Goal: Information Seeking & Learning: Learn about a topic

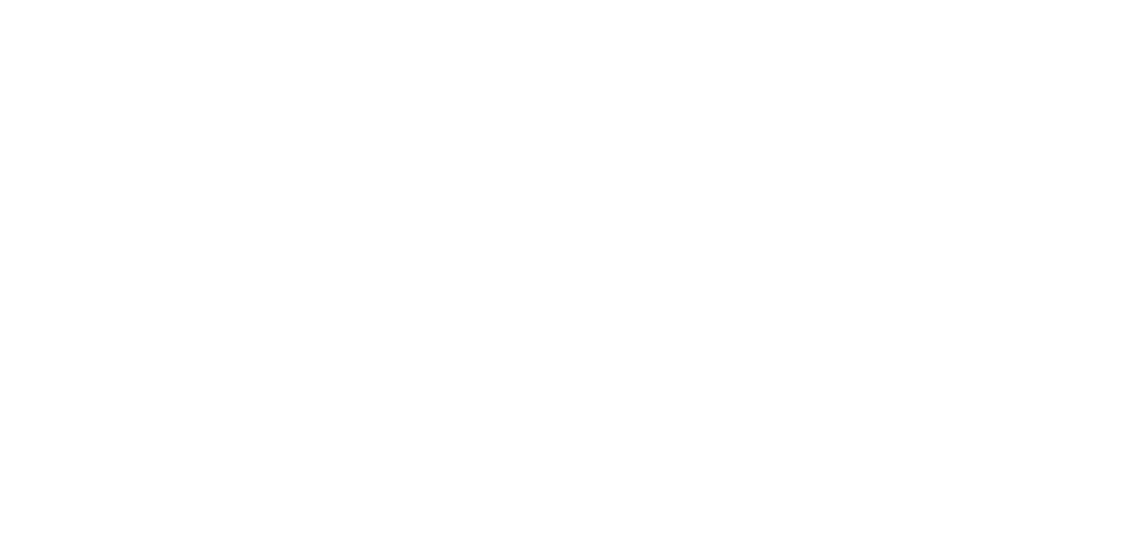
click at [374, 6] on html "Your version of Internet Explorer is outdated and not supported. Please upgrade…" at bounding box center [566, 3] width 1132 height 6
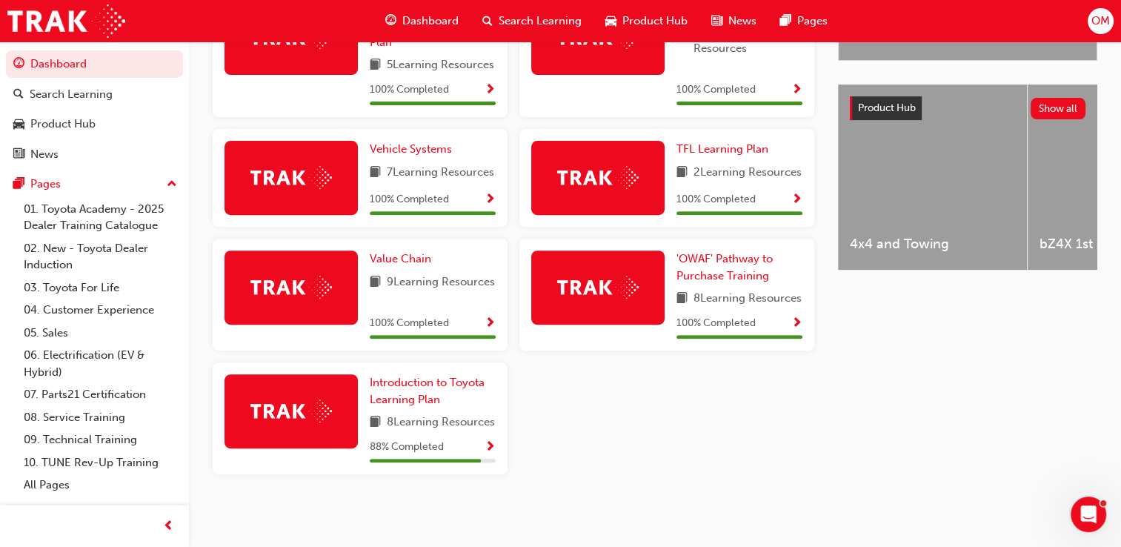
scroll to position [602, 0]
click at [403, 385] on span "Introduction to Toyota Learning Plan" at bounding box center [427, 391] width 115 height 30
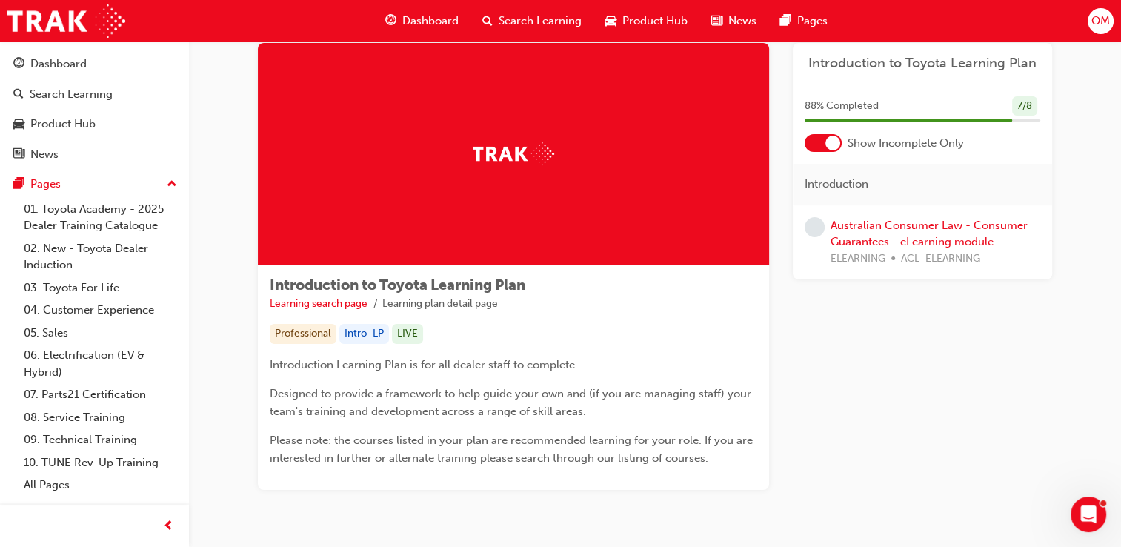
scroll to position [33, 0]
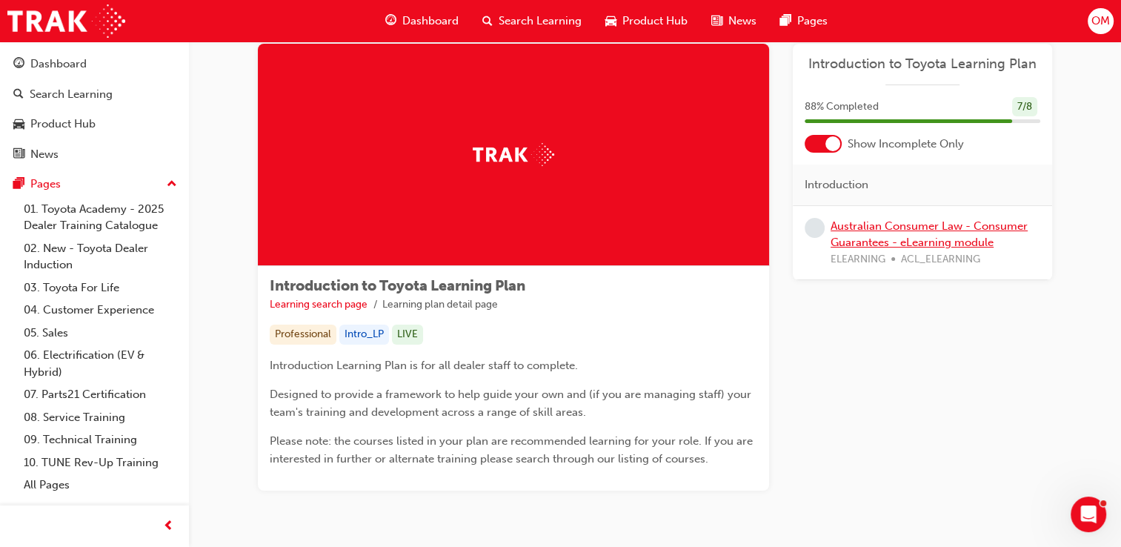
click at [935, 243] on link "Australian Consumer Law - Consumer Guarantees - eLearning module" at bounding box center [929, 234] width 197 height 30
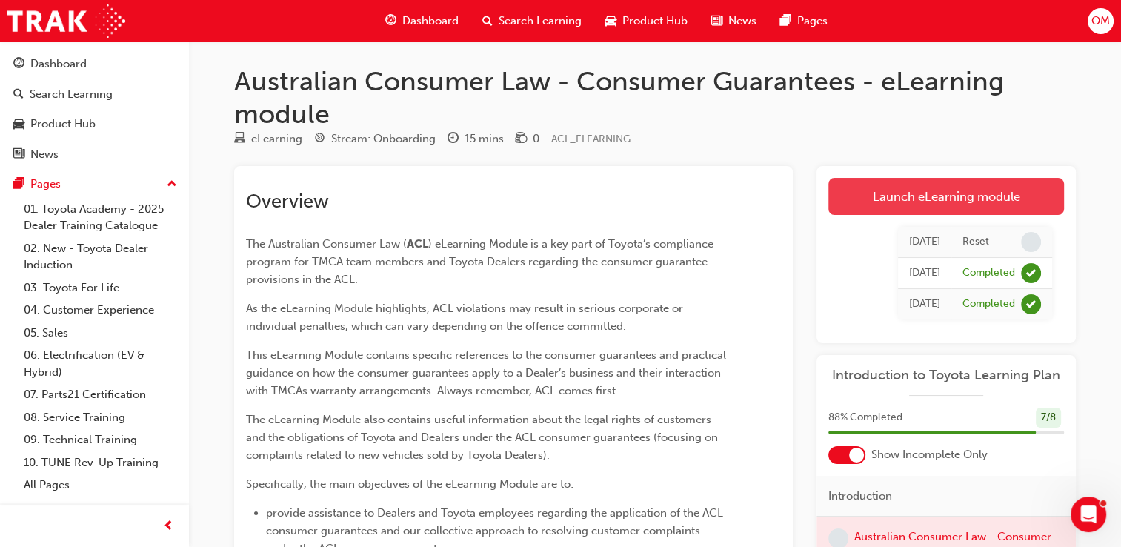
click at [917, 206] on link "Launch eLearning module" at bounding box center [946, 196] width 236 height 37
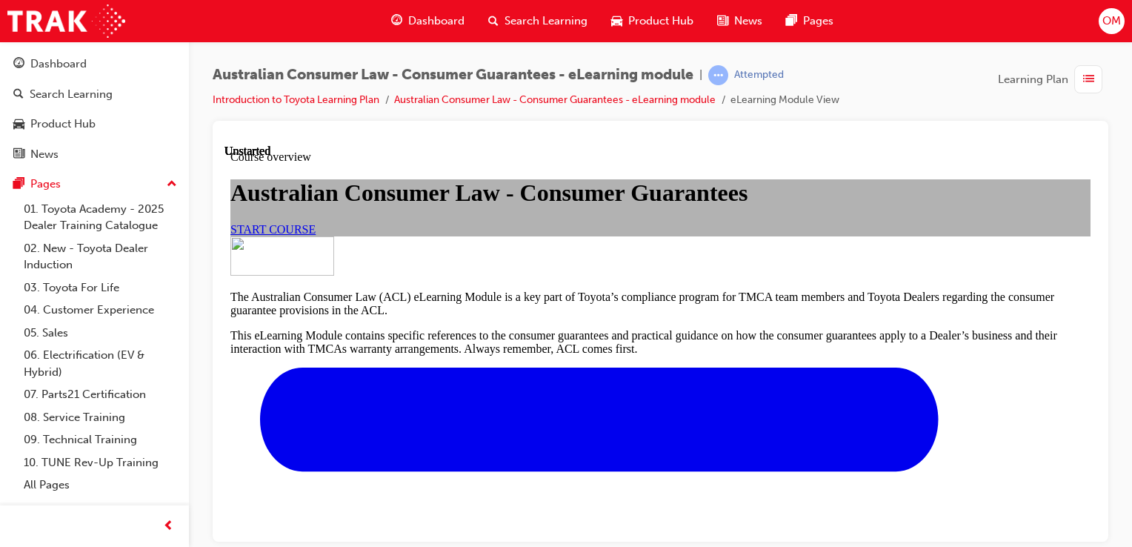
scroll to position [53, 0]
click at [316, 235] on link "START COURSE" at bounding box center [272, 228] width 85 height 13
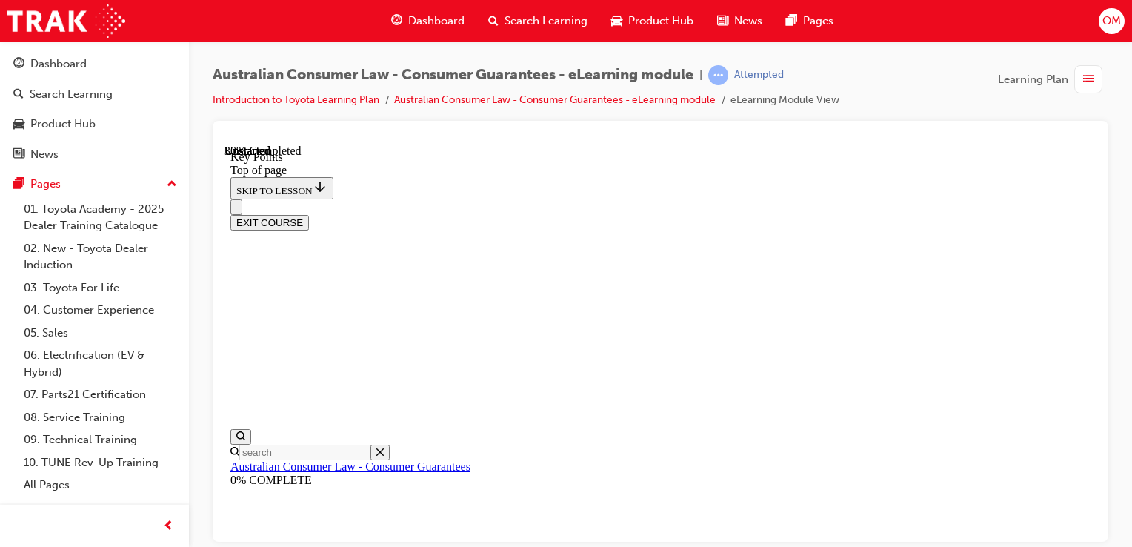
scroll to position [778, 0]
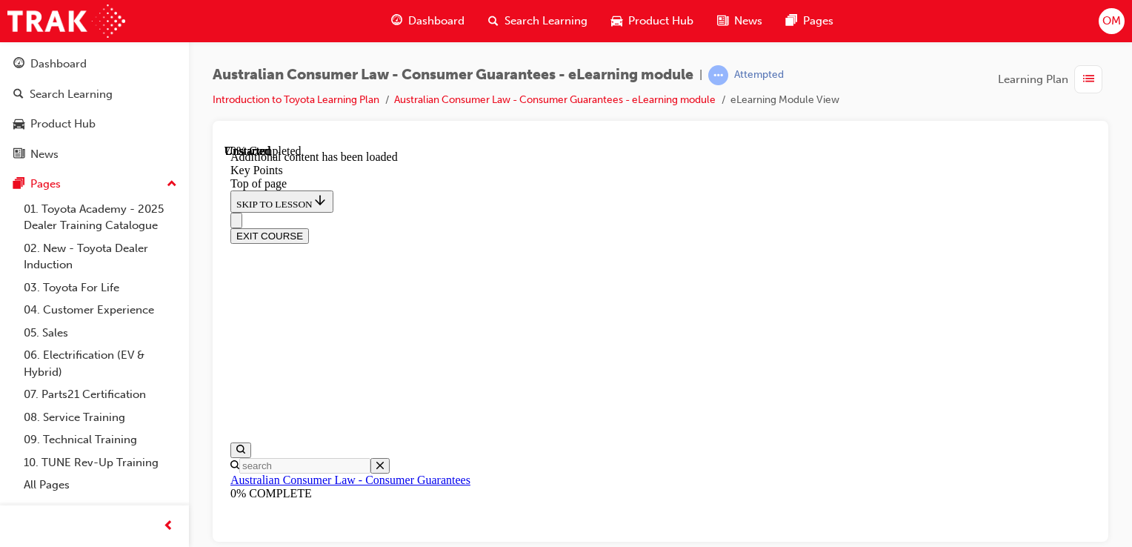
scroll to position [2105, 0]
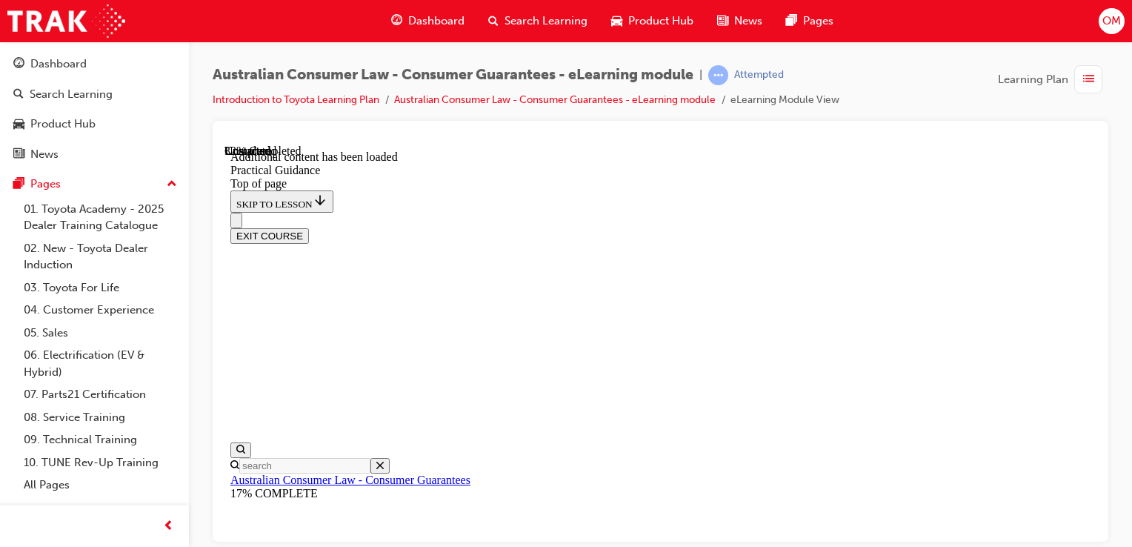
scroll to position [1165, 0]
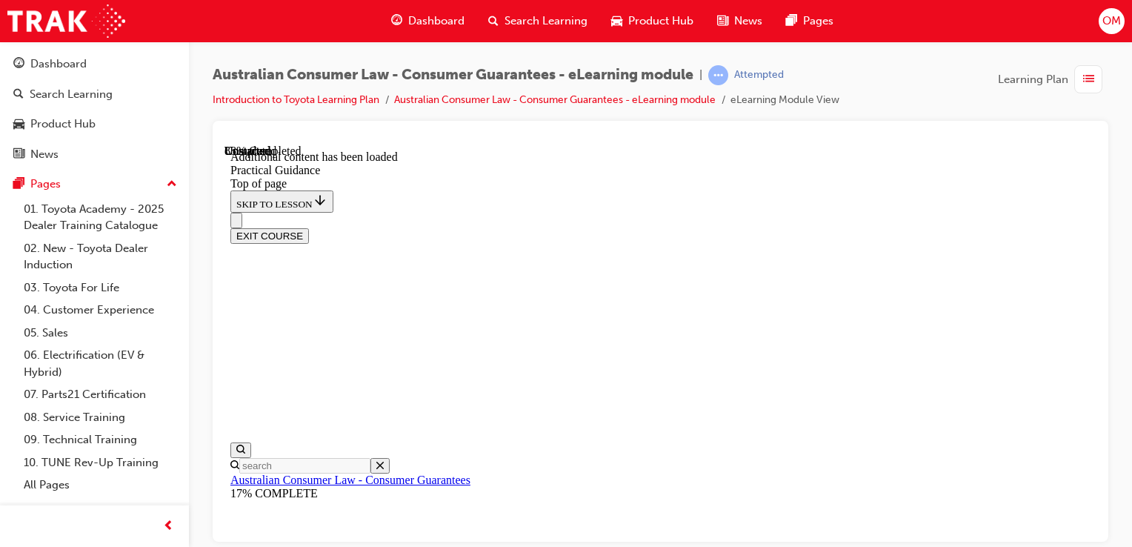
scroll to position [3841, 0]
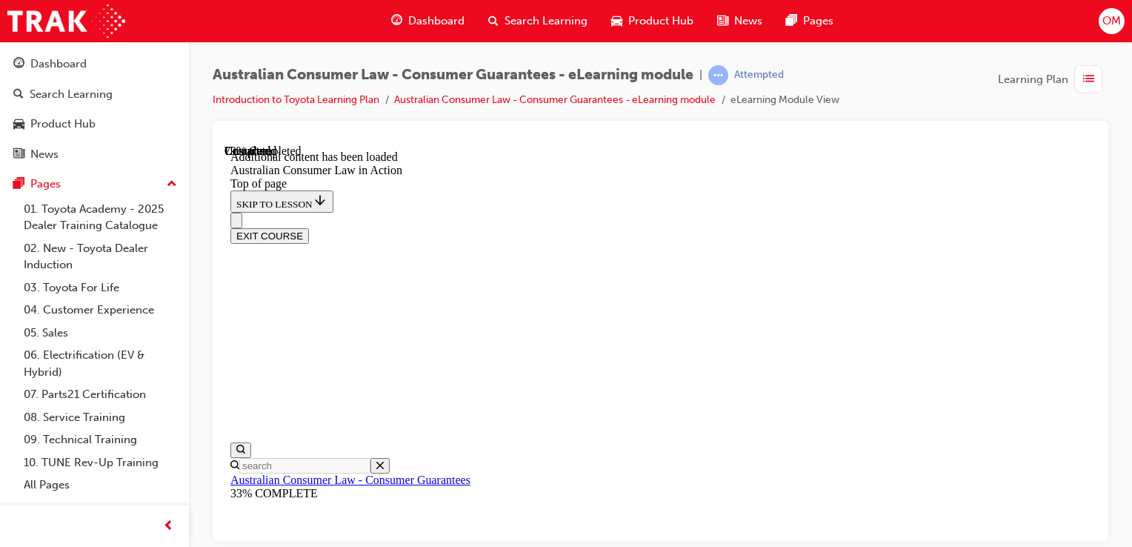
scroll to position [2595, 0]
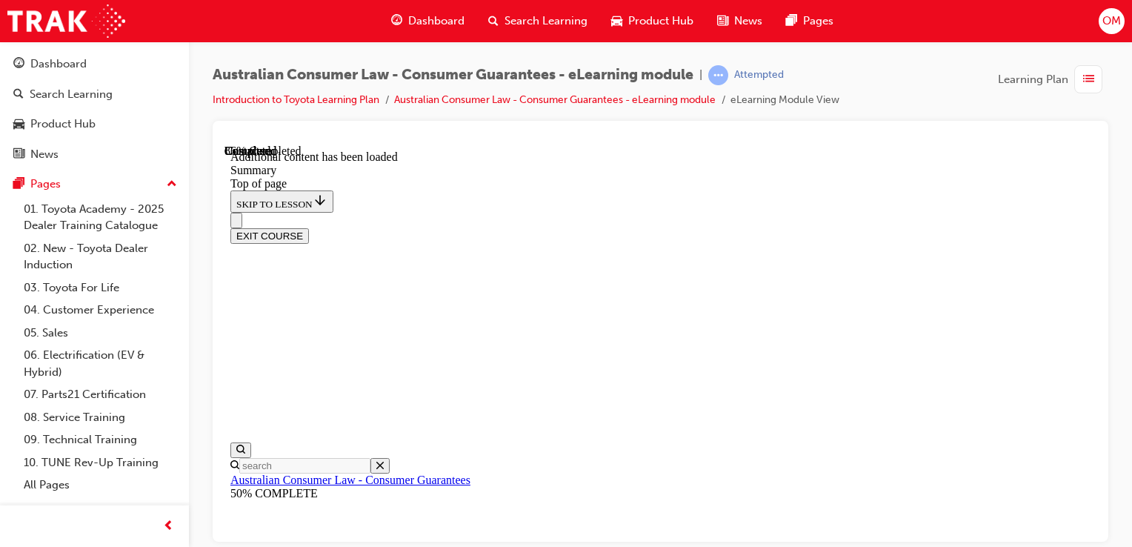
scroll to position [1908, 0]
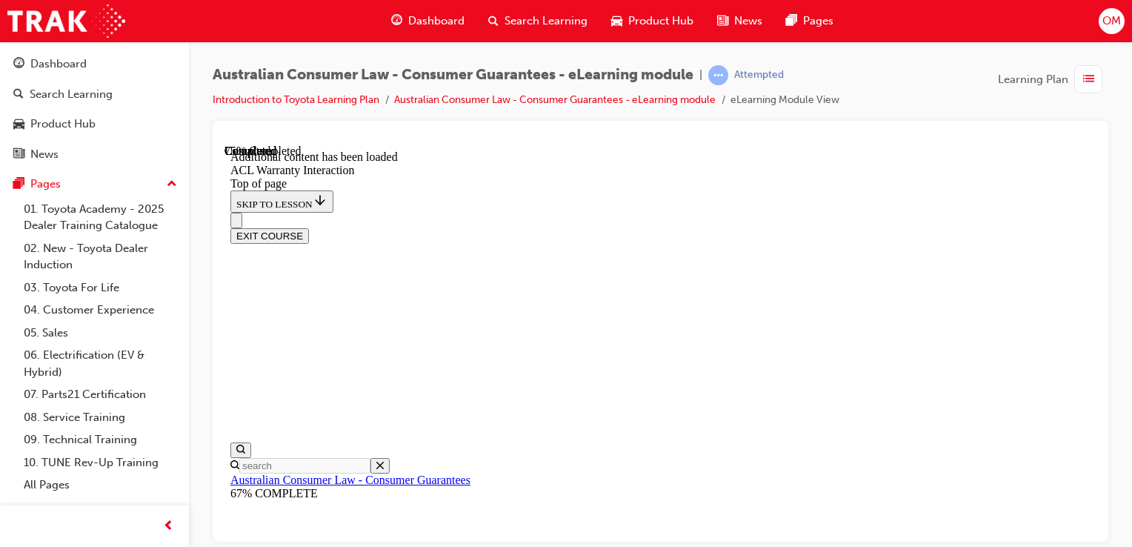
scroll to position [1878, 0]
click at [309, 227] on button "EXIT COURSE" at bounding box center [269, 235] width 79 height 16
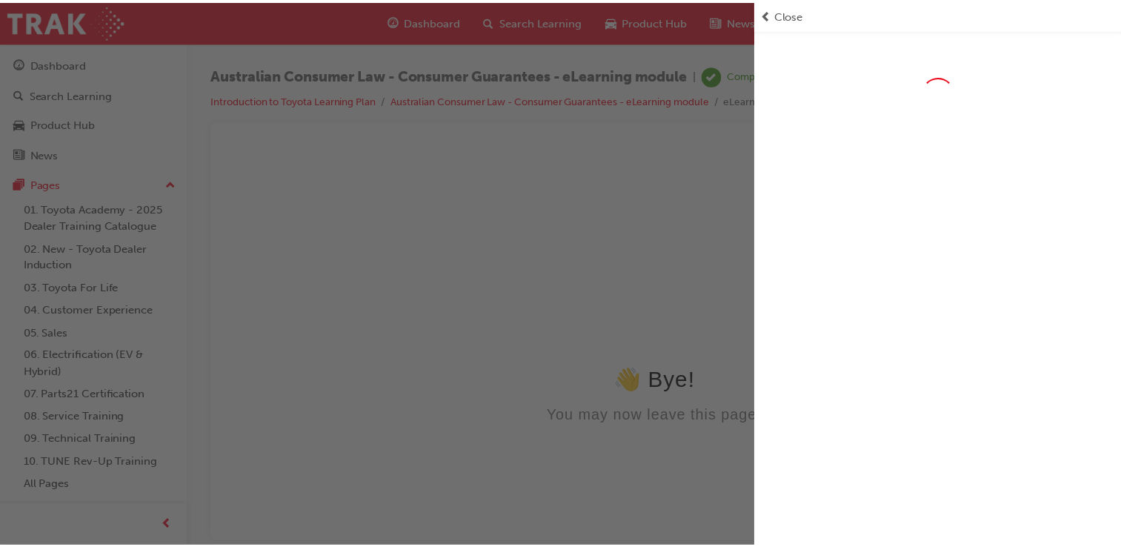
scroll to position [0, 0]
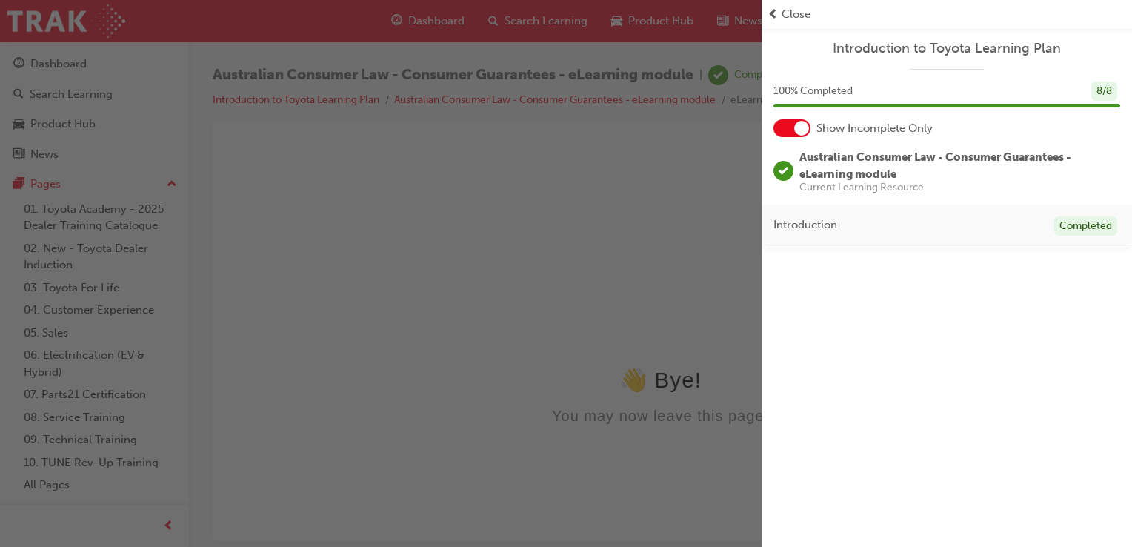
click at [792, 8] on span "Close" at bounding box center [796, 14] width 29 height 17
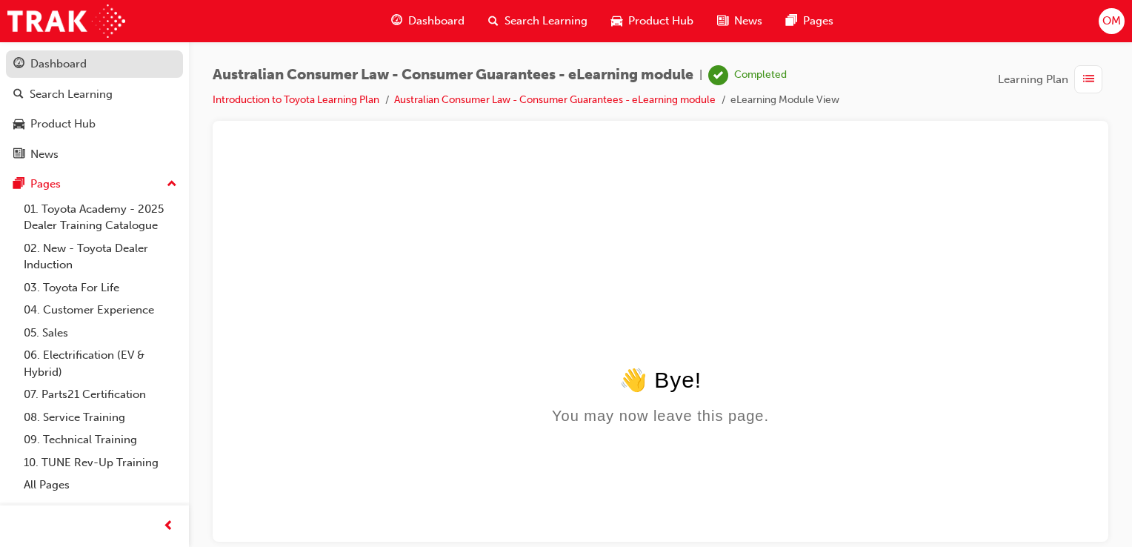
click at [68, 59] on div "Dashboard" at bounding box center [58, 64] width 56 height 17
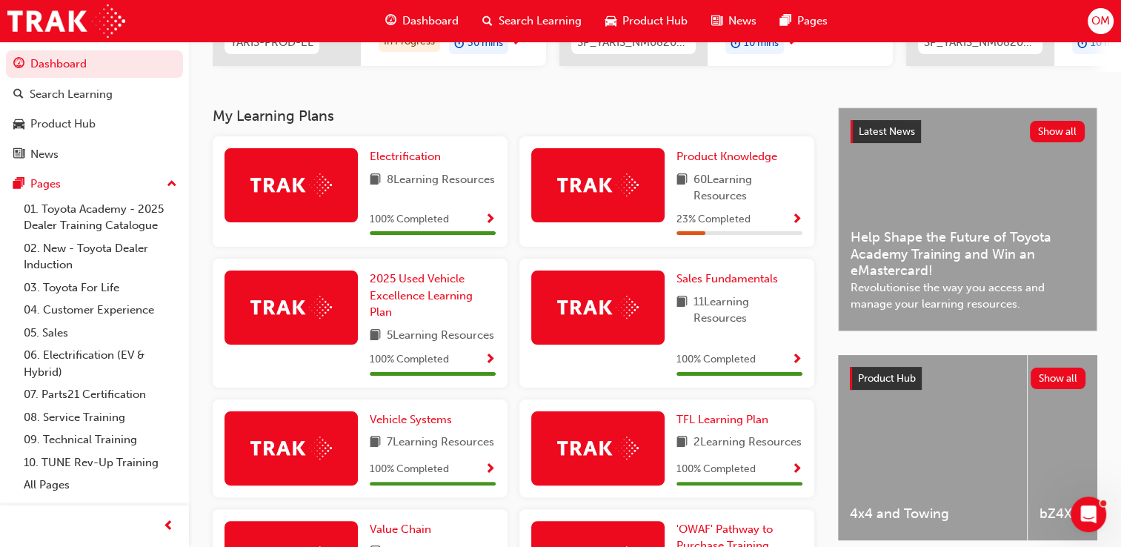
scroll to position [253, 0]
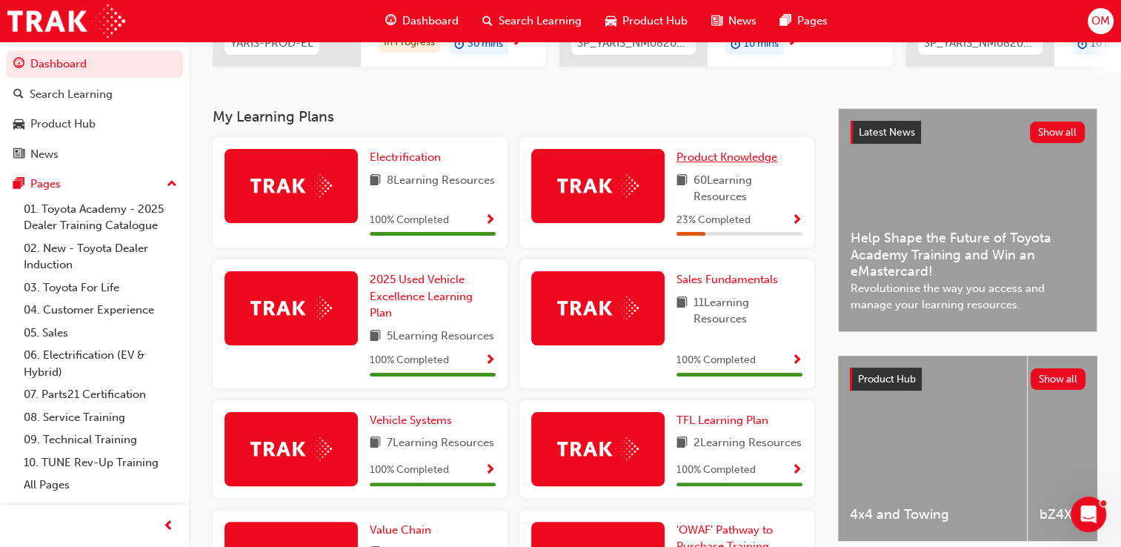
click at [751, 161] on span "Product Knowledge" at bounding box center [727, 156] width 101 height 13
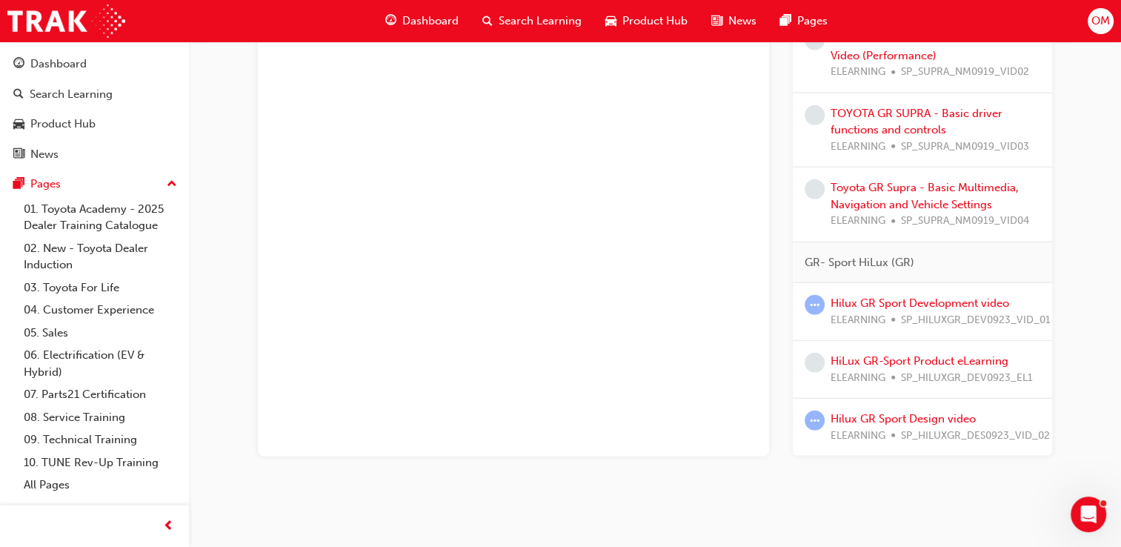
scroll to position [3729, 0]
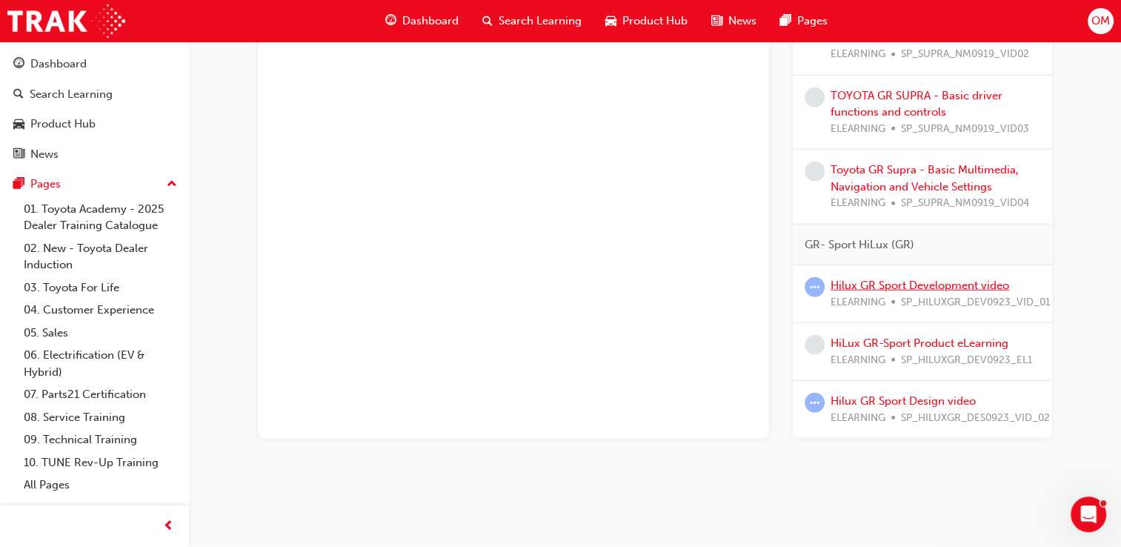
click at [916, 279] on link "Hilux GR Sport Development video" at bounding box center [920, 285] width 179 height 13
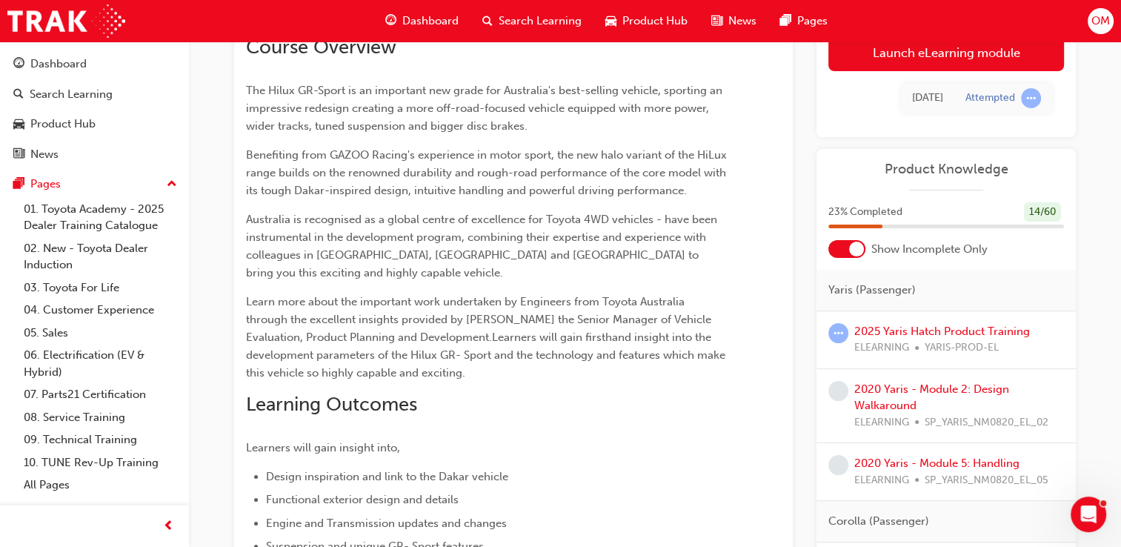
scroll to position [122, 0]
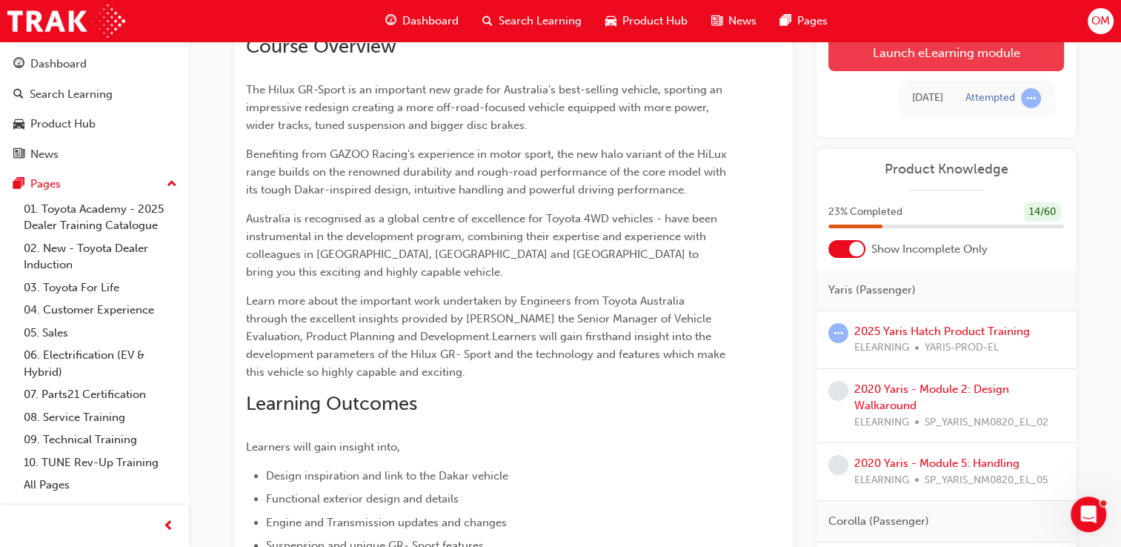
click at [912, 52] on link "Launch eLearning module" at bounding box center [946, 52] width 236 height 37
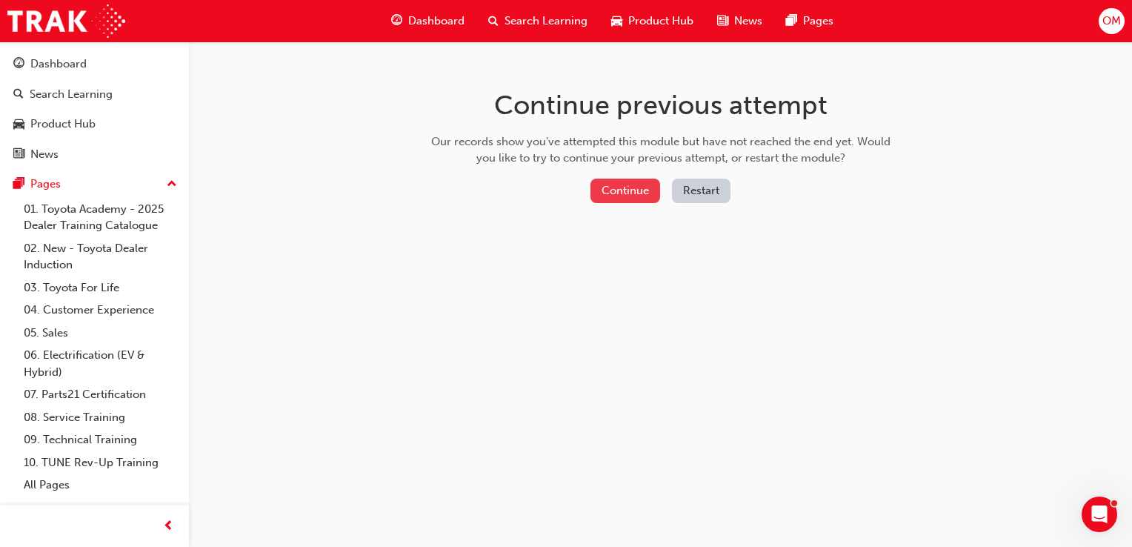
click at [597, 187] on button "Continue" at bounding box center [626, 191] width 70 height 24
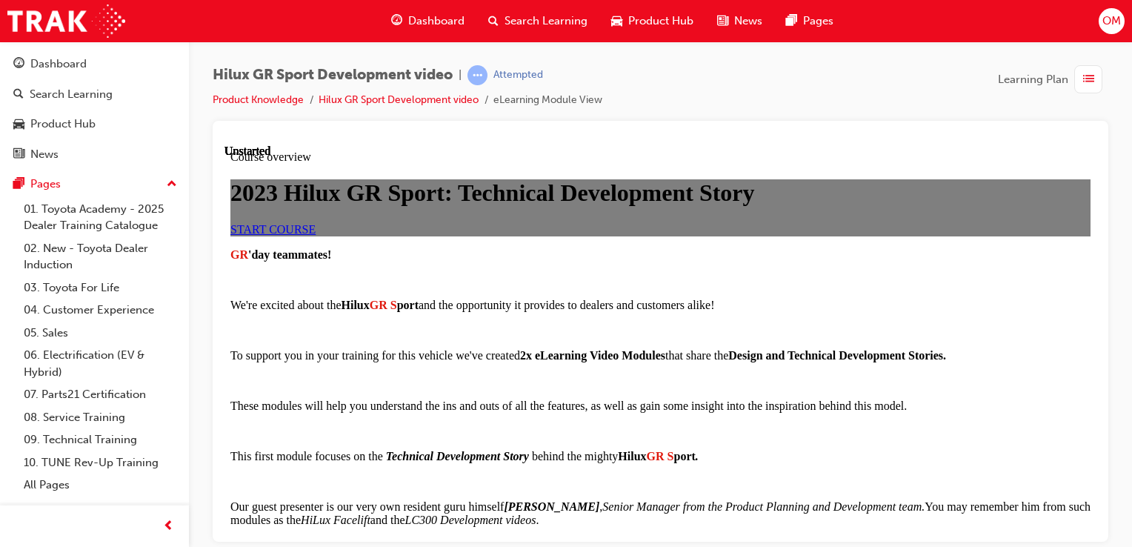
scroll to position [1232, 0]
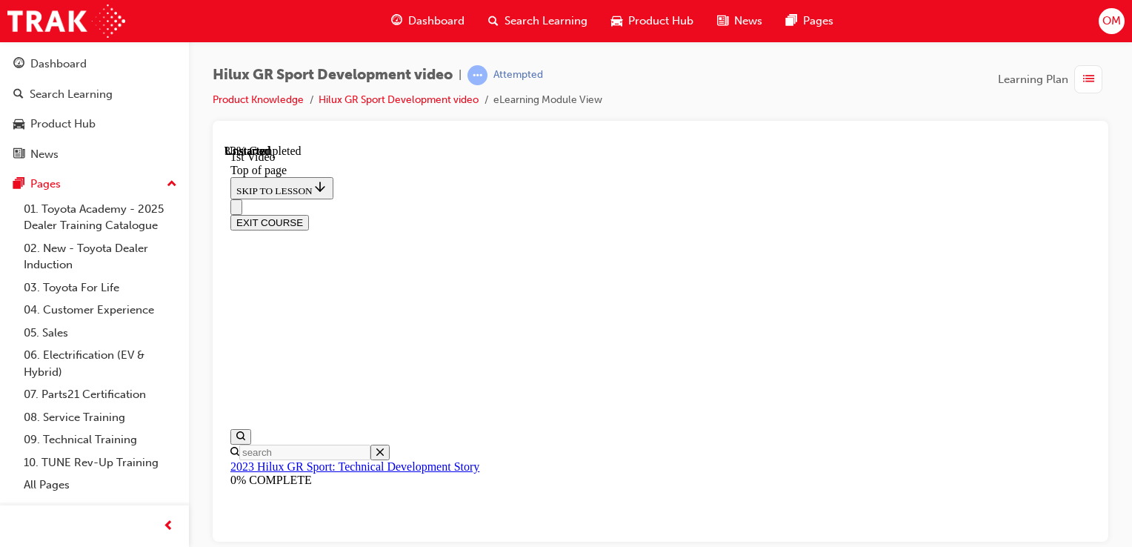
scroll to position [602, 0]
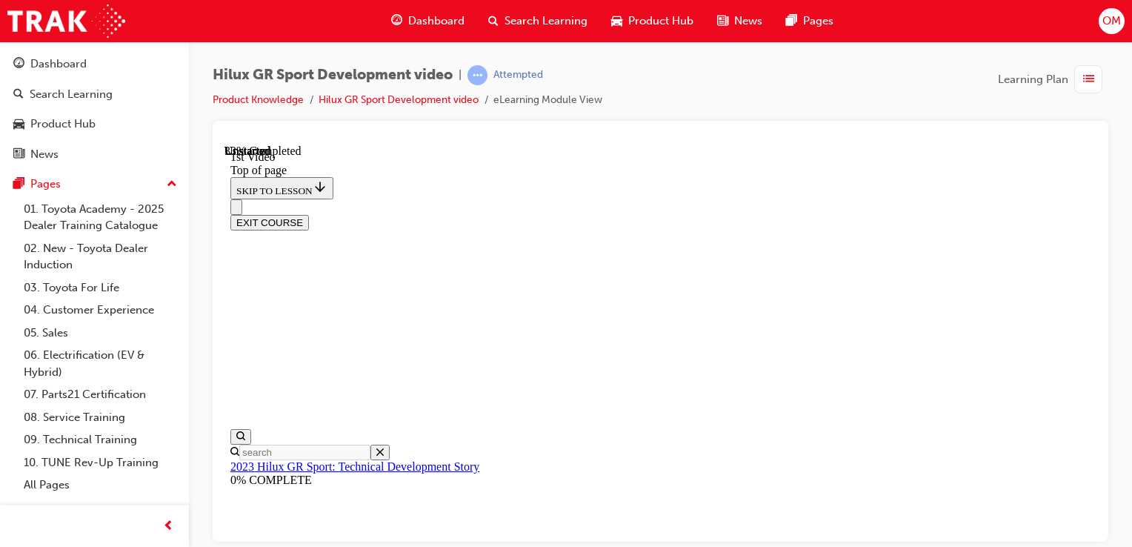
drag, startPoint x: 525, startPoint y: 510, endPoint x: 842, endPoint y: 504, distance: 317.2
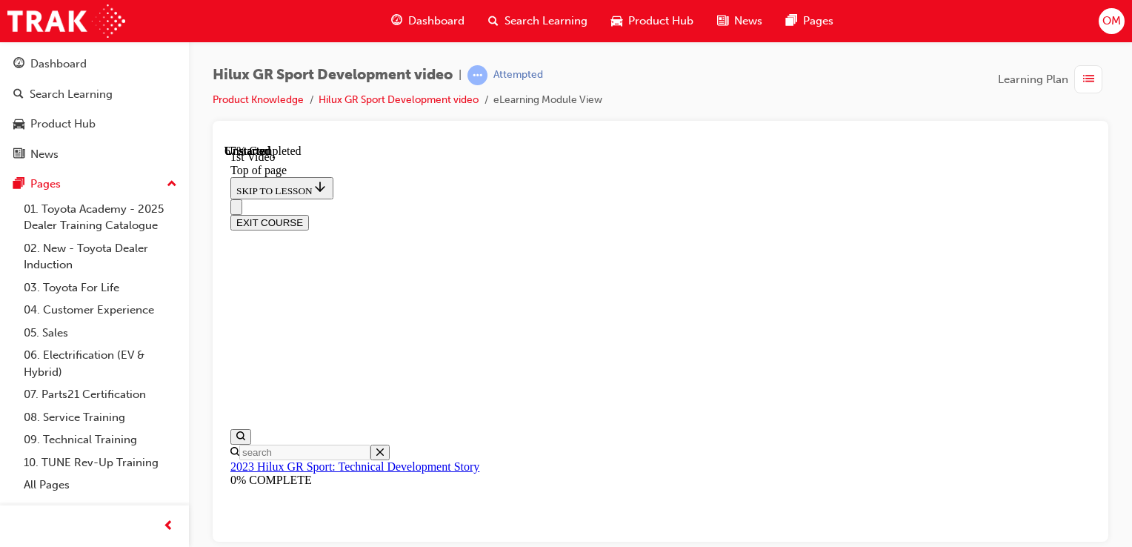
drag, startPoint x: 803, startPoint y: 218, endPoint x: 551, endPoint y: 170, distance: 256.5
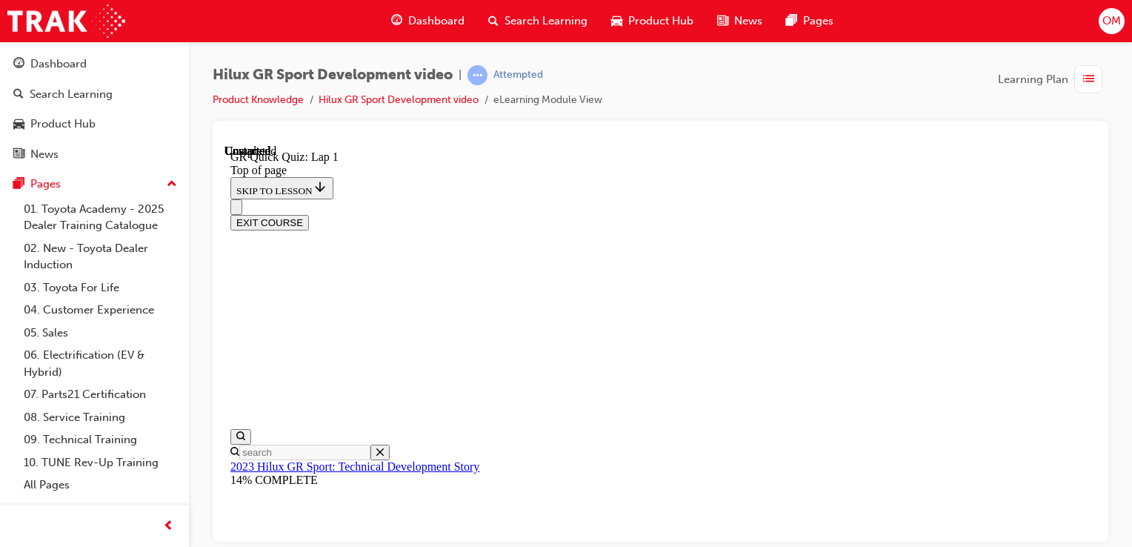
copy p "Which world-famous, off-road endurance race inspired the development of the HiL…"
drag, startPoint x: 572, startPoint y: 184, endPoint x: 717, endPoint y: 468, distance: 319.5
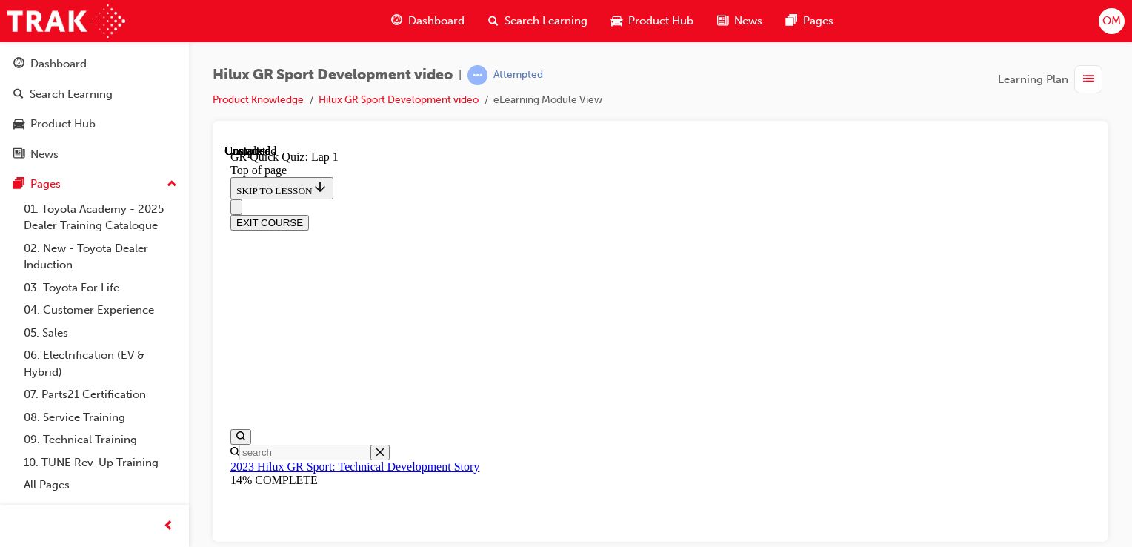
copy div "Which world-famous, off-road endurance race inspired the development of the HiL…"
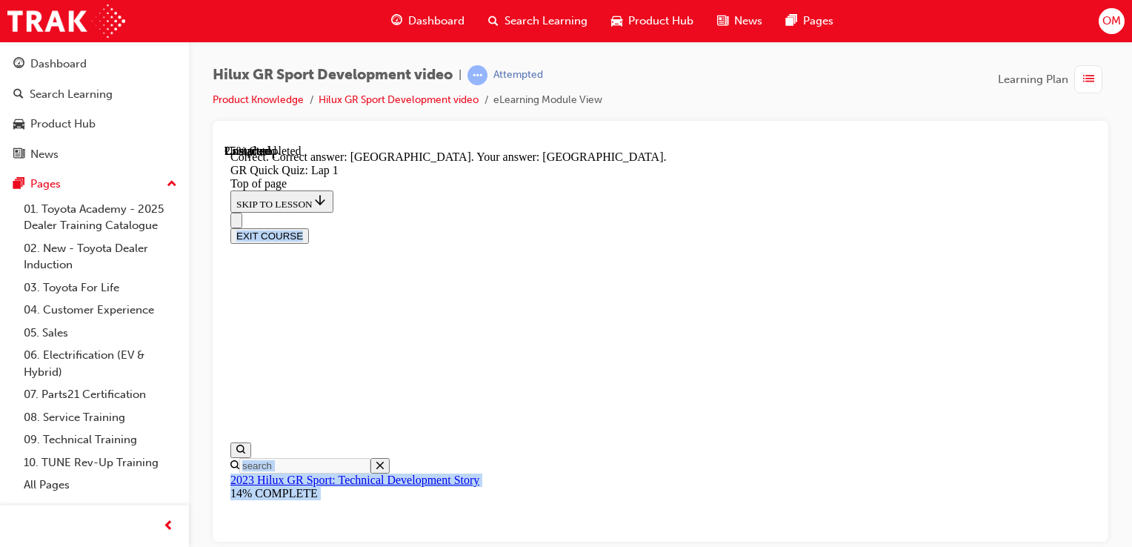
scroll to position [387, 0]
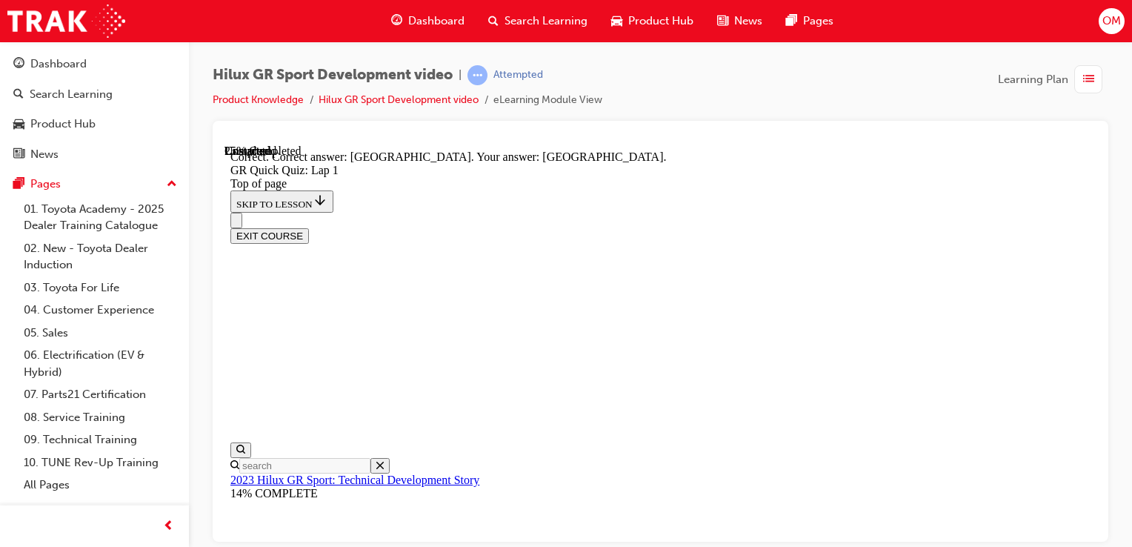
drag, startPoint x: 572, startPoint y: 231, endPoint x: 796, endPoint y: 315, distance: 238.9
copy div "Select all the development criteria items that Toyota focused on for the creati…"
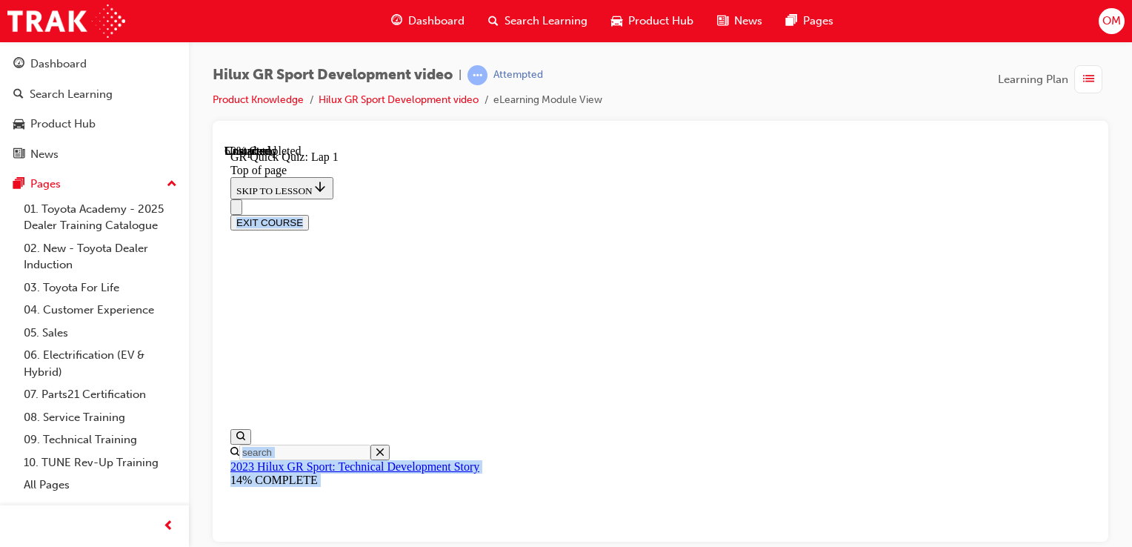
scroll to position [362, 0]
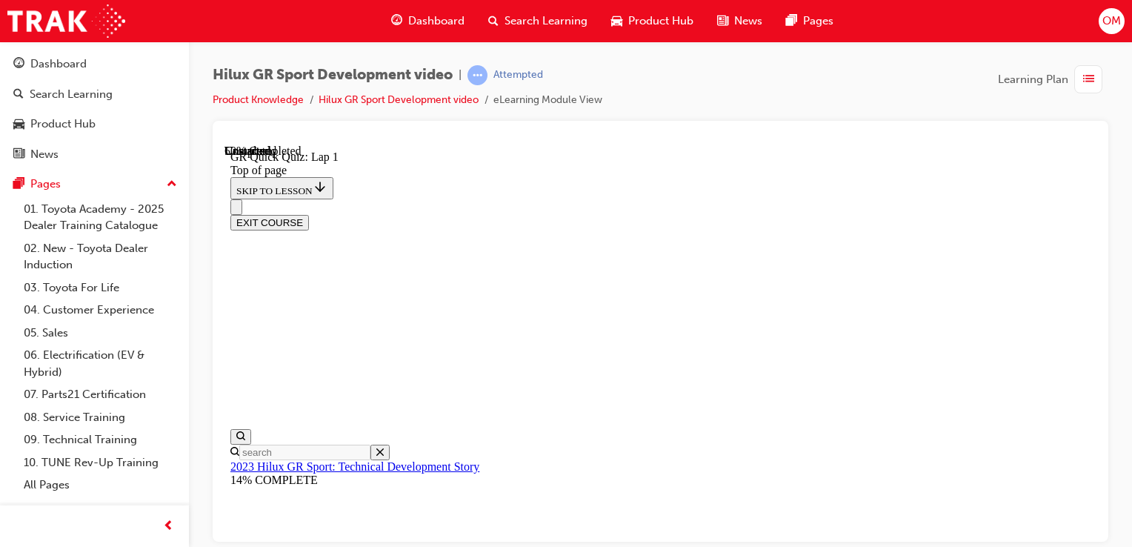
drag, startPoint x: 591, startPoint y: 388, endPoint x: 741, endPoint y: 310, distance: 168.7
copy div "Select the benefit(s) gained from the Wider Track on the HiLux GR S port : Very…"
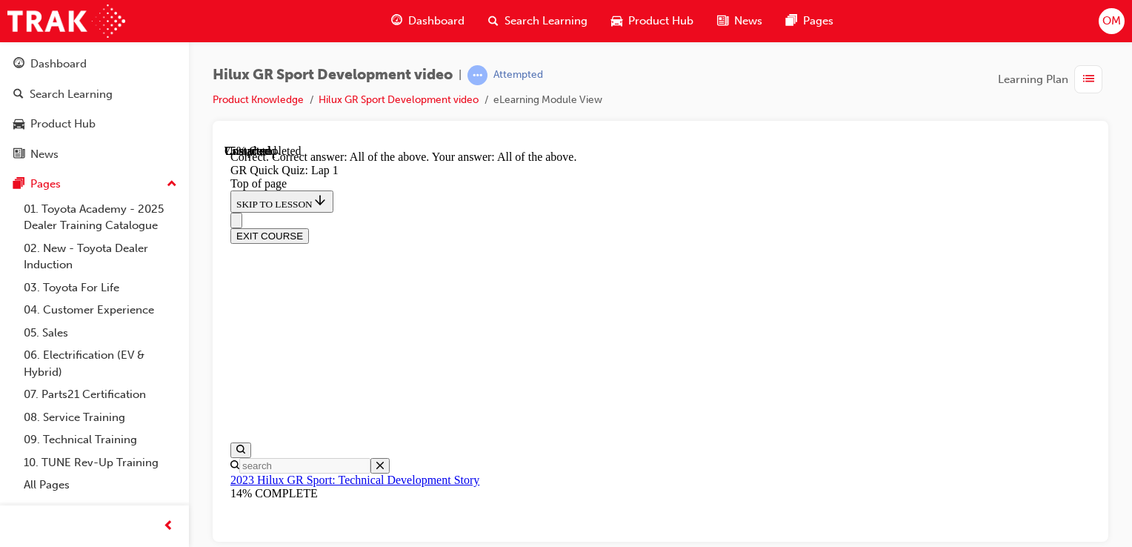
scroll to position [408, 0]
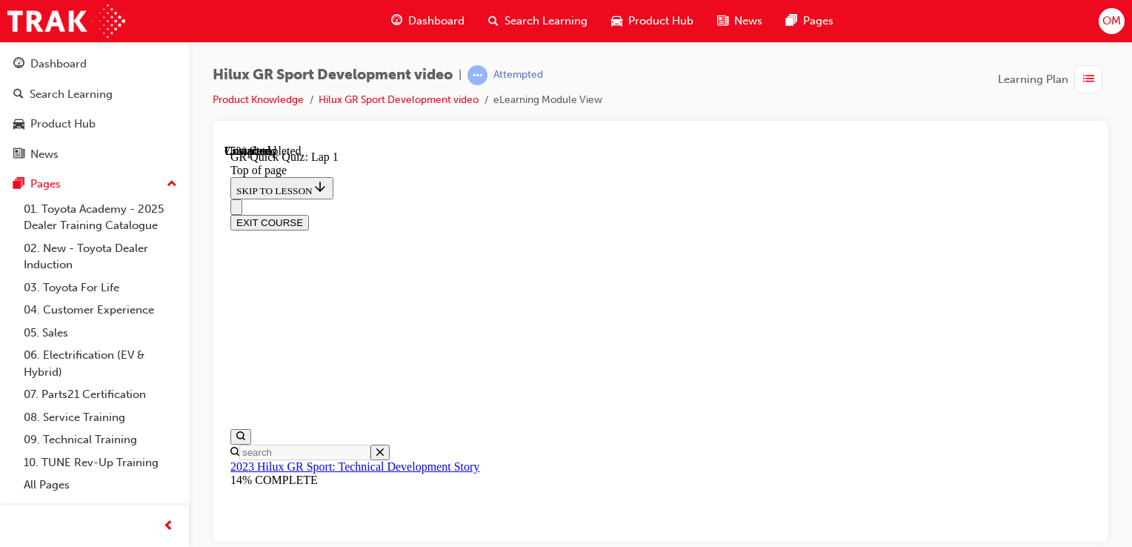
scroll to position [187, 0]
drag, startPoint x: 562, startPoint y: 215, endPoint x: 856, endPoint y: 344, distance: 320.5
copy div "How was the Wider Track on the HiLux GR S port accomplished? By bolting on wide…"
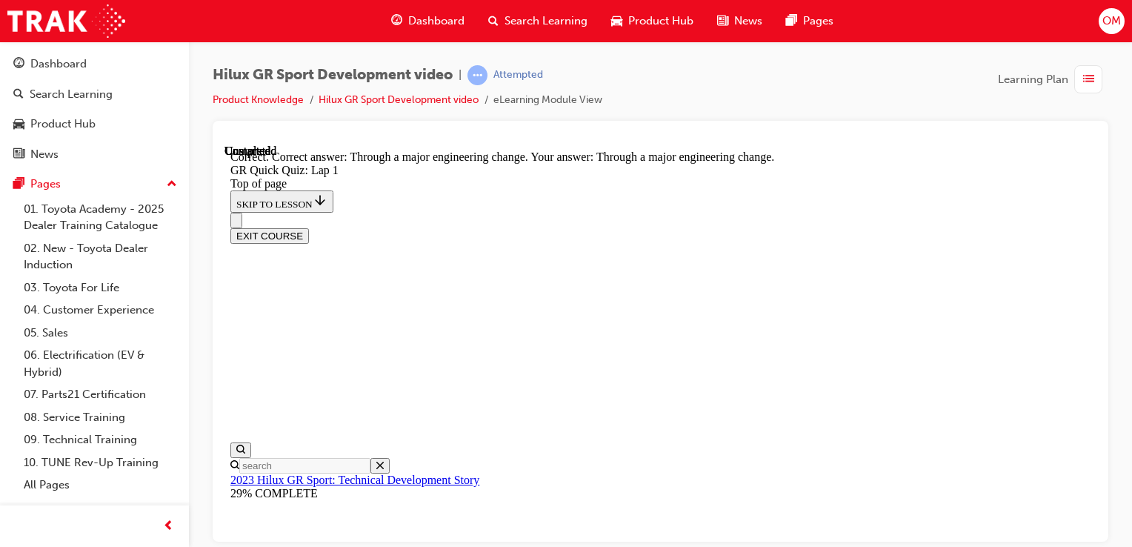
scroll to position [264, 0]
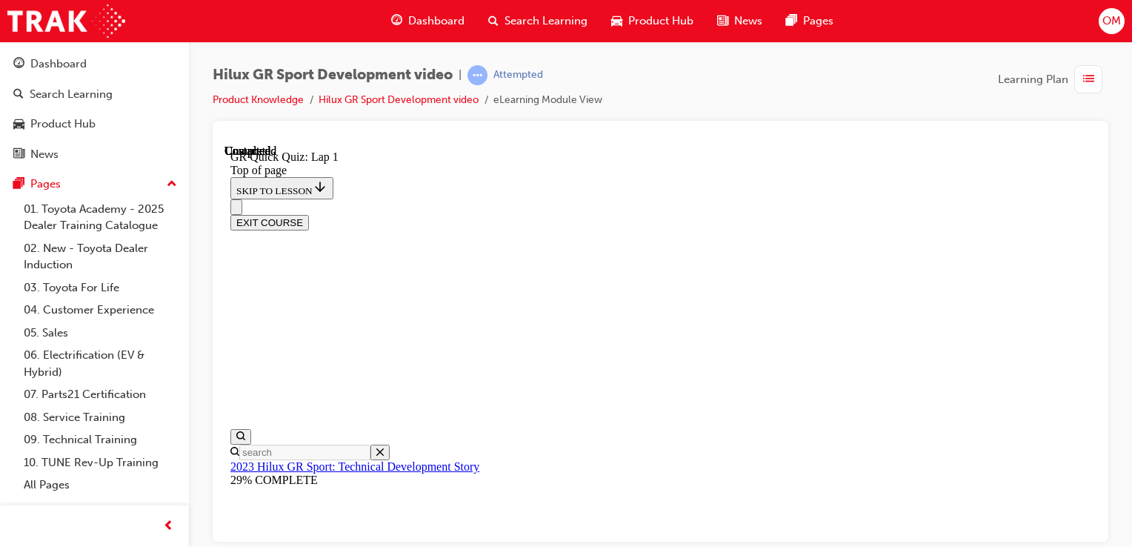
scroll to position [340, 0]
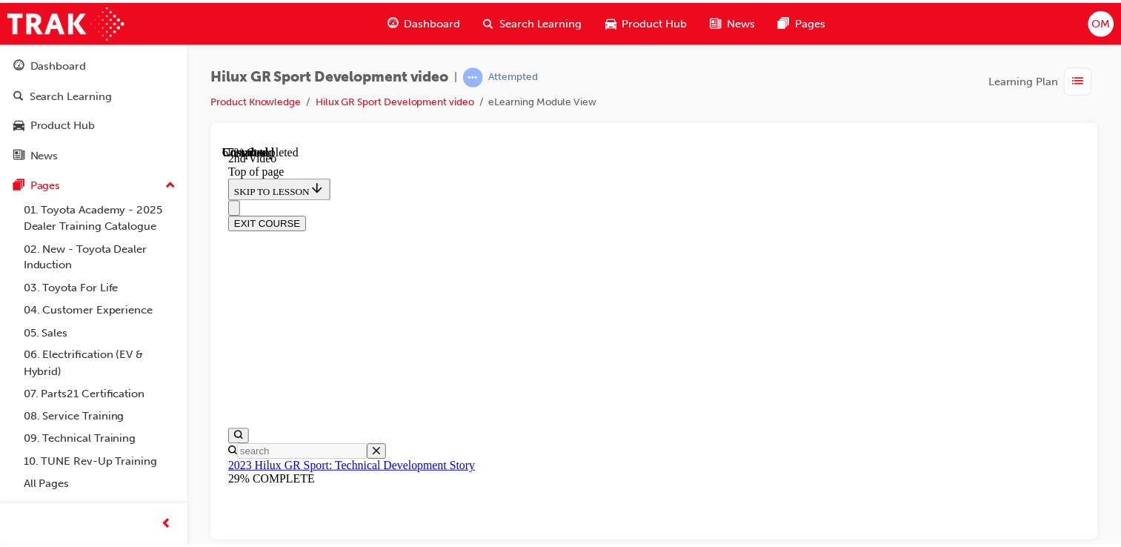
scroll to position [554, 0]
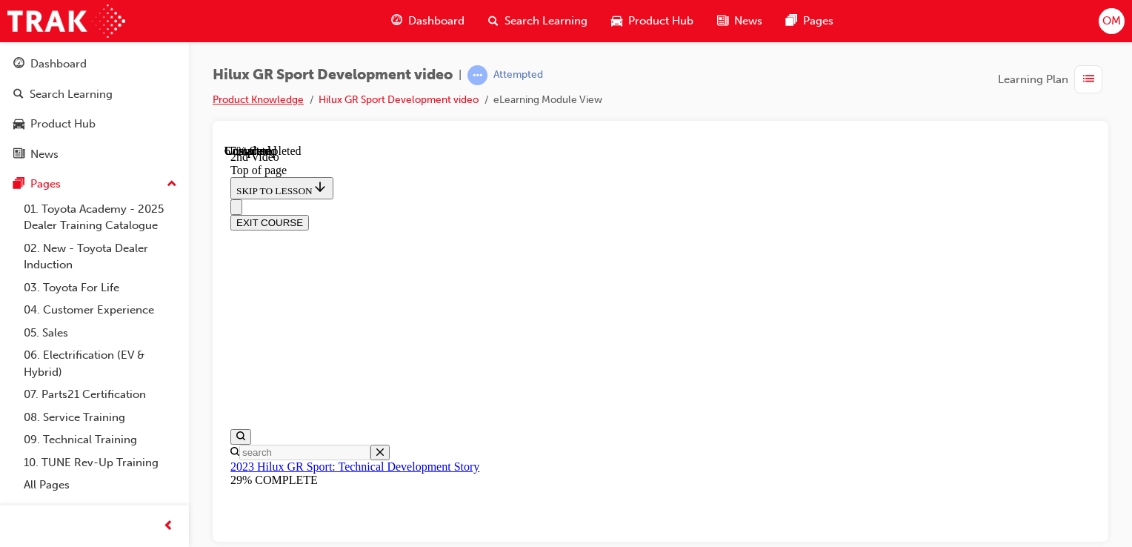
click at [277, 100] on link "Product Knowledge" at bounding box center [258, 99] width 91 height 13
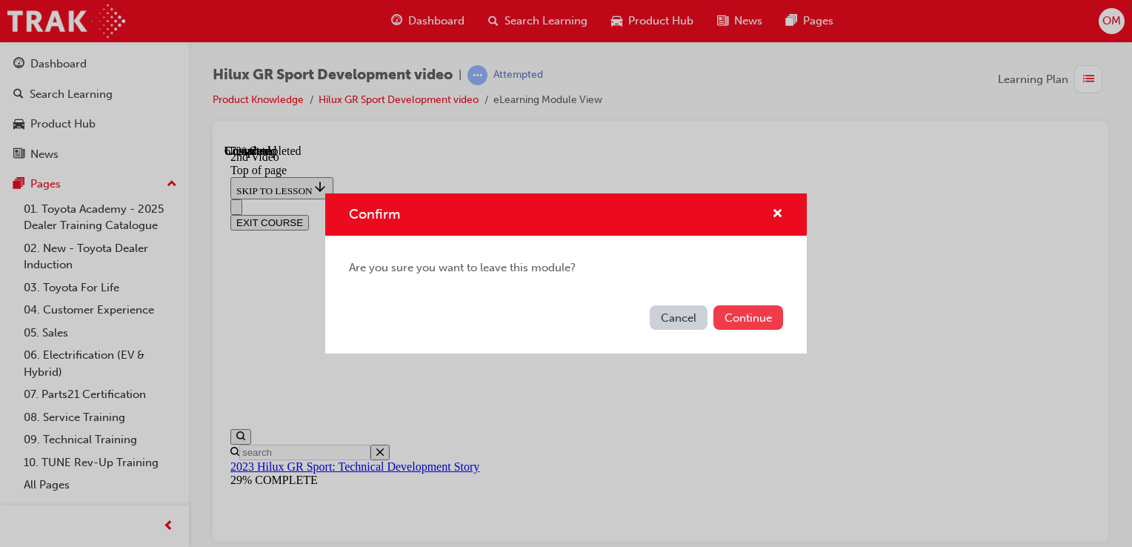
click at [740, 313] on button "Continue" at bounding box center [749, 317] width 70 height 24
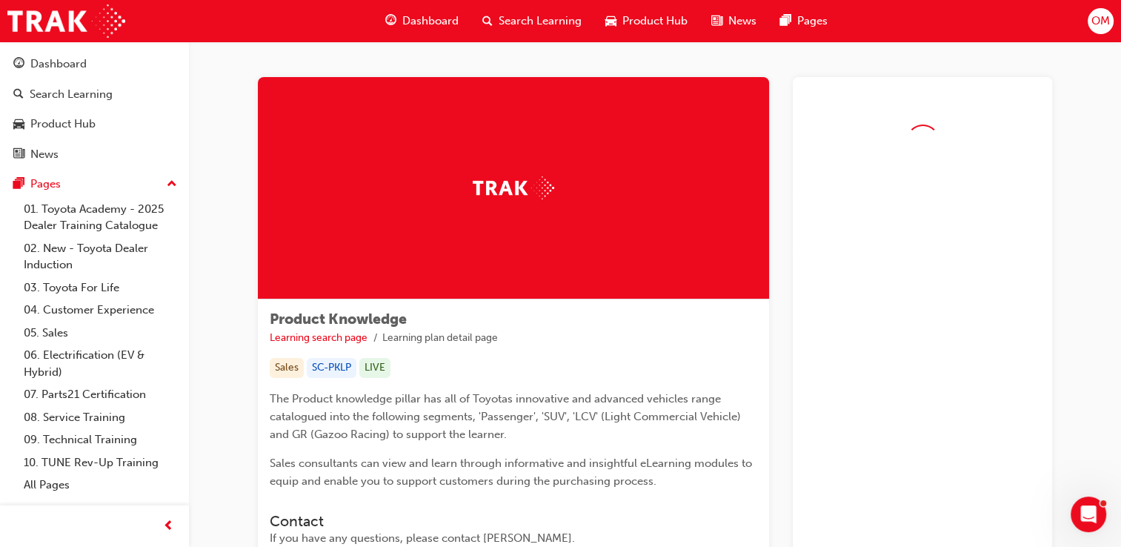
click at [416, 2] on div "Dashboard Search Learning Product Hub News Pages" at bounding box center [607, 21] width 478 height 42
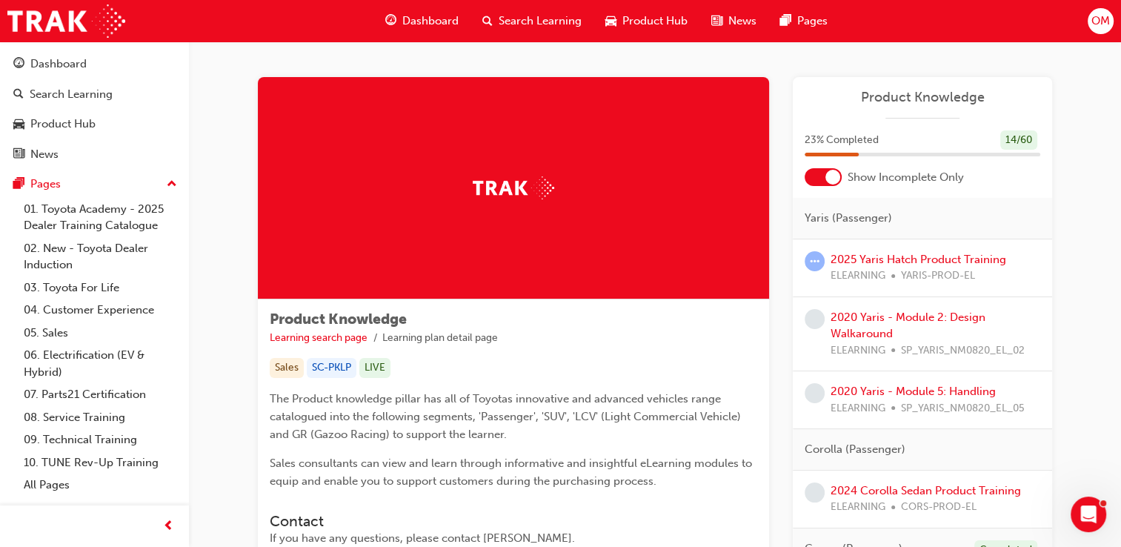
click at [418, 19] on span "Dashboard" at bounding box center [430, 21] width 56 height 17
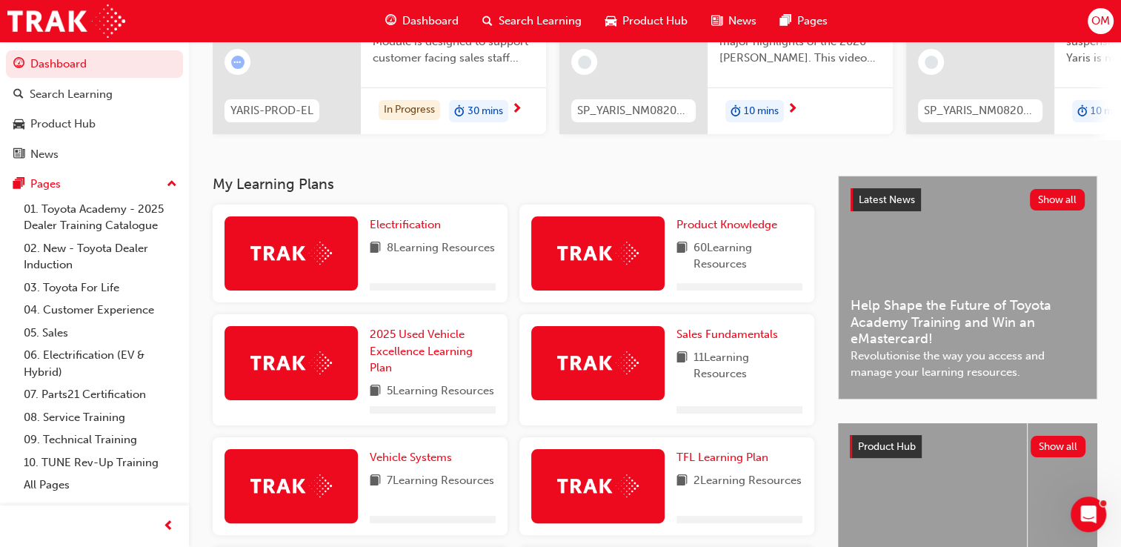
scroll to position [186, 0]
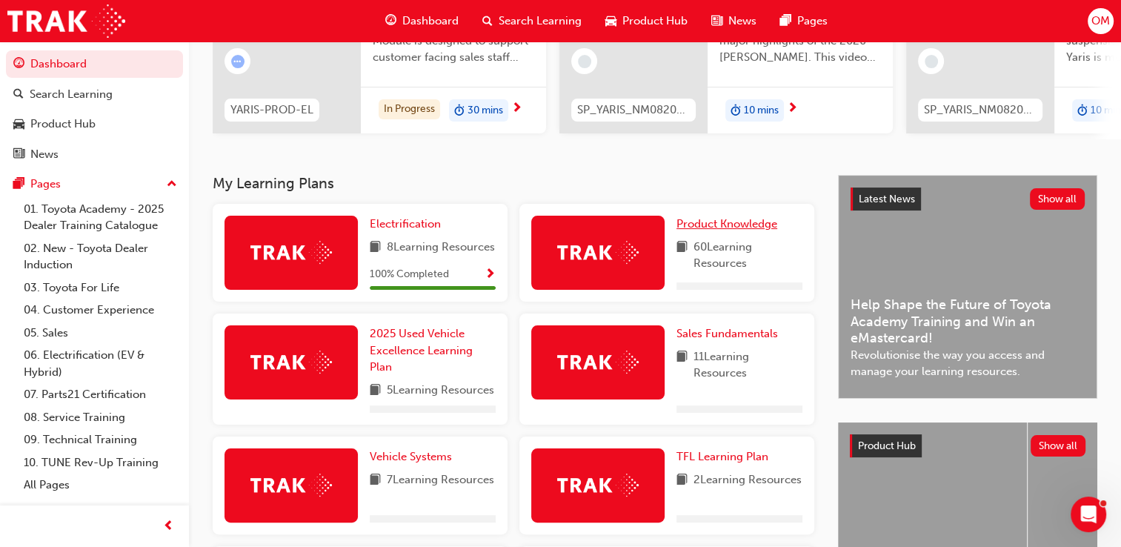
click at [757, 226] on span "Product Knowledge" at bounding box center [727, 223] width 101 height 13
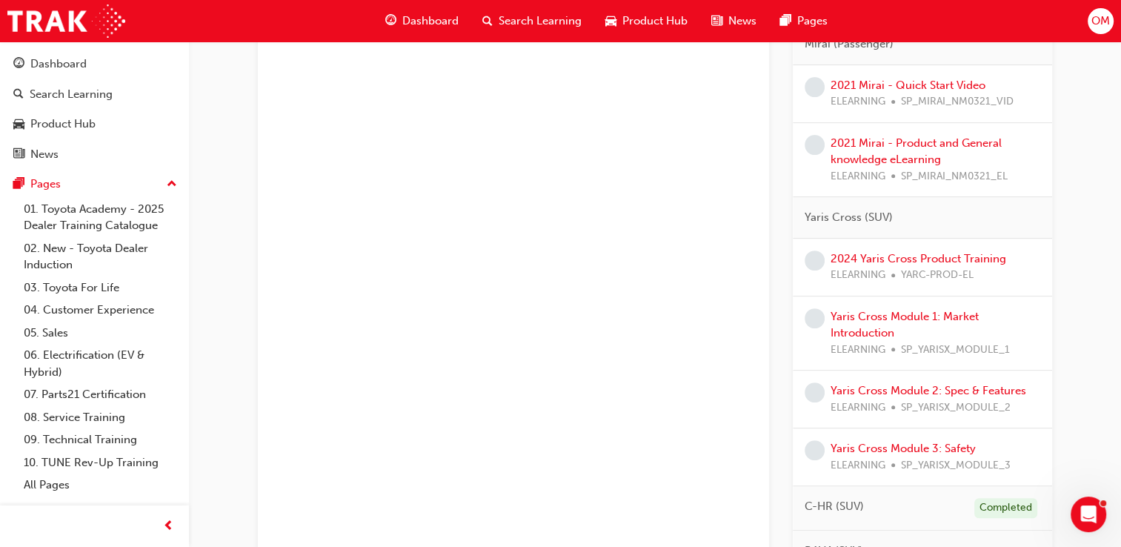
scroll to position [342, 0]
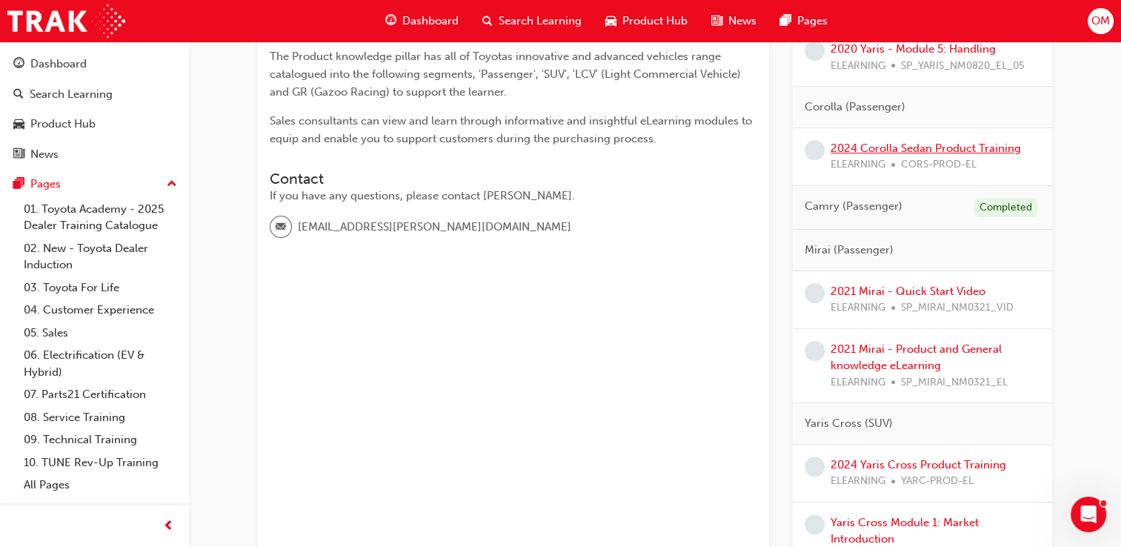
click at [981, 142] on link "2024 Corolla Sedan Product Training" at bounding box center [926, 148] width 190 height 13
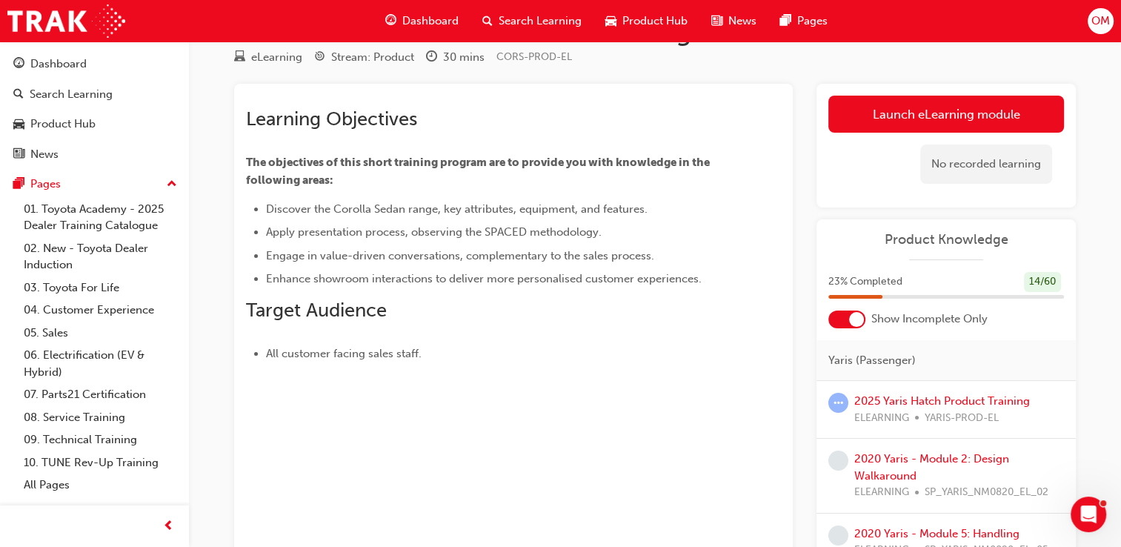
scroll to position [32, 0]
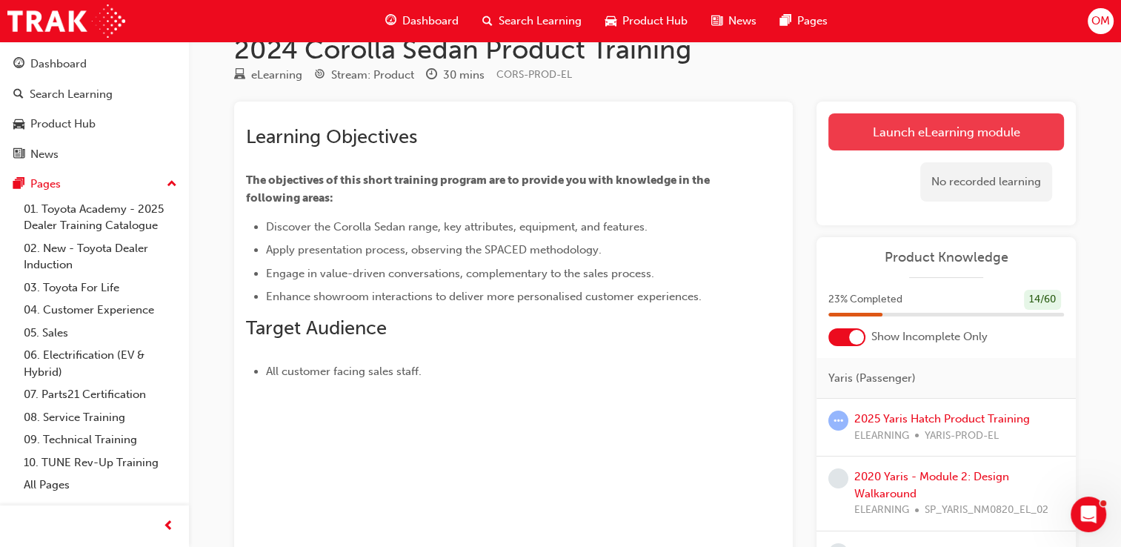
click at [966, 134] on link "Launch eLearning module" at bounding box center [946, 131] width 236 height 37
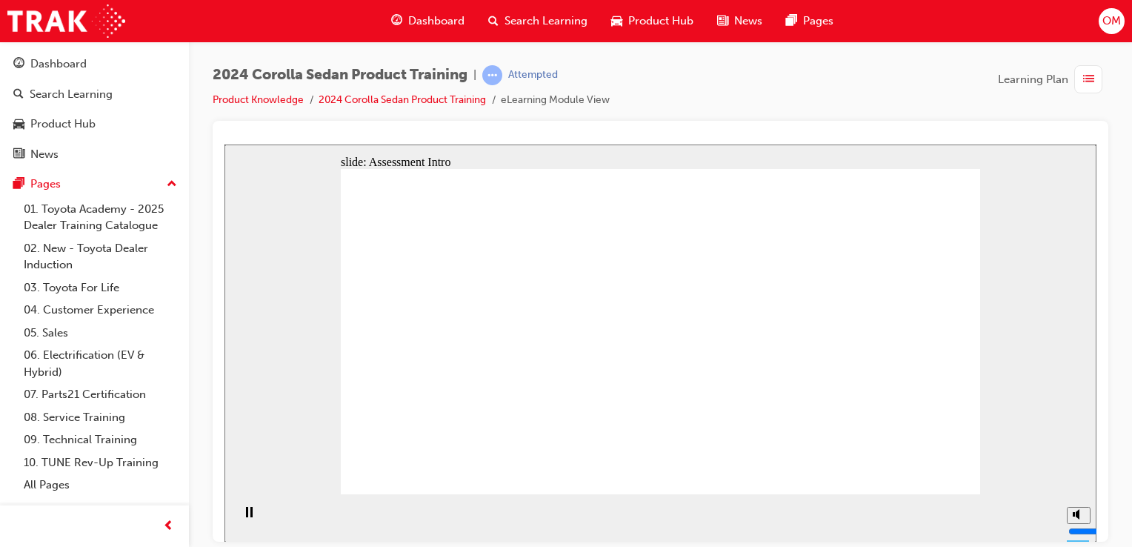
drag, startPoint x: 563, startPoint y: 323, endPoint x: 415, endPoint y: 264, distance: 159.6
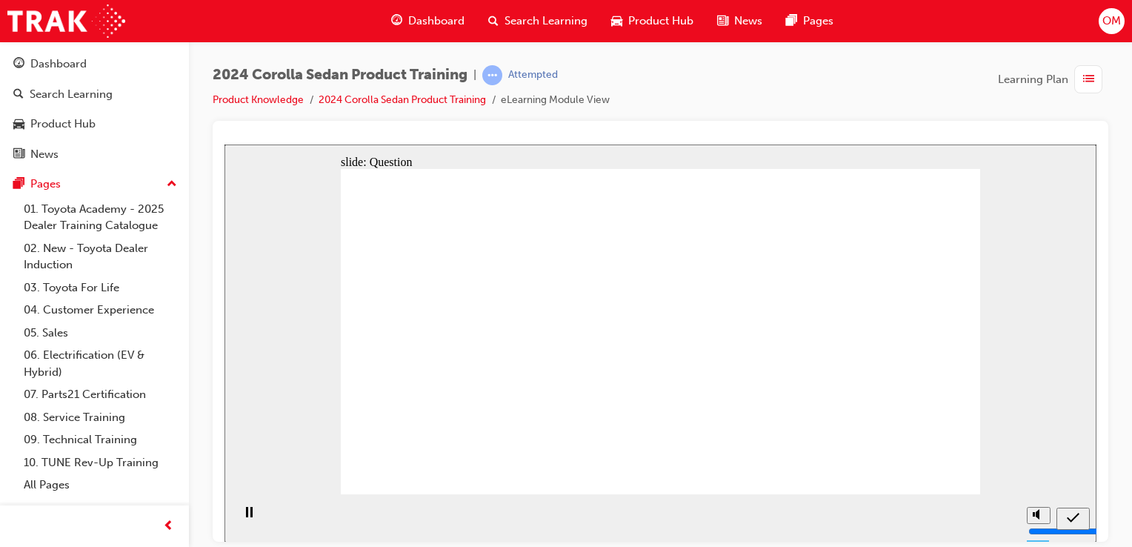
drag, startPoint x: 415, startPoint y: 264, endPoint x: 551, endPoint y: 282, distance: 137.5
radio input "true"
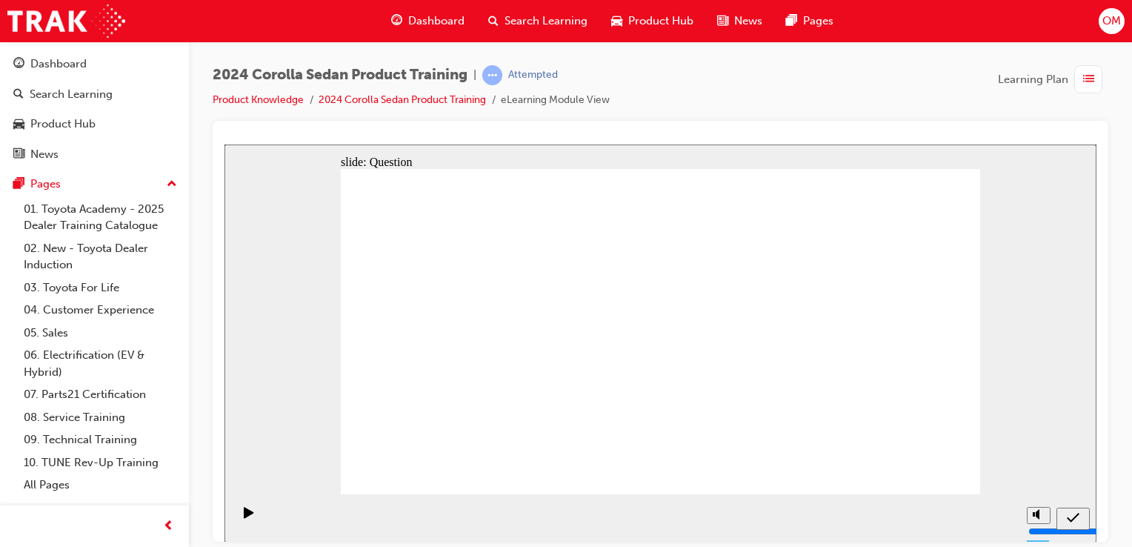
drag, startPoint x: 557, startPoint y: 279, endPoint x: 408, endPoint y: 240, distance: 154.6
radio input "true"
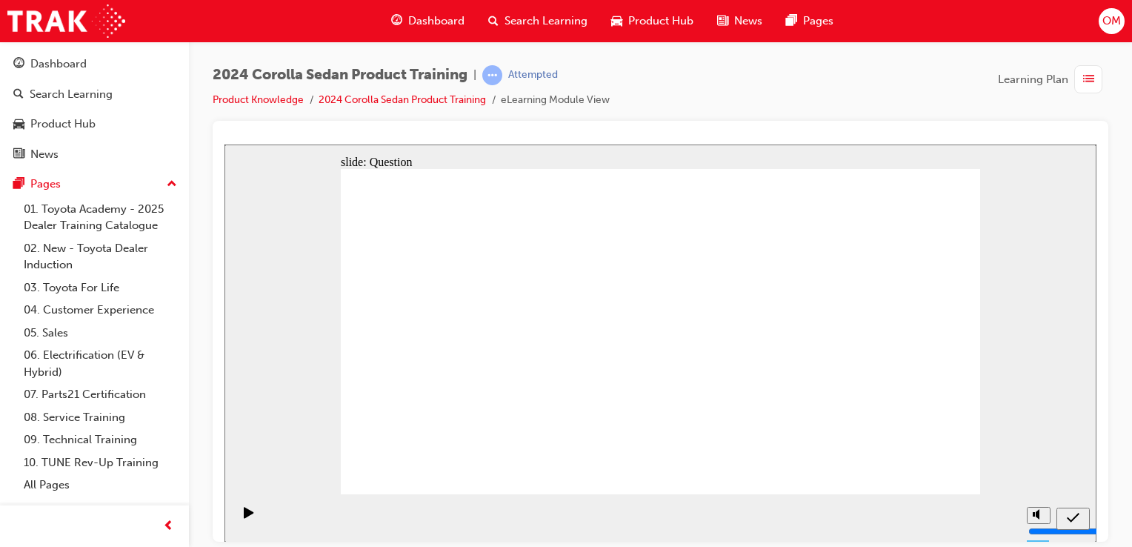
drag, startPoint x: 910, startPoint y: 471, endPoint x: 634, endPoint y: 471, distance: 276.4
radio input "true"
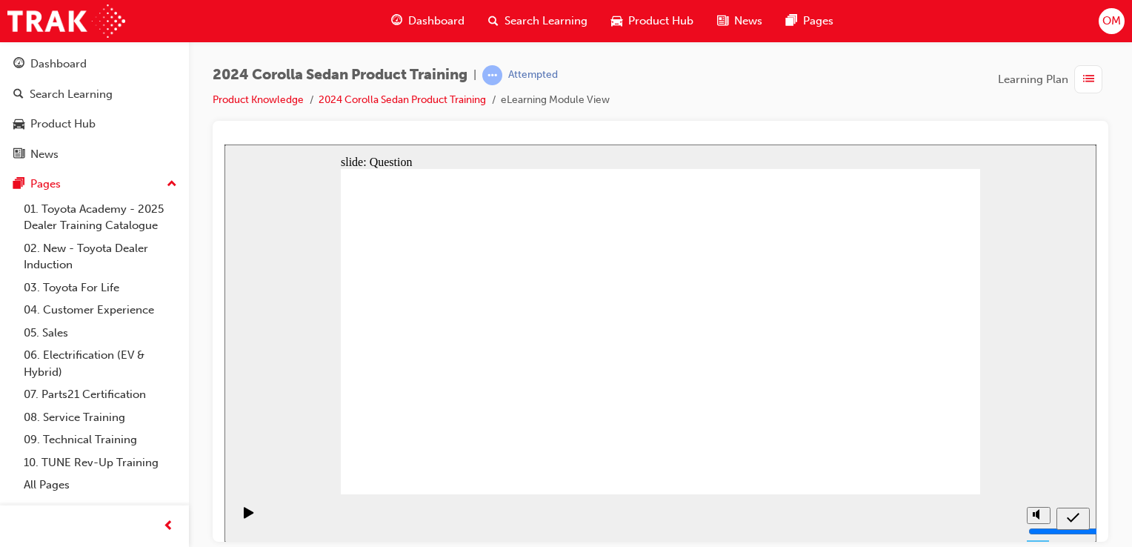
radio input "true"
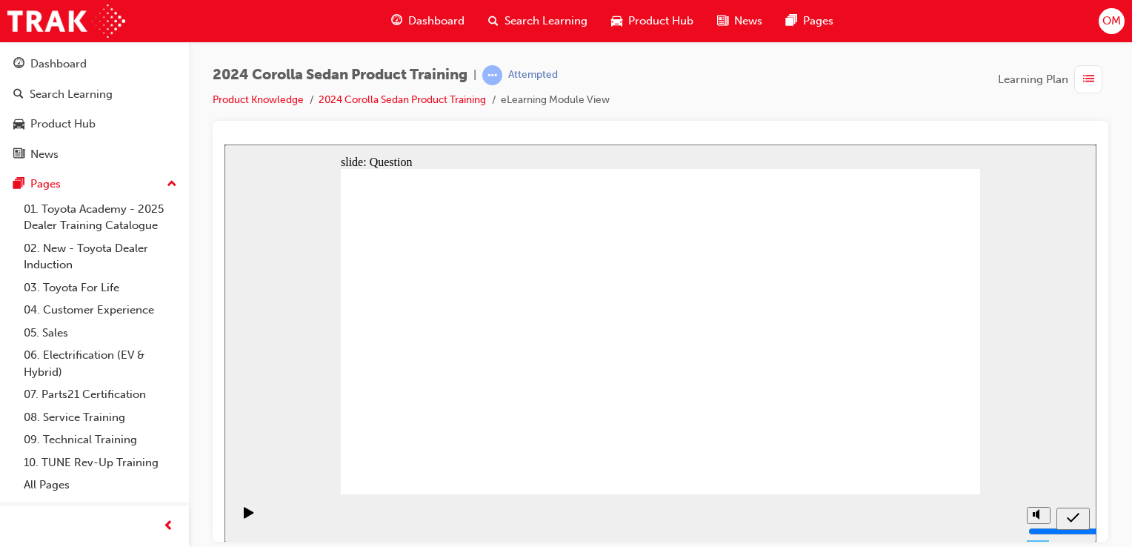
radio input "false"
radio input "true"
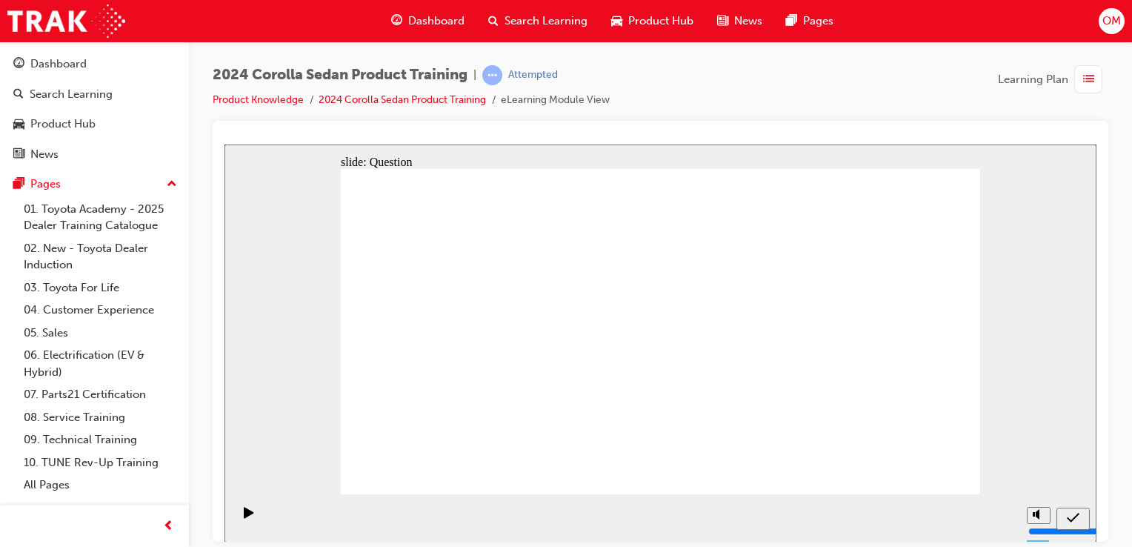
drag, startPoint x: 722, startPoint y: 321, endPoint x: 485, endPoint y: 433, distance: 262.2
drag, startPoint x: 682, startPoint y: 384, endPoint x: 723, endPoint y: 428, distance: 59.8
drag, startPoint x: 508, startPoint y: 316, endPoint x: 519, endPoint y: 305, distance: 15.2
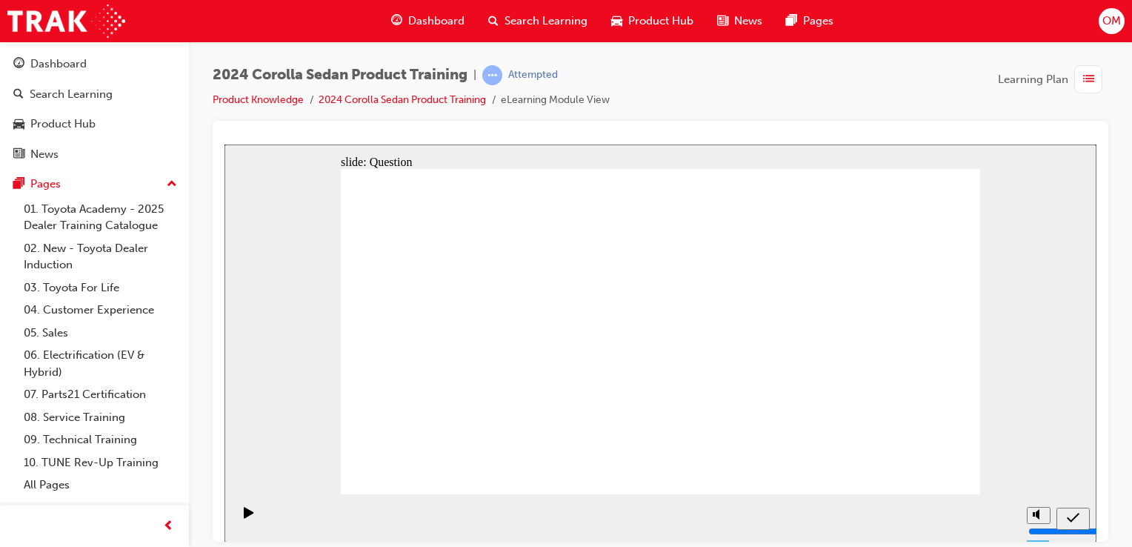
drag, startPoint x: 519, startPoint y: 305, endPoint x: 844, endPoint y: 410, distance: 341.7
drag, startPoint x: 835, startPoint y: 345, endPoint x: 582, endPoint y: 464, distance: 280.1
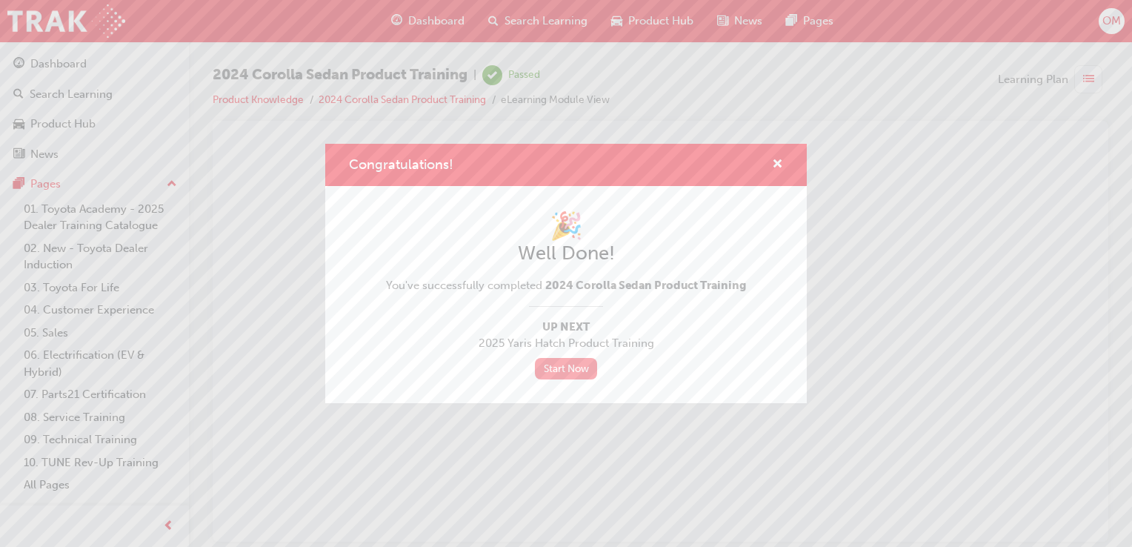
click at [575, 369] on link "Start Now" at bounding box center [566, 368] width 62 height 21
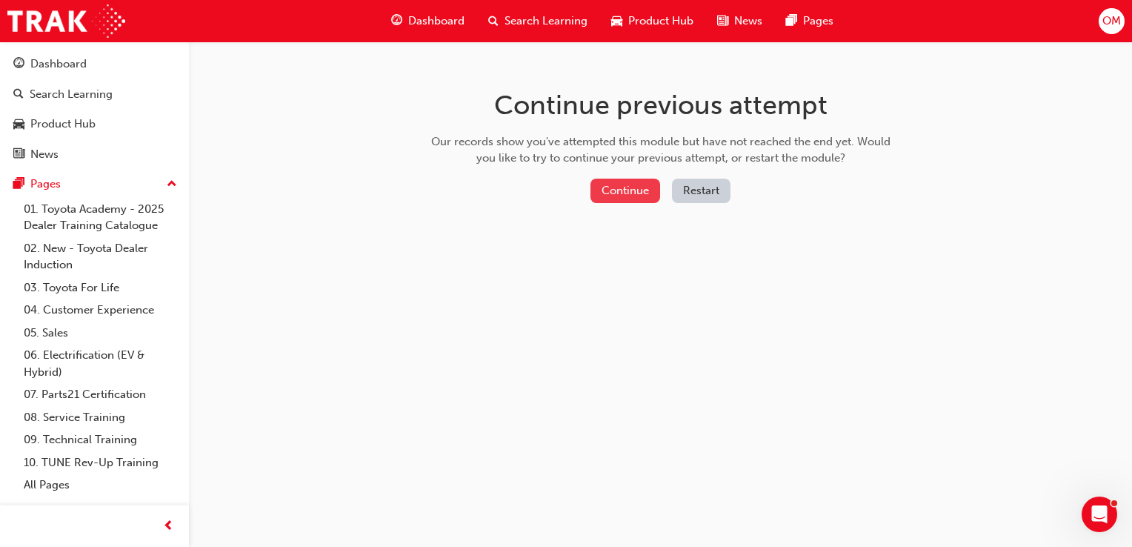
click at [634, 194] on button "Continue" at bounding box center [626, 191] width 70 height 24
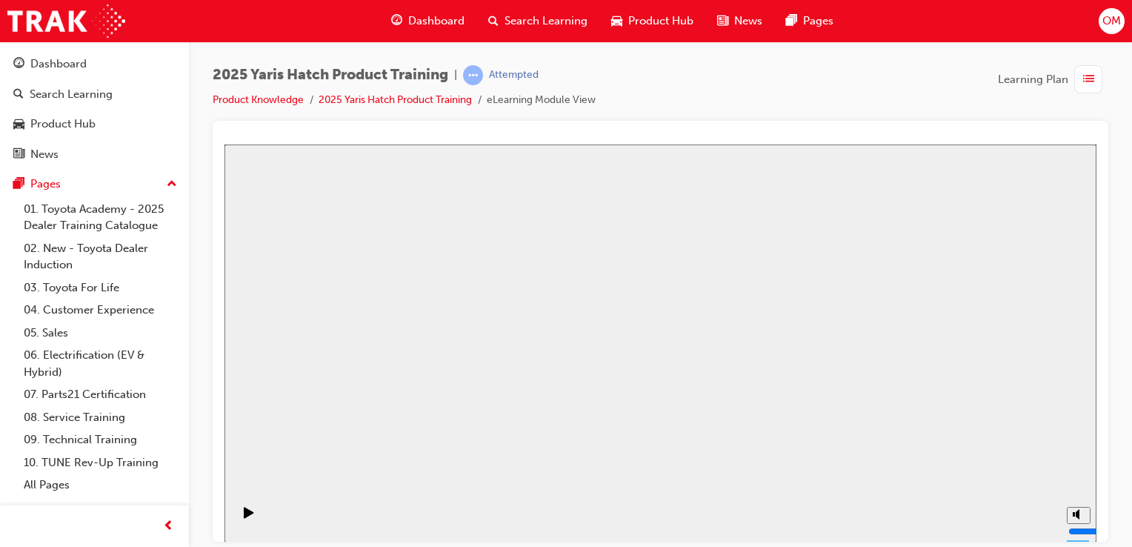
click at [279, 105] on li "Product Knowledge" at bounding box center [266, 100] width 106 height 17
click at [276, 100] on link "Product Knowledge" at bounding box center [258, 99] width 91 height 13
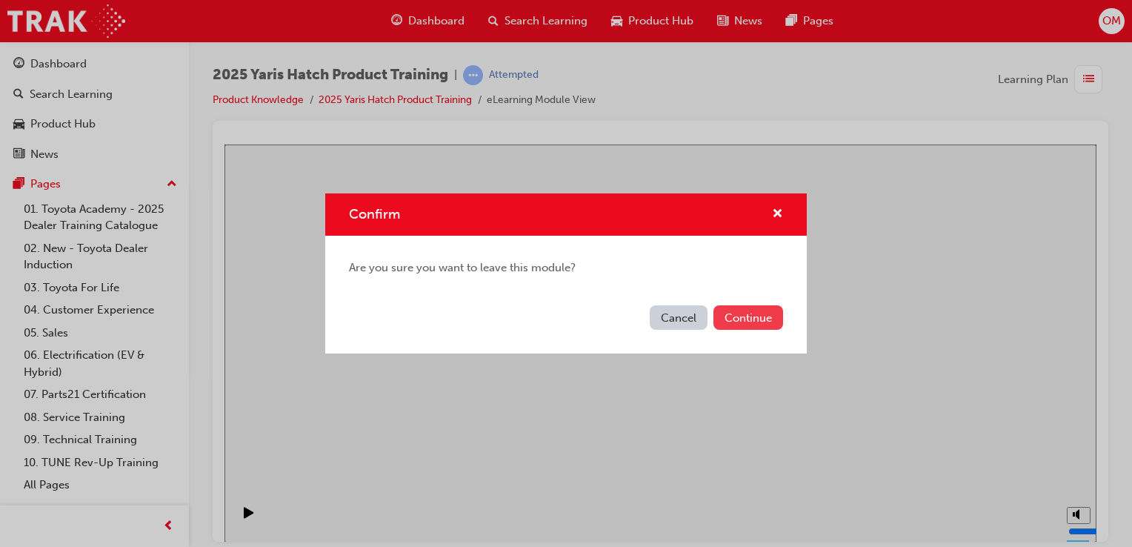
click at [761, 321] on button "Continue" at bounding box center [749, 317] width 70 height 24
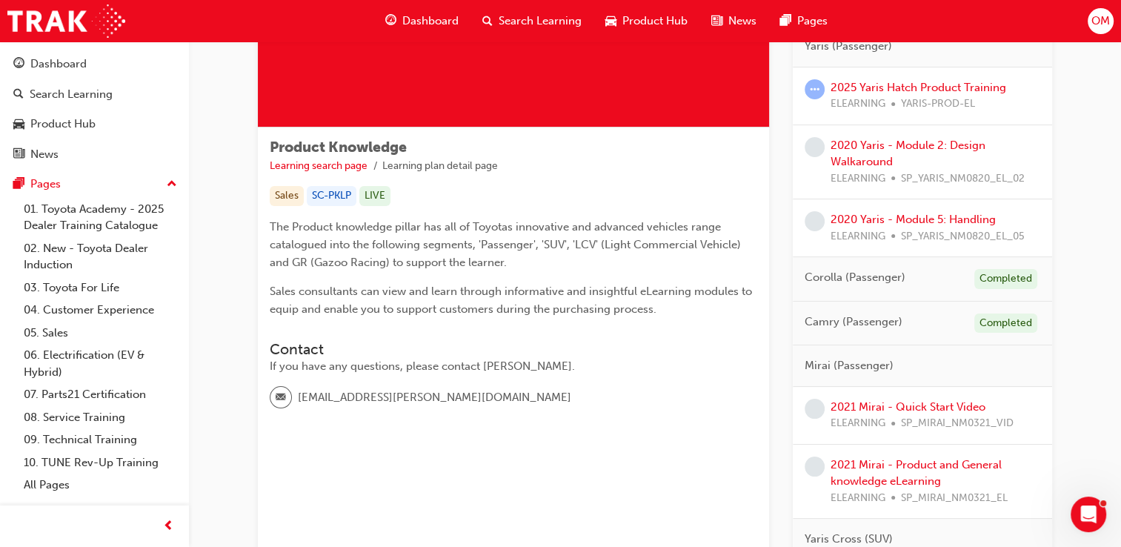
scroll to position [172, 0]
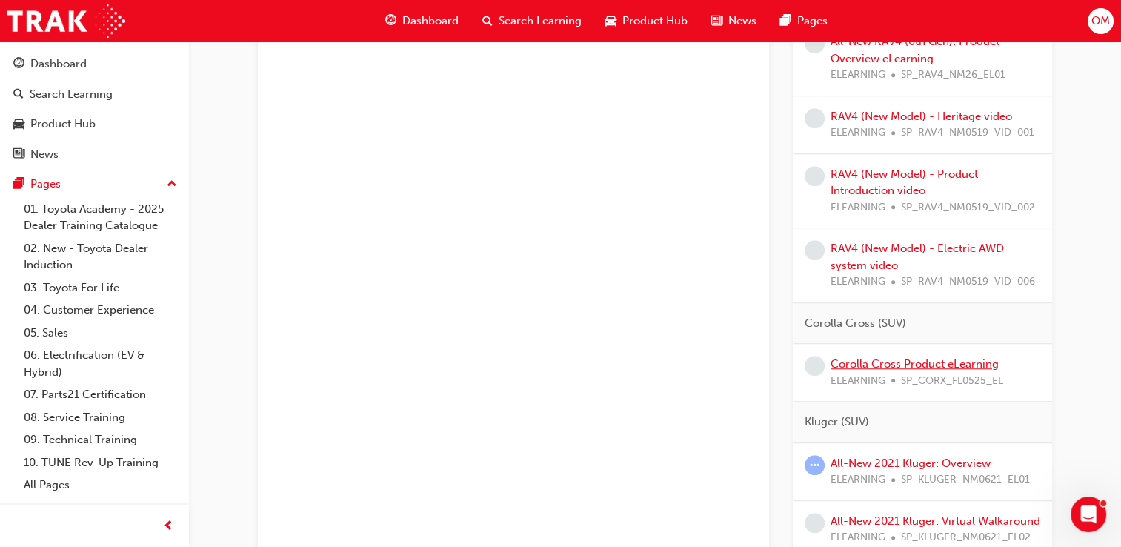
click at [928, 358] on link "Corolla Cross Product eLearning" at bounding box center [915, 363] width 168 height 13
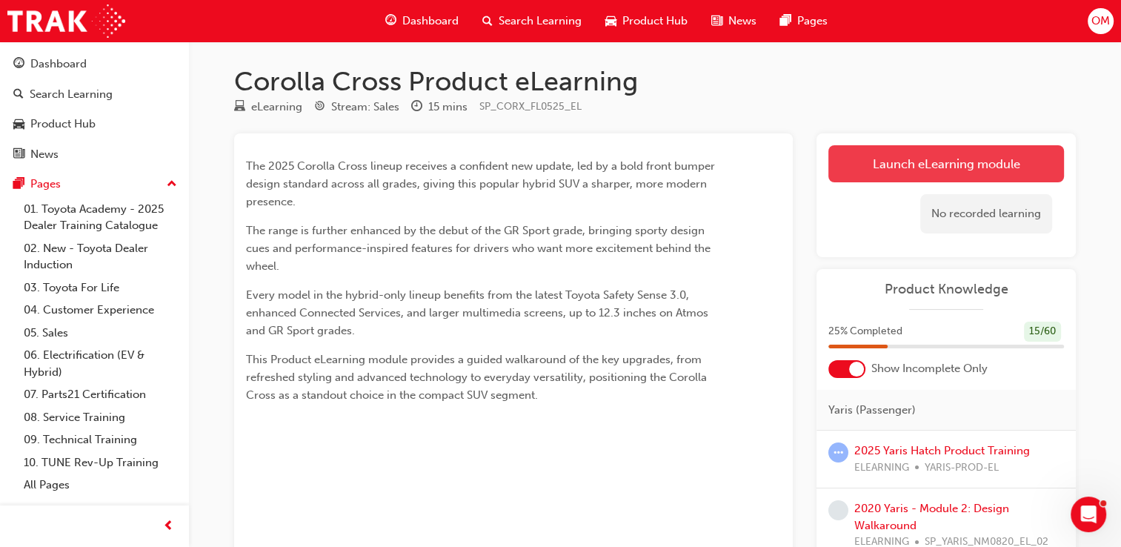
click at [890, 158] on link "Launch eLearning module" at bounding box center [946, 163] width 236 height 37
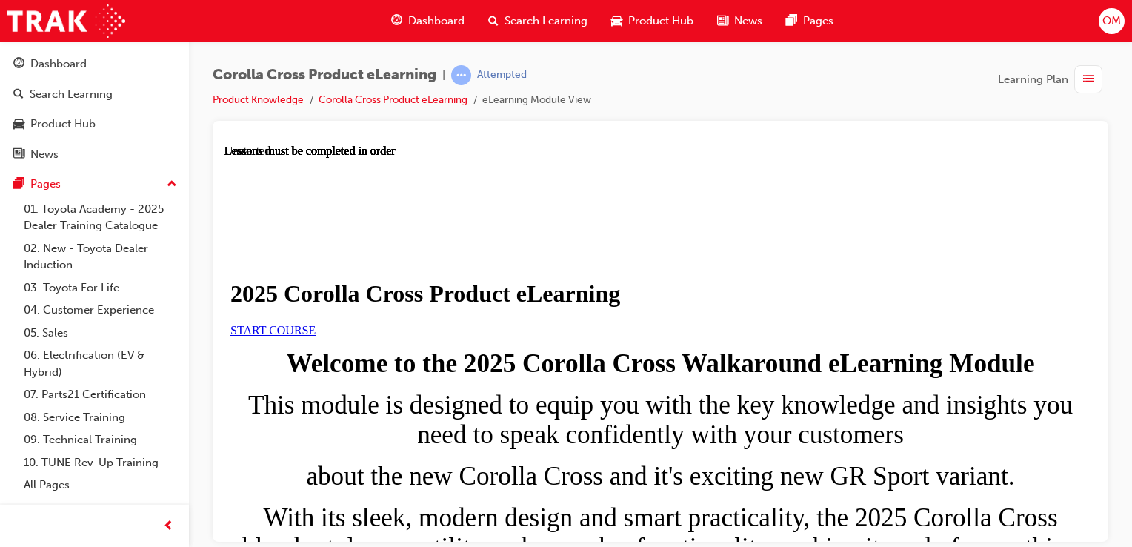
click at [316, 336] on span "START COURSE" at bounding box center [272, 329] width 85 height 13
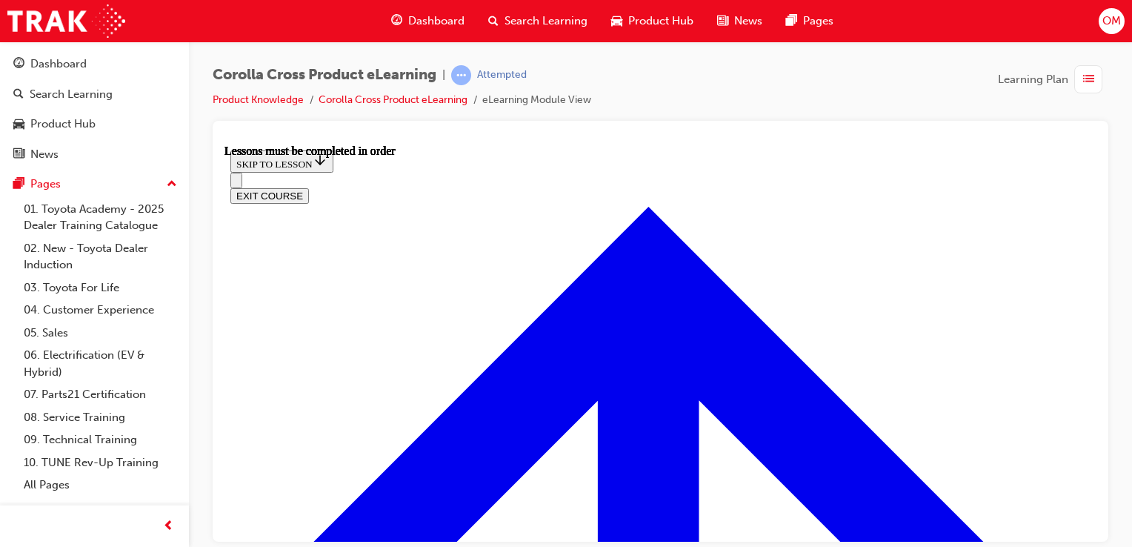
scroll to position [977, 0]
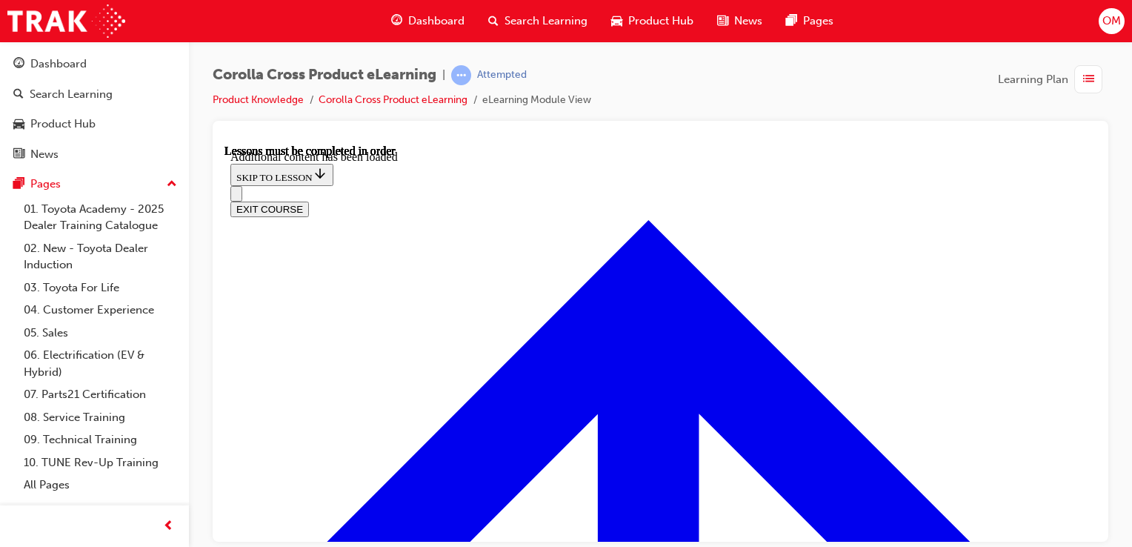
scroll to position [2602, 0]
drag, startPoint x: 420, startPoint y: 239, endPoint x: 684, endPoint y: 273, distance: 266.0
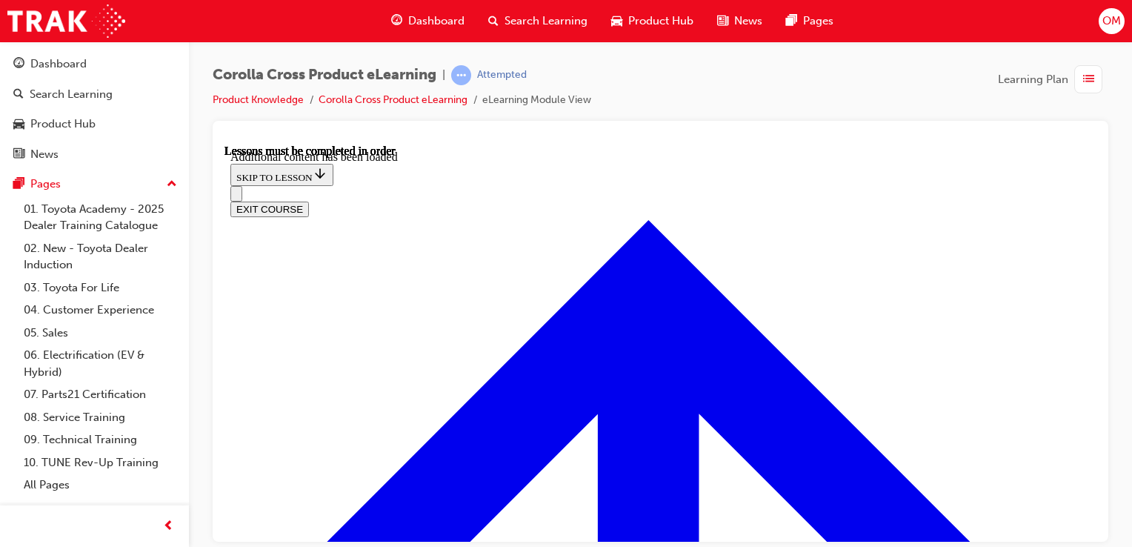
drag, startPoint x: 684, startPoint y: 273, endPoint x: 617, endPoint y: 313, distance: 78.8
radio input "true"
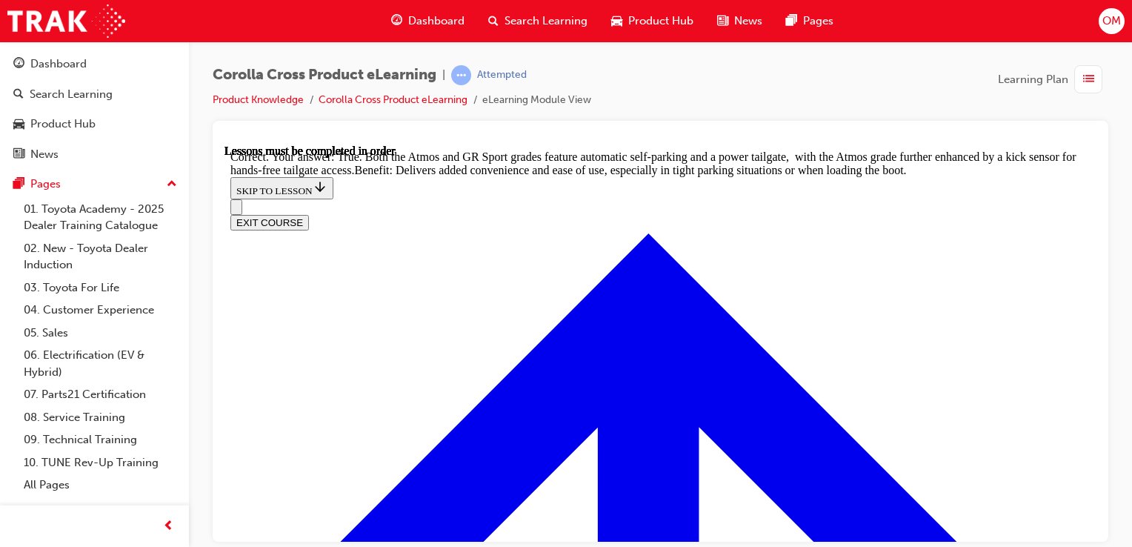
scroll to position [3345, 0]
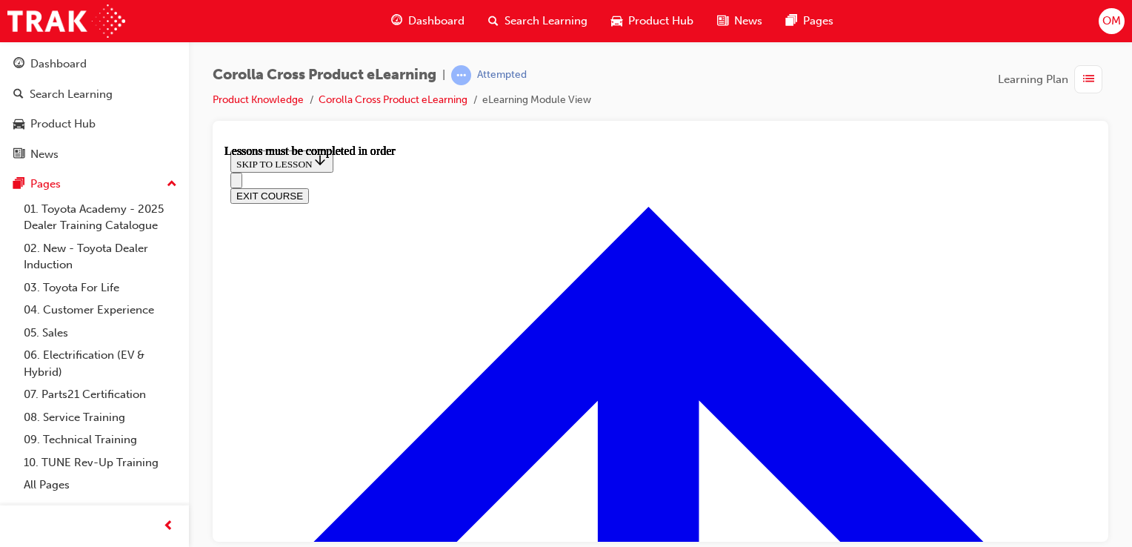
scroll to position [1372, 0]
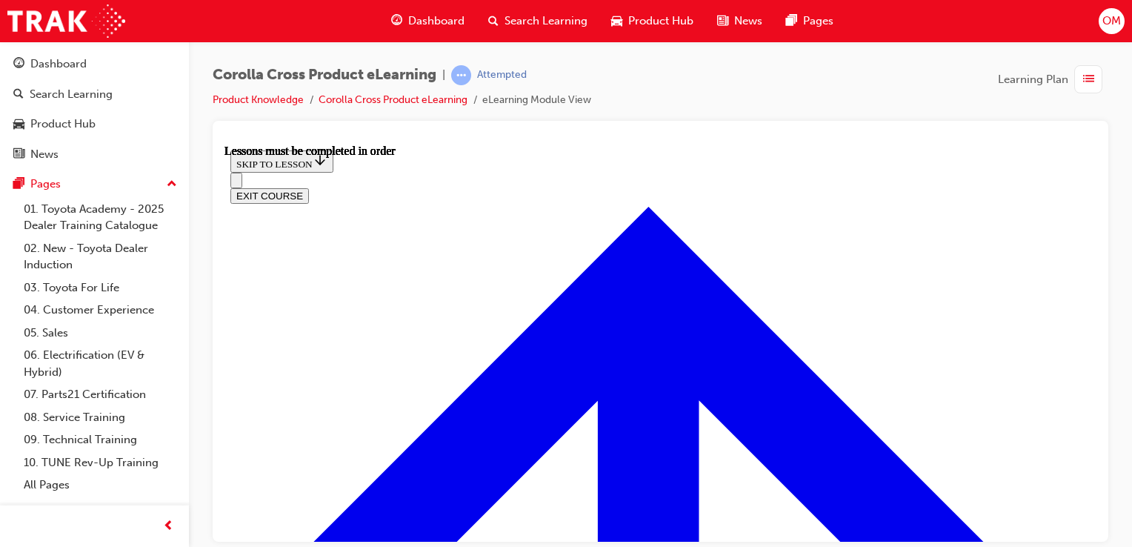
scroll to position [0, 0]
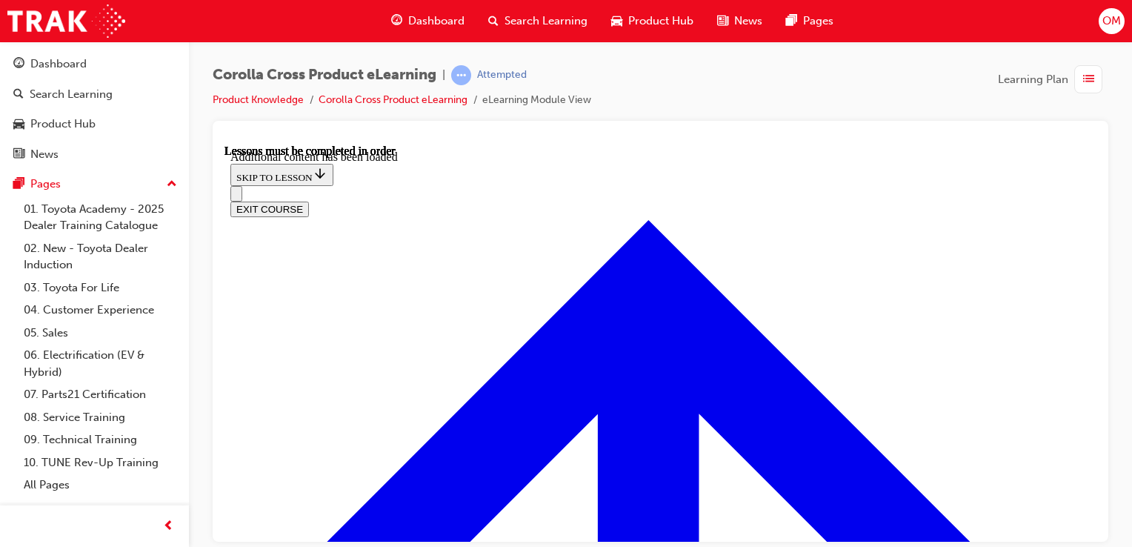
scroll to position [1997, 0]
radio input "true"
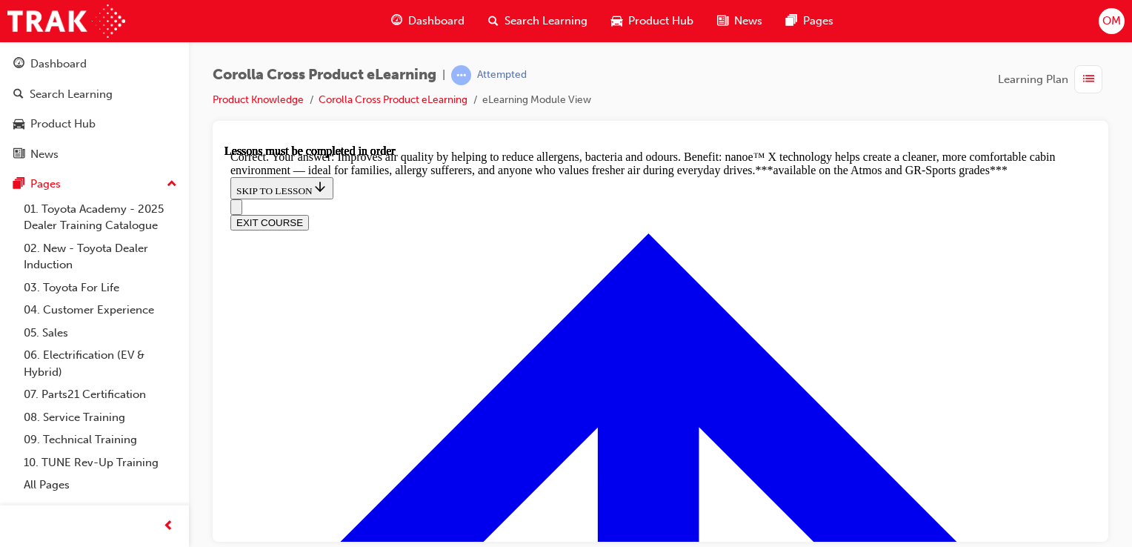
scroll to position [2820, 0]
drag, startPoint x: 531, startPoint y: 328, endPoint x: 448, endPoint y: 305, distance: 86.8
radio input "true"
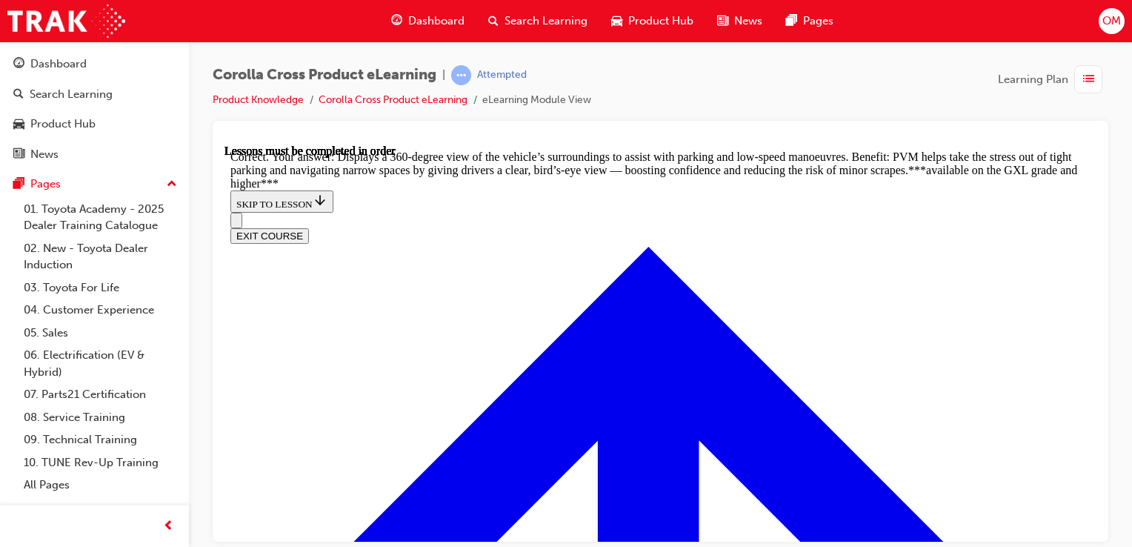
scroll to position [3275, 0]
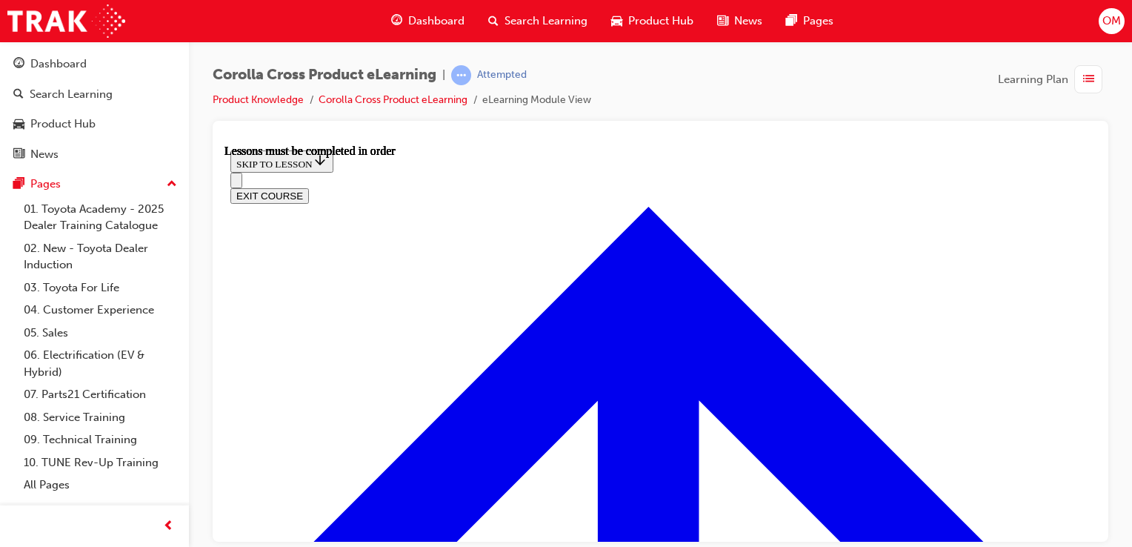
scroll to position [1232, 0]
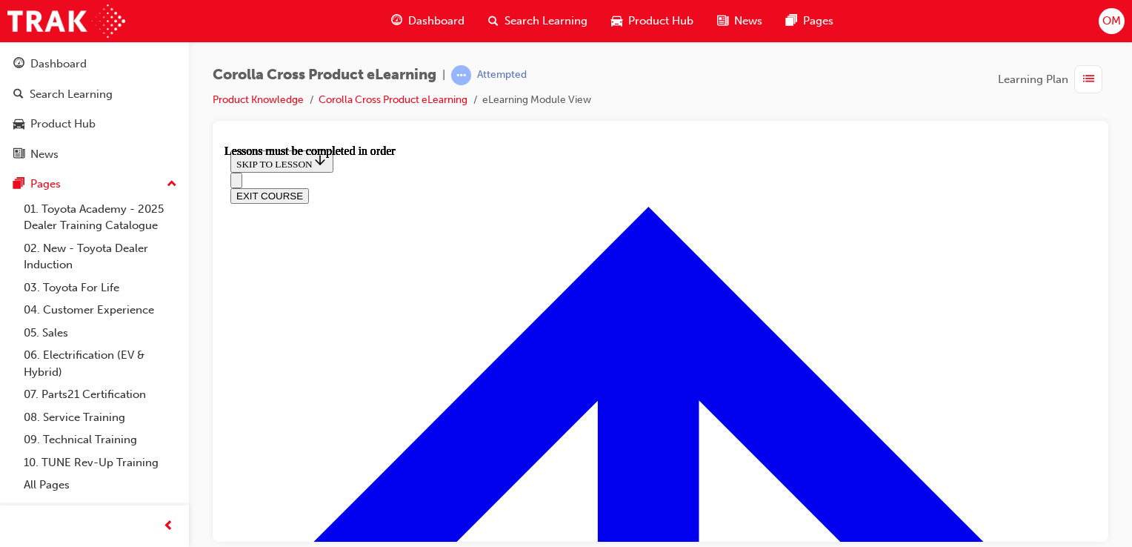
drag, startPoint x: 672, startPoint y: 408, endPoint x: 631, endPoint y: 409, distance: 40.8
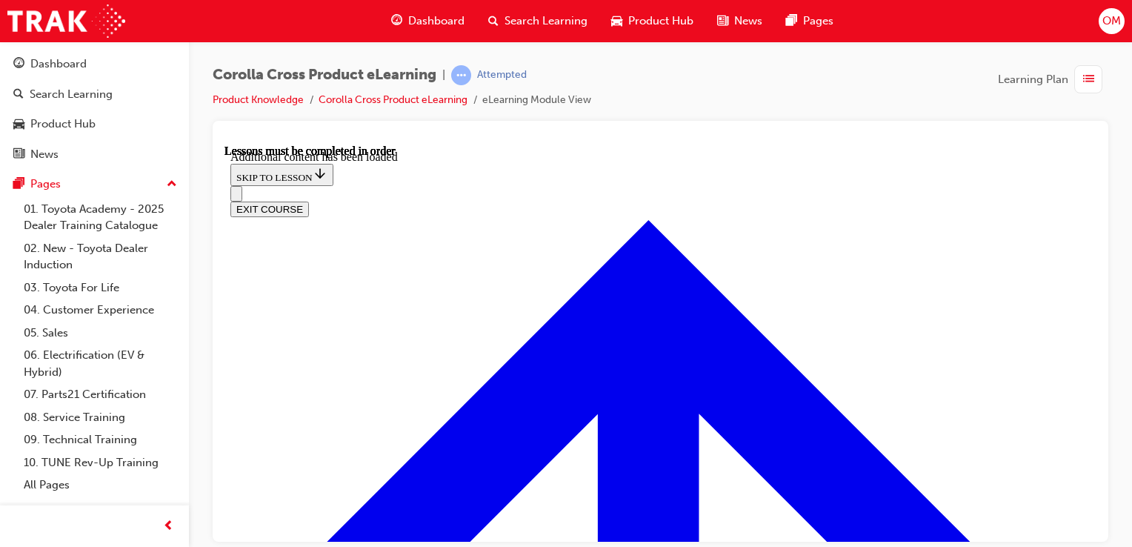
scroll to position [2096, 0]
drag, startPoint x: 425, startPoint y: 184, endPoint x: 525, endPoint y: 496, distance: 327.6
copy div "RUE OR FALSE: The new 'Centre Lamp' feature on the Corolla Cross is standard ac…"
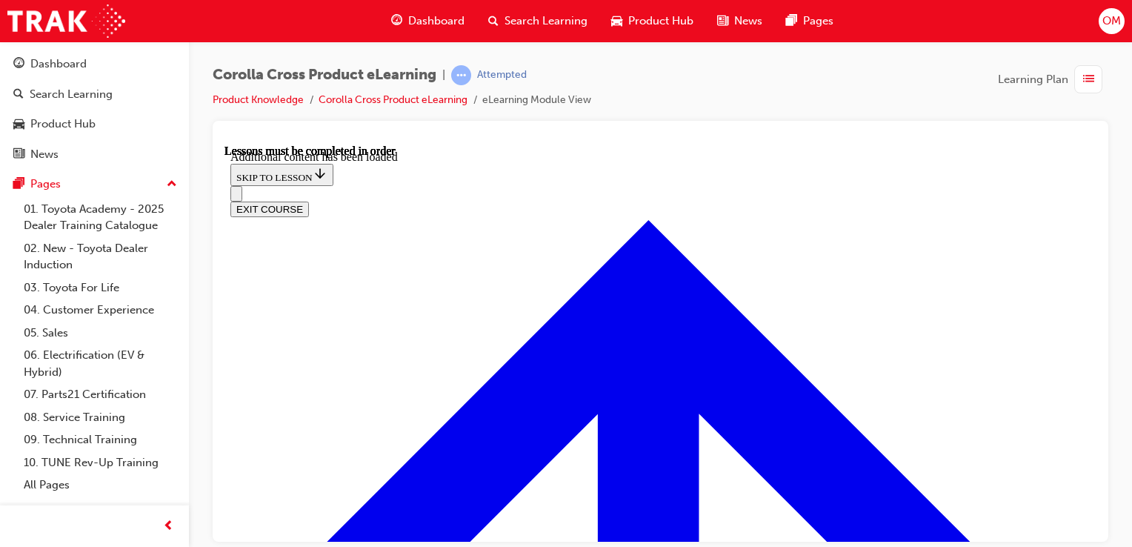
radio input "true"
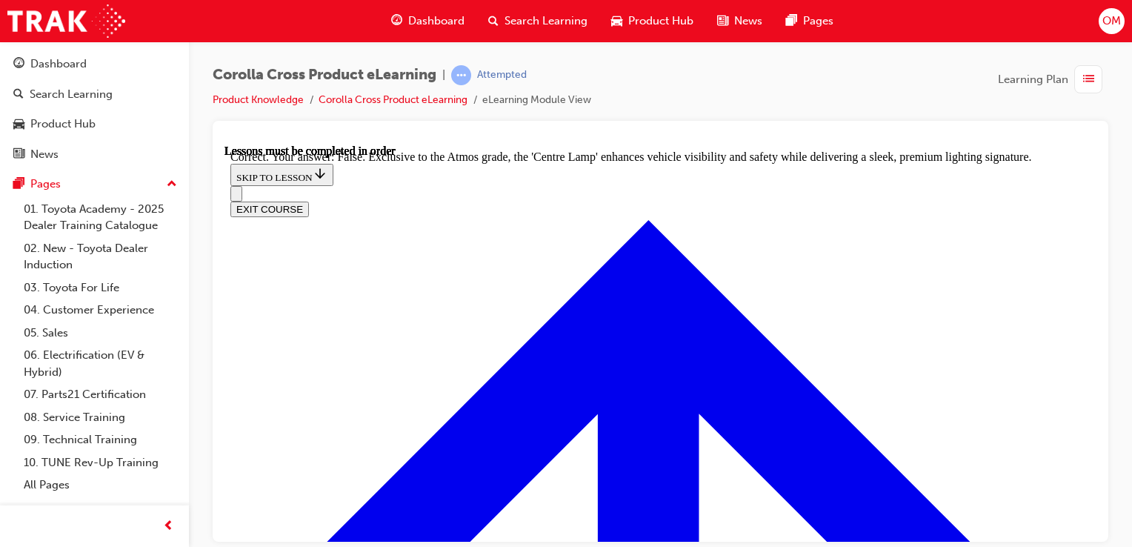
scroll to position [2578, 0]
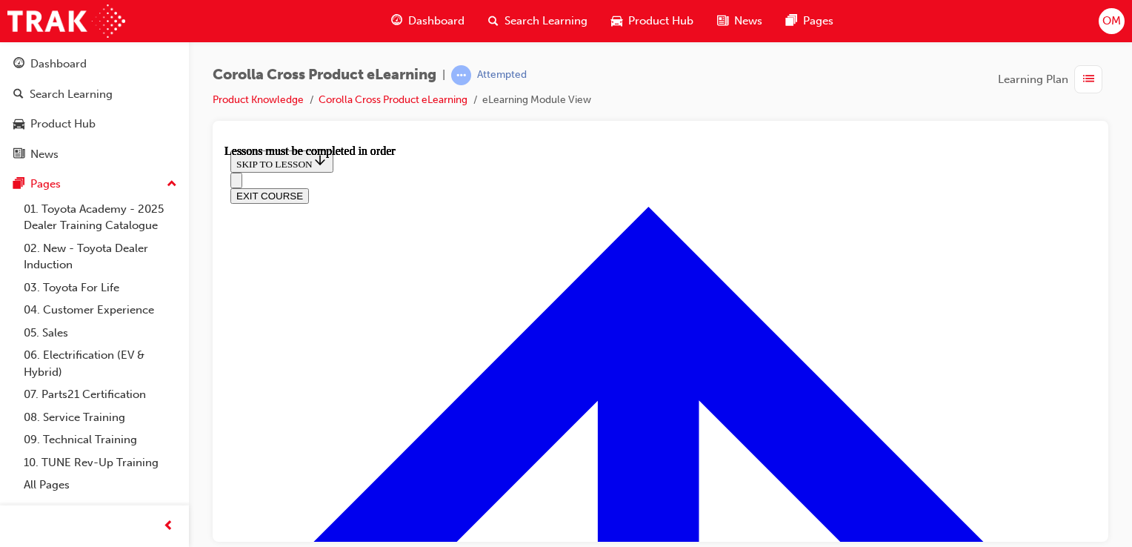
scroll to position [1279, 0]
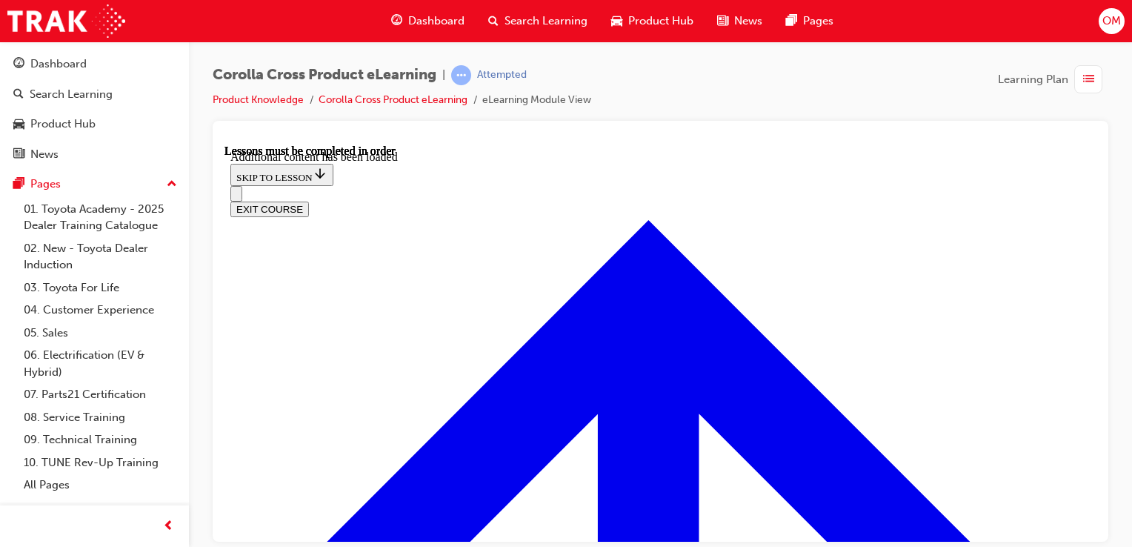
scroll to position [1965, 0]
radio input "true"
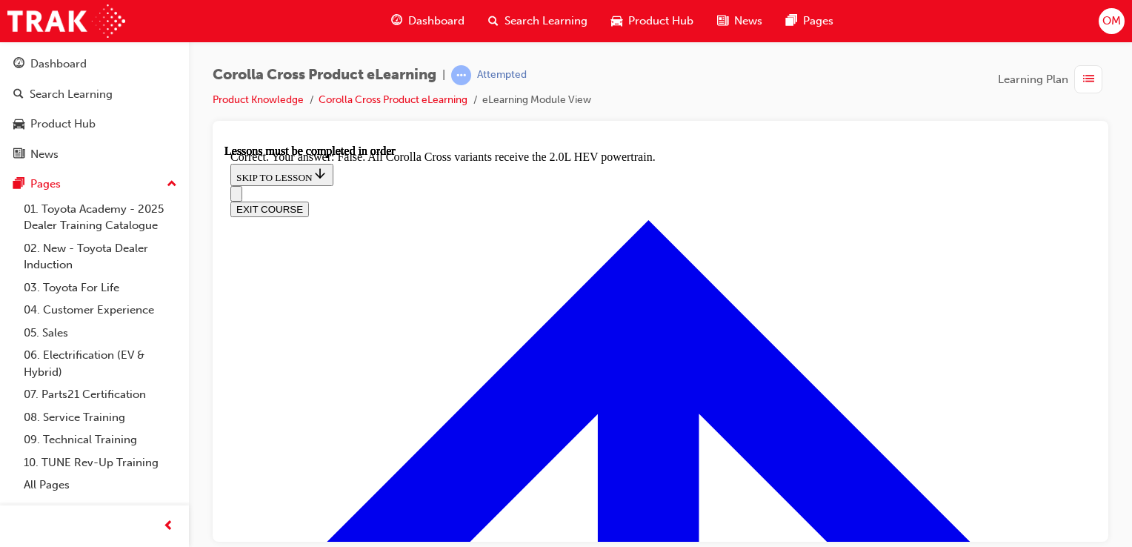
scroll to position [2205, 0]
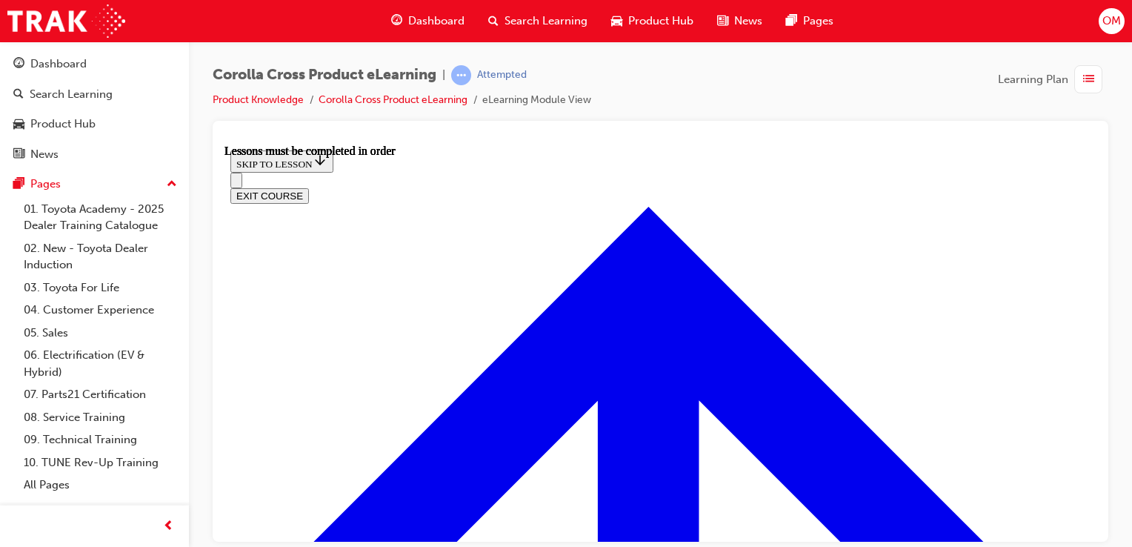
scroll to position [1257, 0]
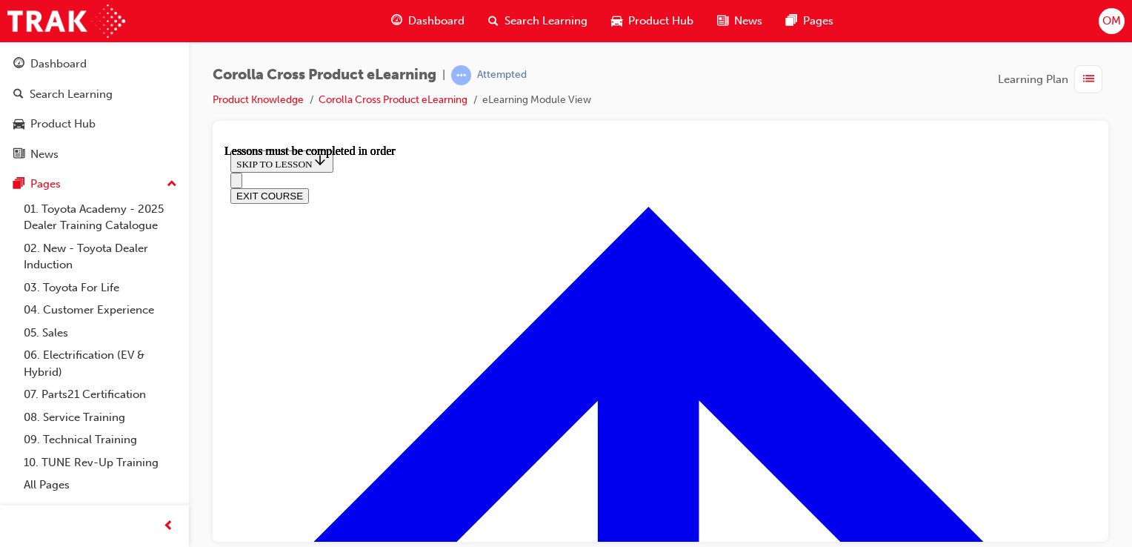
scroll to position [224, 0]
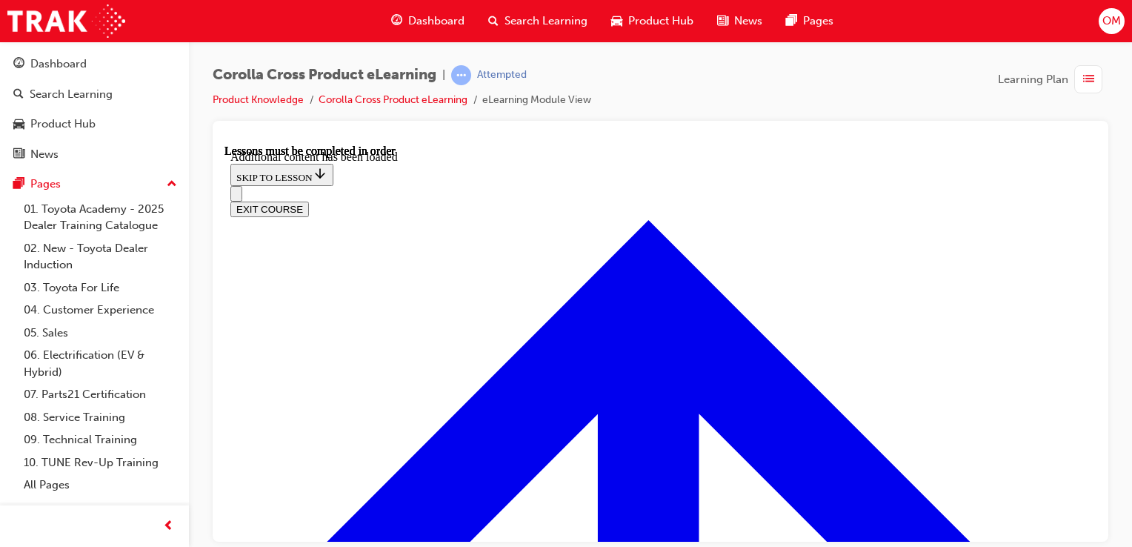
scroll to position [1839, 0]
radio input "true"
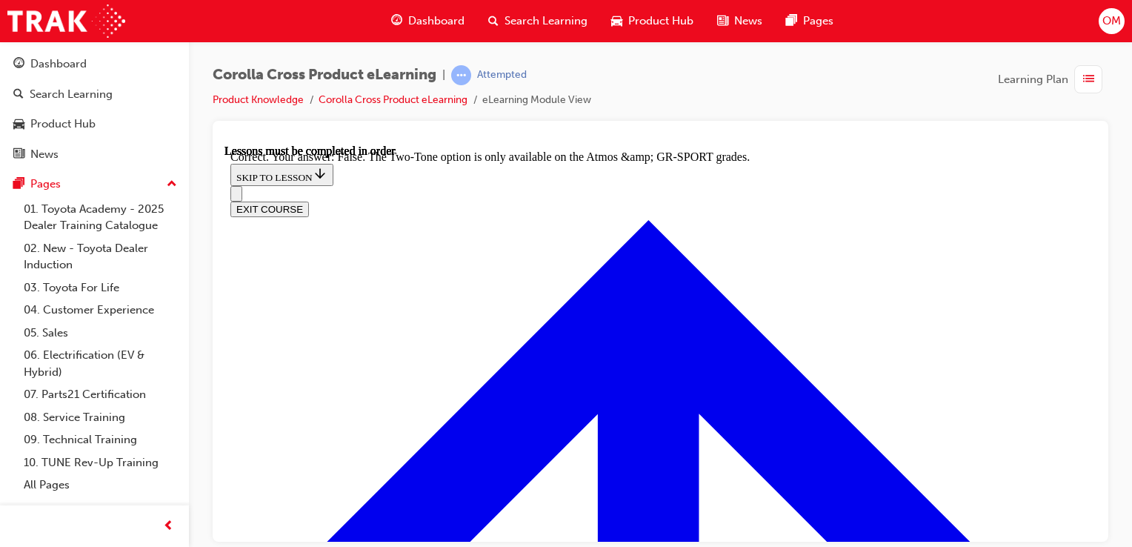
scroll to position [2102, 0]
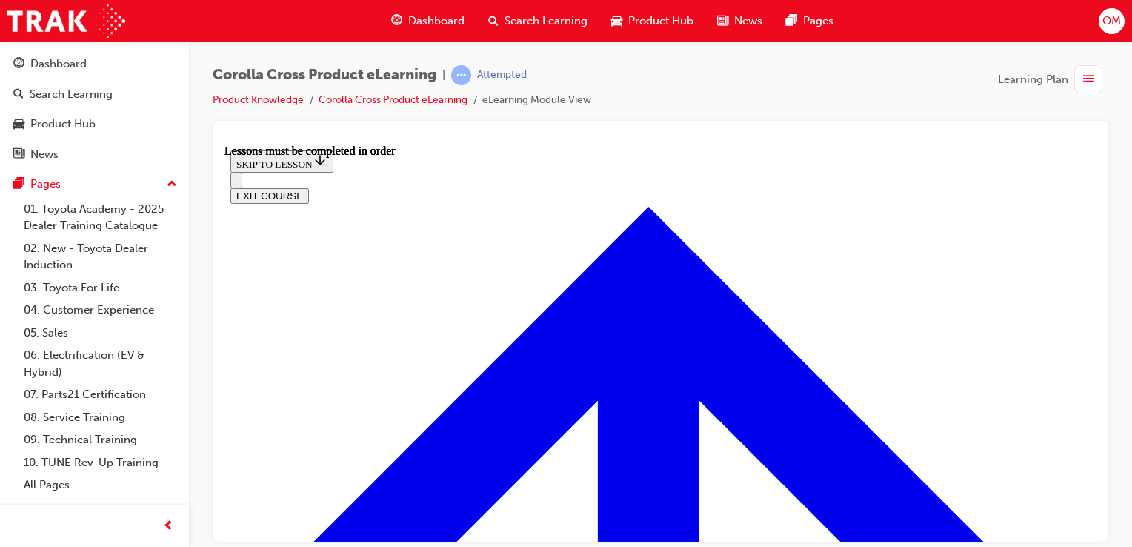
scroll to position [1393, 0]
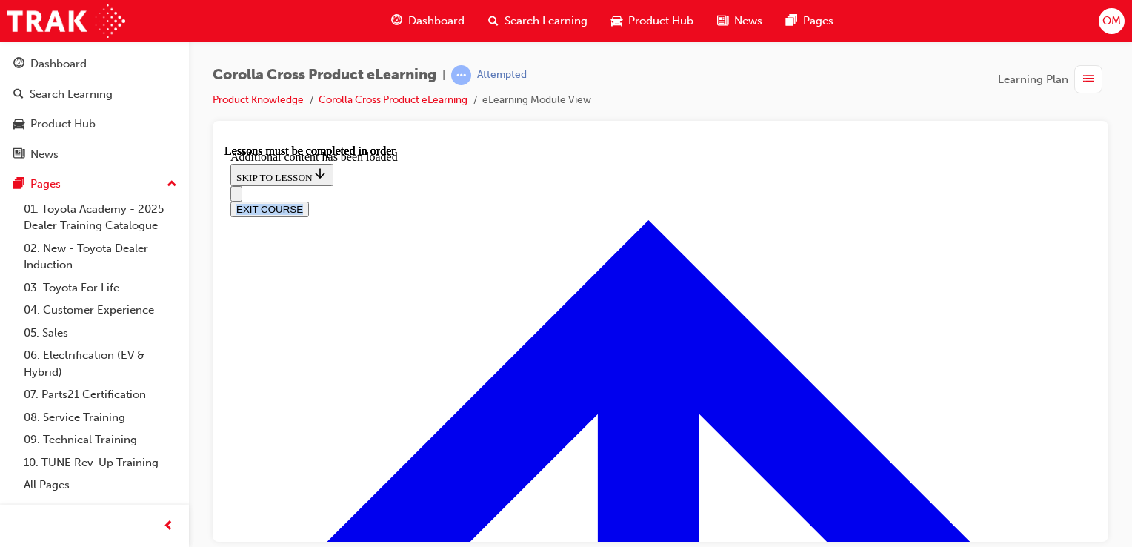
scroll to position [2361, 0]
drag, startPoint x: 463, startPoint y: 286, endPoint x: 707, endPoint y: 305, distance: 244.5
copy div "What is the primary benefit of the 'concave shape' on the back of the front sea…"
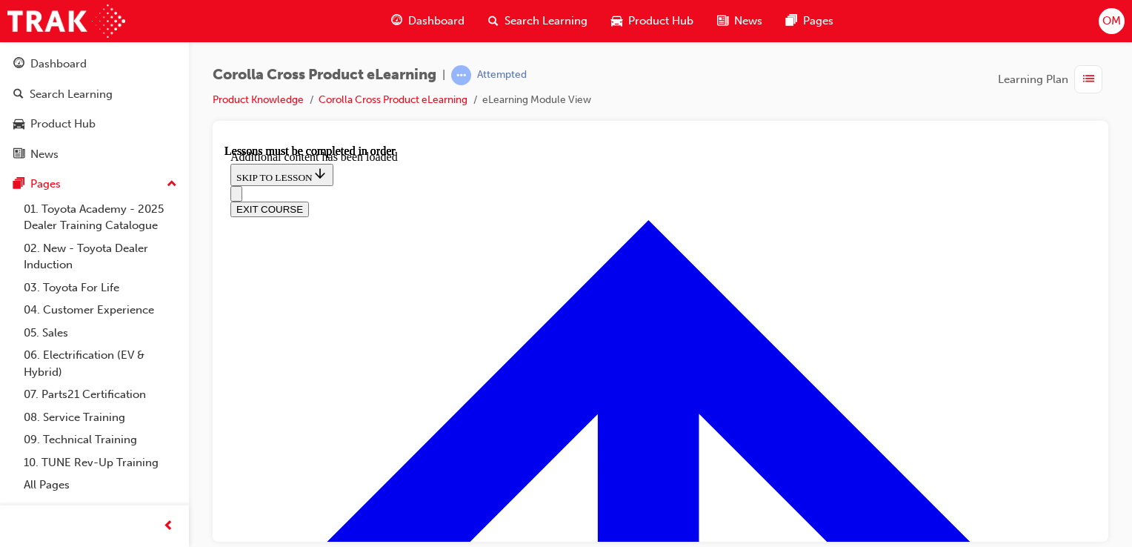
radio input "true"
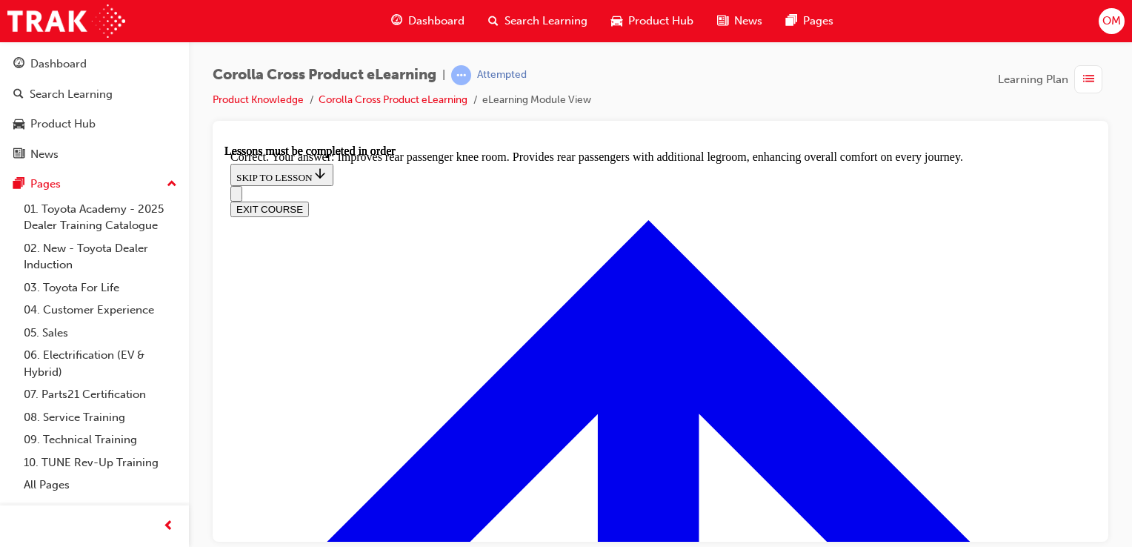
scroll to position [2677, 0]
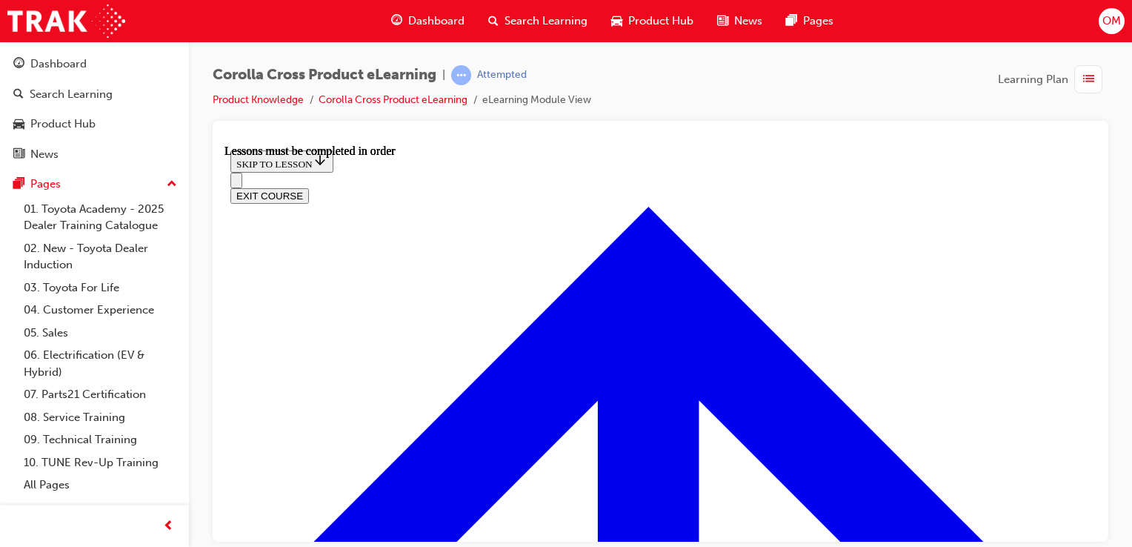
scroll to position [1336, 0]
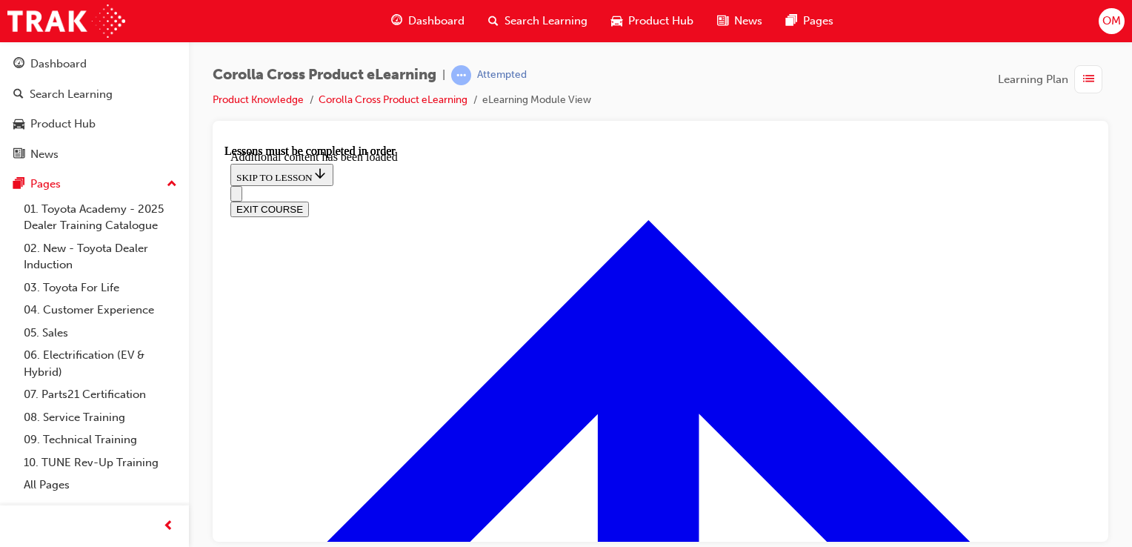
scroll to position [1961, 0]
drag, startPoint x: 424, startPoint y: 299, endPoint x: 537, endPoint y: 456, distance: 192.7
copy div "rue or False: The power tailgate with a kick sensor is available only on the At…"
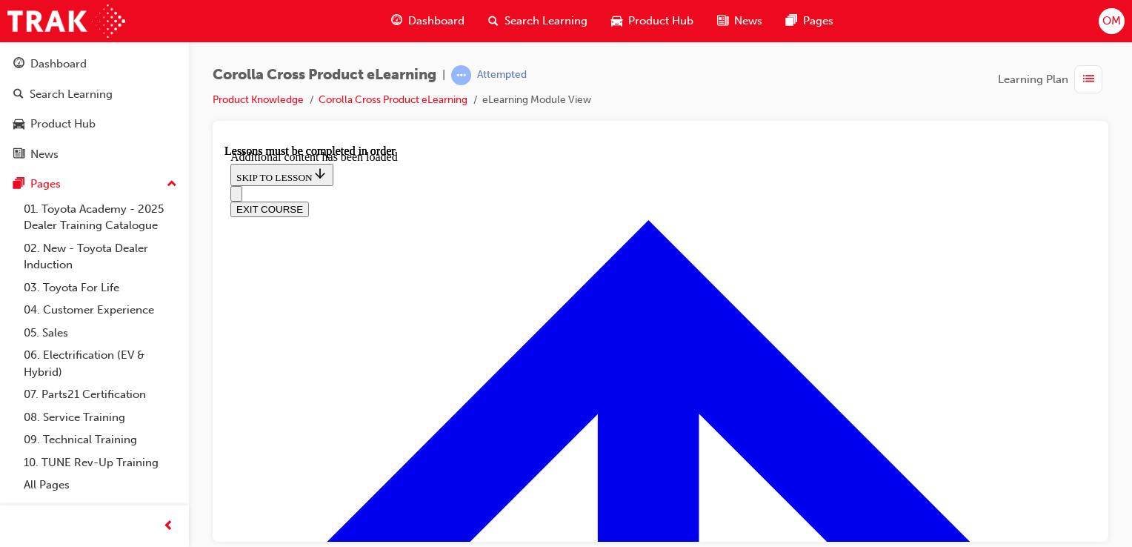
radio input "true"
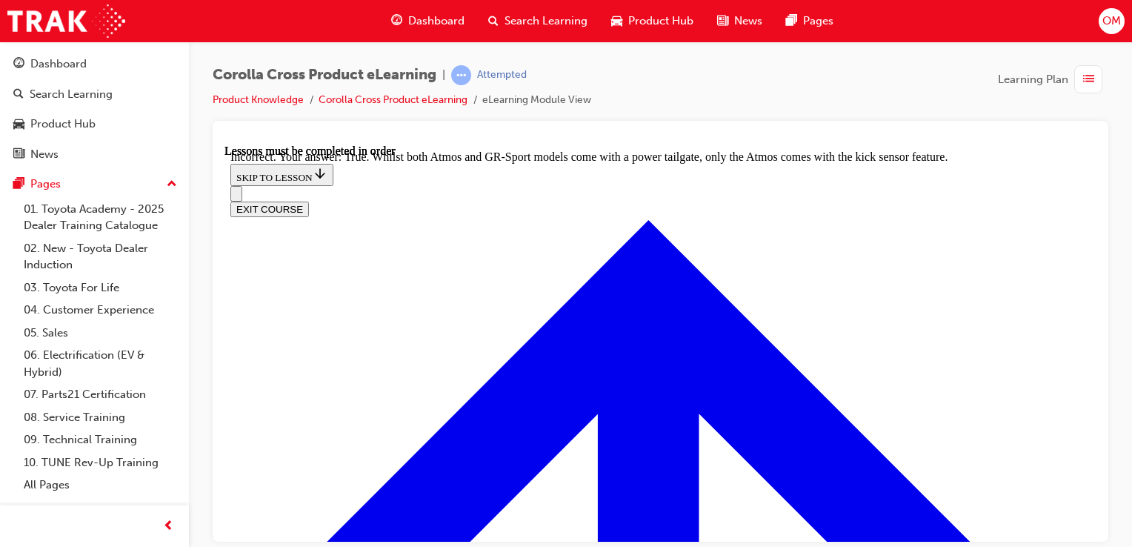
scroll to position [2301, 0]
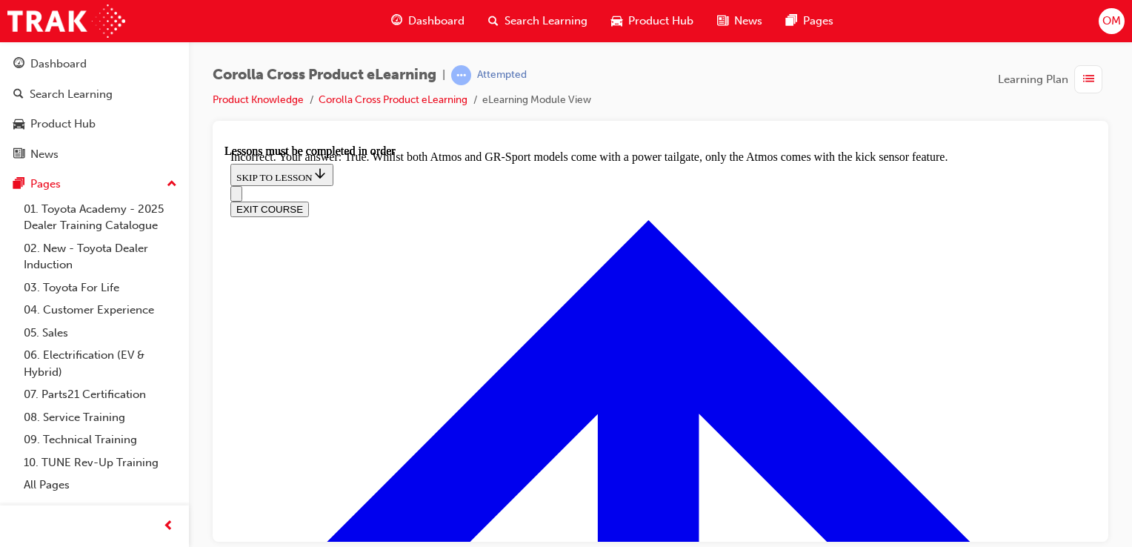
radio input "true"
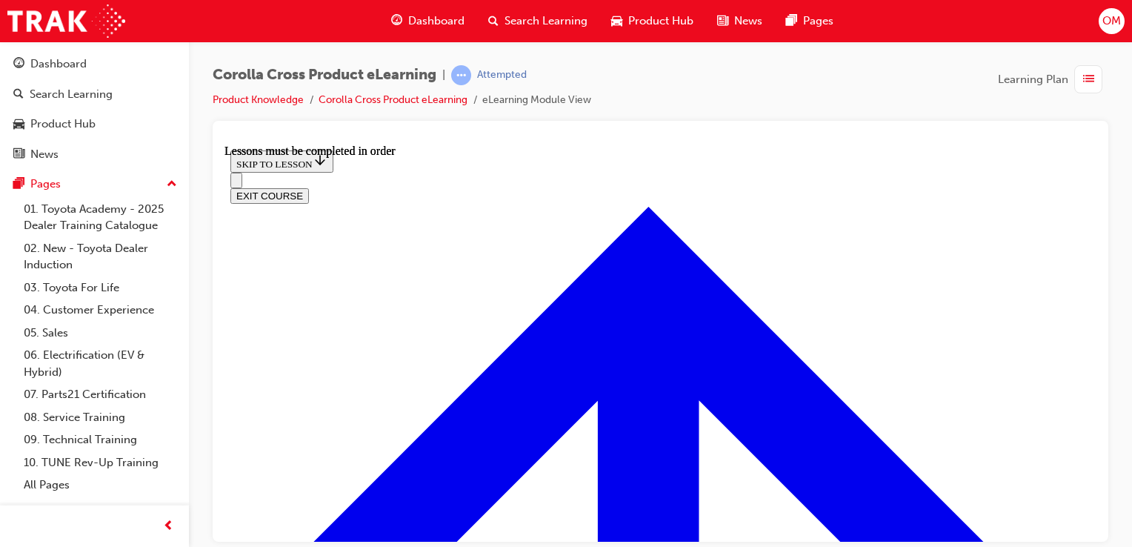
scroll to position [1723, 0]
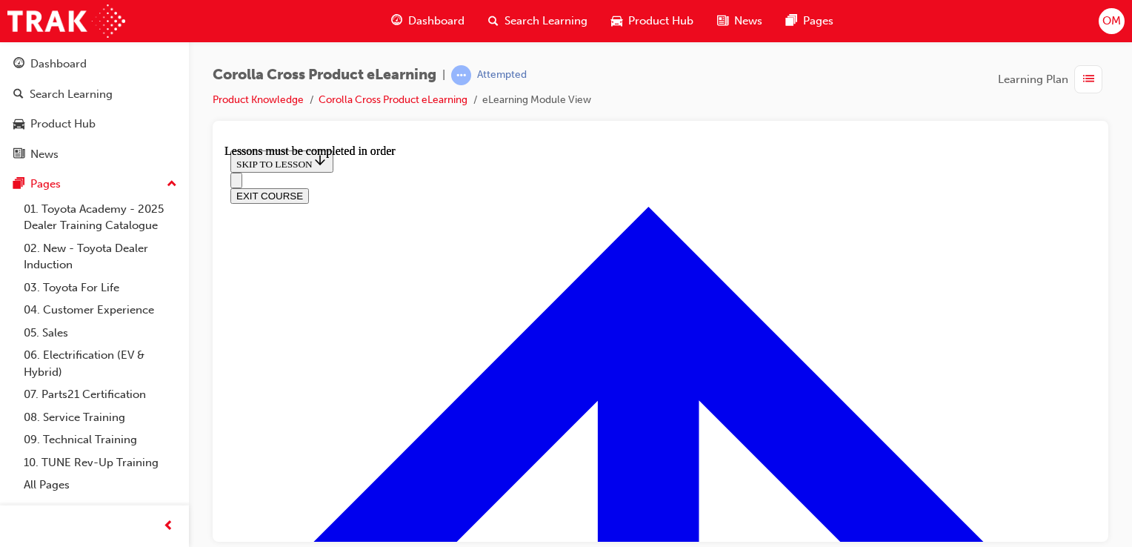
scroll to position [2668, 0]
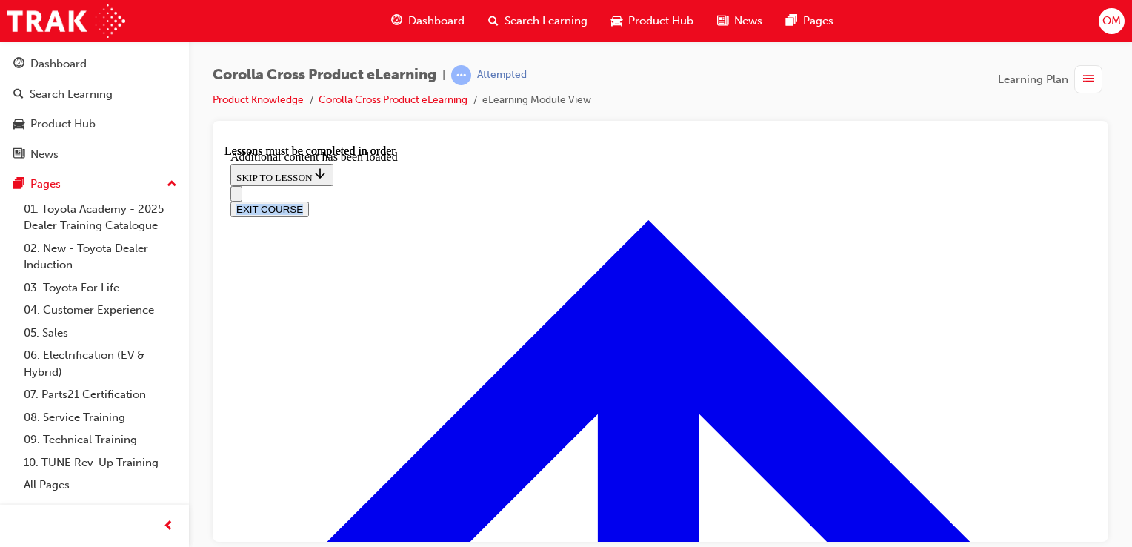
scroll to position [3521, 0]
drag, startPoint x: 424, startPoint y: 270, endPoint x: 632, endPoint y: 282, distance: 208.6
copy div "The new Corolla Cross introduces an all-new GR Sport grade. Which features are …"
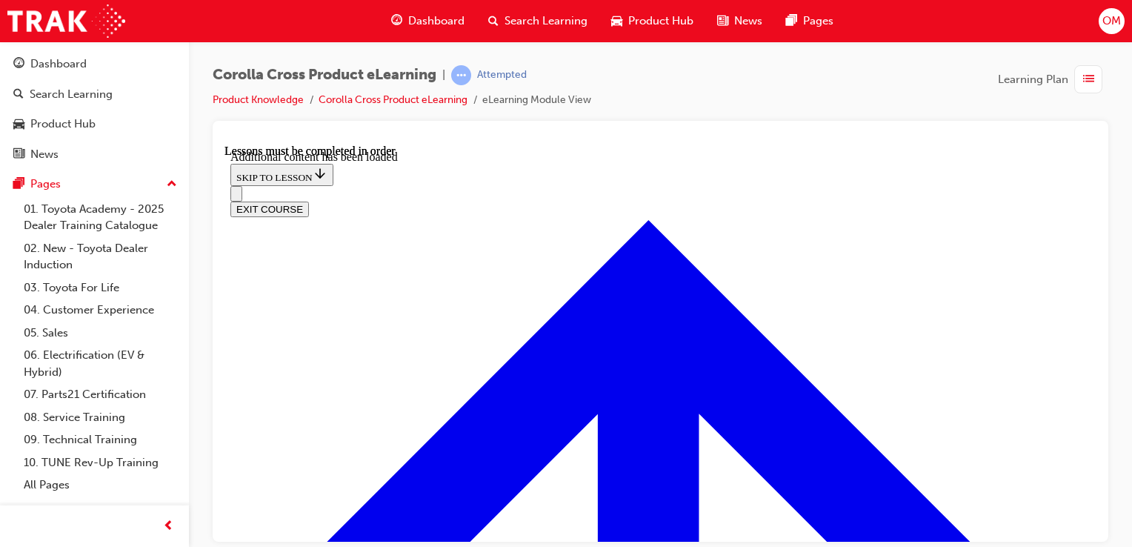
checkbox input "true"
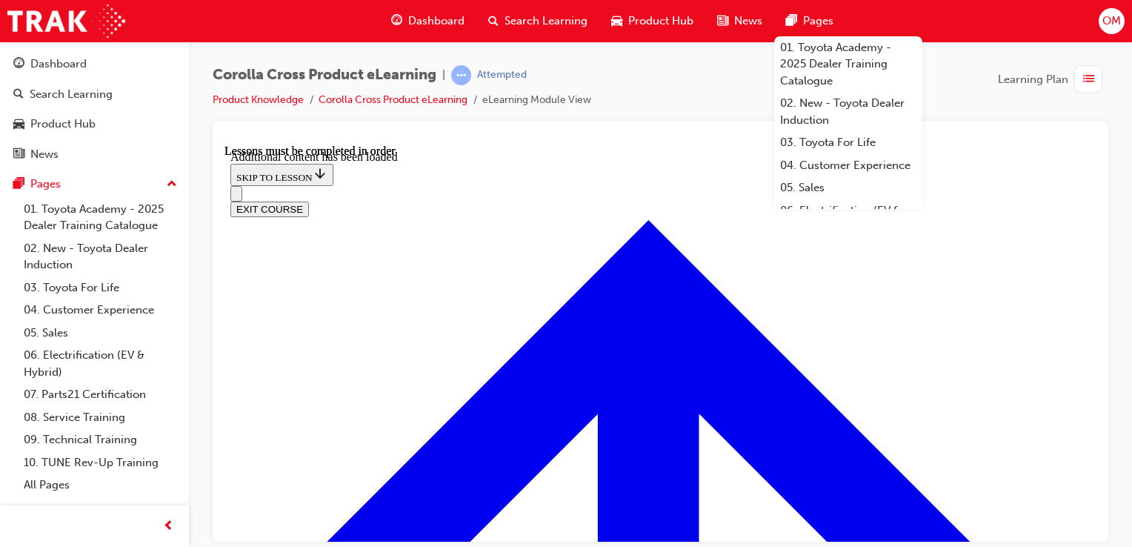
checkbox input "false"
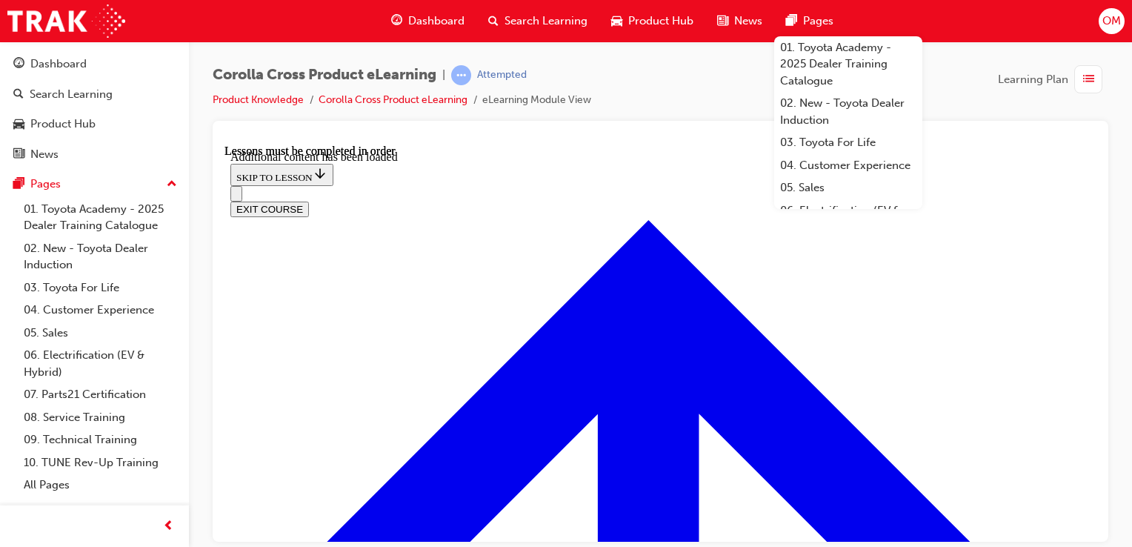
checkbox input "true"
drag, startPoint x: 425, startPoint y: 216, endPoint x: 774, endPoint y: 473, distance: 432.9
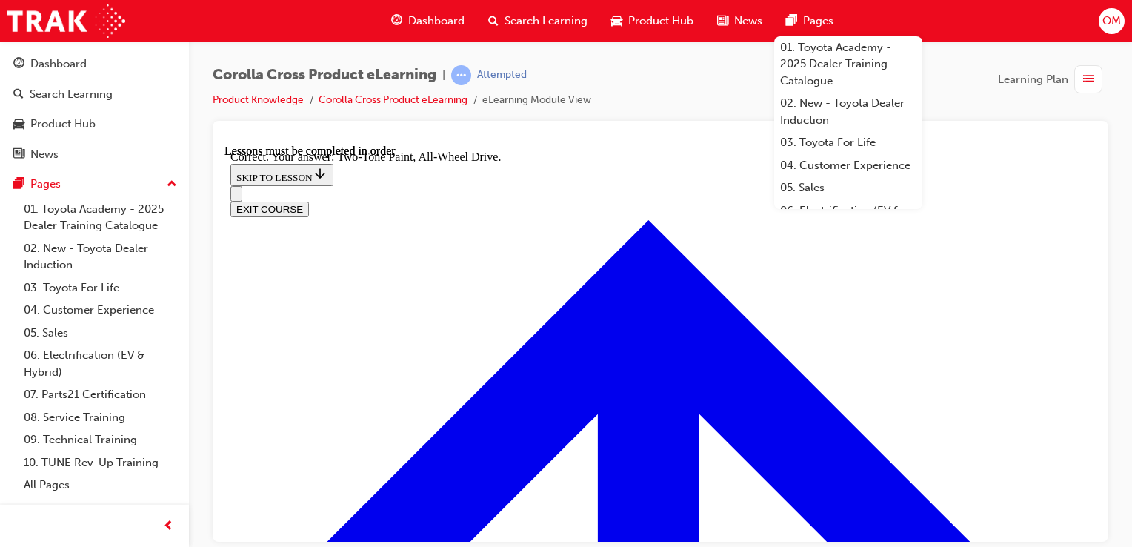
copy div "What is one key enhancement of the GR Sport suspension in the Corolla Cross? In…"
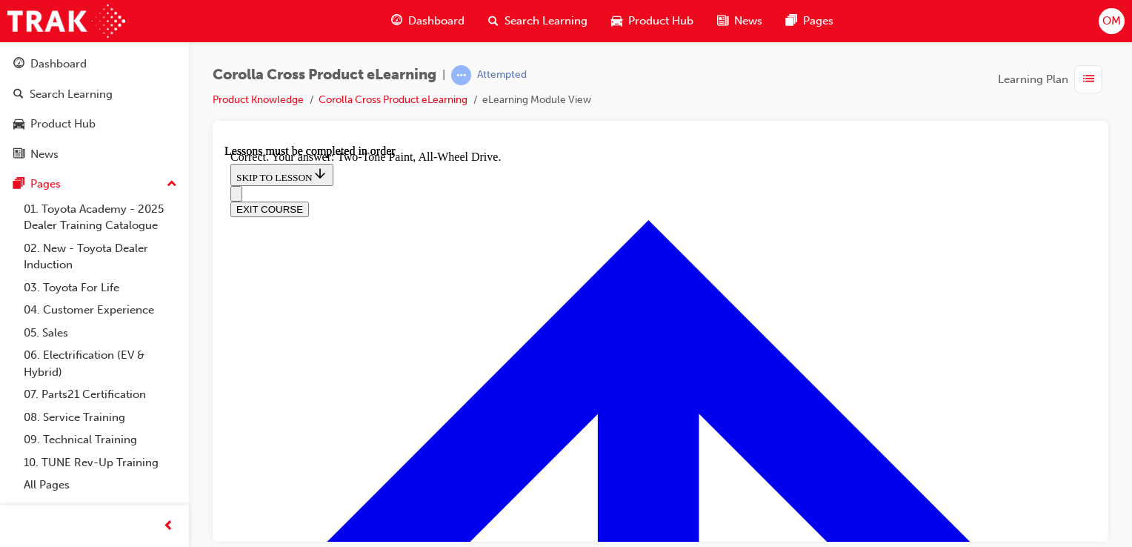
radio input "true"
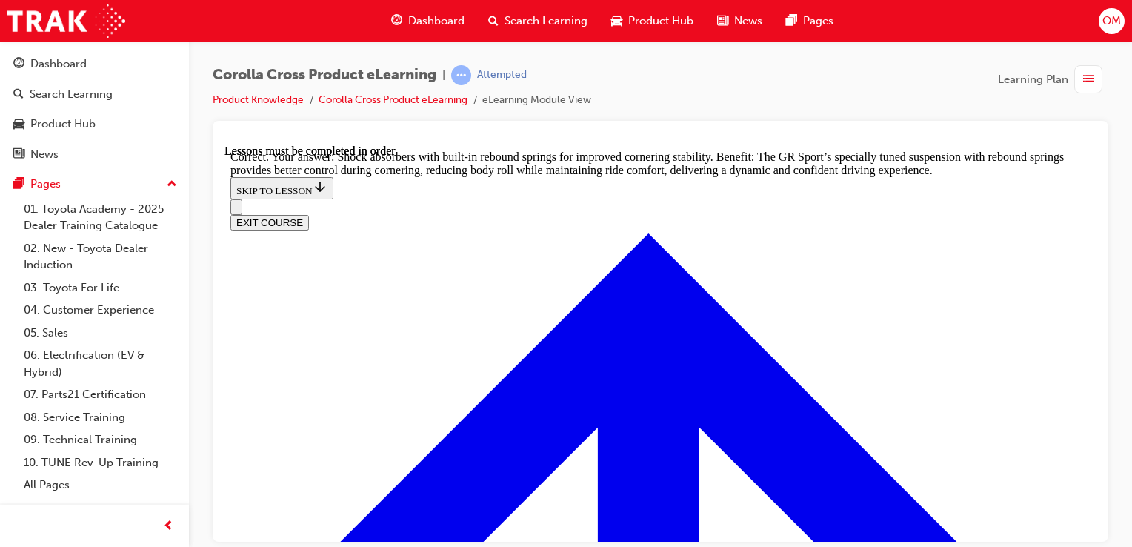
scroll to position [4479, 0]
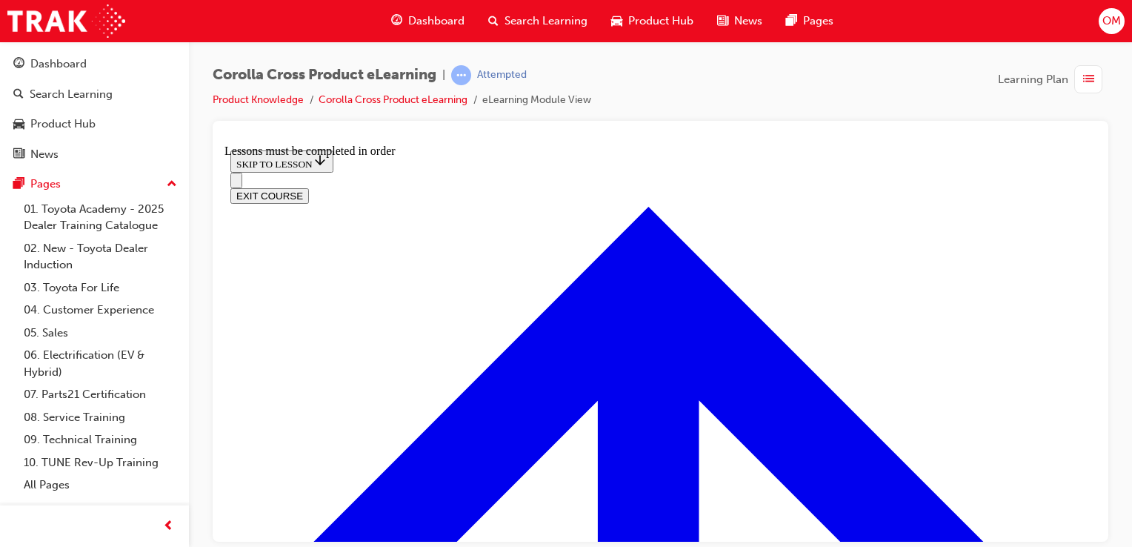
scroll to position [1506, 0]
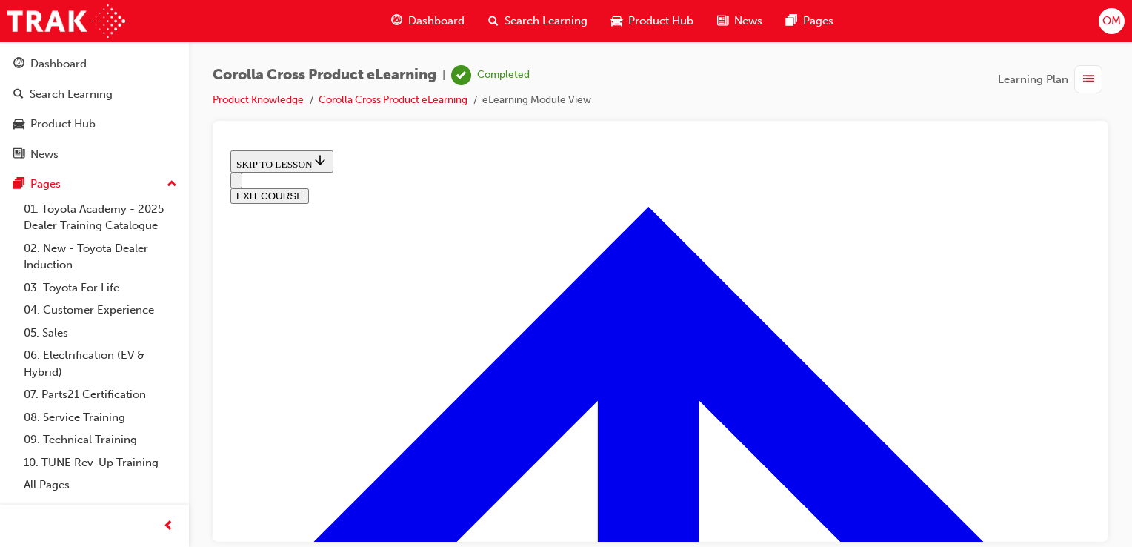
click at [309, 187] on button "EXIT COURSE" at bounding box center [269, 195] width 79 height 16
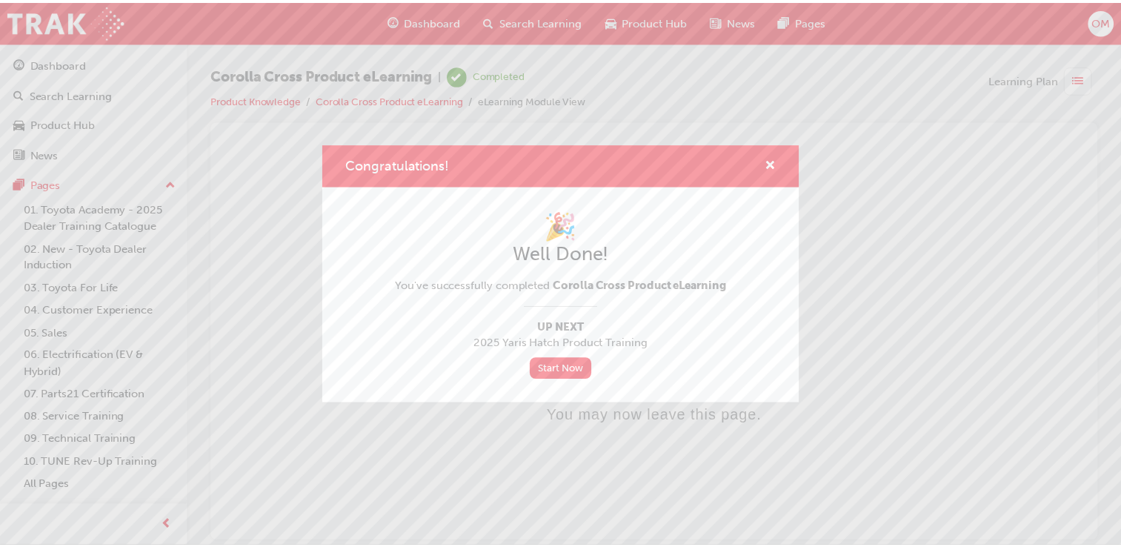
scroll to position [0, 0]
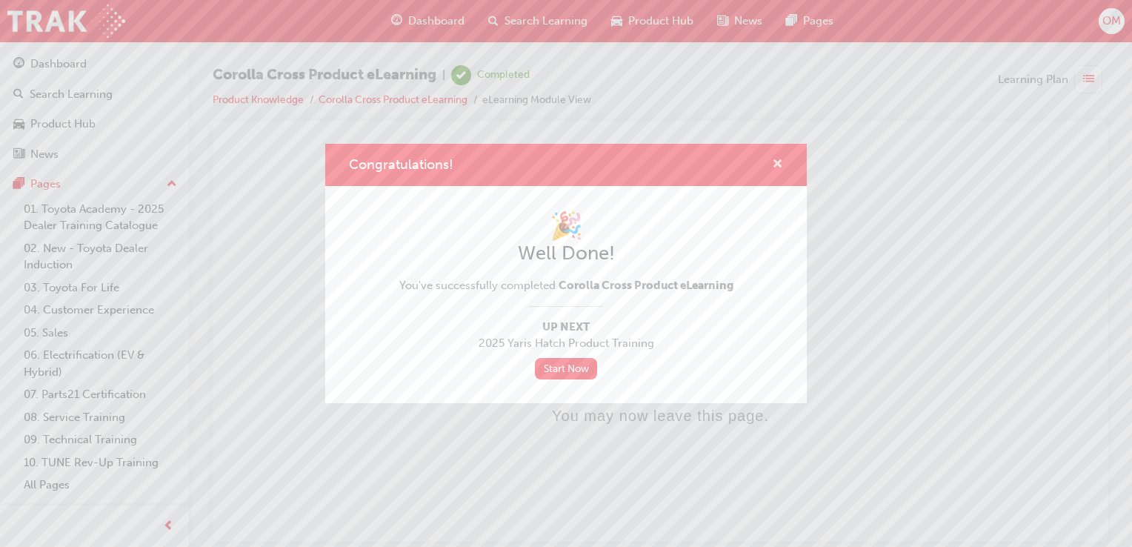
click at [778, 160] on span "cross-icon" at bounding box center [777, 165] width 11 height 13
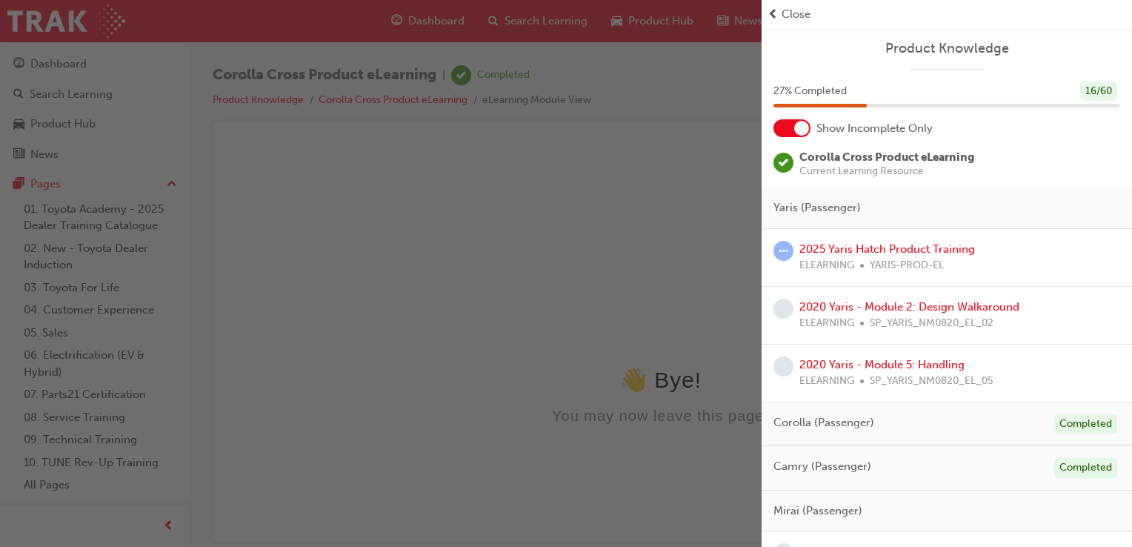
click at [238, 99] on div "button" at bounding box center [381, 273] width 762 height 547
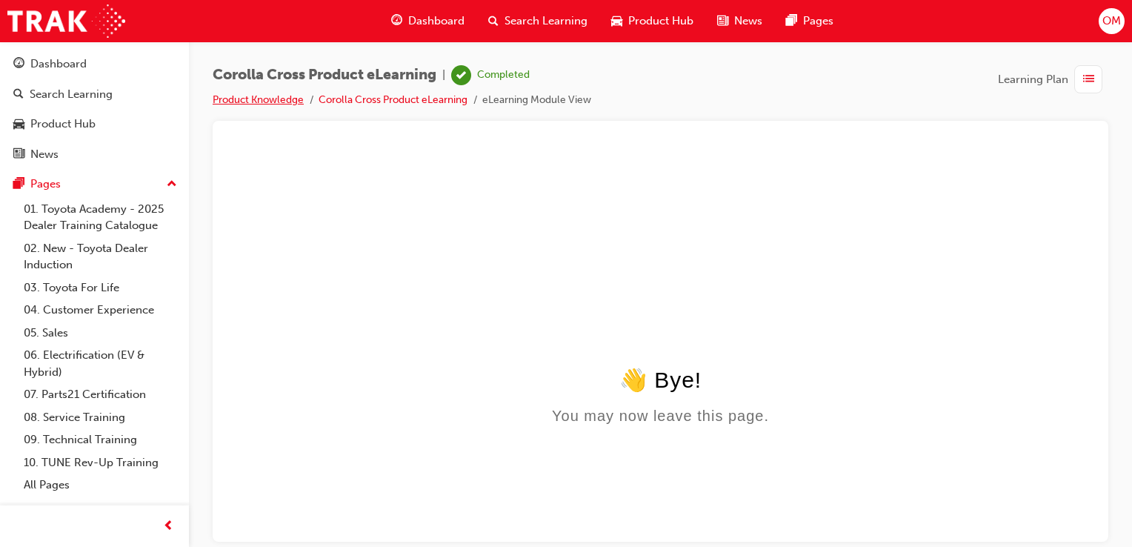
click at [261, 99] on link "Product Knowledge" at bounding box center [258, 99] width 91 height 13
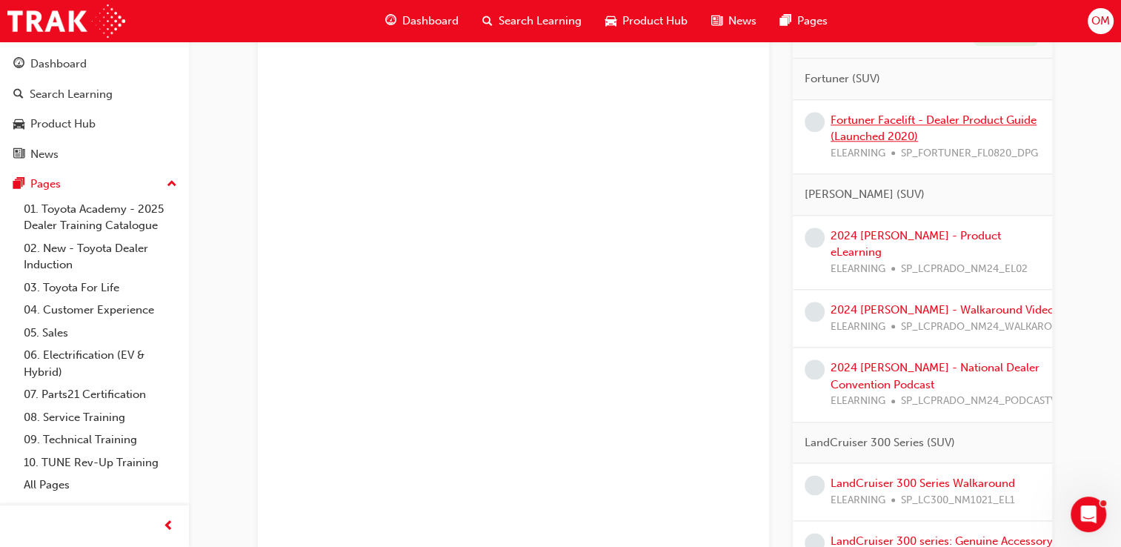
click at [889, 136] on link "Fortuner Facelift - Dealer Product Guide (Launched 2020)" at bounding box center [934, 128] width 206 height 30
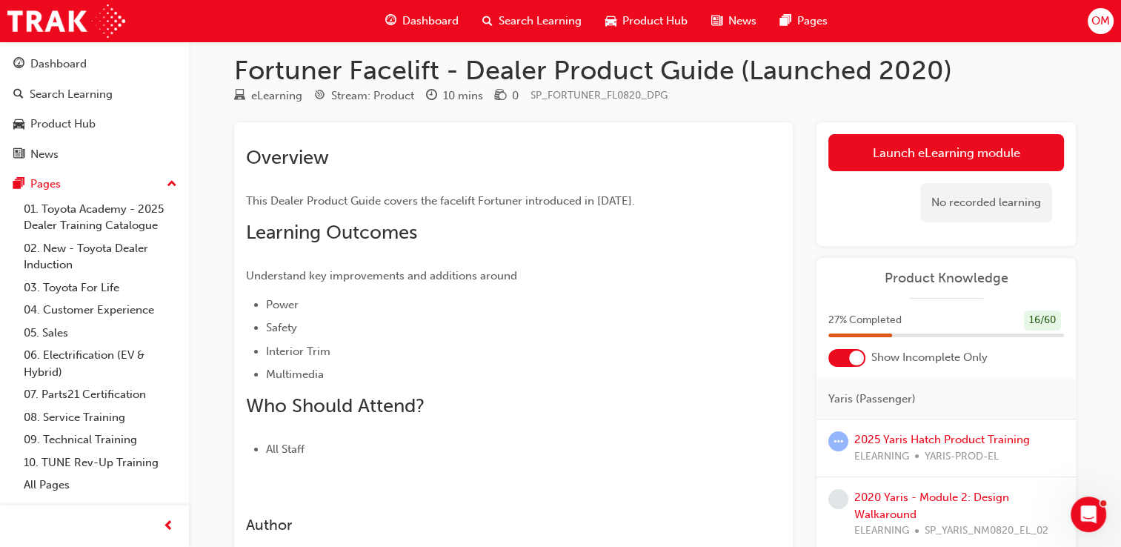
scroll to position [3, 0]
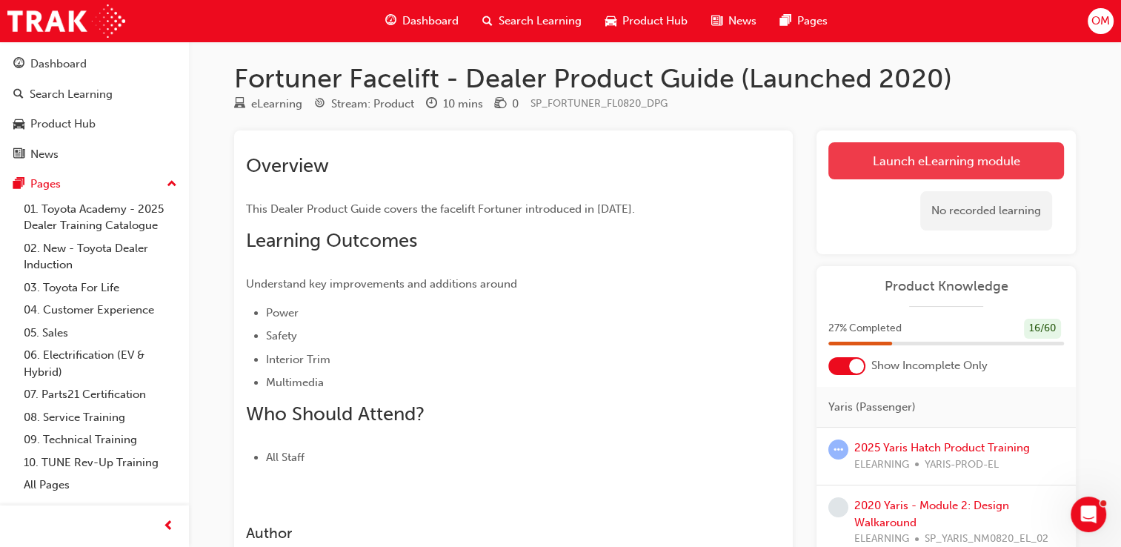
click at [897, 153] on link "Launch eLearning module" at bounding box center [946, 160] width 236 height 37
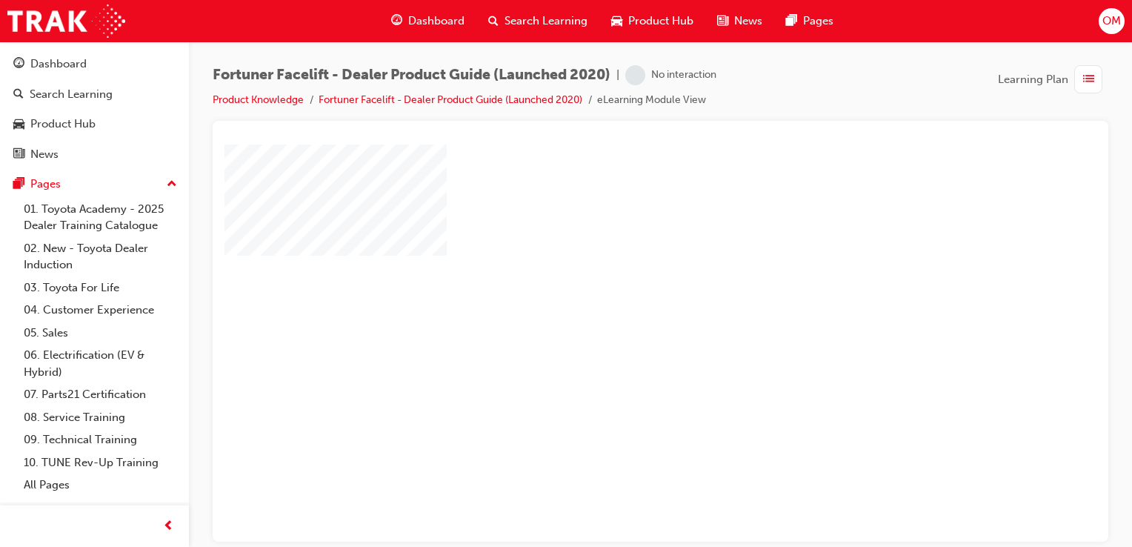
click at [618, 300] on div "play" at bounding box center [618, 300] width 0 height 0
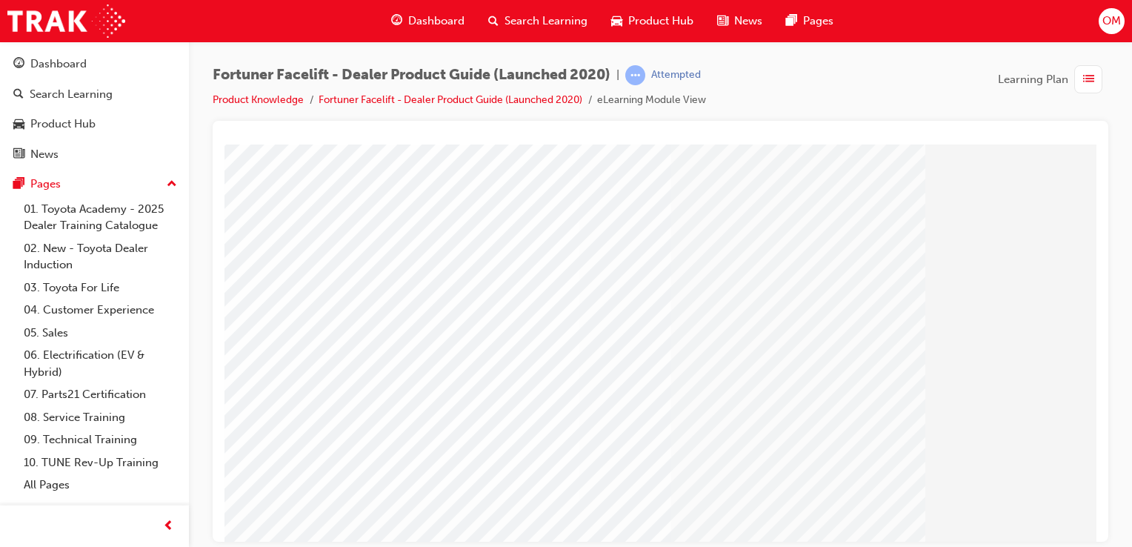
scroll to position [39, 147]
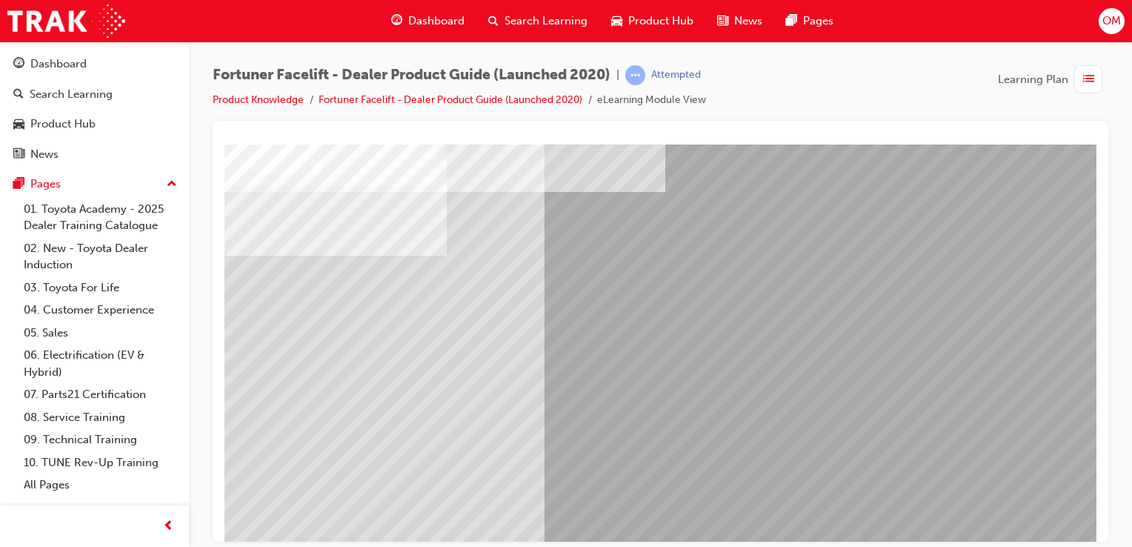
scroll to position [169, 0]
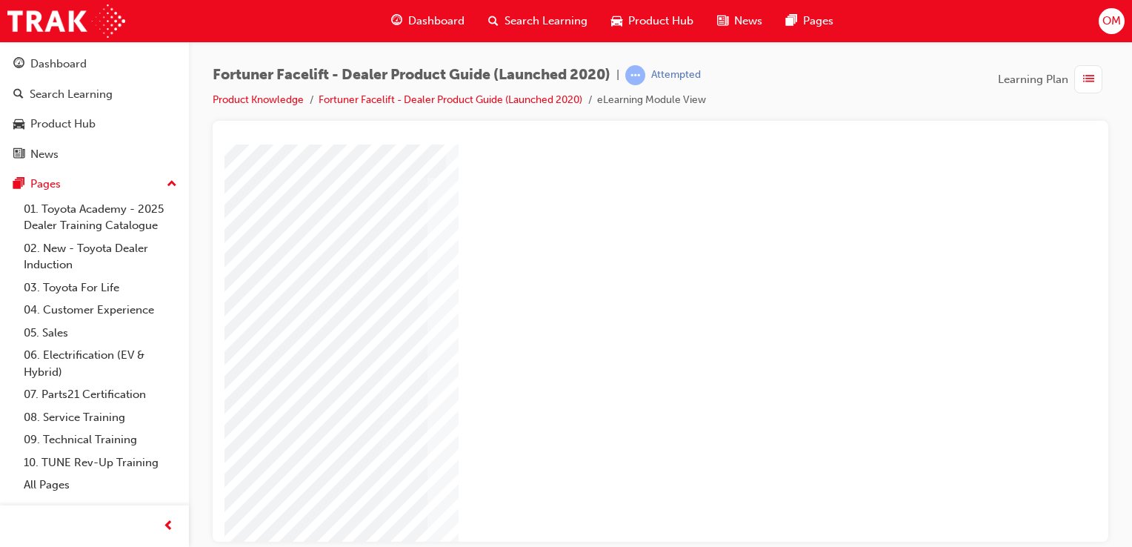
scroll to position [169, 147]
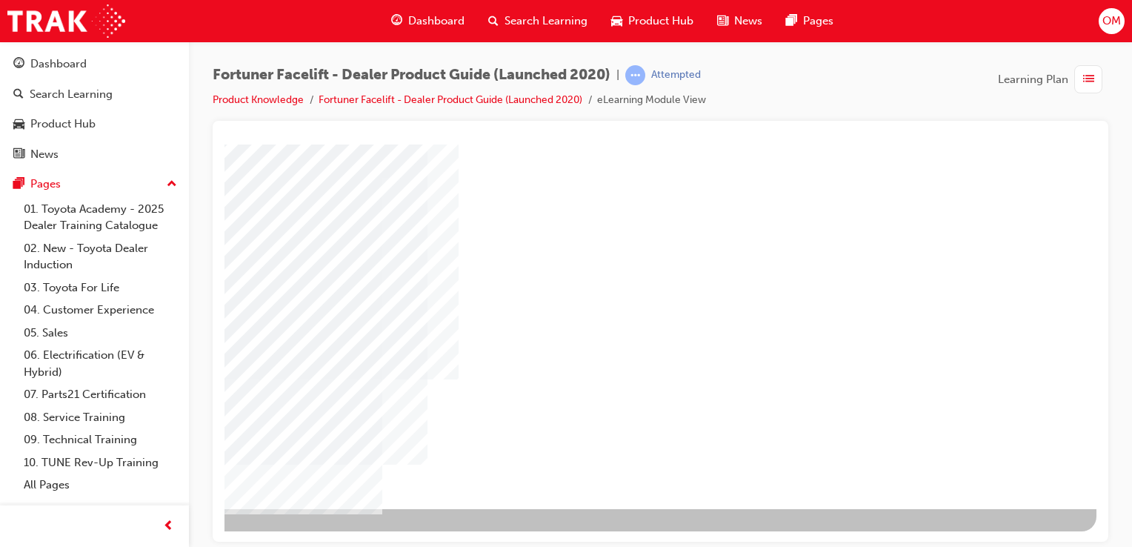
click at [182, 535] on div "NEXT Trigger this button to go to the next slide" at bounding box center [135, 548] width 93 height 27
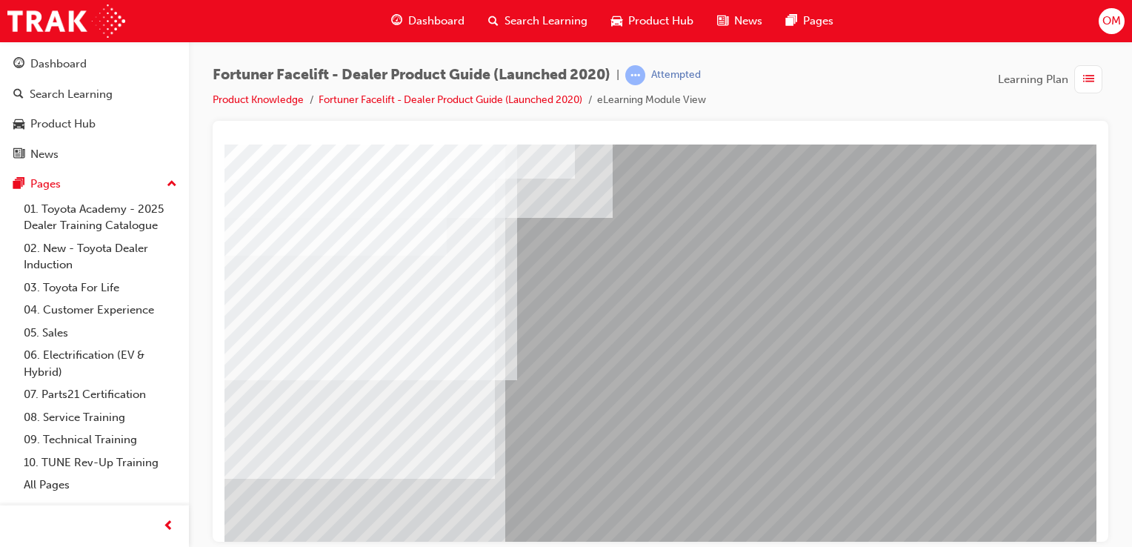
scroll to position [169, 0]
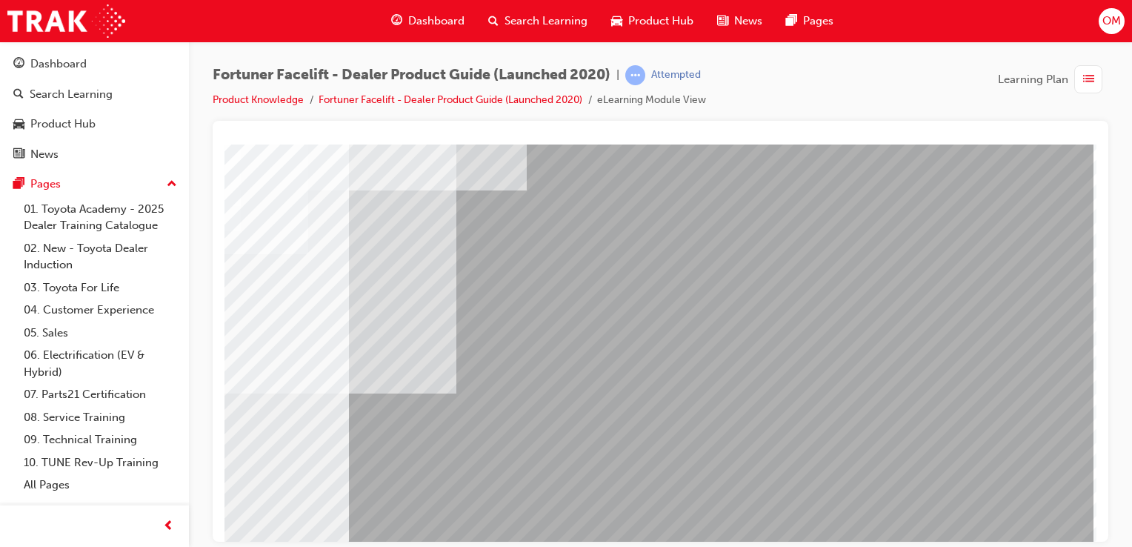
scroll to position [169, 147]
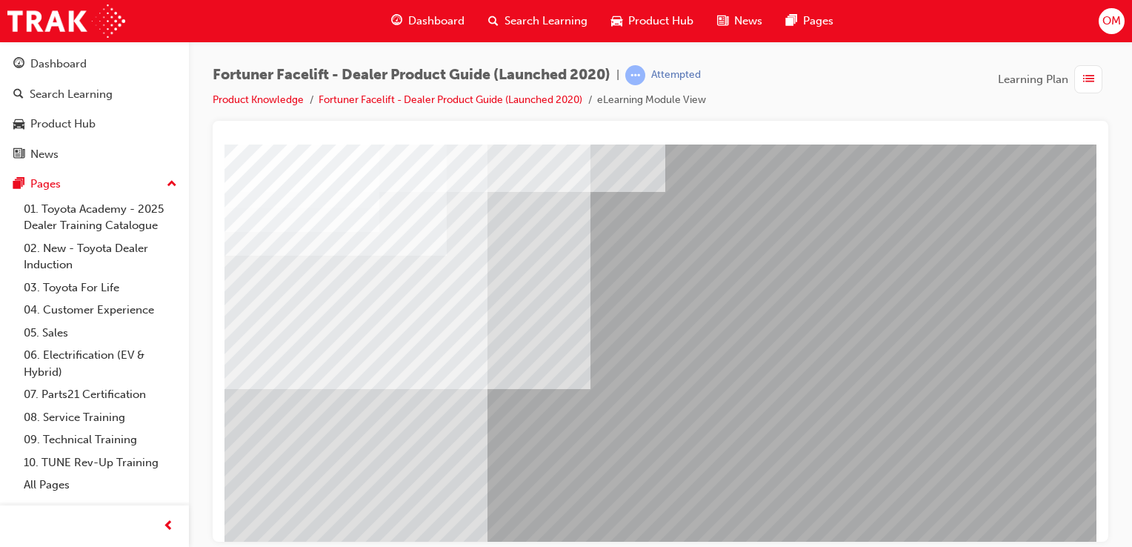
scroll to position [169, 0]
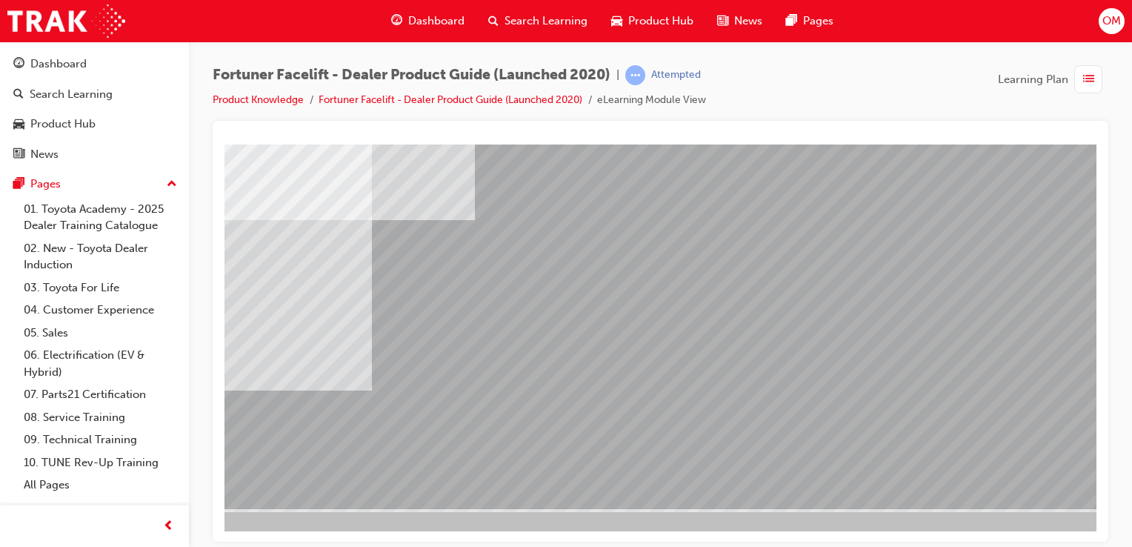
scroll to position [169, 117]
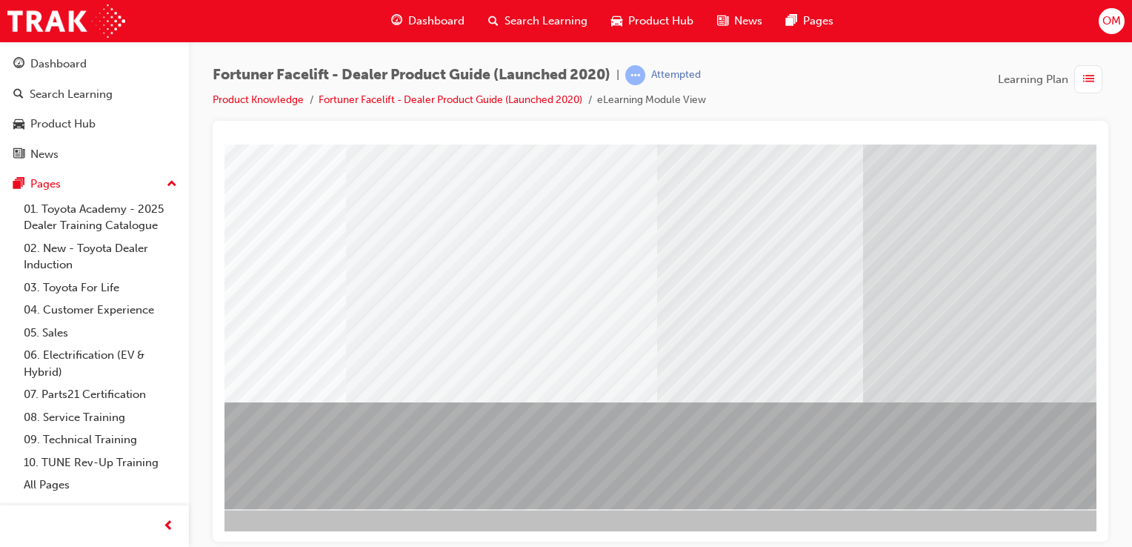
scroll to position [169, 59]
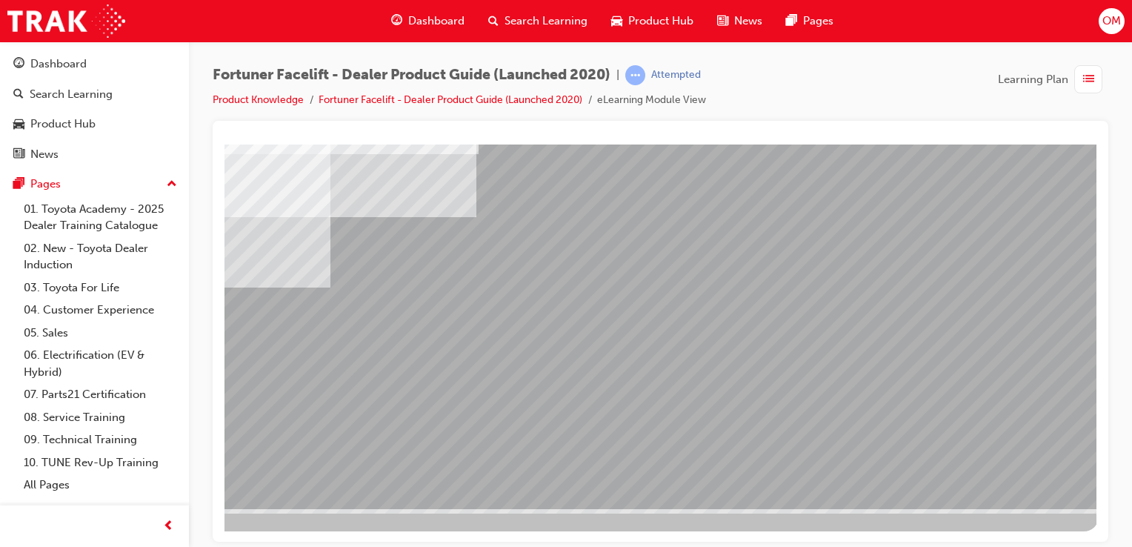
scroll to position [169, 147]
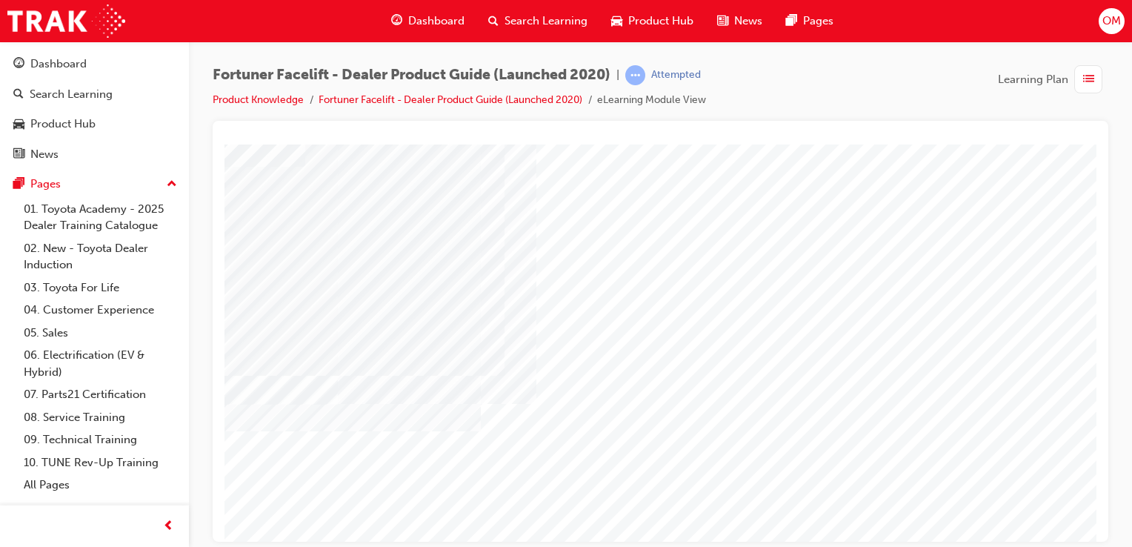
scroll to position [169, 142]
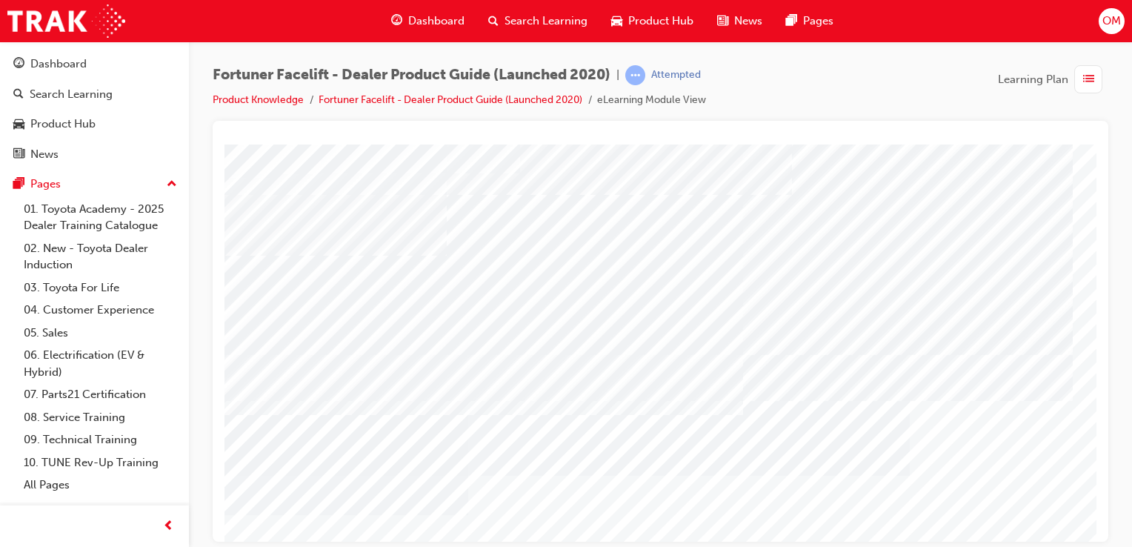
scroll to position [0, 0]
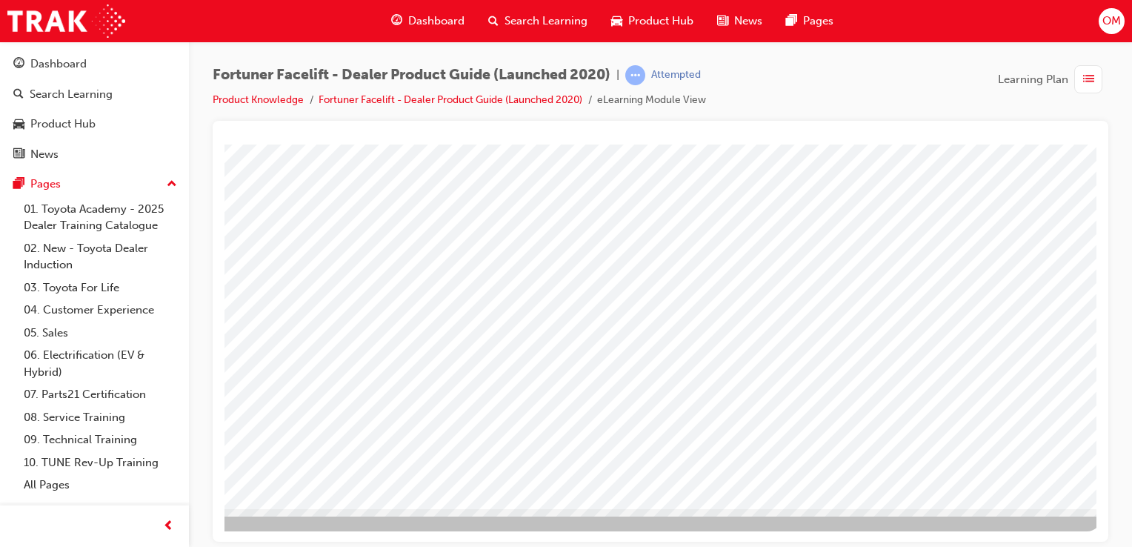
drag, startPoint x: 1009, startPoint y: 476, endPoint x: 1017, endPoint y: 484, distance: 11.5
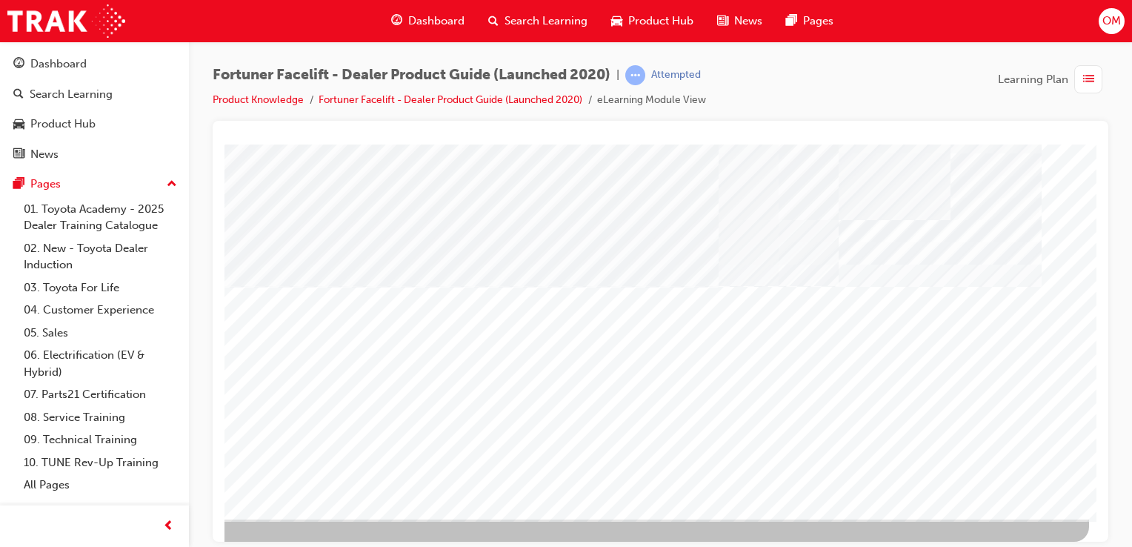
scroll to position [169, 147]
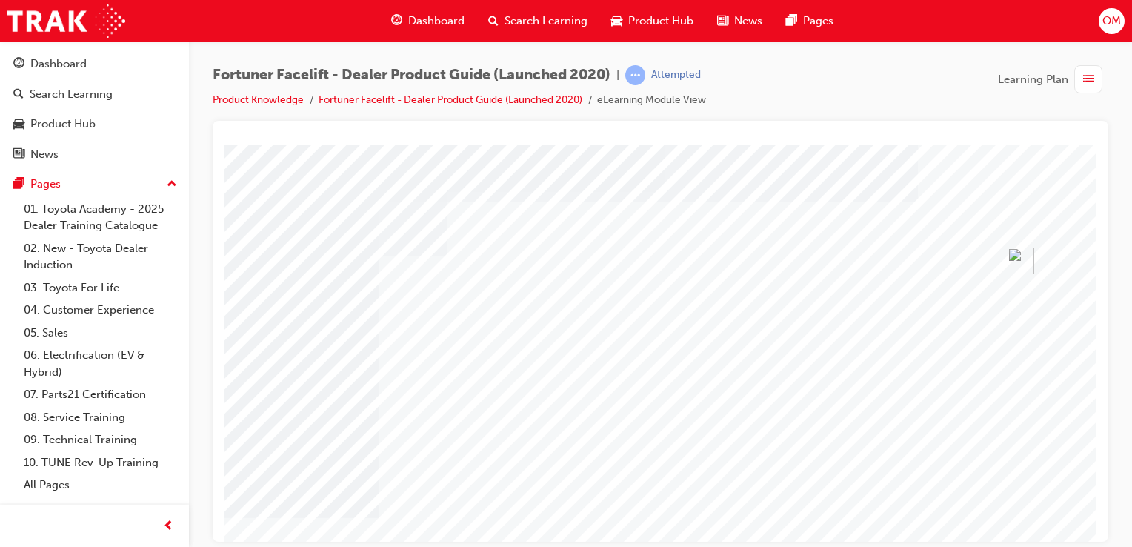
scroll to position [0, 147]
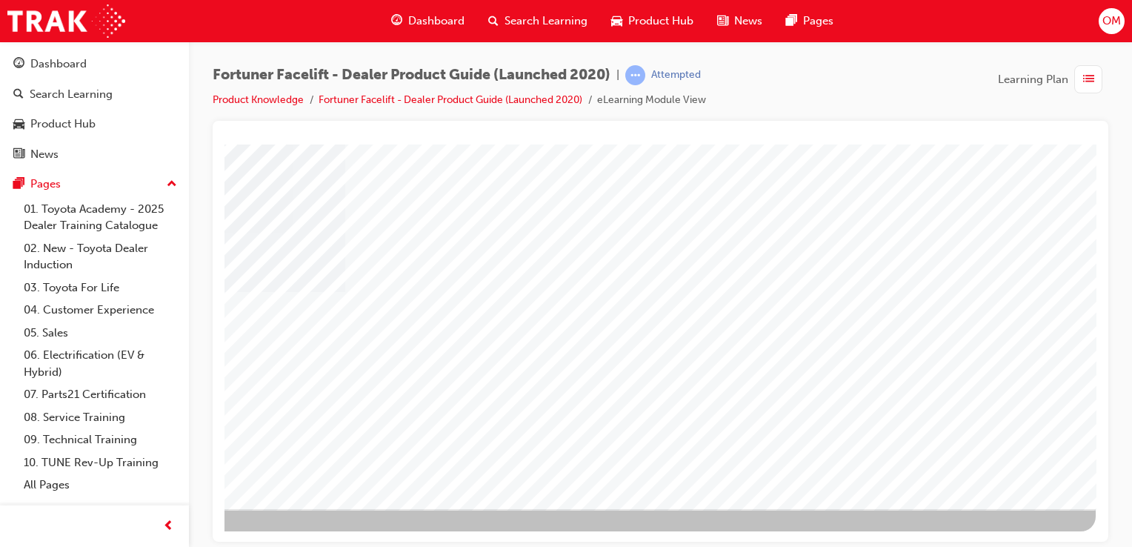
scroll to position [169, 147]
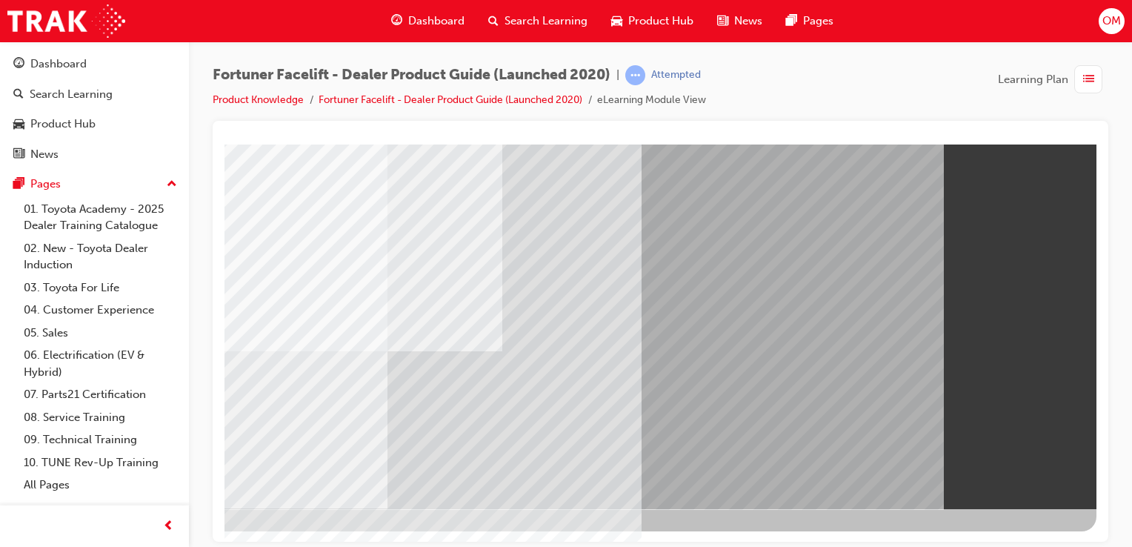
click at [288, 95] on link "Product Knowledge" at bounding box center [258, 99] width 91 height 13
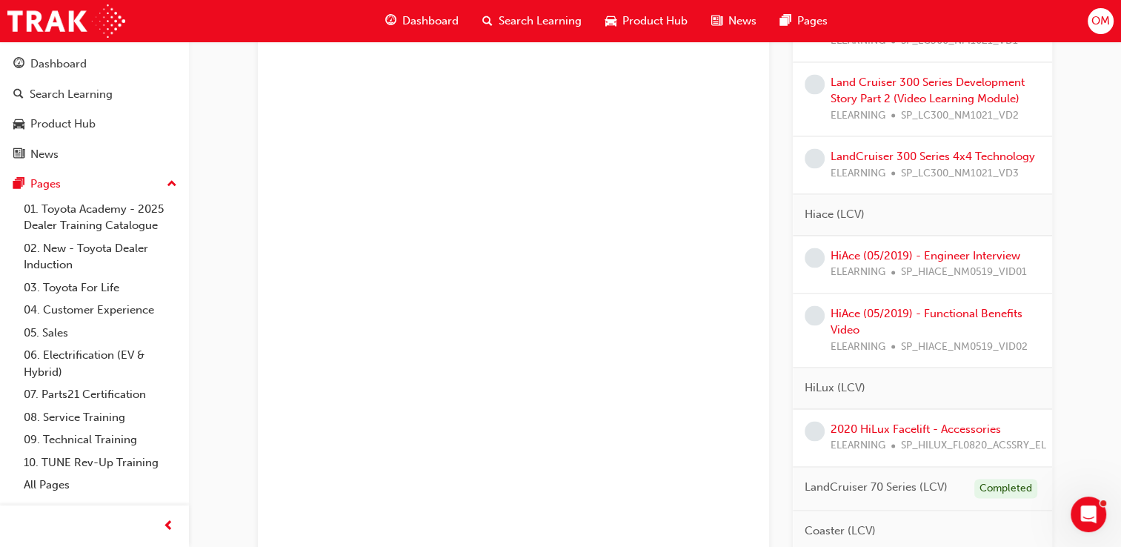
scroll to position [2228, 0]
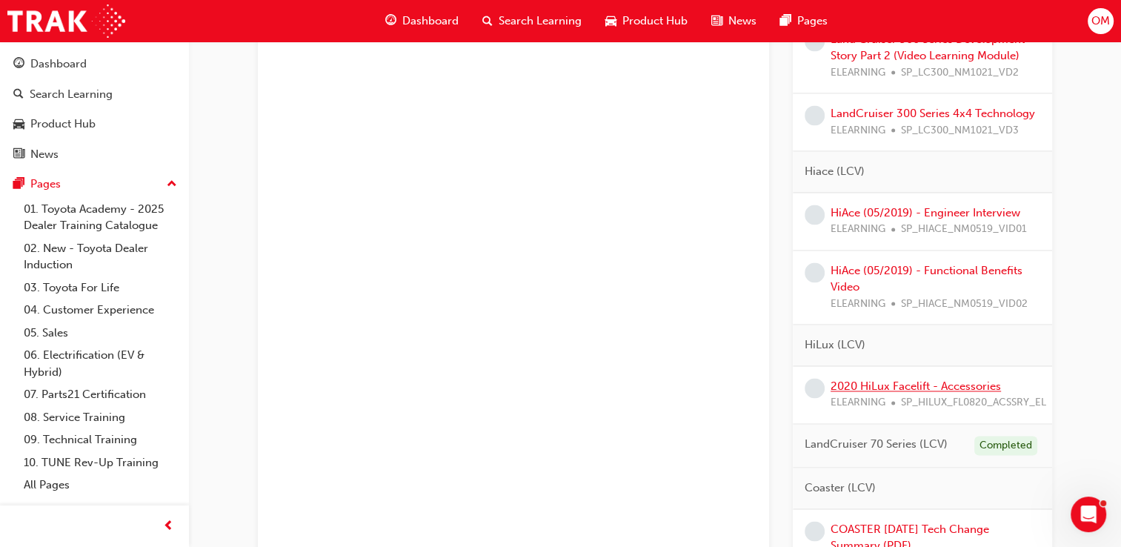
click at [911, 380] on link "2020 HiLux Facelift - Accessories" at bounding box center [916, 385] width 170 height 13
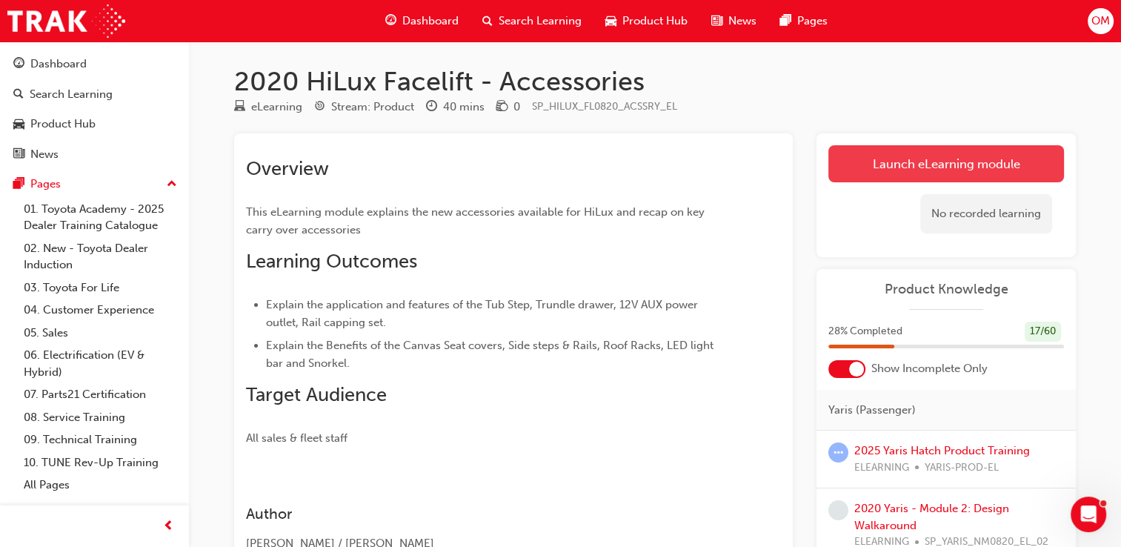
click at [912, 165] on link "Launch eLearning module" at bounding box center [946, 163] width 236 height 37
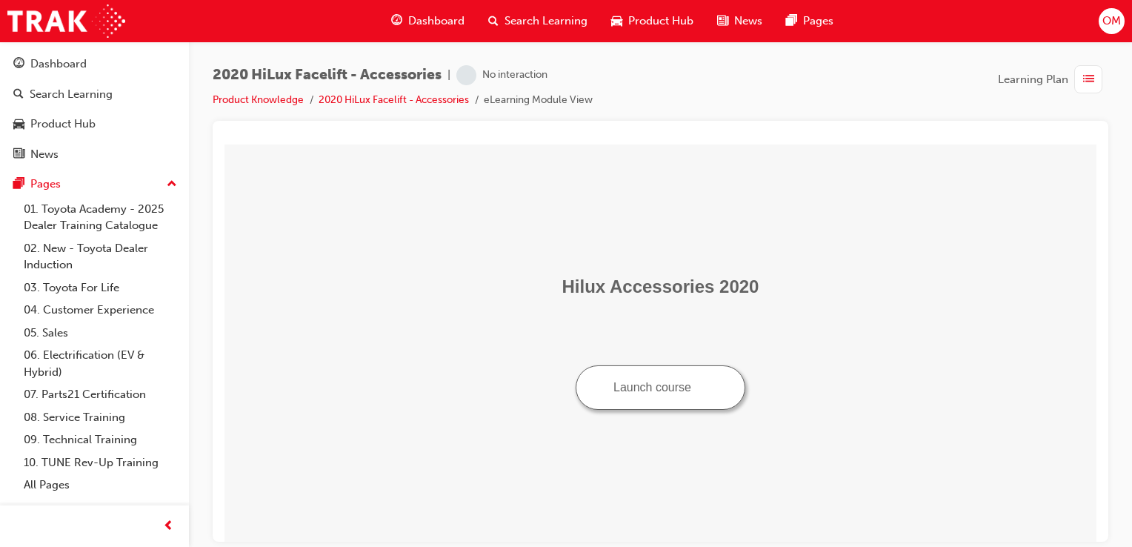
click at [661, 389] on button "Launch course" at bounding box center [661, 387] width 170 height 44
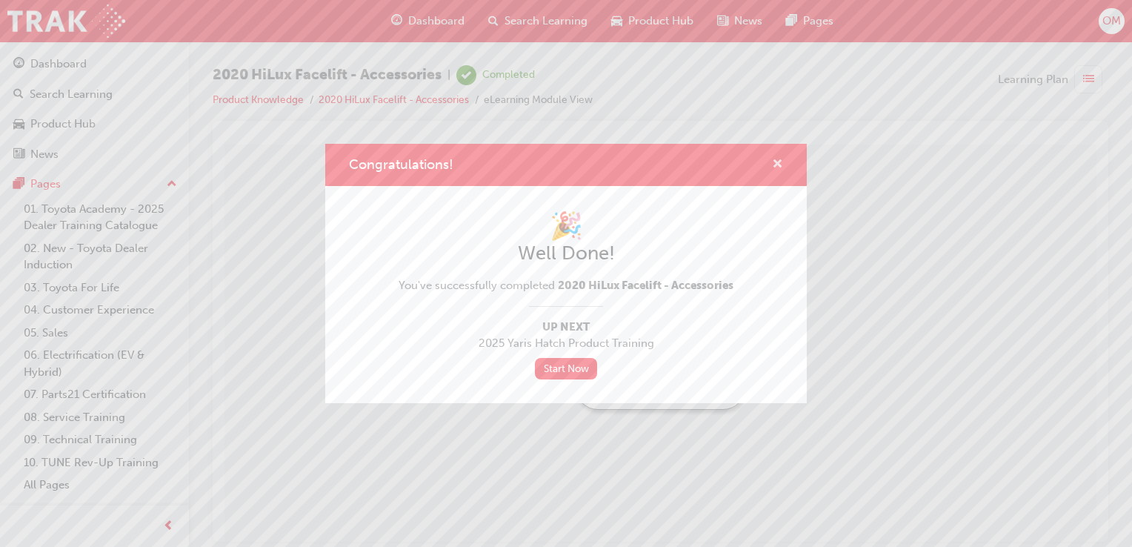
click at [777, 163] on span "cross-icon" at bounding box center [777, 165] width 11 height 13
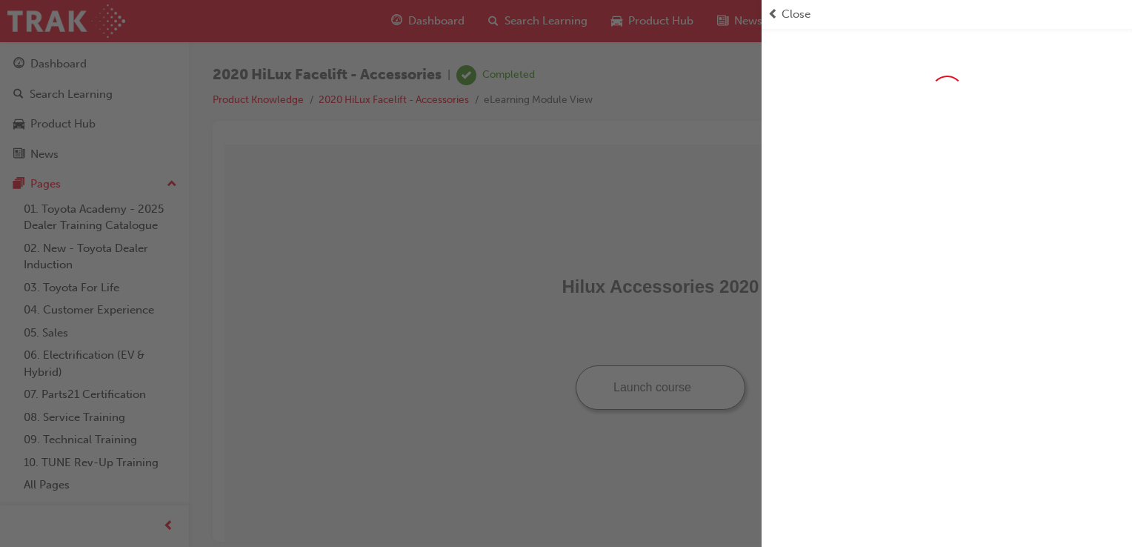
click at [268, 96] on div "button" at bounding box center [381, 273] width 762 height 547
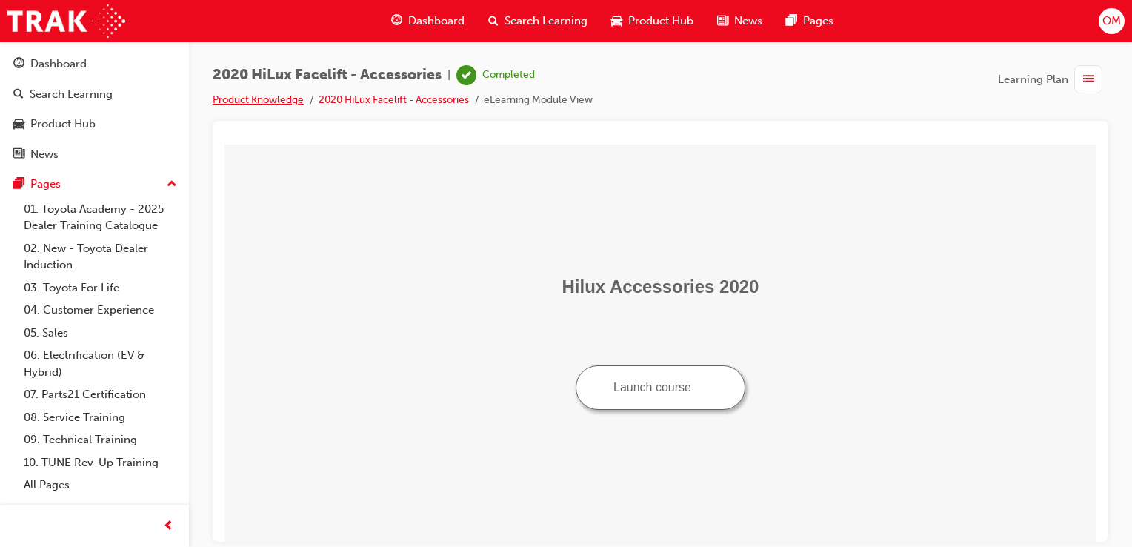
click at [268, 96] on link "Product Knowledge" at bounding box center [258, 99] width 91 height 13
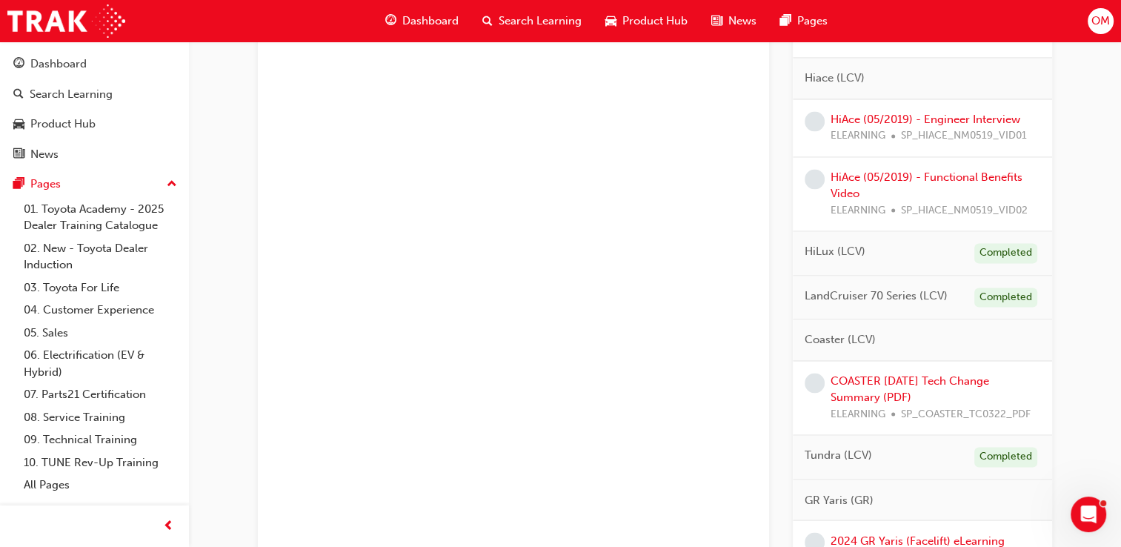
scroll to position [2322, 0]
click at [880, 373] on link "COASTER [DATE] Tech Change Summary (PDF)" at bounding box center [910, 388] width 159 height 30
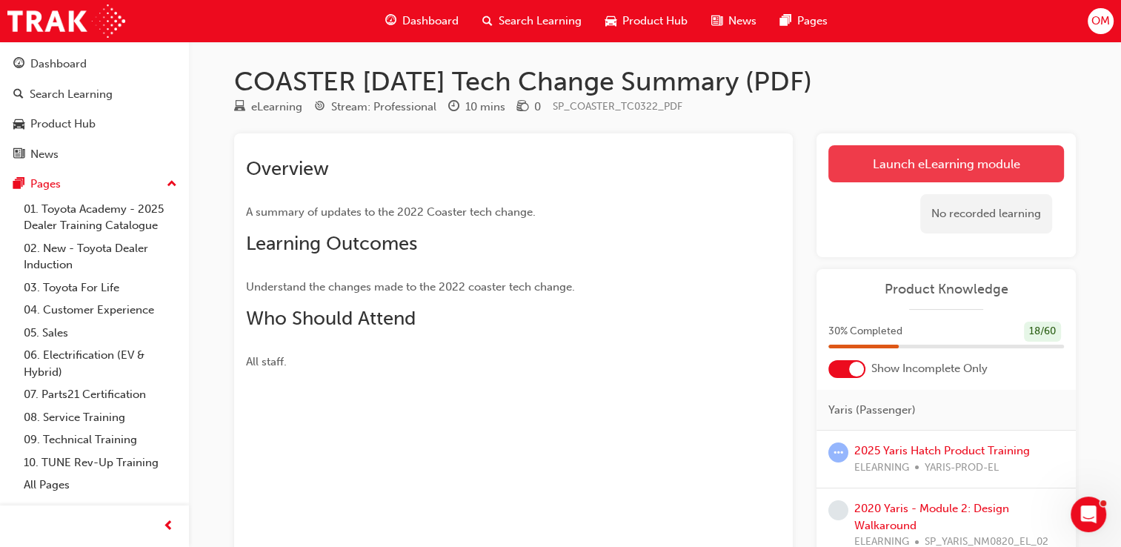
click at [943, 165] on link "Launch eLearning module" at bounding box center [946, 163] width 236 height 37
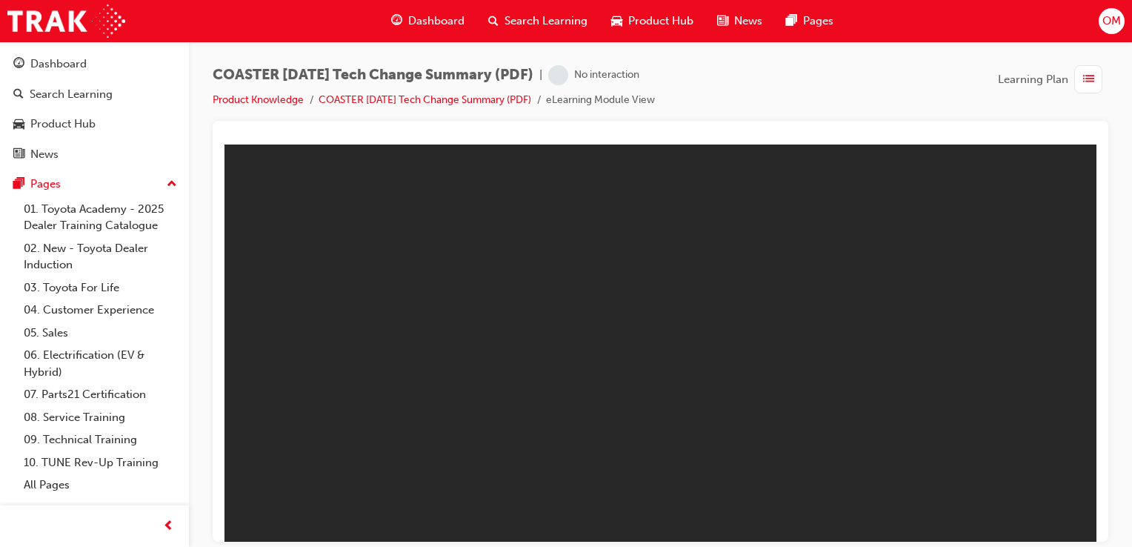
click at [917, 196] on body "COASTER [DATE] Tech Change Summary (PDF) Express Module You are offline. Trying…" at bounding box center [661, 342] width 872 height 397
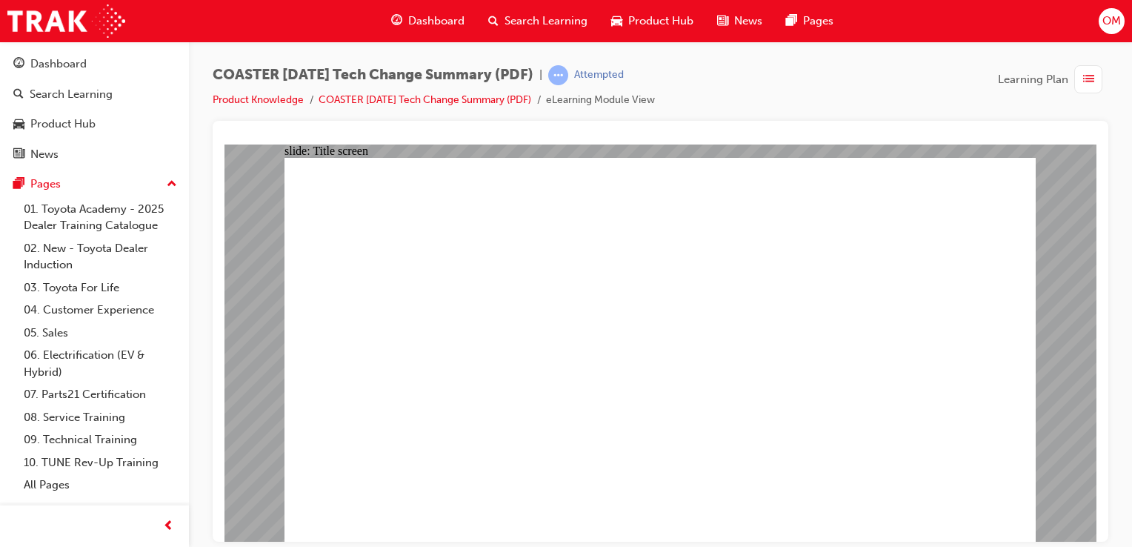
drag, startPoint x: 499, startPoint y: 454, endPoint x: 525, endPoint y: 385, distance: 72.7
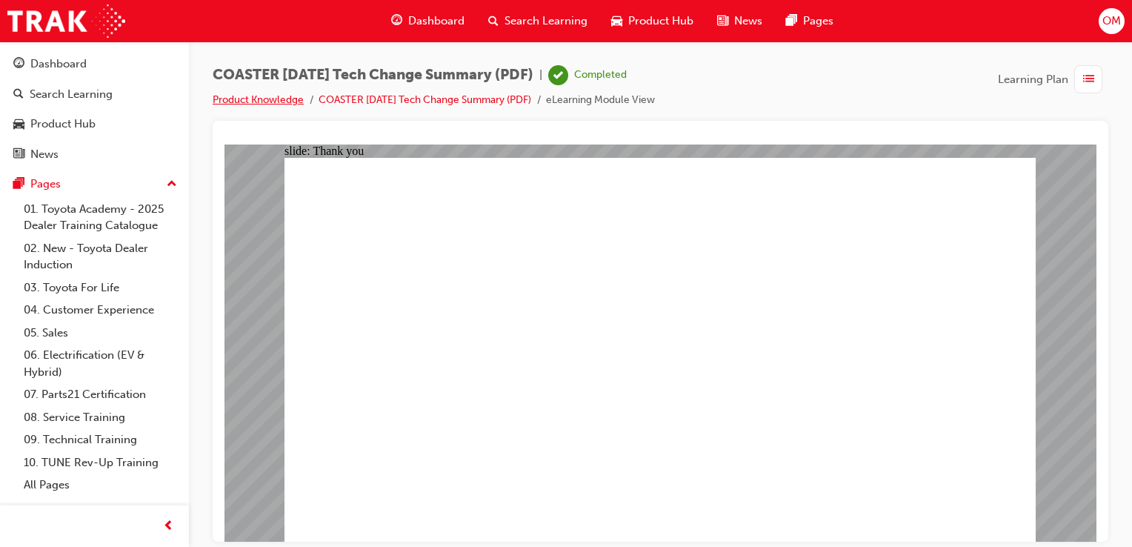
click at [290, 98] on link "Product Knowledge" at bounding box center [258, 99] width 91 height 13
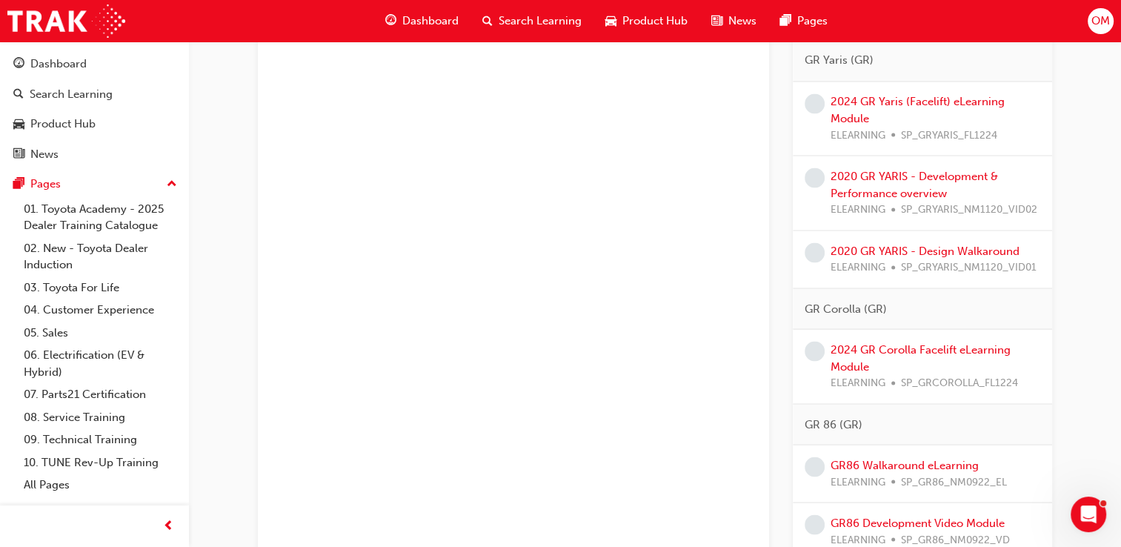
scroll to position [2697, 0]
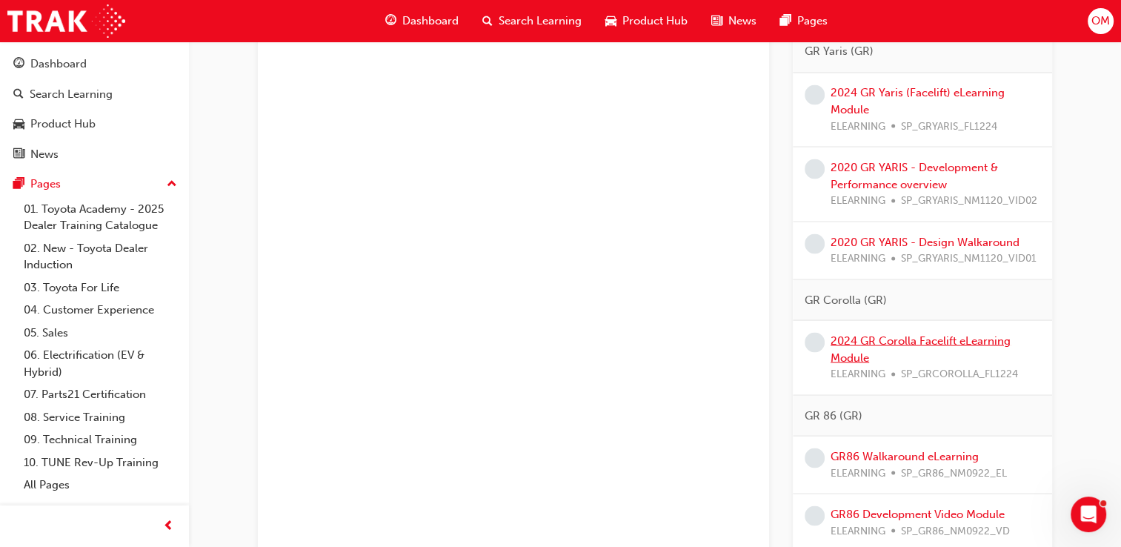
click at [983, 333] on link "2024 GR Corolla Facelift eLearning Module" at bounding box center [921, 348] width 180 height 30
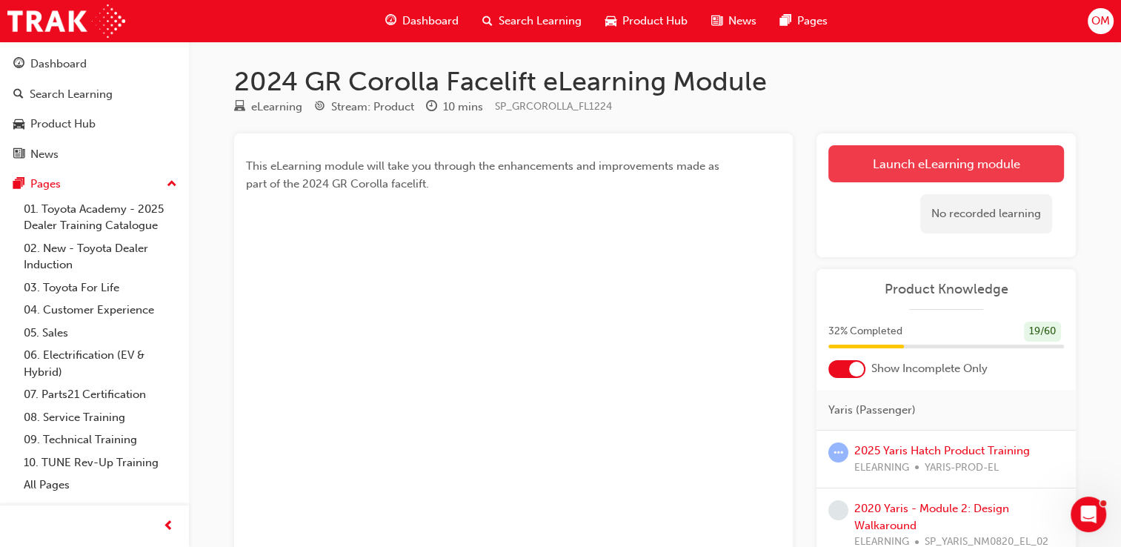
click at [879, 165] on link "Launch eLearning module" at bounding box center [946, 163] width 236 height 37
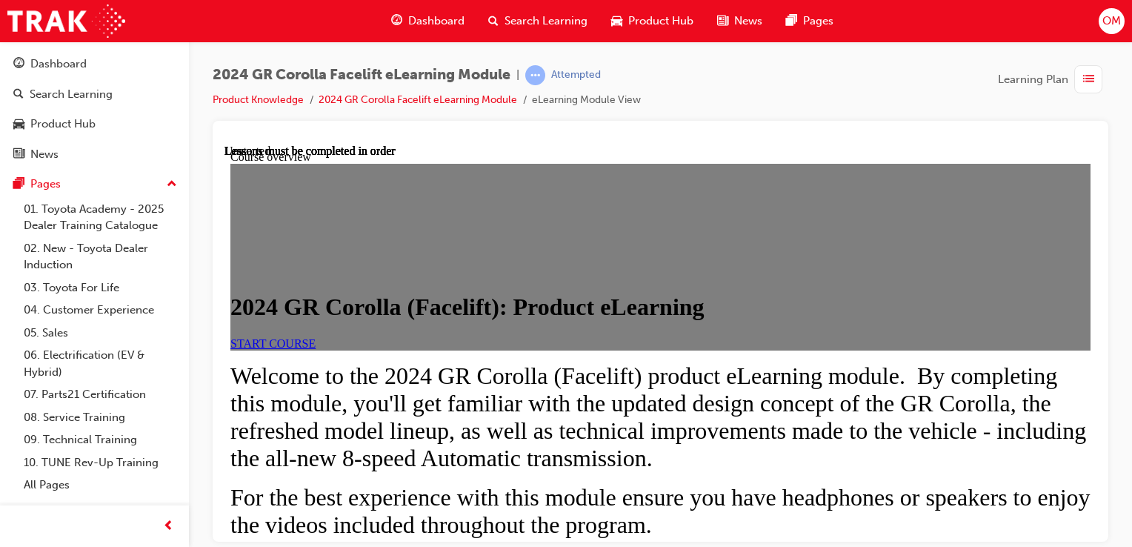
scroll to position [866, 0]
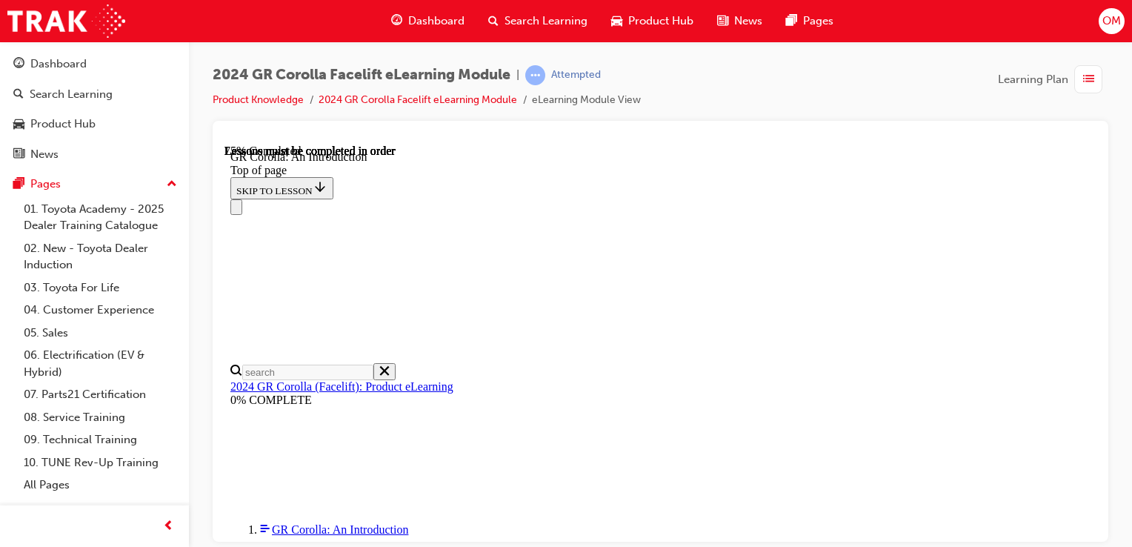
scroll to position [2344, 0]
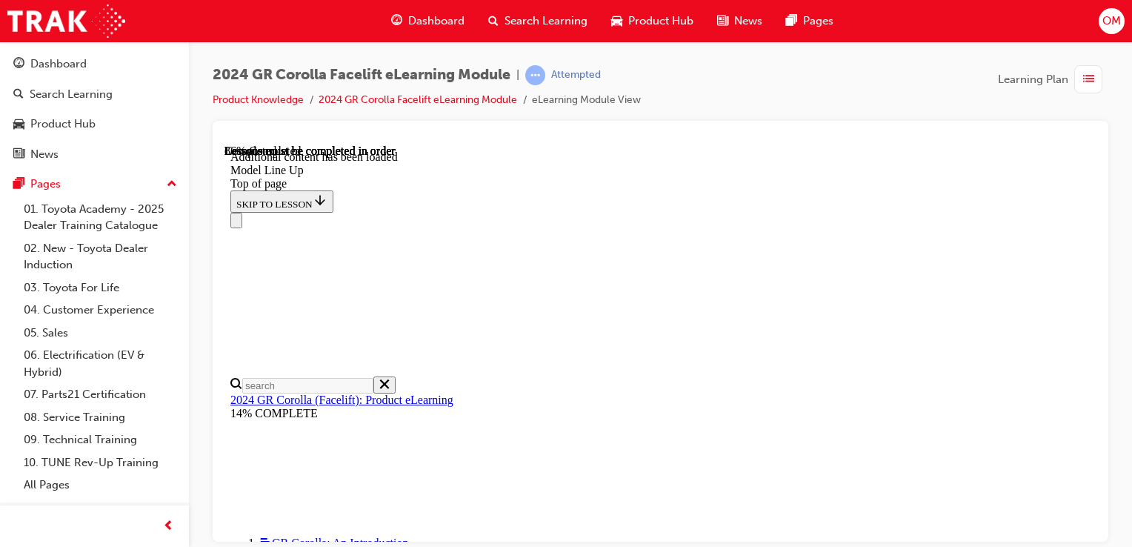
scroll to position [1915, 0]
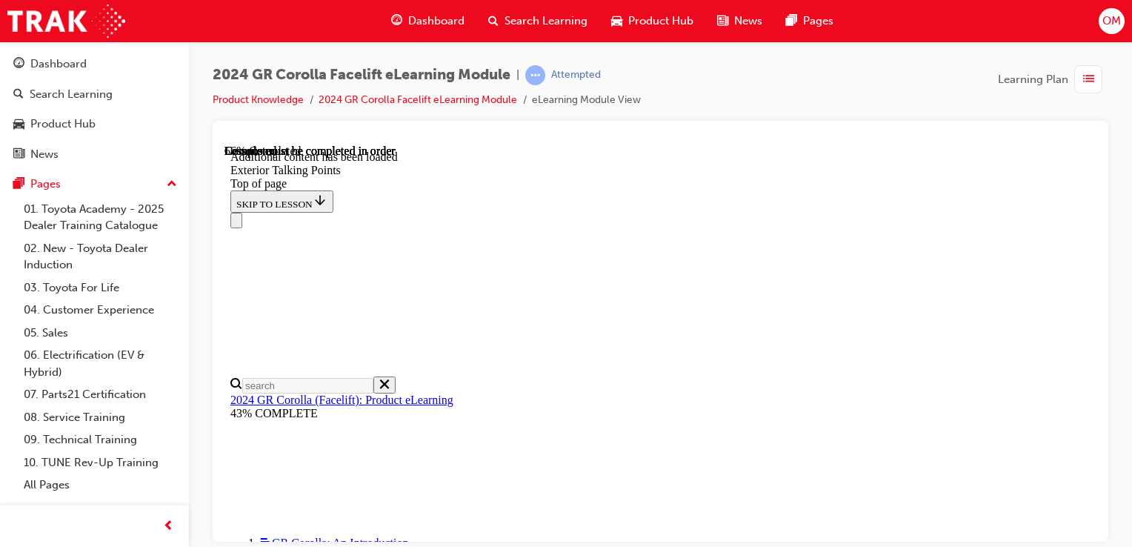
scroll to position [1412, 0]
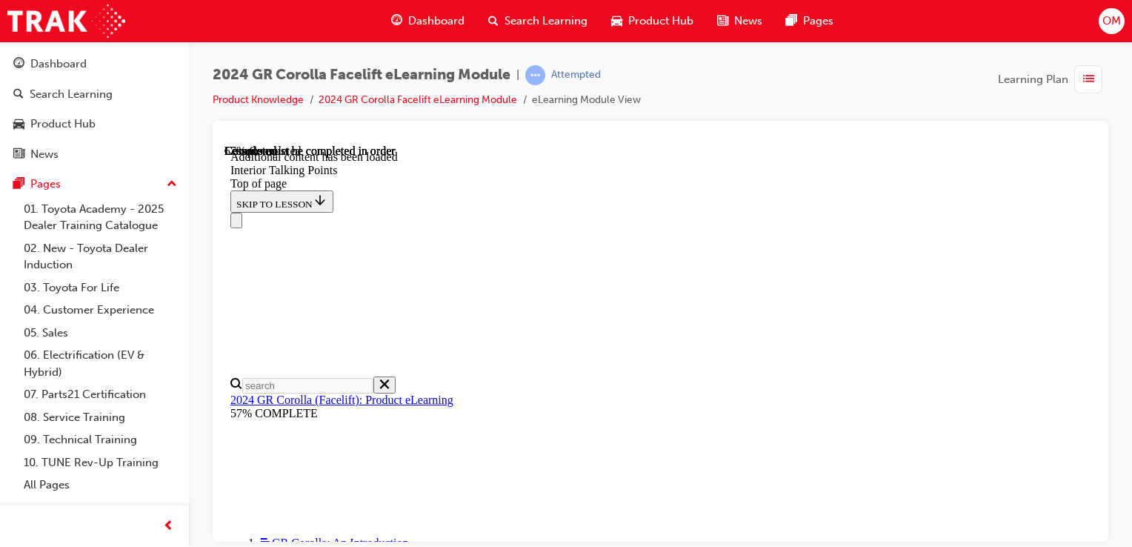
scroll to position [441, 0]
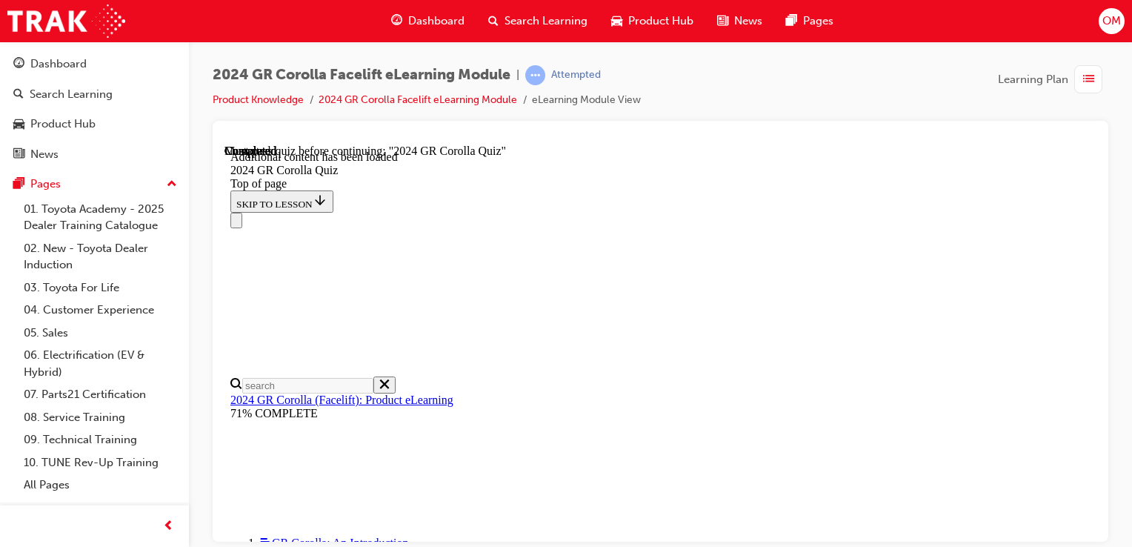
drag, startPoint x: 573, startPoint y: 276, endPoint x: 726, endPoint y: 391, distance: 191.6
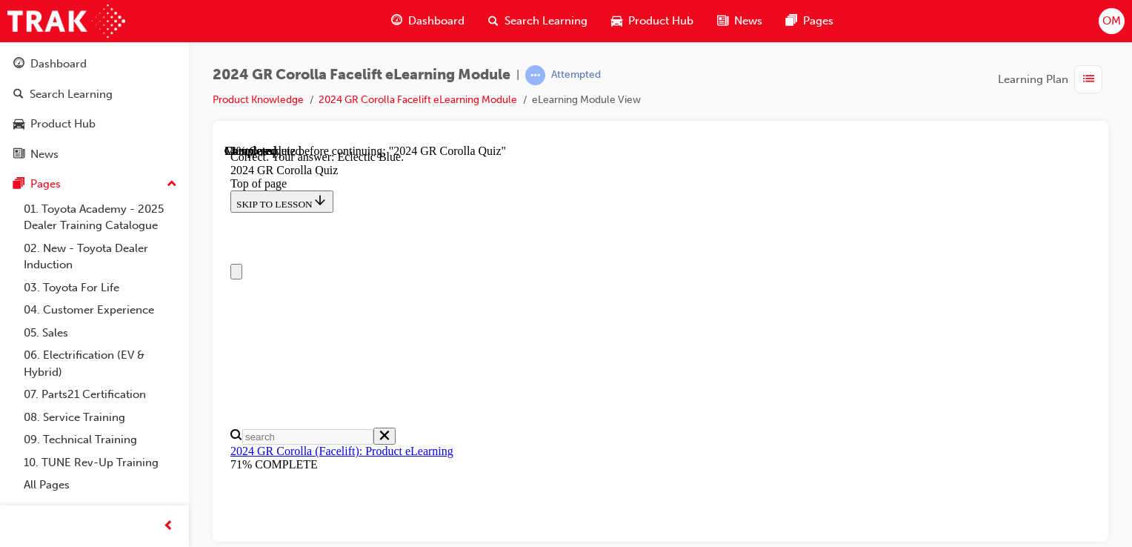
drag, startPoint x: 573, startPoint y: 342, endPoint x: 797, endPoint y: 505, distance: 277.5
drag, startPoint x: 768, startPoint y: 297, endPoint x: 569, endPoint y: 398, distance: 222.7
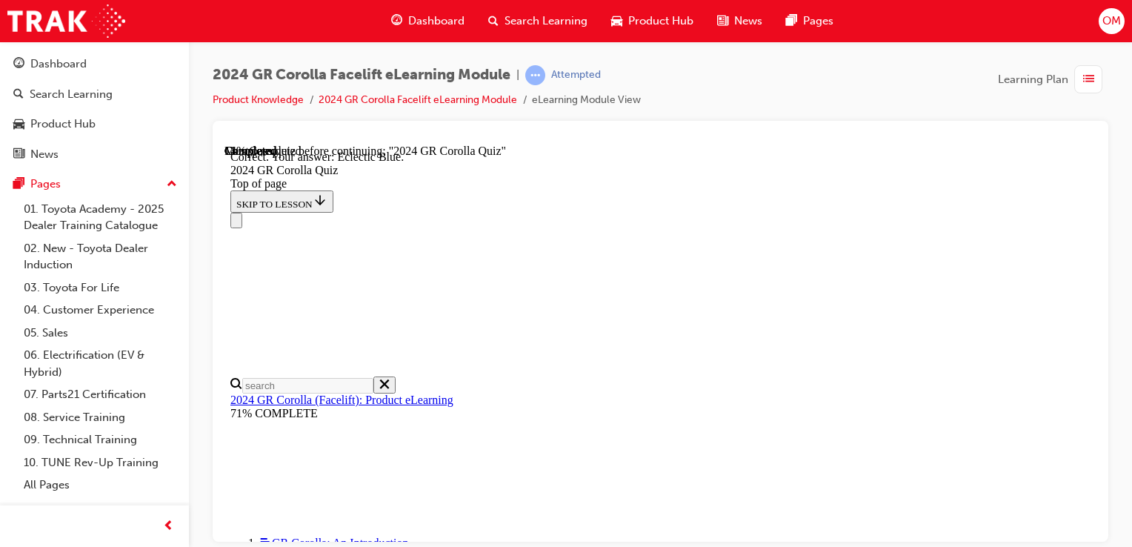
scroll to position [530, 0]
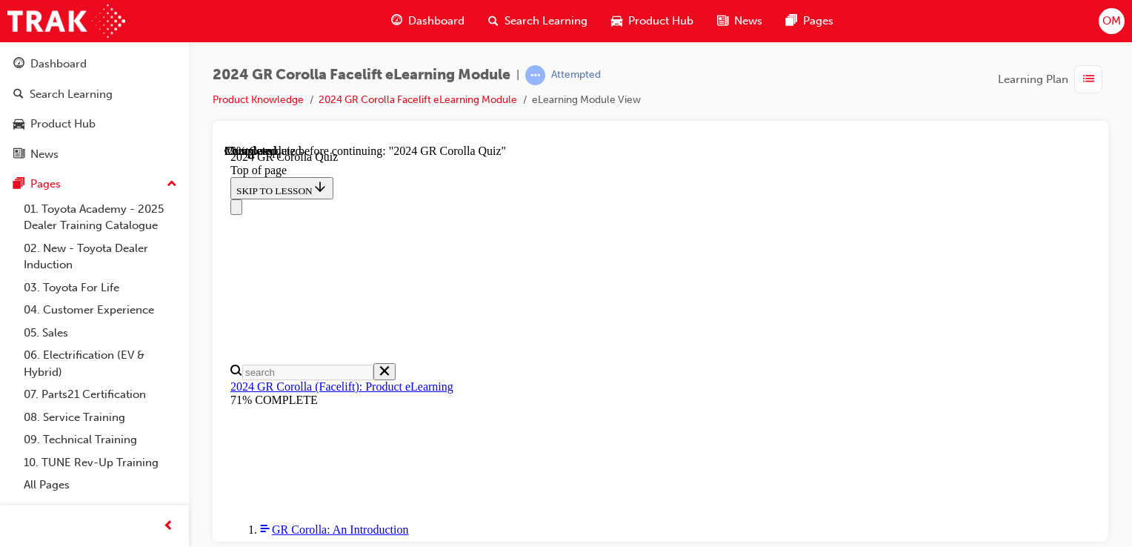
scroll to position [548, 0]
drag, startPoint x: 570, startPoint y: 362, endPoint x: 818, endPoint y: 426, distance: 256.5
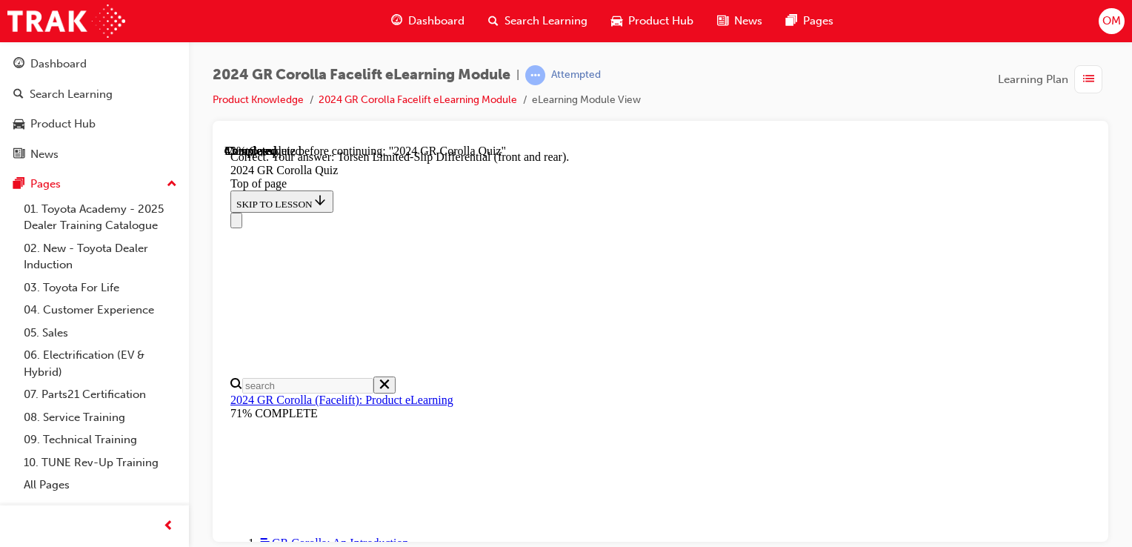
scroll to position [717, 0]
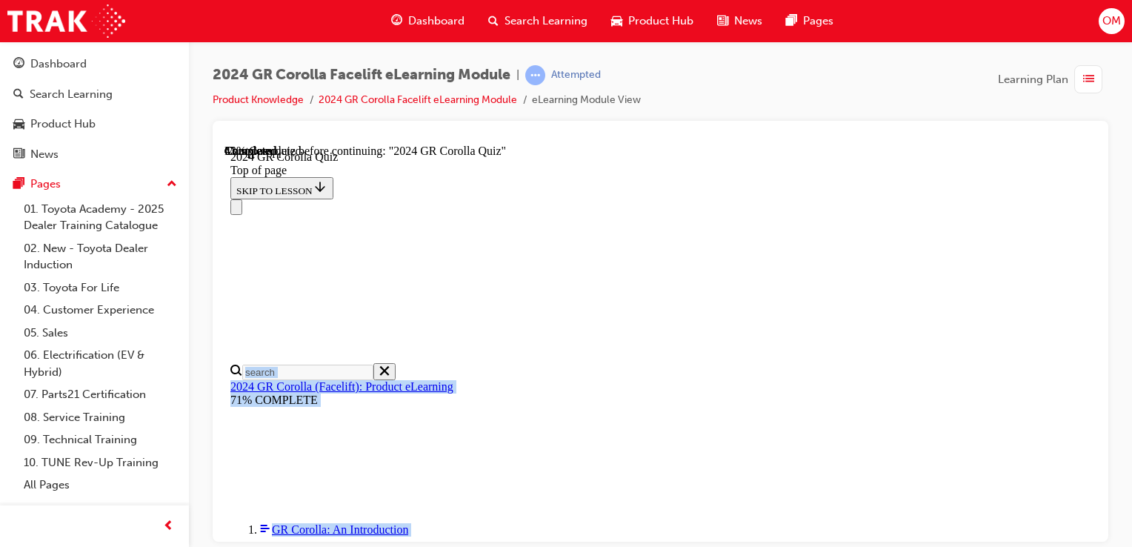
scroll to position [73, 0]
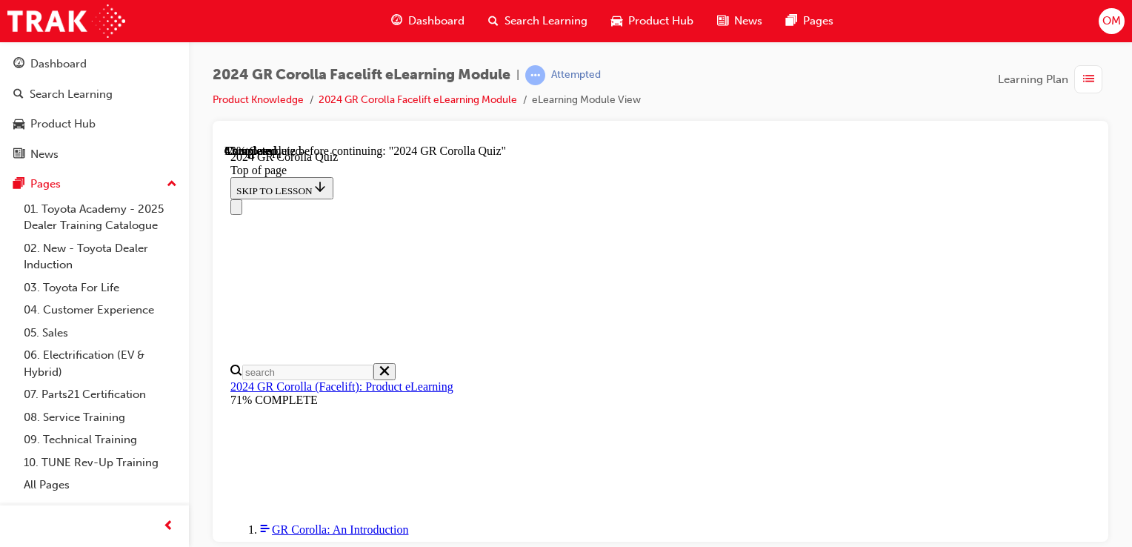
drag, startPoint x: 840, startPoint y: 305, endPoint x: 565, endPoint y: 336, distance: 276.8
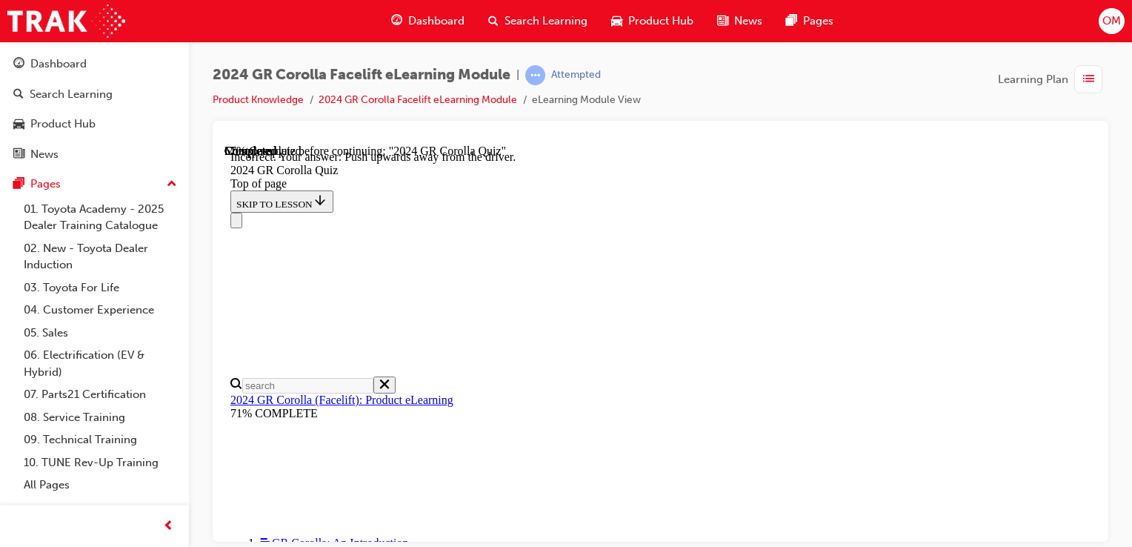
scroll to position [438, 0]
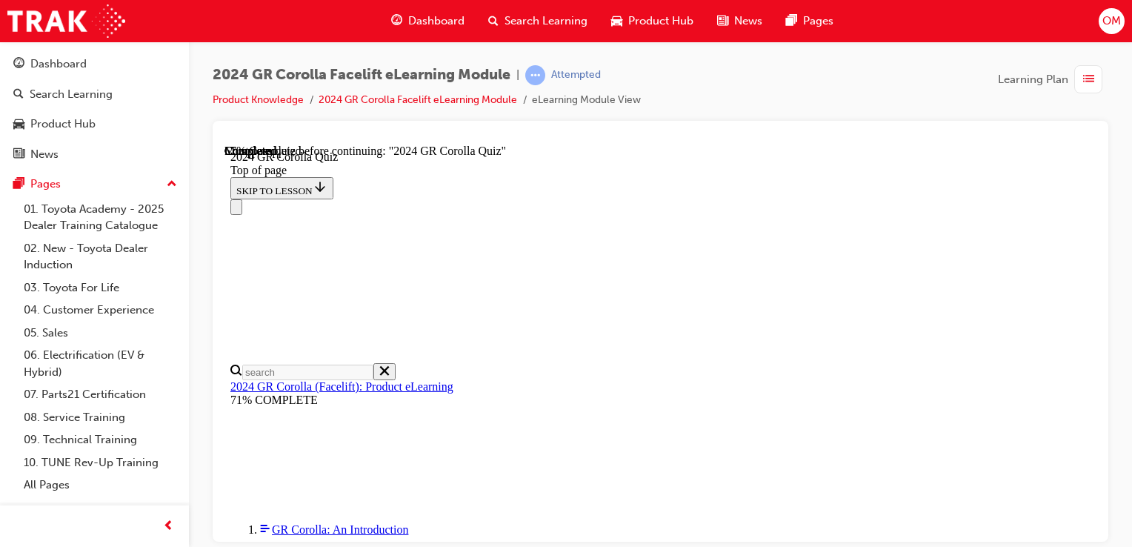
scroll to position [181, 0]
drag, startPoint x: 572, startPoint y: 228, endPoint x: 705, endPoint y: 382, distance: 203.3
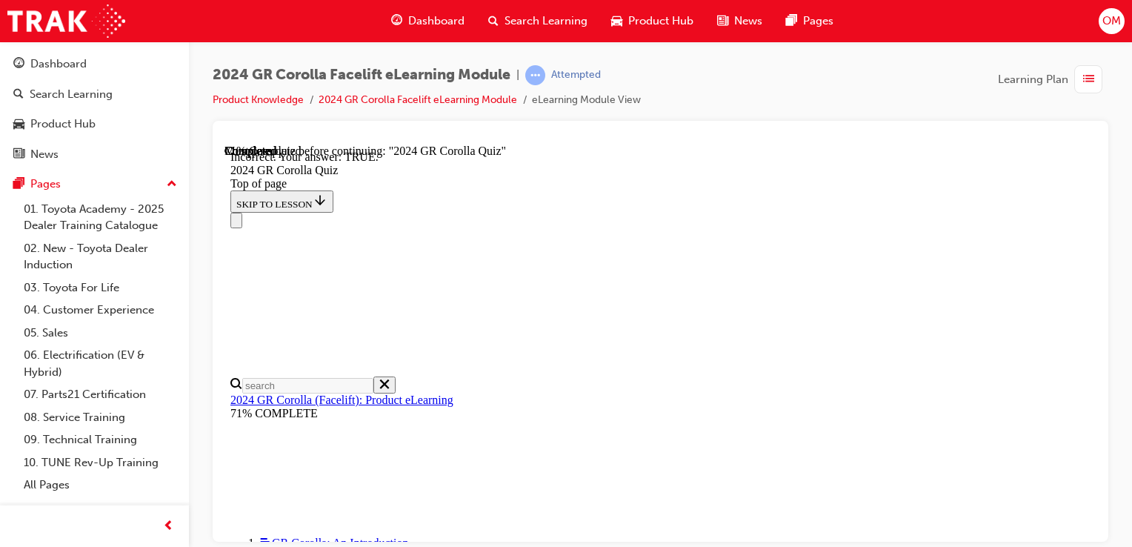
scroll to position [172, 0]
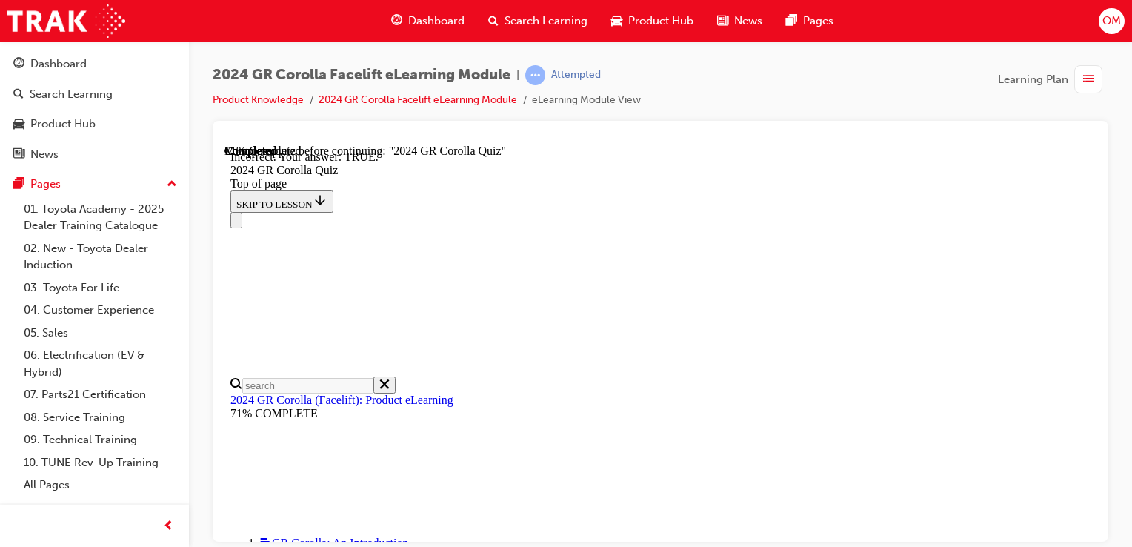
scroll to position [311, 0]
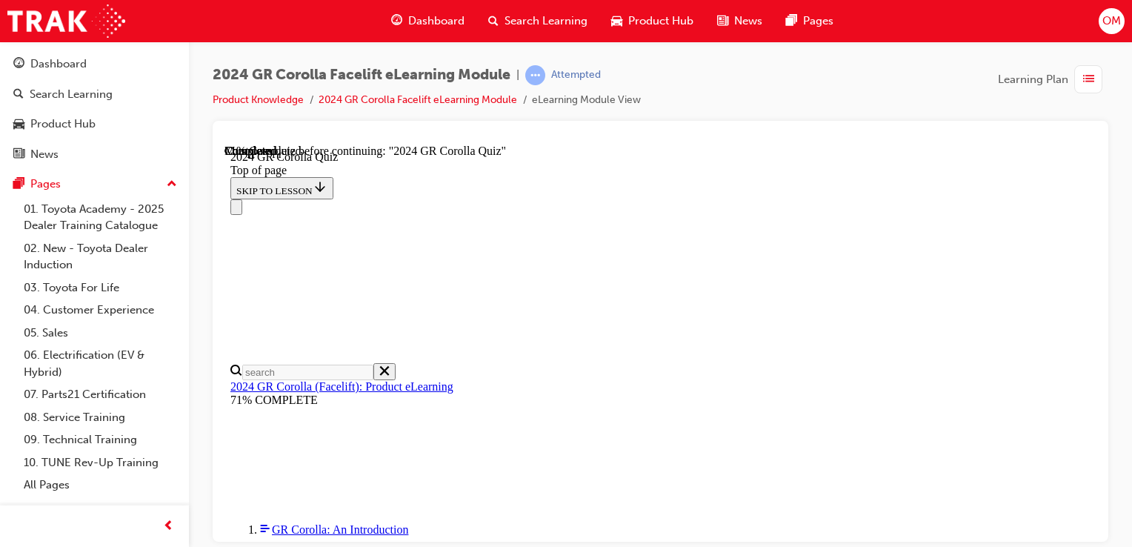
scroll to position [657, 0]
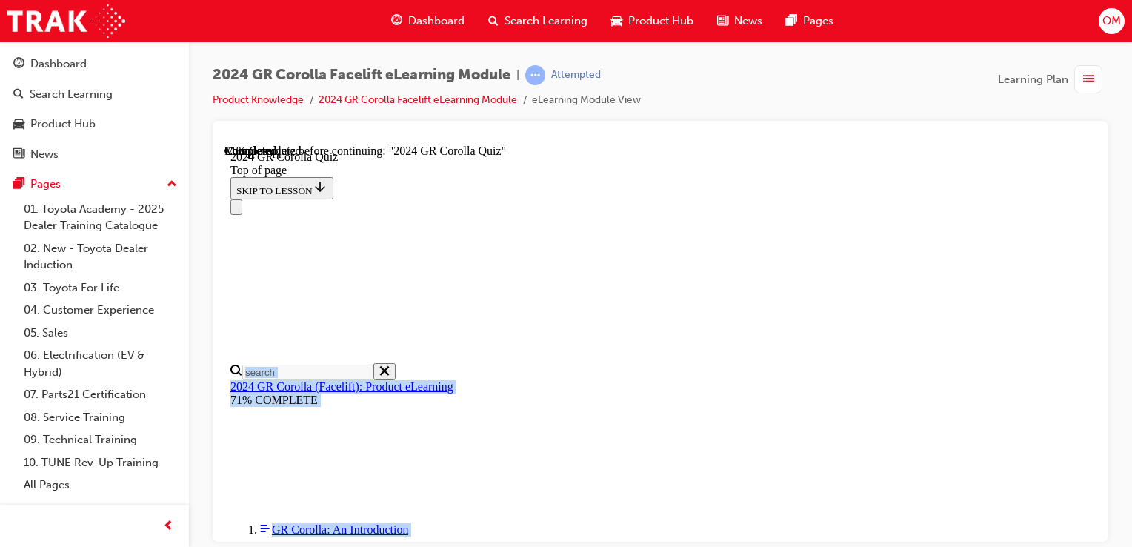
drag, startPoint x: 569, startPoint y: 167, endPoint x: 686, endPoint y: 305, distance: 181.4
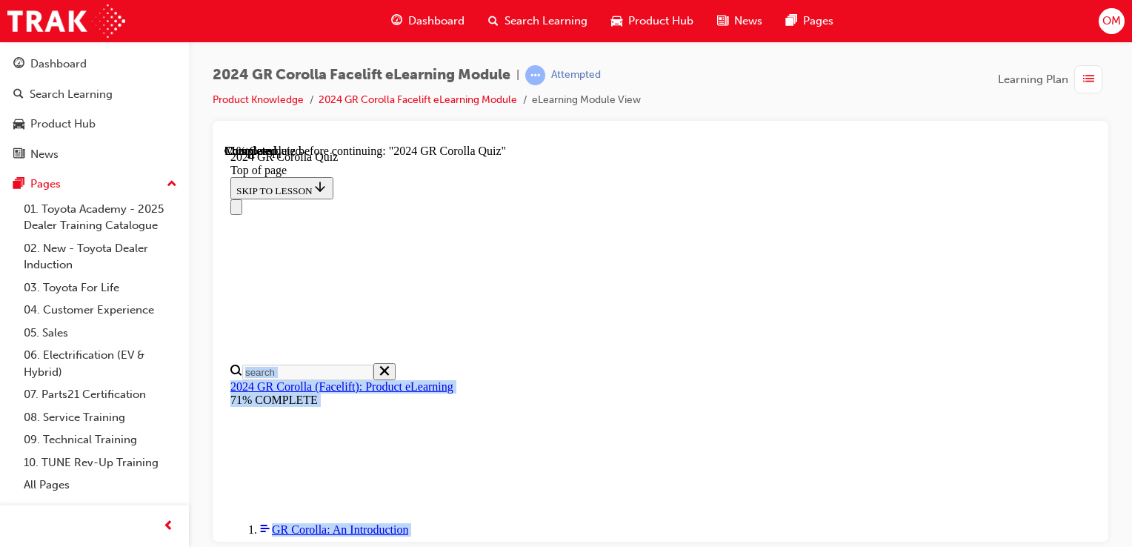
scroll to position [264, 0]
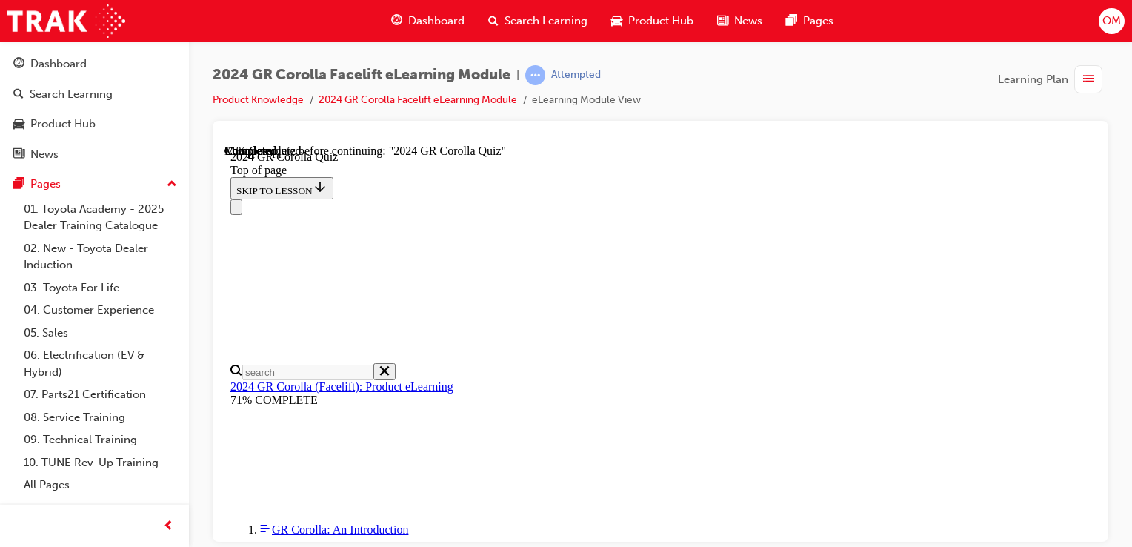
drag, startPoint x: 700, startPoint y: 307, endPoint x: 658, endPoint y: 371, distance: 76.5
drag, startPoint x: 658, startPoint y: 371, endPoint x: 565, endPoint y: 223, distance: 174.5
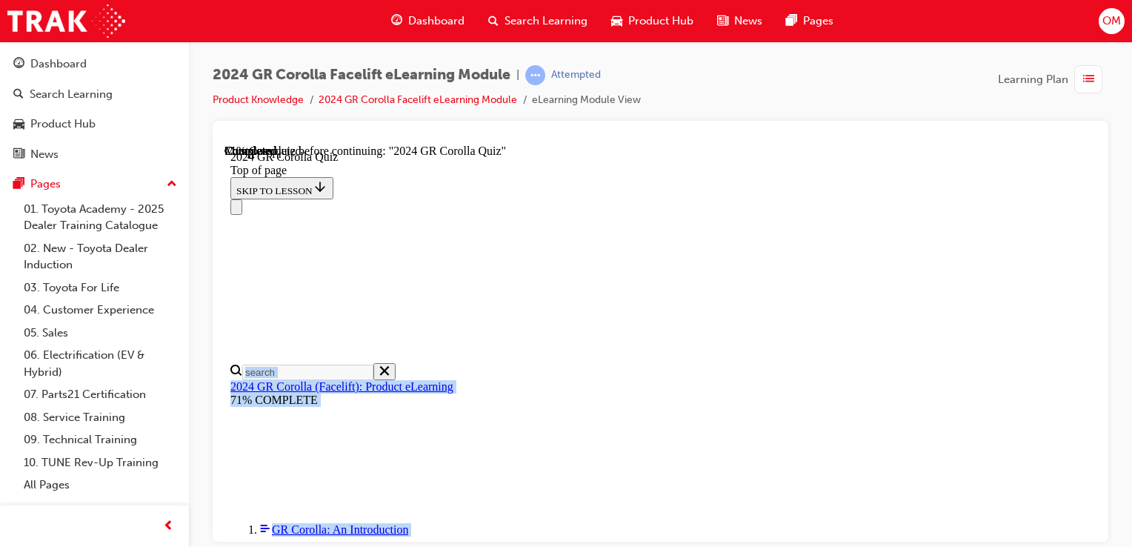
scroll to position [657, 0]
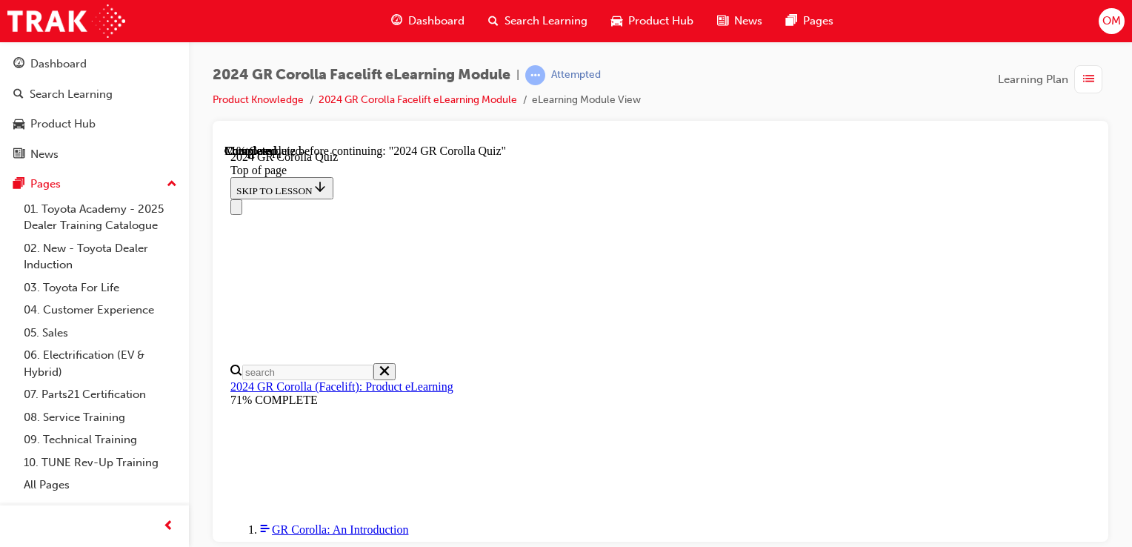
drag, startPoint x: 575, startPoint y: 232, endPoint x: 679, endPoint y: 298, distance: 122.9
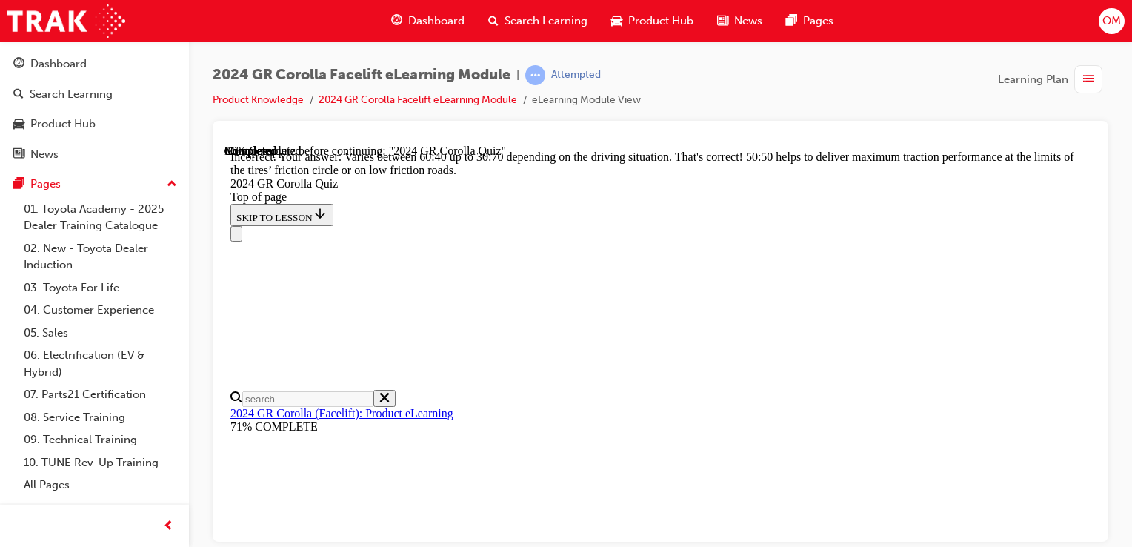
scroll to position [812, 0]
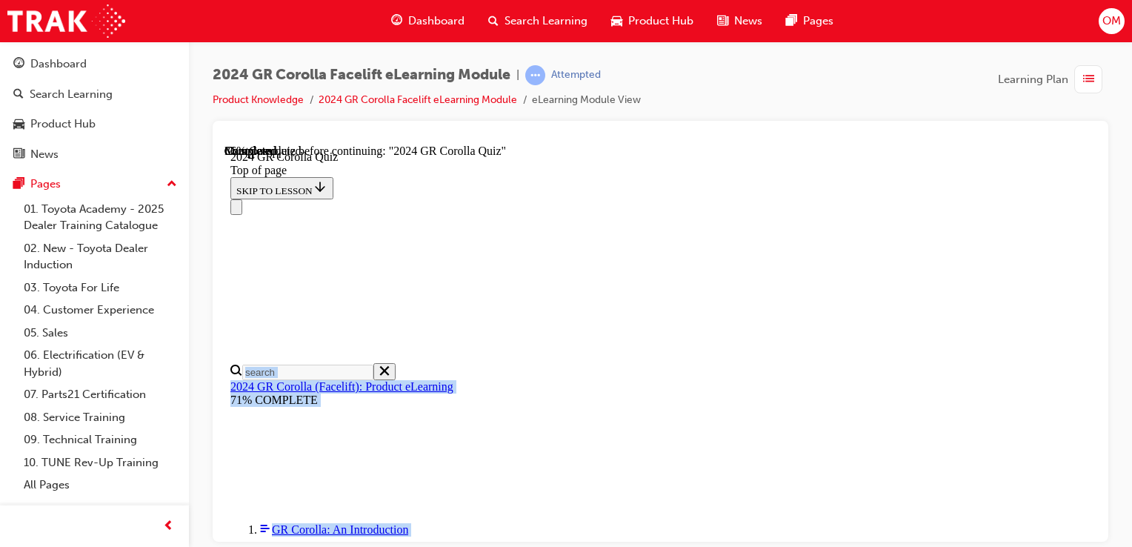
scroll to position [307, 0]
drag, startPoint x: 700, startPoint y: 348, endPoint x: 592, endPoint y: 77, distance: 291.7
drag, startPoint x: 592, startPoint y: 77, endPoint x: 605, endPoint y: 284, distance: 207.1
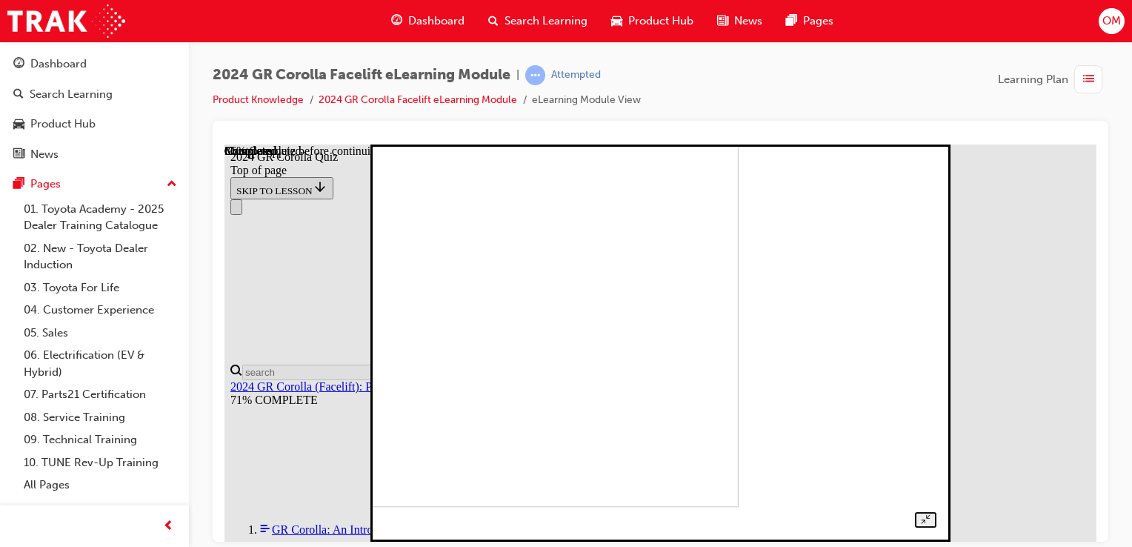
click at [556, 234] on img at bounding box center [473, 307] width 531 height 398
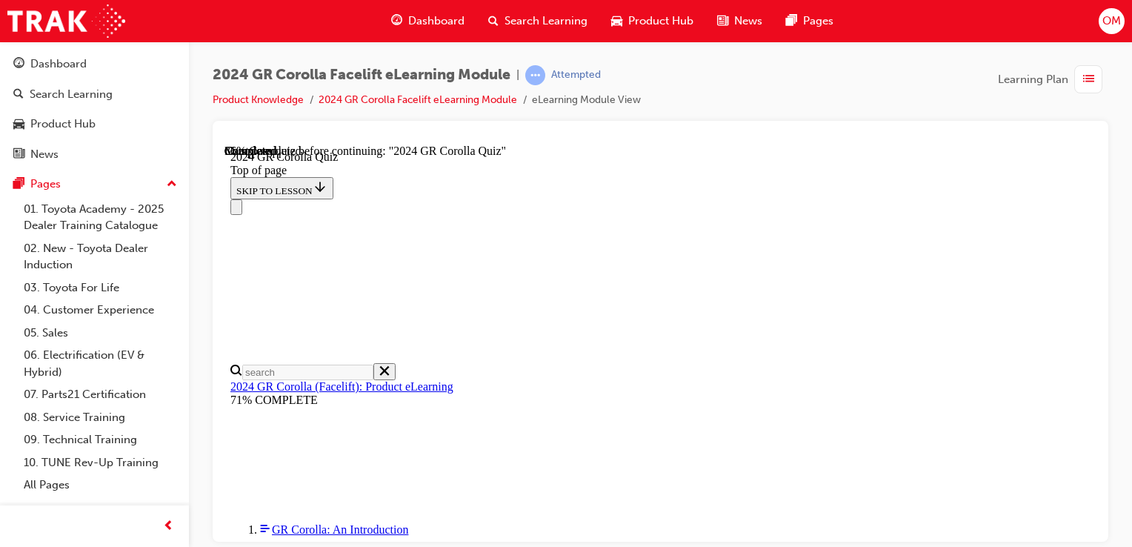
scroll to position [146, 0]
drag, startPoint x: 572, startPoint y: 267, endPoint x: 720, endPoint y: 326, distance: 159.6
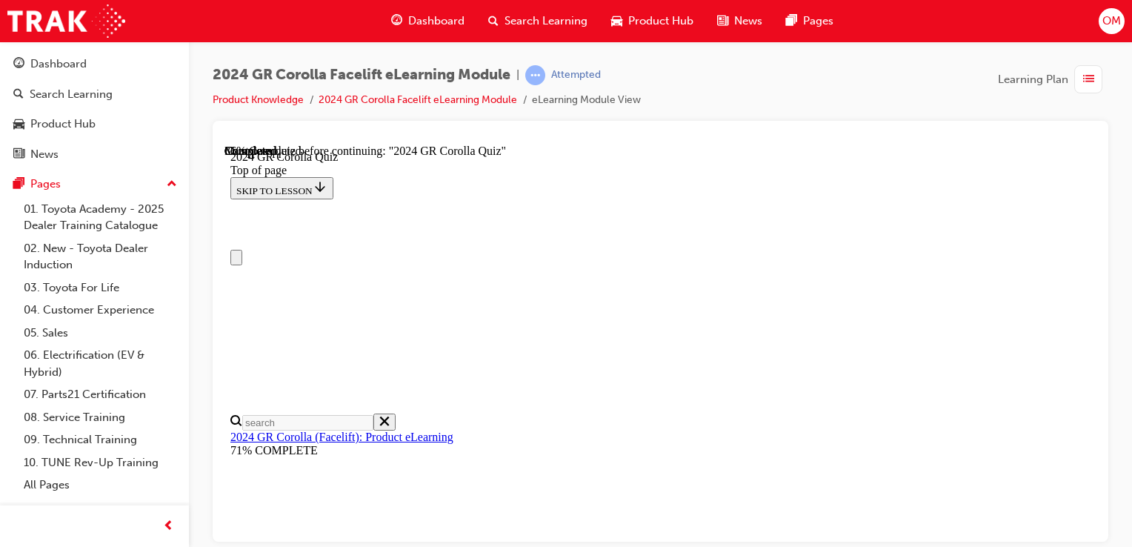
scroll to position [0, 0]
drag, startPoint x: 668, startPoint y: 304, endPoint x: 572, endPoint y: 392, distance: 130.1
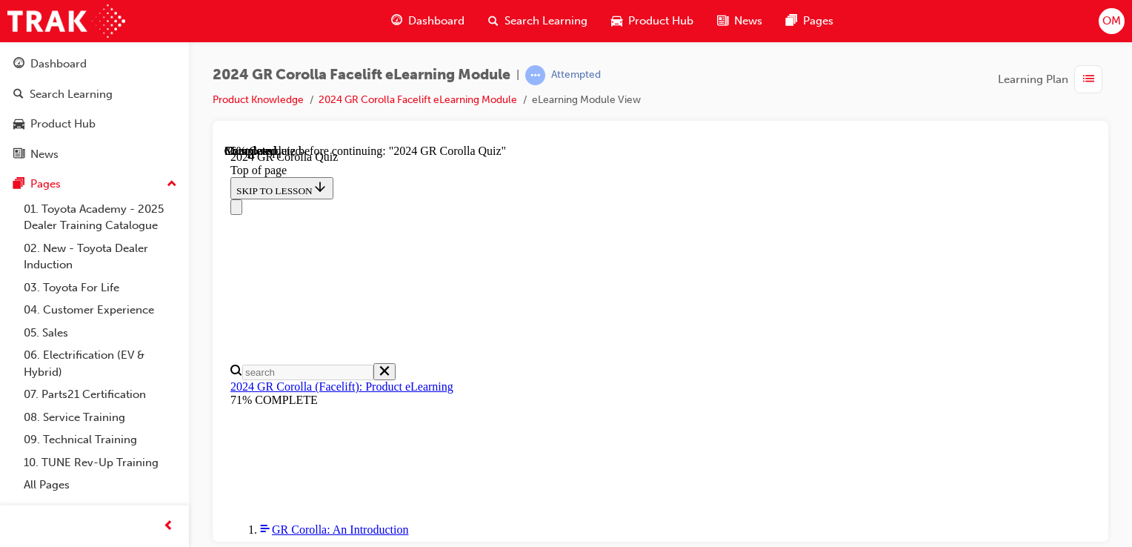
scroll to position [528, 0]
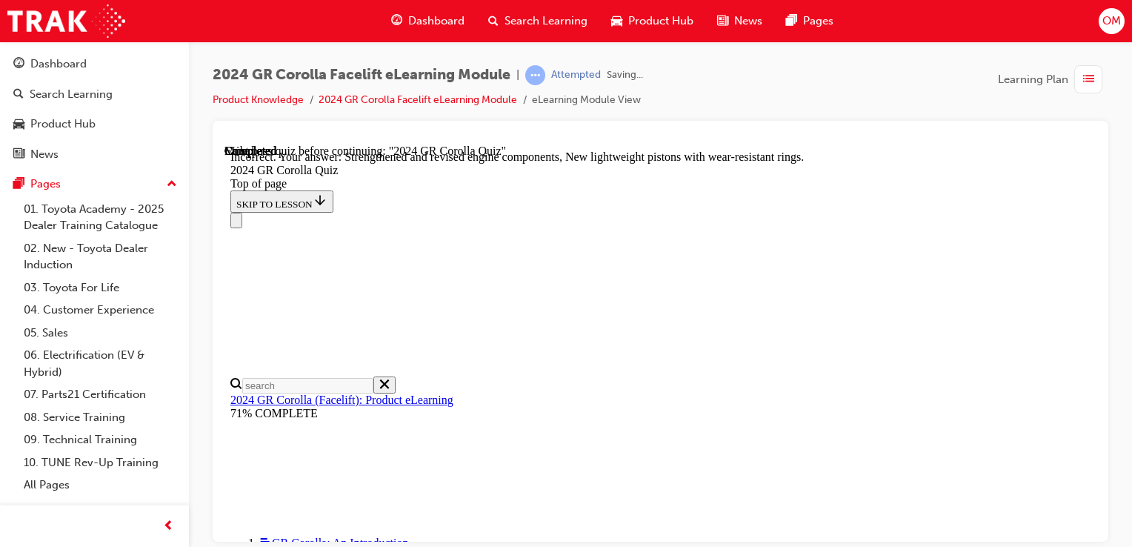
scroll to position [738, 0]
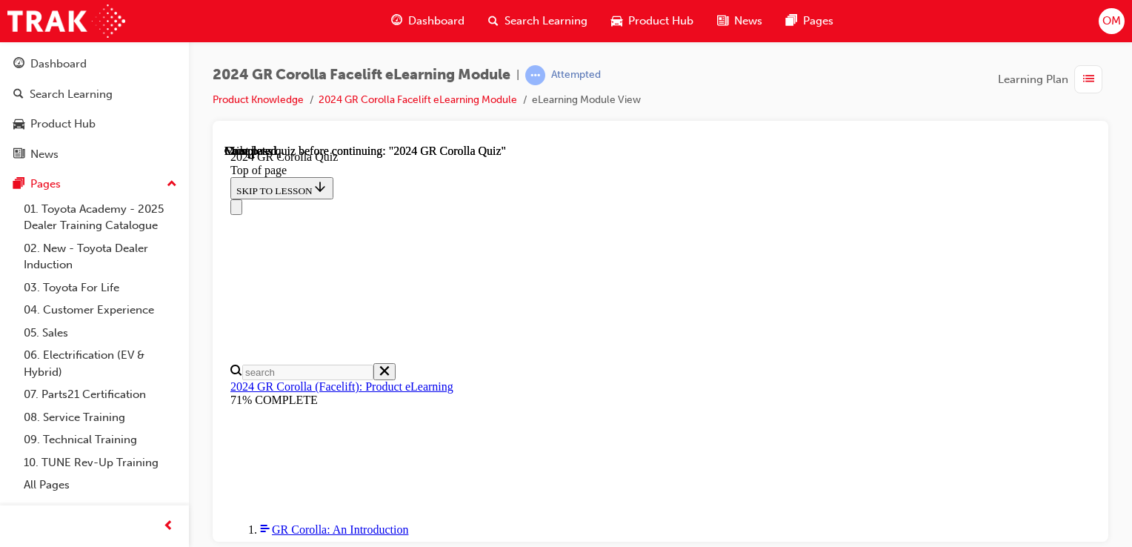
scroll to position [417, 0]
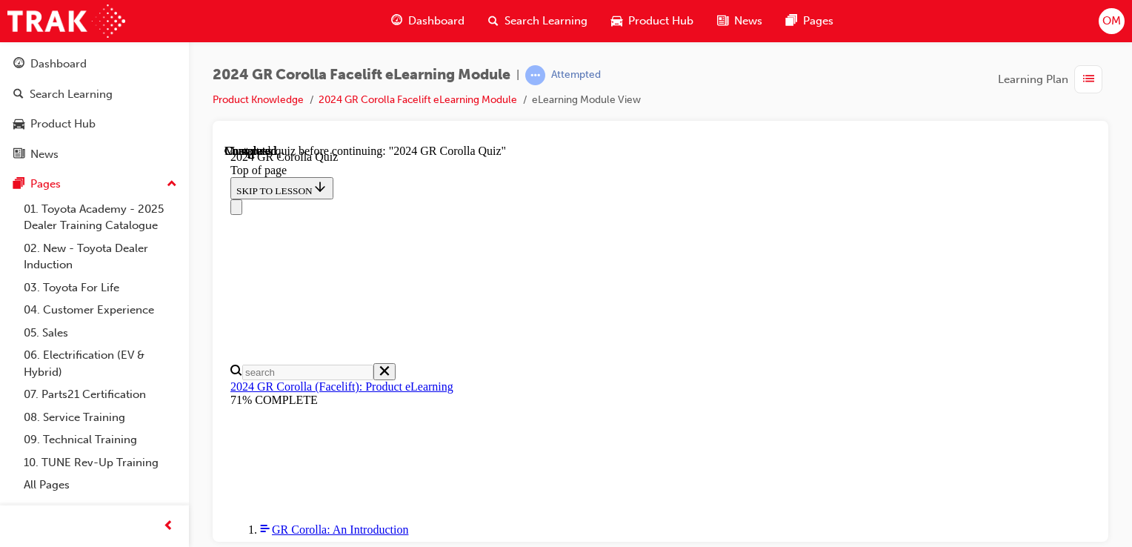
scroll to position [596, 0]
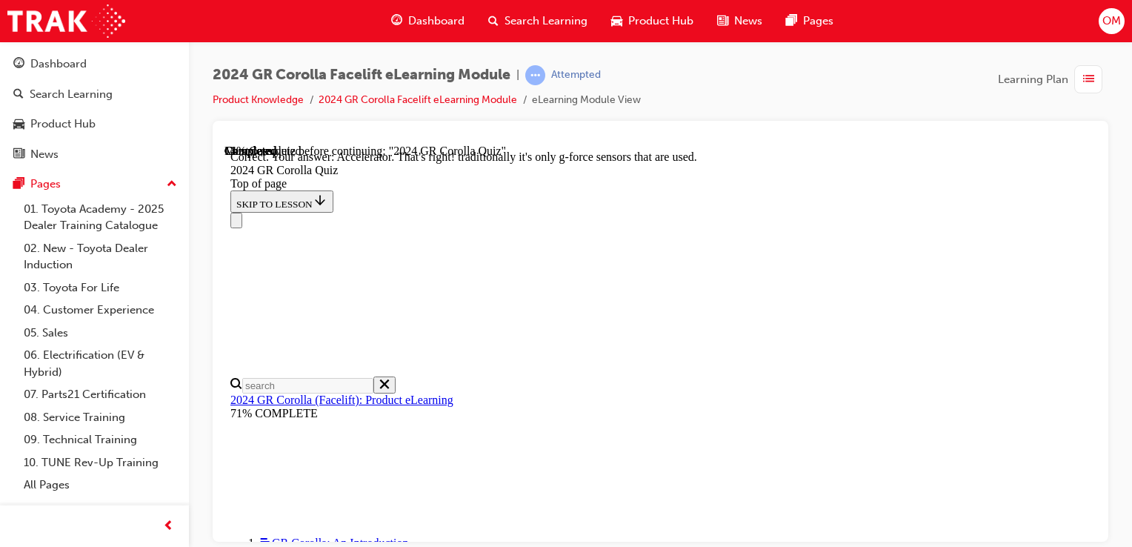
scroll to position [734, 0]
drag, startPoint x: 567, startPoint y: 151, endPoint x: 708, endPoint y: 213, distance: 154.6
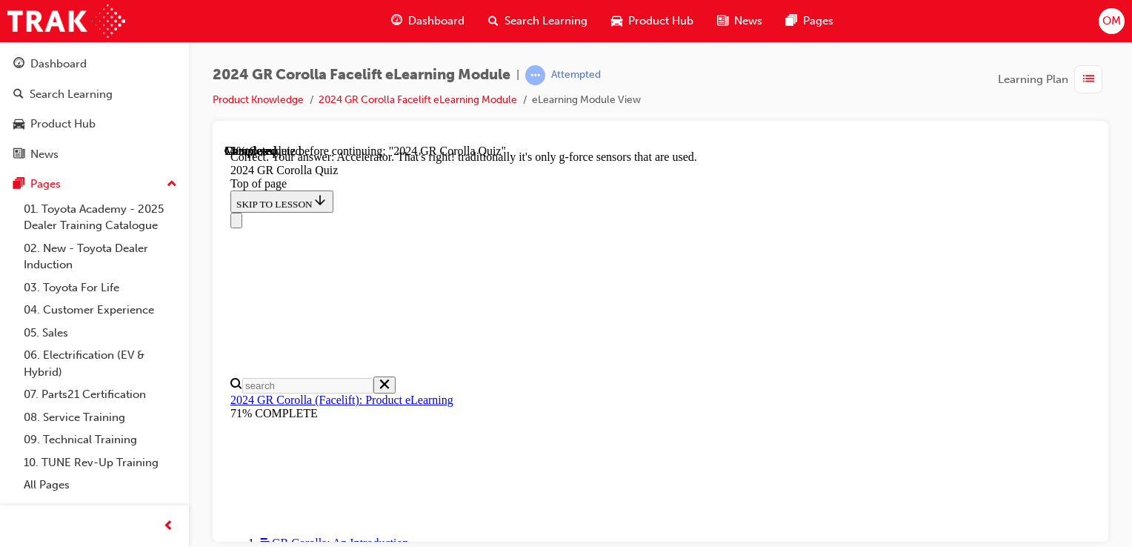
click at [689, 212] on div "Navigation menu" at bounding box center [660, 220] width 860 height 16
drag, startPoint x: 573, startPoint y: 308, endPoint x: 736, endPoint y: 371, distance: 174.8
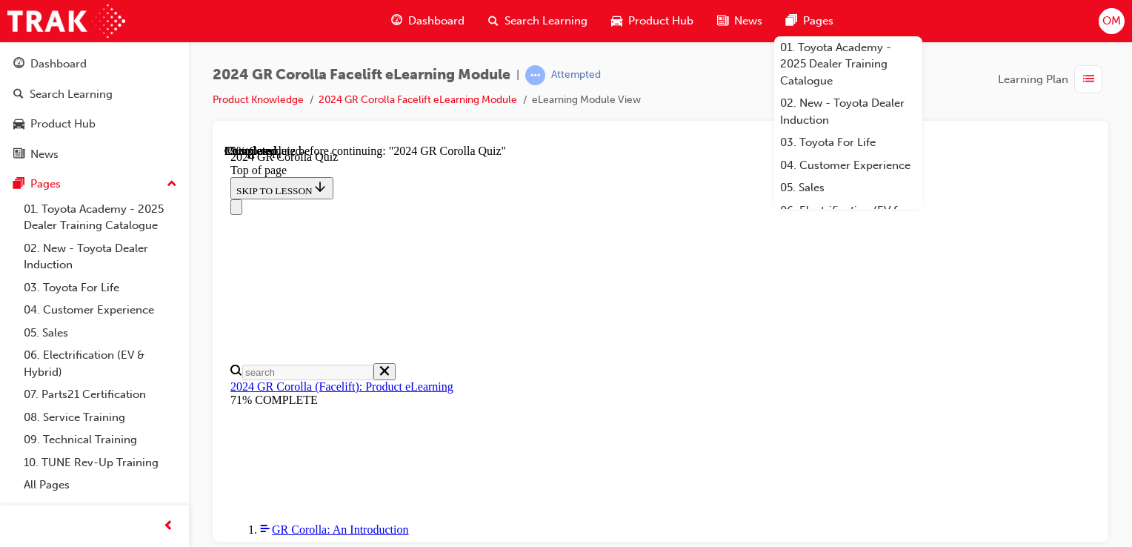
scroll to position [215, 0]
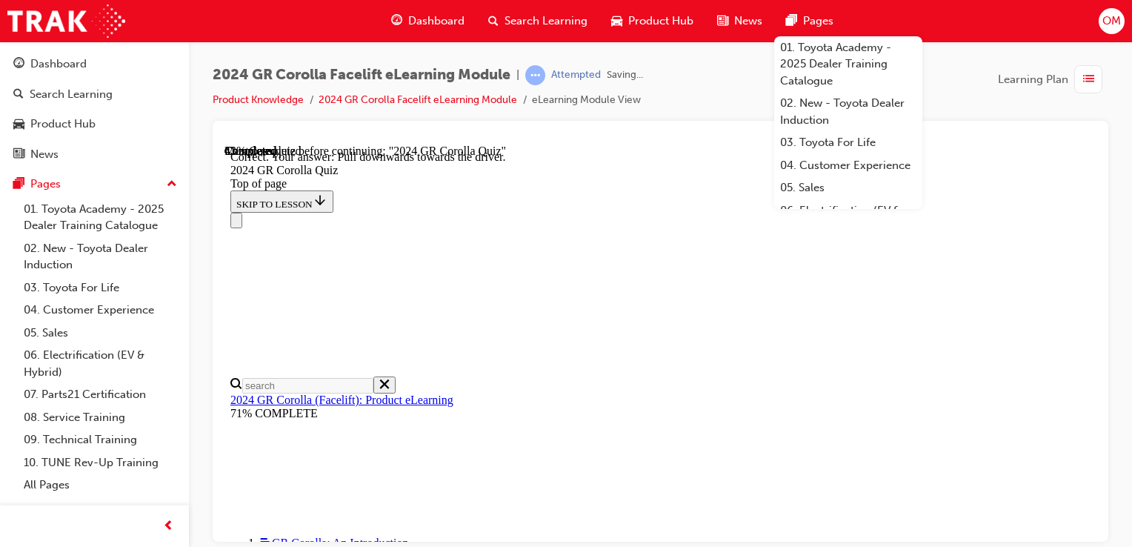
scroll to position [438, 0]
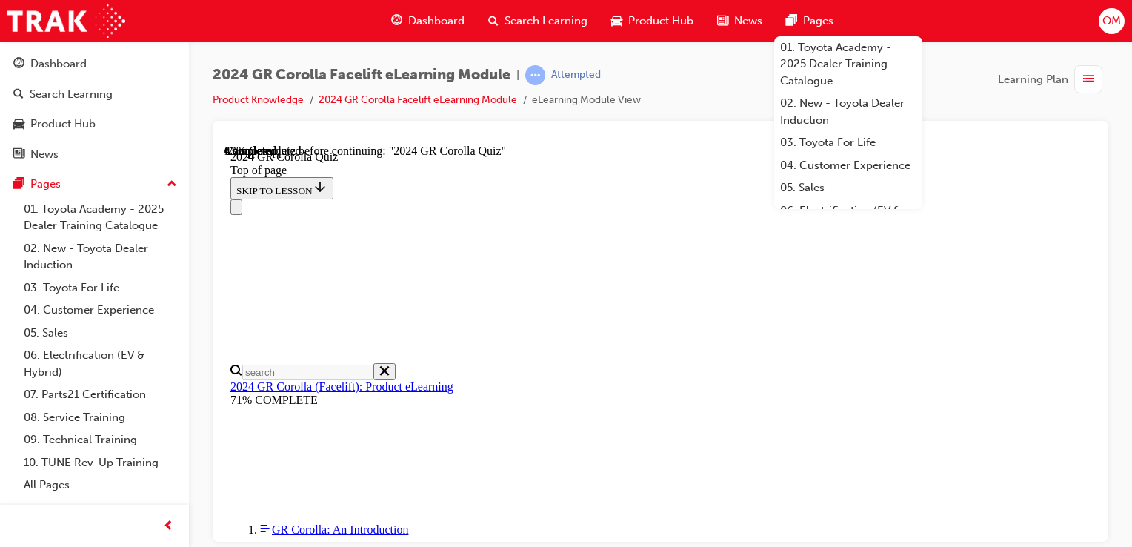
scroll to position [139, 0]
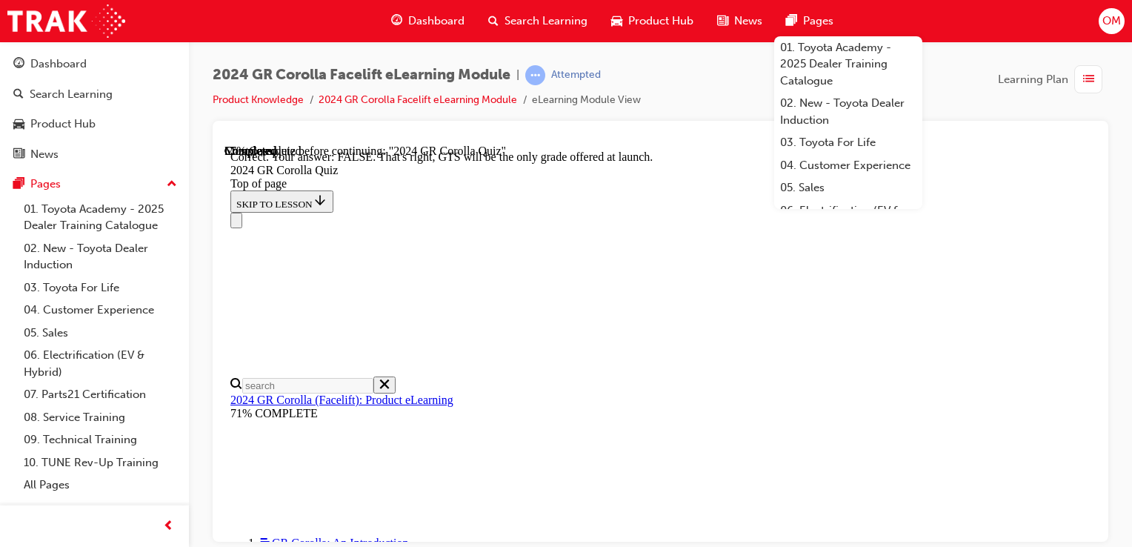
scroll to position [385, 0]
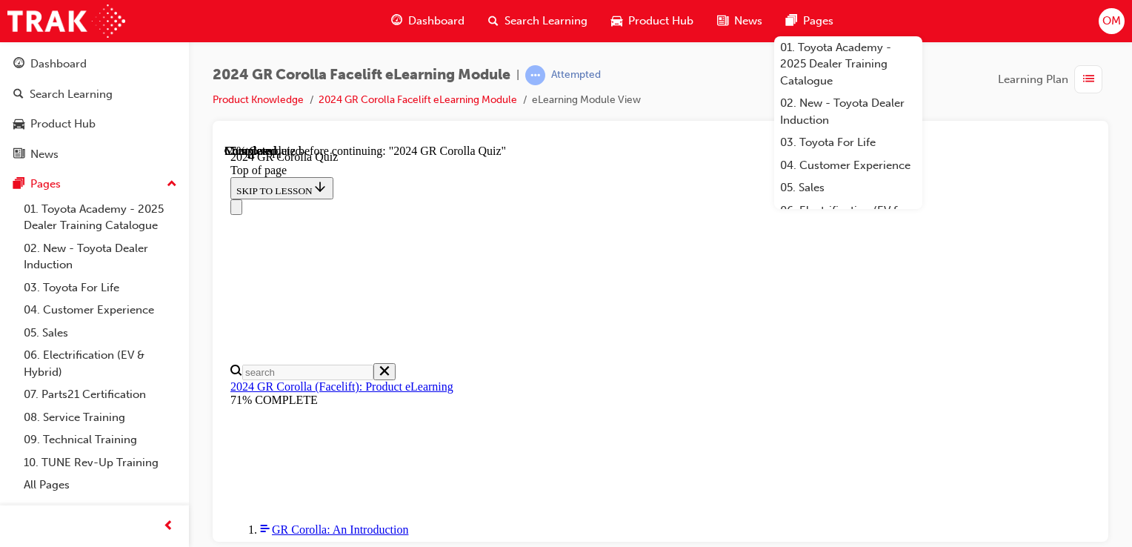
scroll to position [177, 0]
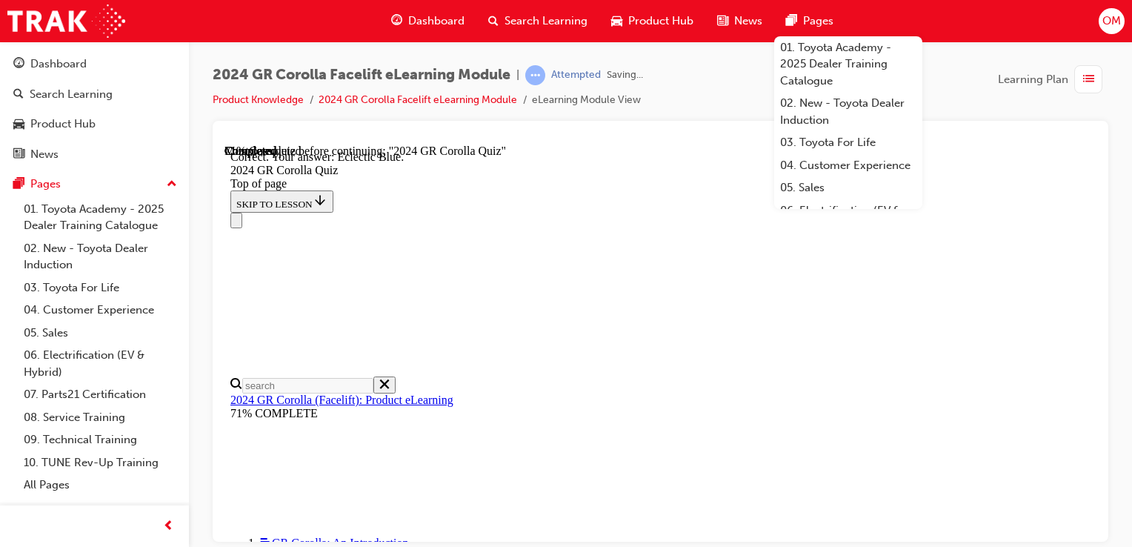
scroll to position [405, 0]
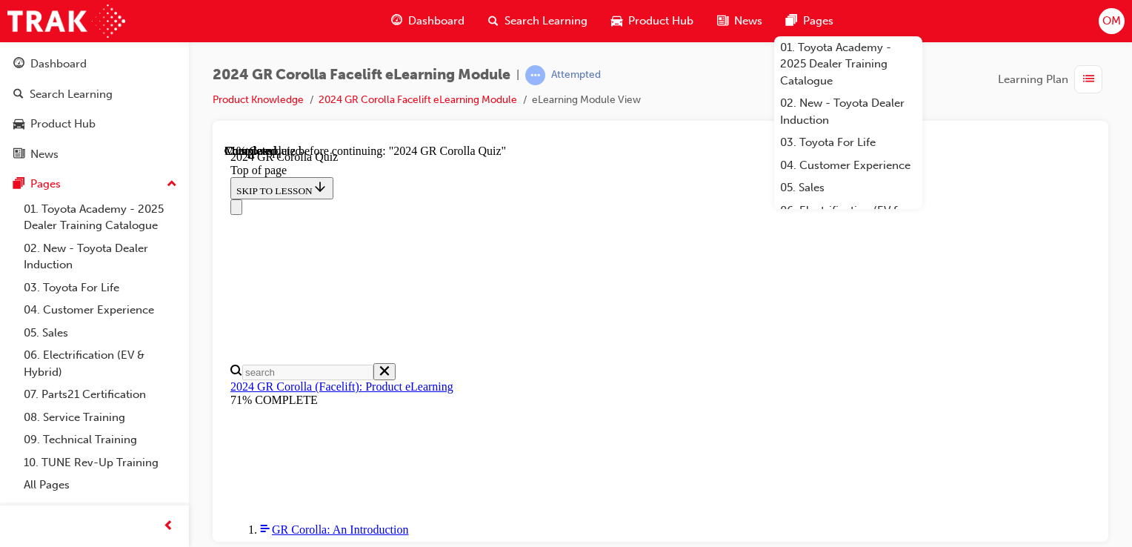
scroll to position [572, 0]
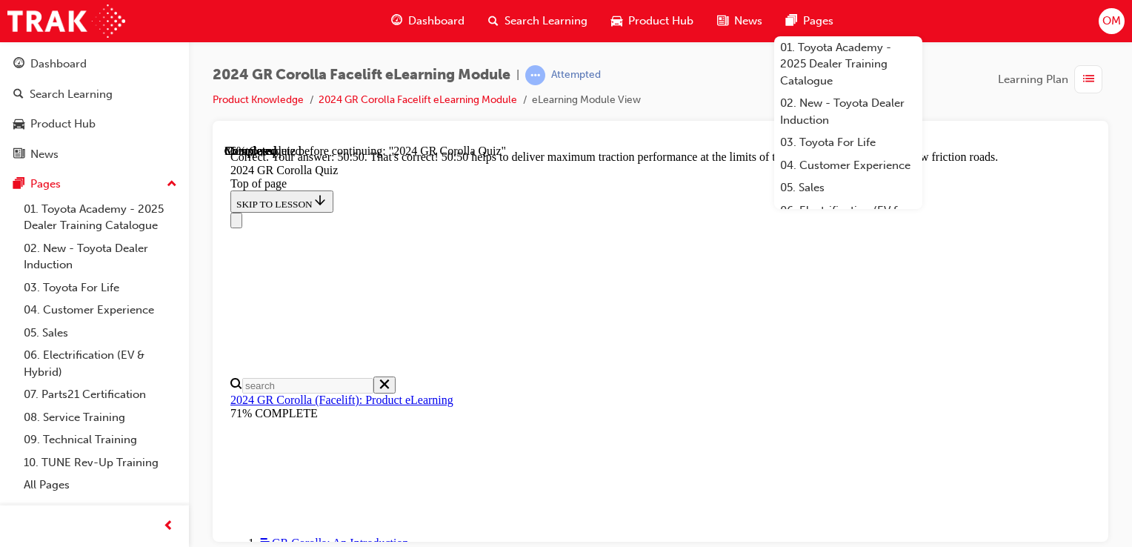
scroll to position [812, 0]
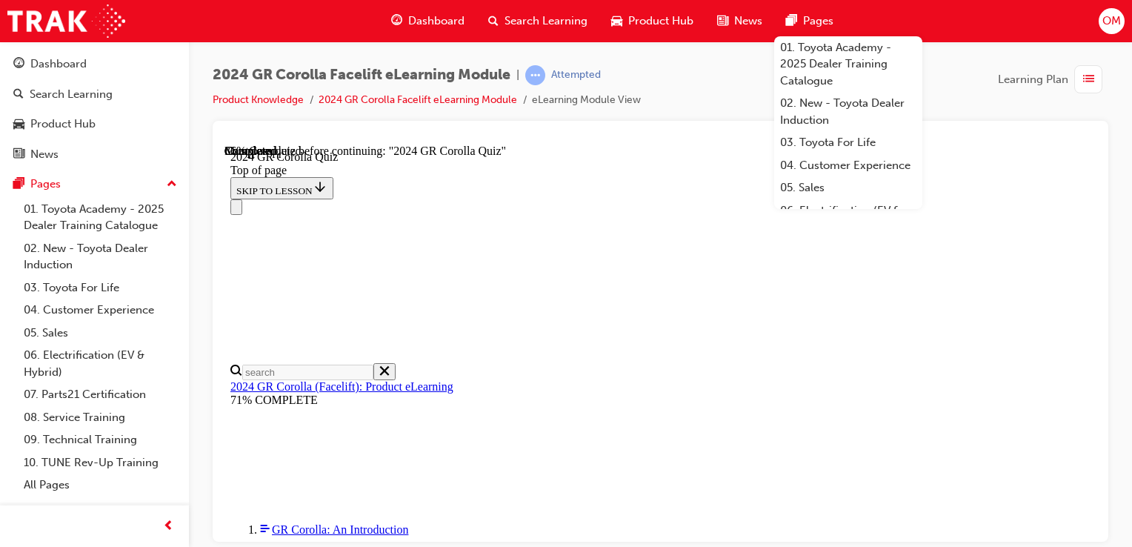
scroll to position [199, 0]
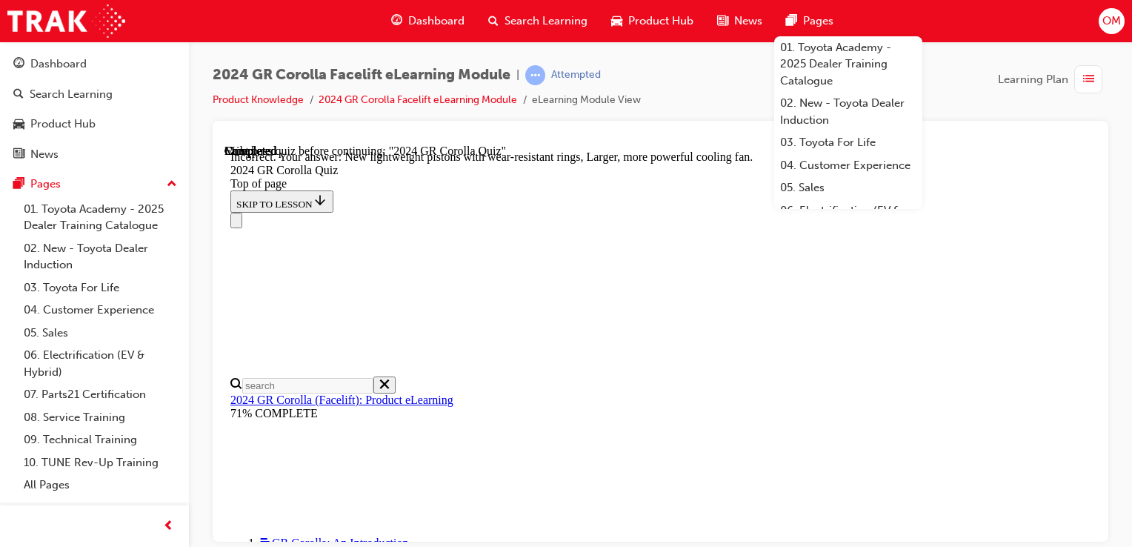
scroll to position [738, 0]
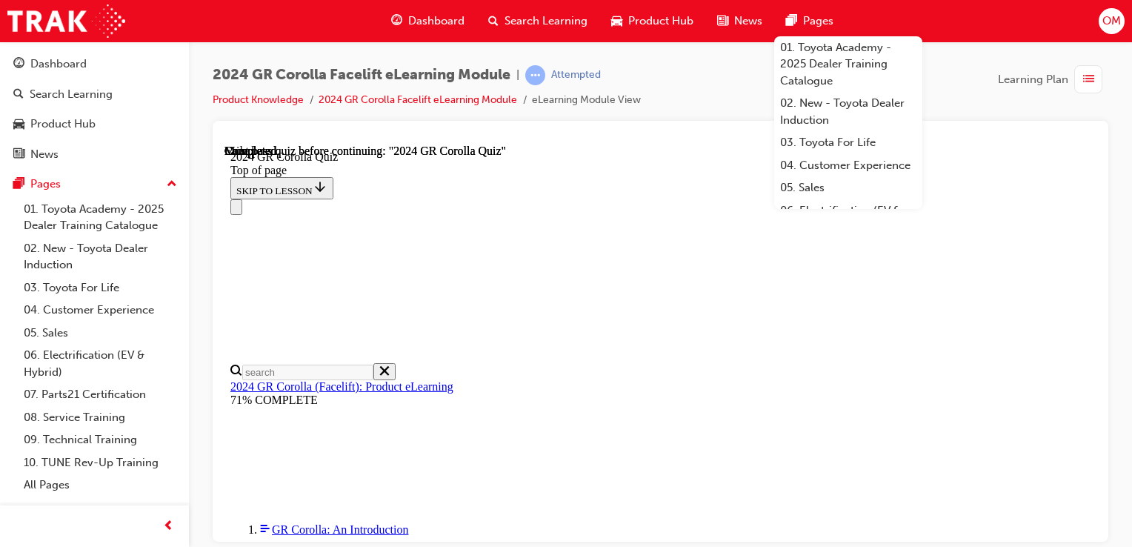
scroll to position [373, 0]
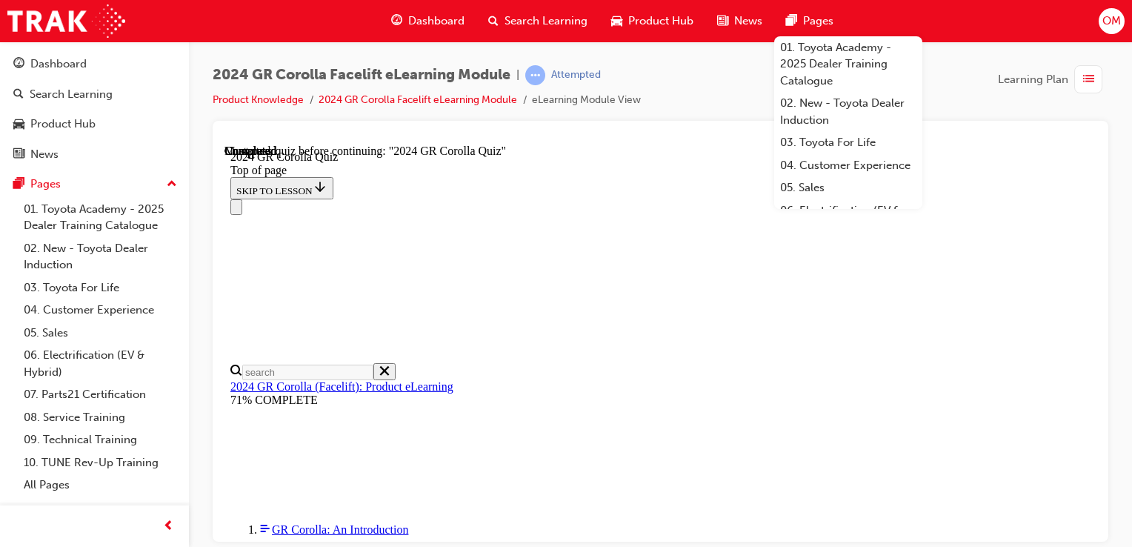
scroll to position [554, 0]
drag, startPoint x: 925, startPoint y: 442, endPoint x: 642, endPoint y: 225, distance: 357.2
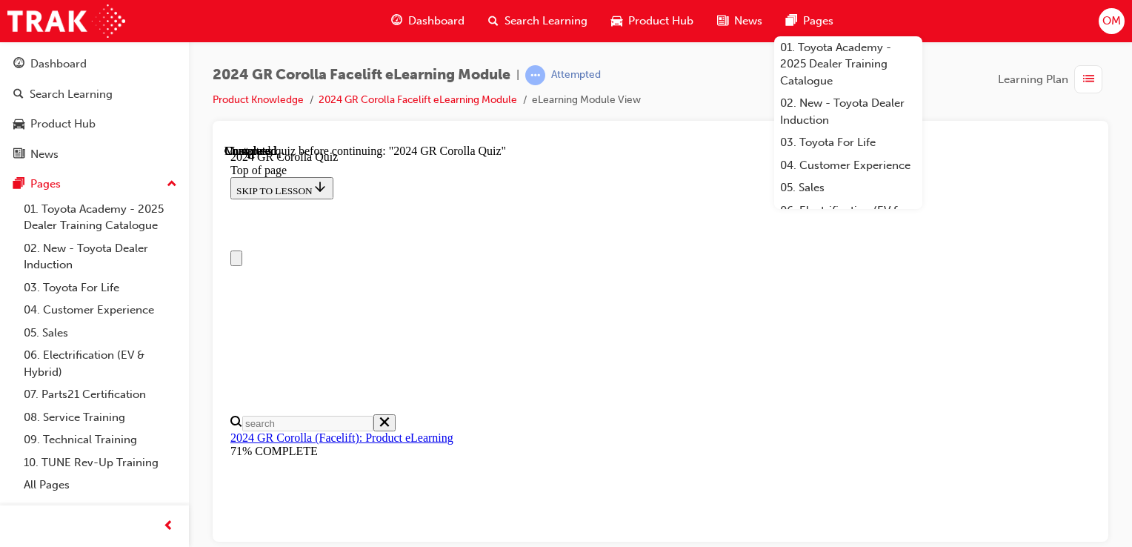
scroll to position [0, 0]
drag, startPoint x: 957, startPoint y: 456, endPoint x: 554, endPoint y: 415, distance: 405.9
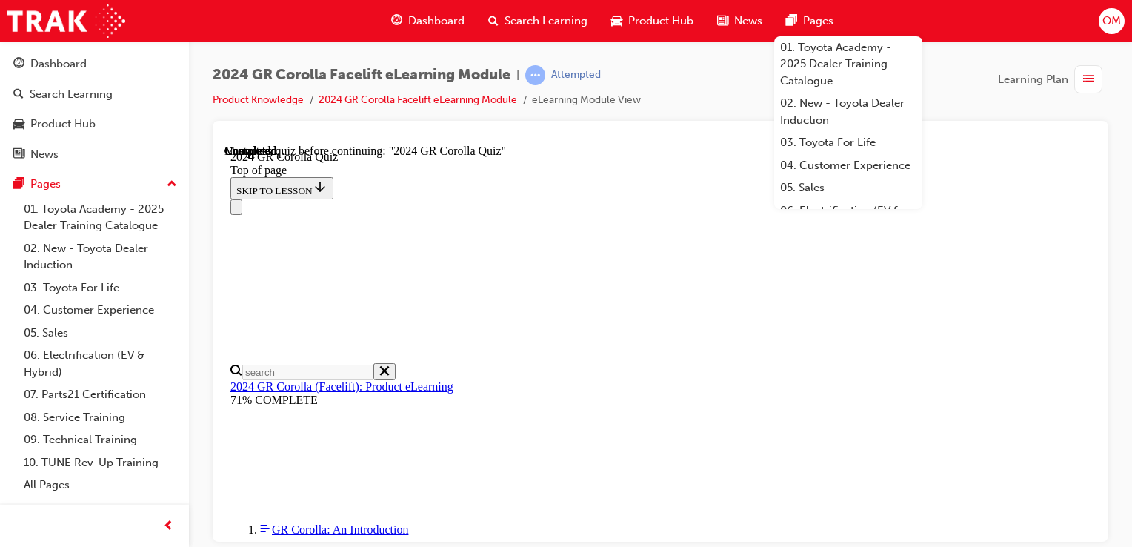
scroll to position [622, 0]
click at [648, 199] on div "Navigation menu" at bounding box center [660, 207] width 860 height 16
click at [592, 199] on div "Navigation menu" at bounding box center [660, 207] width 860 height 16
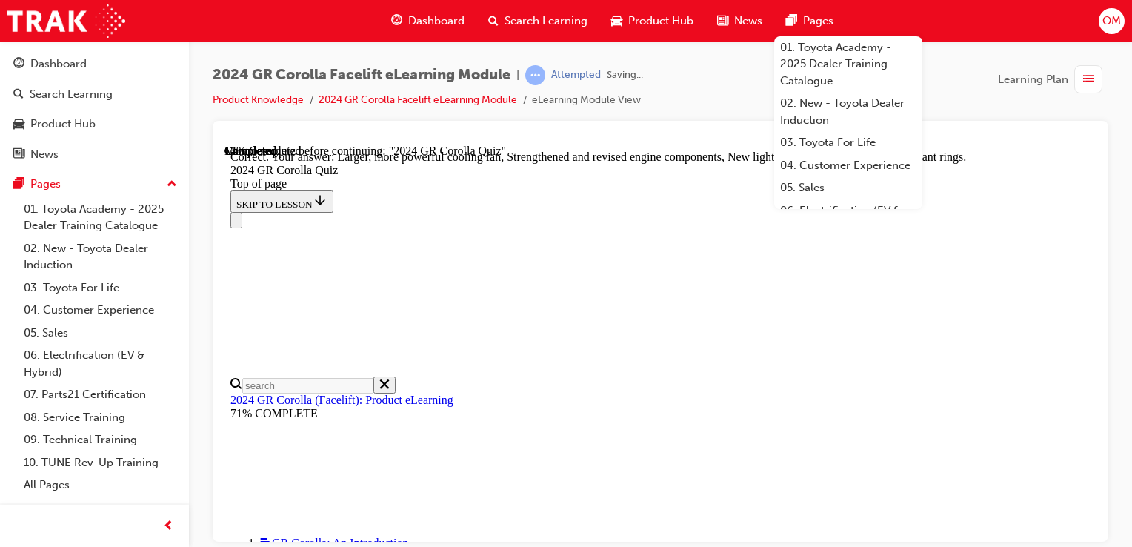
scroll to position [738, 0]
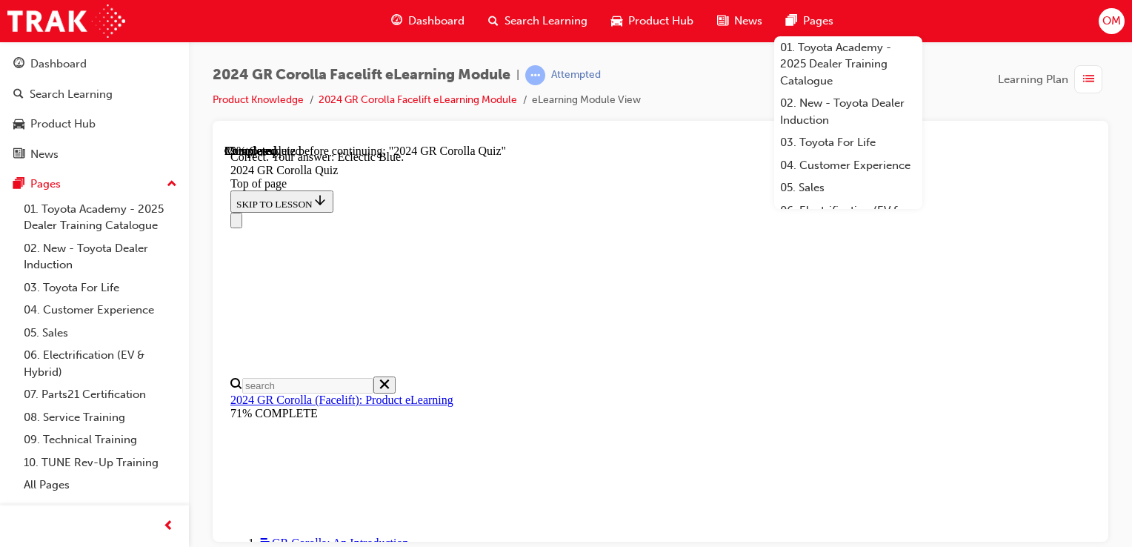
scroll to position [405, 0]
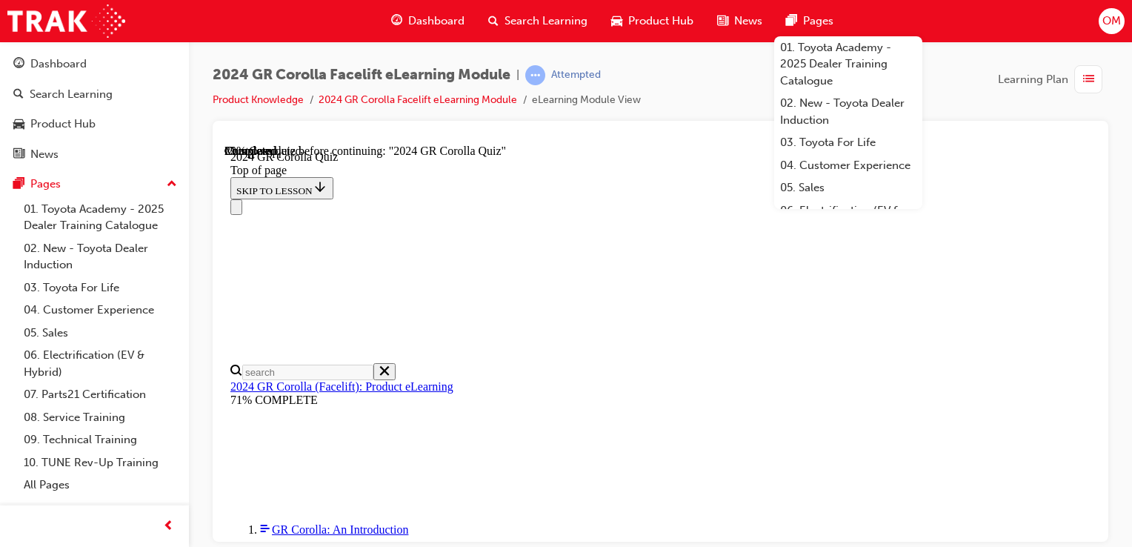
scroll to position [172, 0]
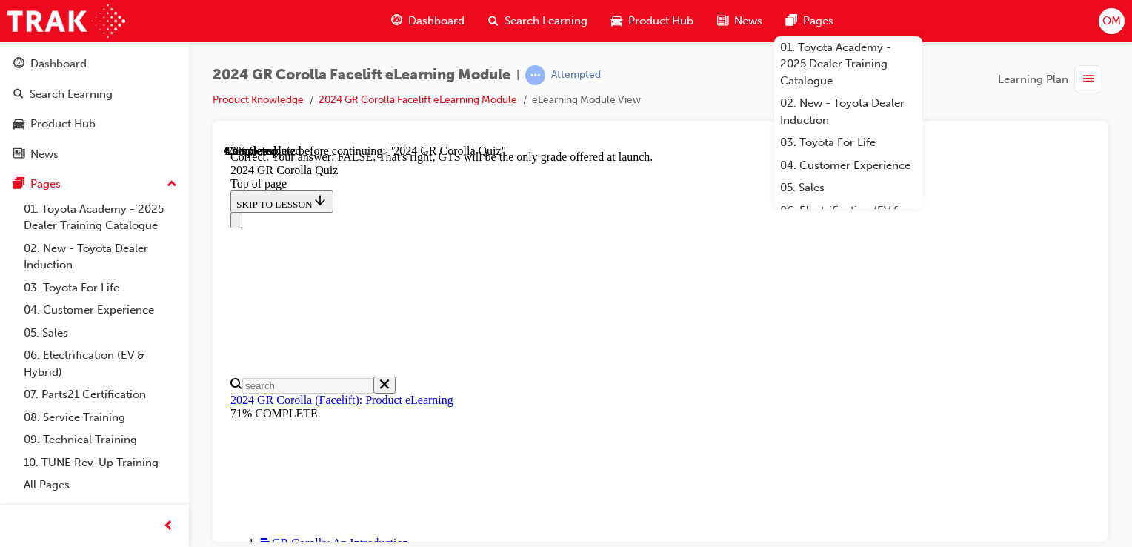
scroll to position [385, 0]
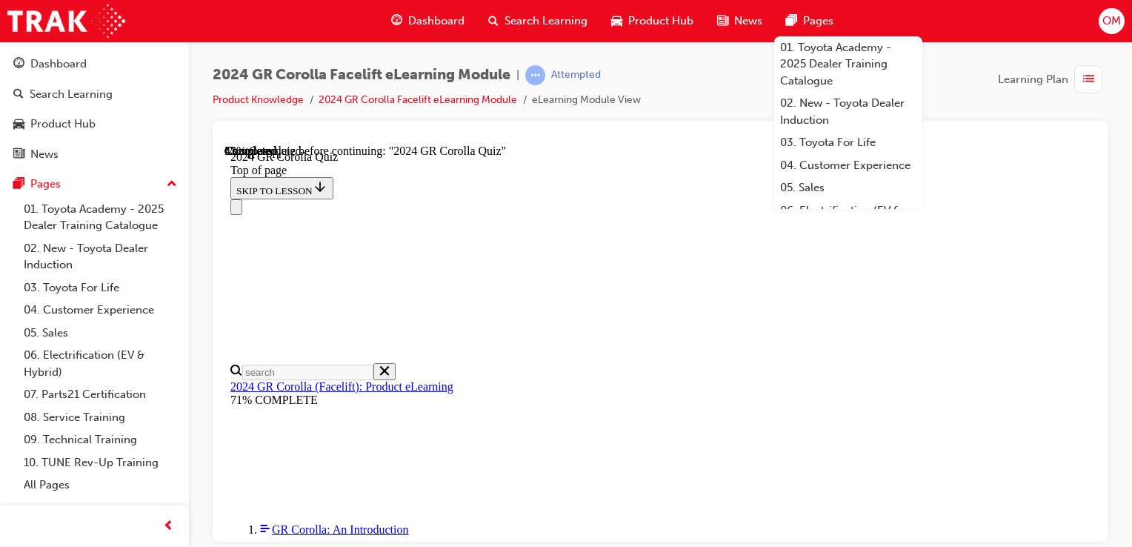
scroll to position [533, 0]
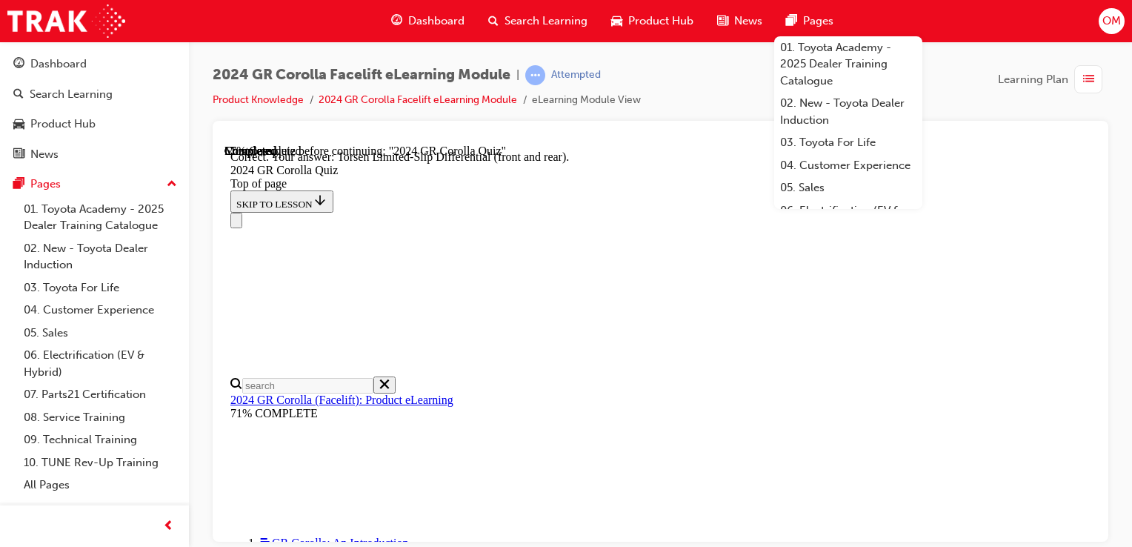
scroll to position [717, 0]
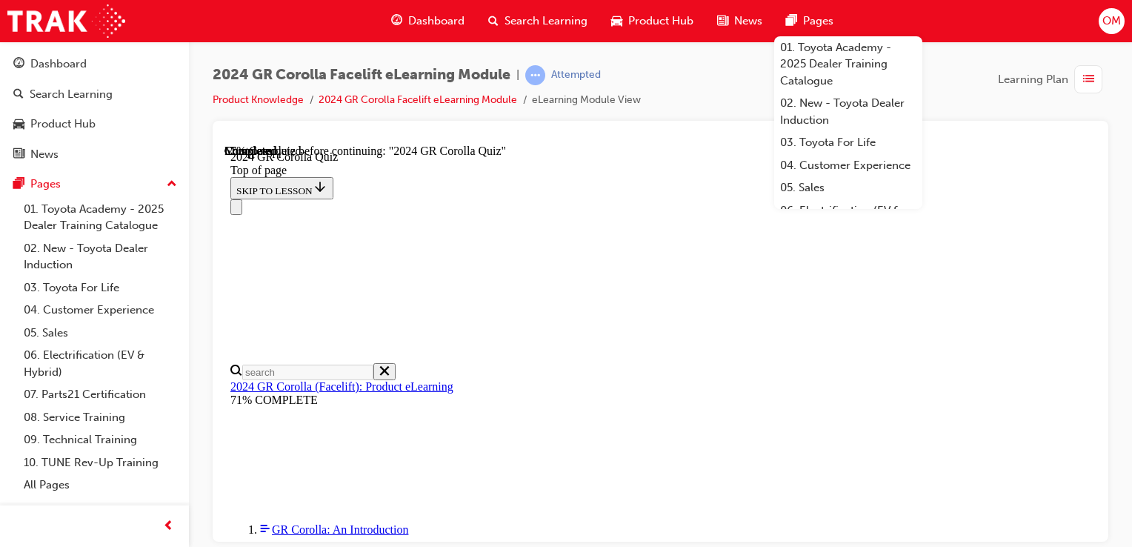
scroll to position [242, 0]
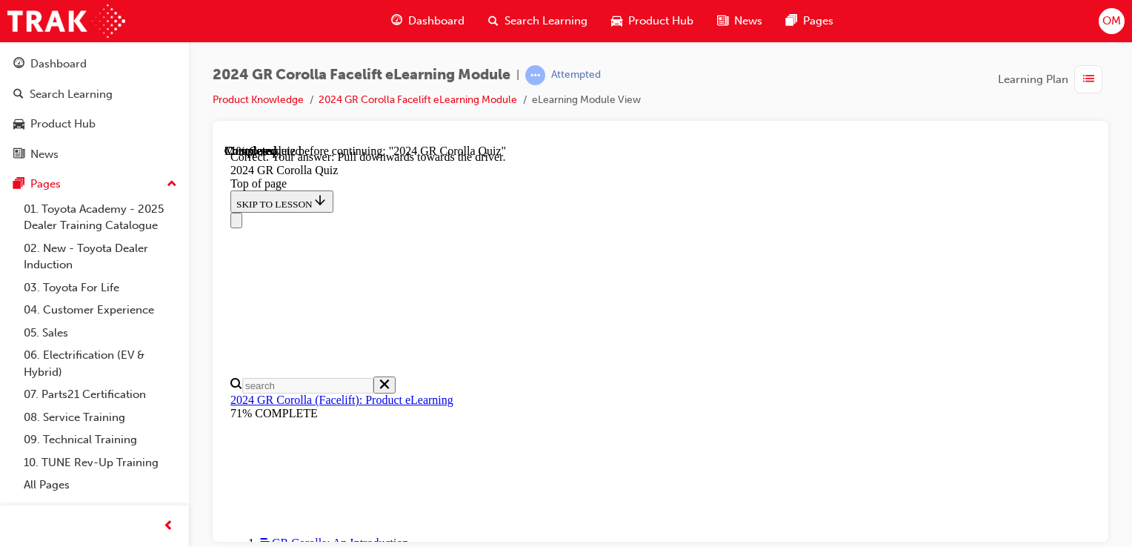
scroll to position [438, 0]
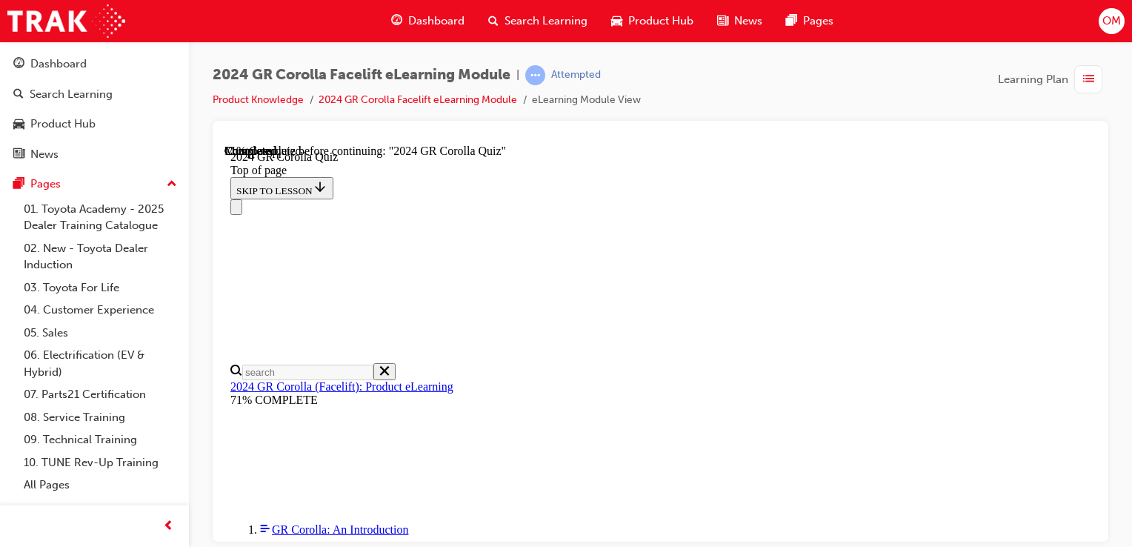
scroll to position [528, 0]
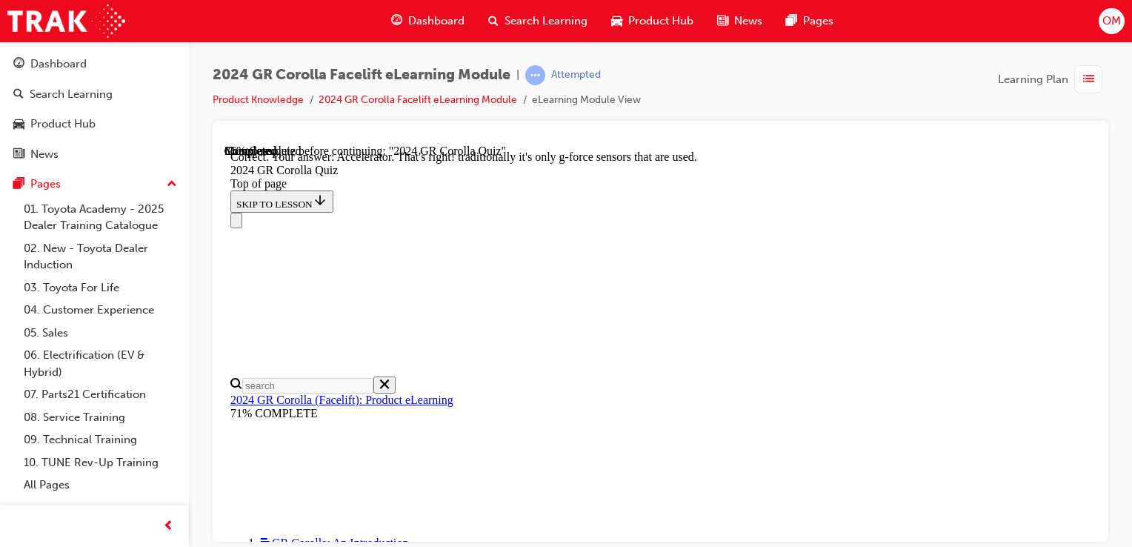
scroll to position [734, 0]
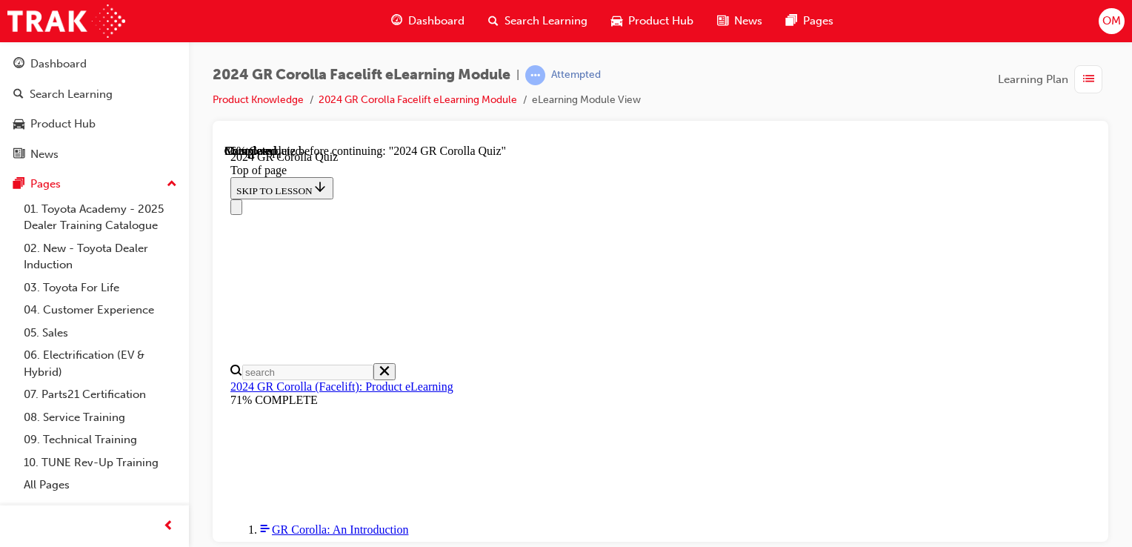
scroll to position [551, 0]
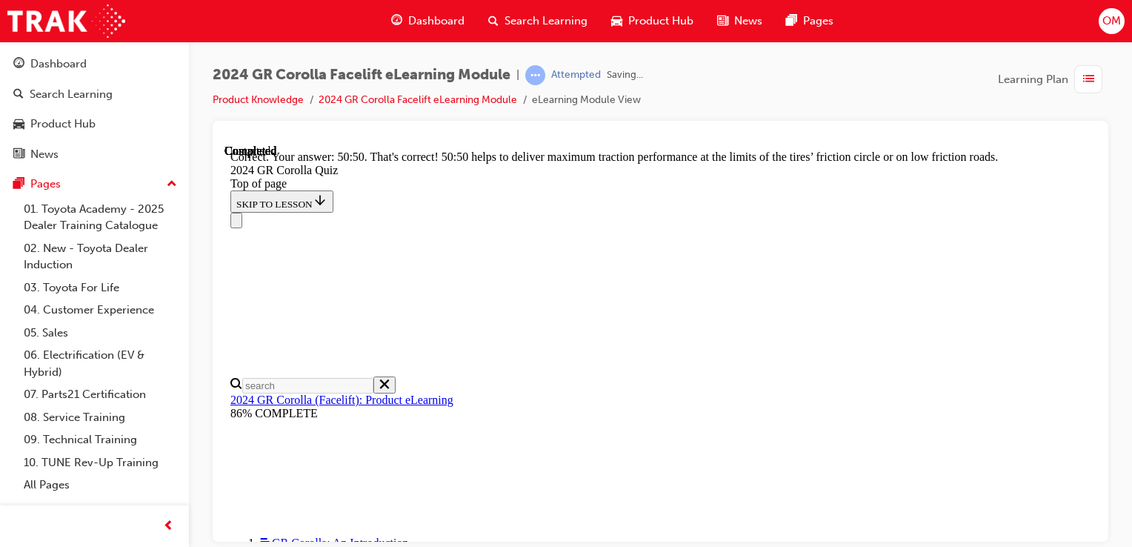
scroll to position [812, 0]
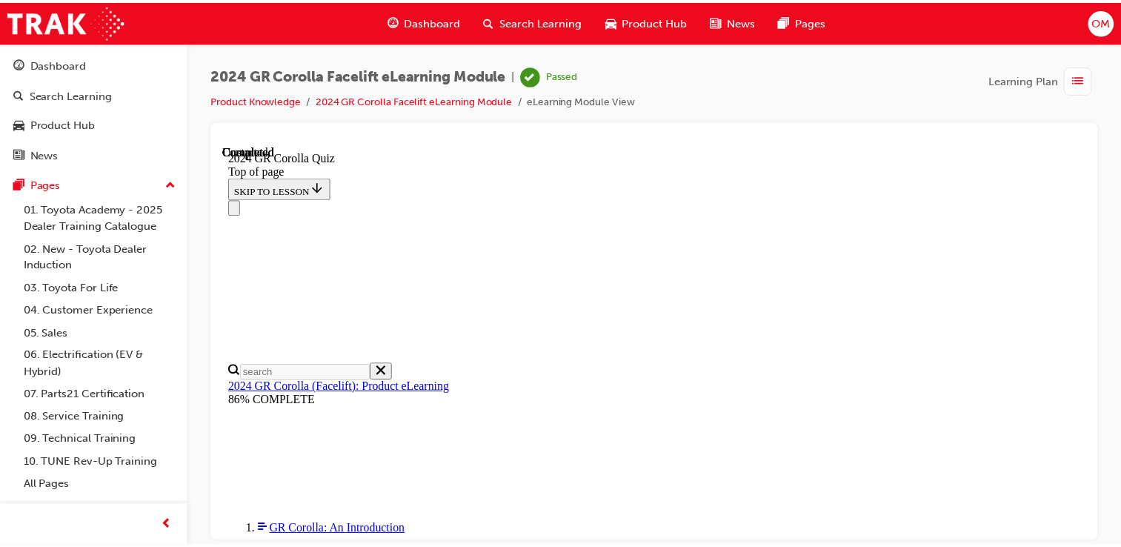
scroll to position [417, 0]
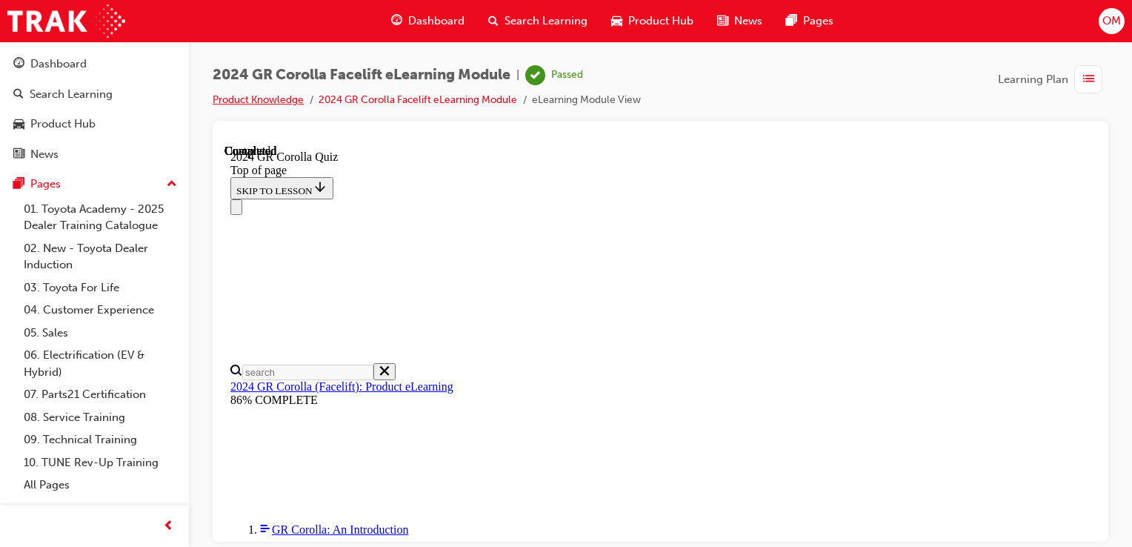
click at [279, 100] on link "Product Knowledge" at bounding box center [258, 99] width 91 height 13
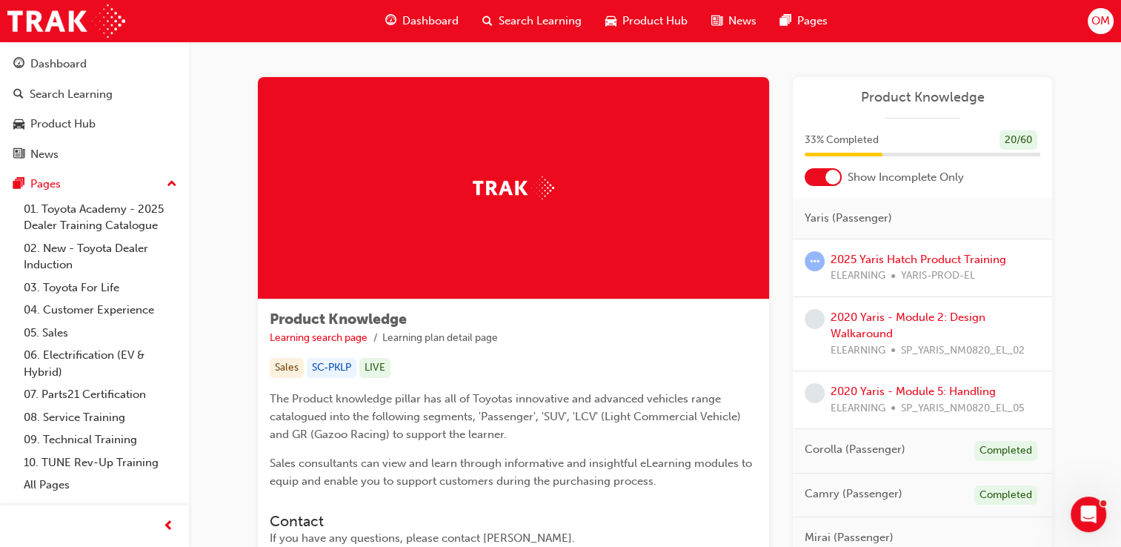
click at [110, 68] on div "Dashboard" at bounding box center [94, 64] width 162 height 19
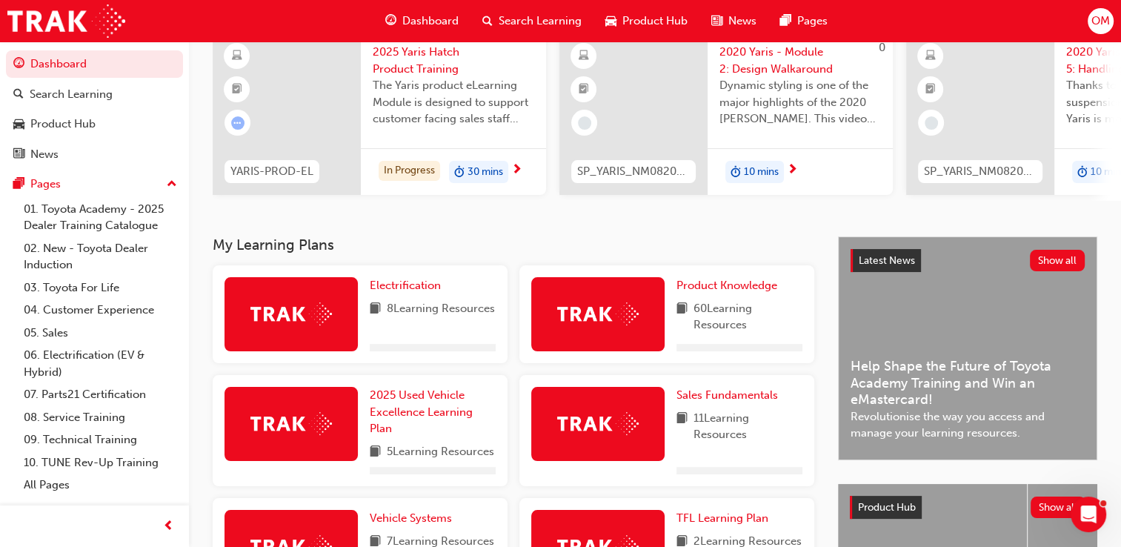
scroll to position [139, 0]
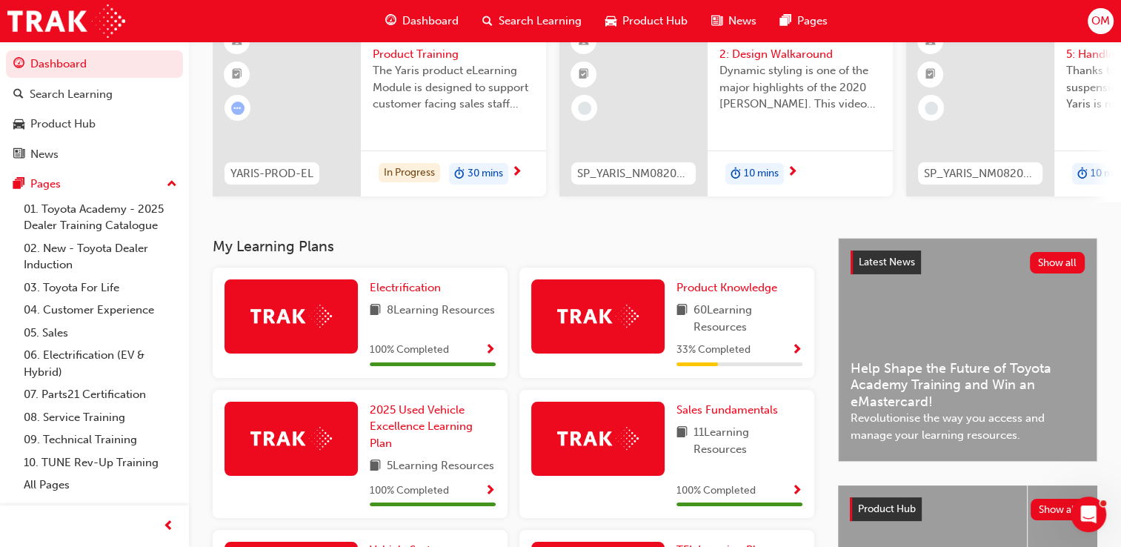
click at [702, 316] on span "60 Learning Resources" at bounding box center [748, 318] width 109 height 33
drag, startPoint x: 702, startPoint y: 316, endPoint x: 750, endPoint y: 336, distance: 51.8
click at [750, 335] on span "60 Learning Resources" at bounding box center [748, 318] width 109 height 33
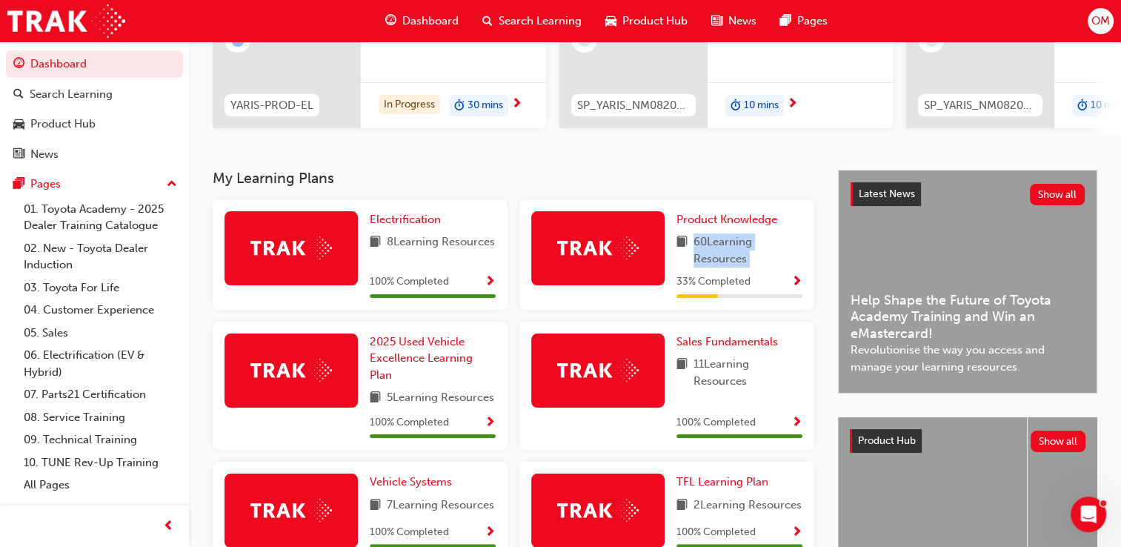
scroll to position [210, 0]
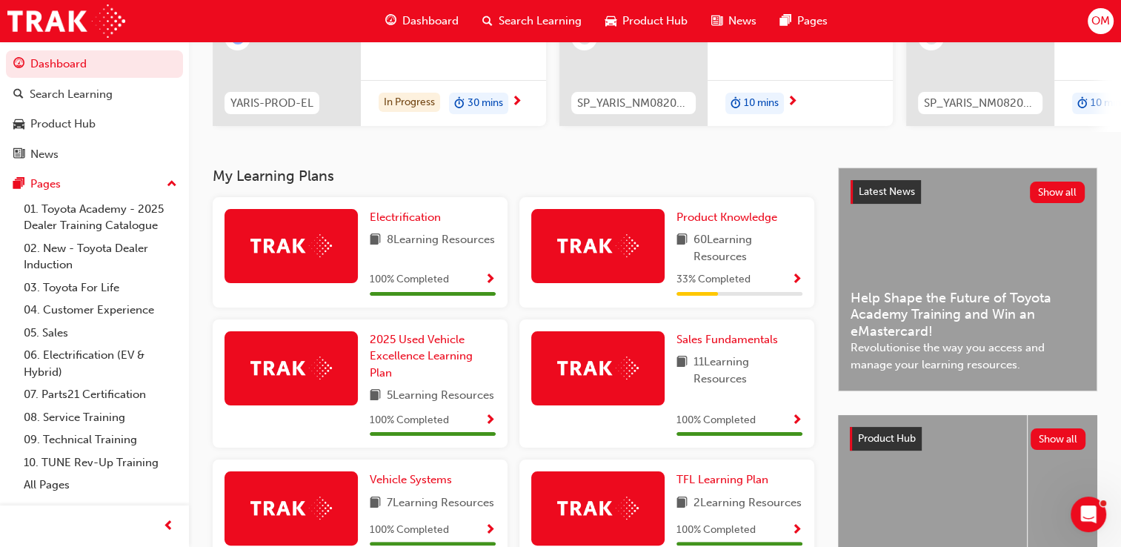
click at [733, 385] on span "11 Learning Resources" at bounding box center [748, 369] width 109 height 33
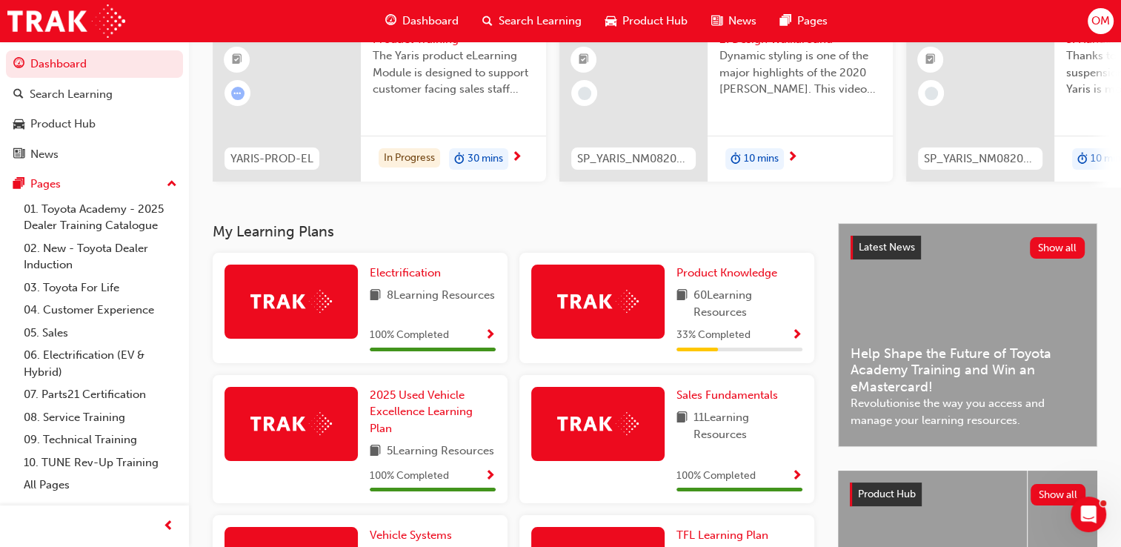
scroll to position [156, 0]
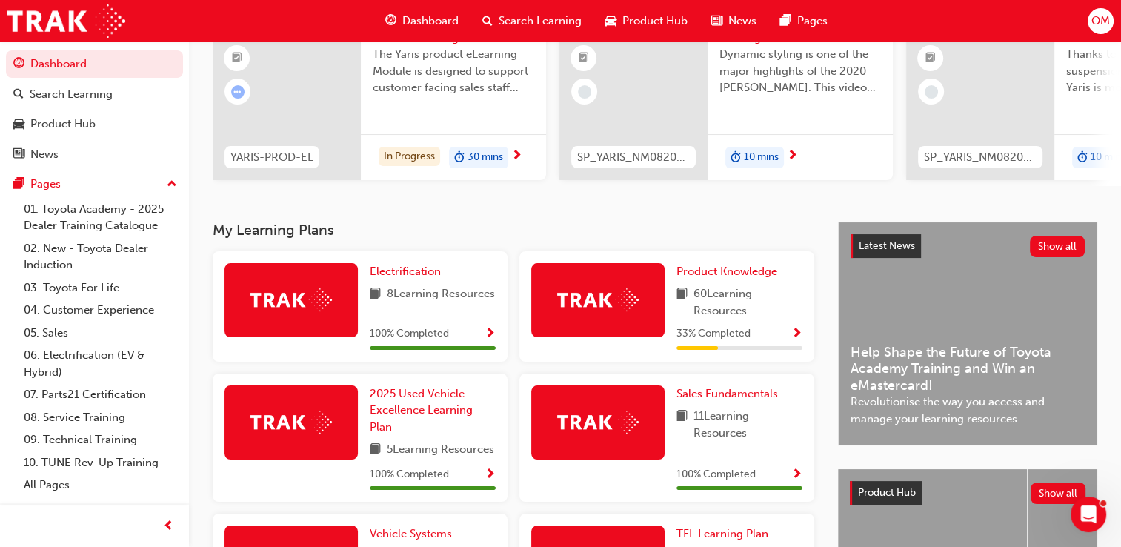
click at [452, 222] on div "OM Welcome back , [PERSON_NAME] Next up for me YARIS-PROD-EL 2025 [PERSON_NAME]…" at bounding box center [655, 54] width 932 height 336
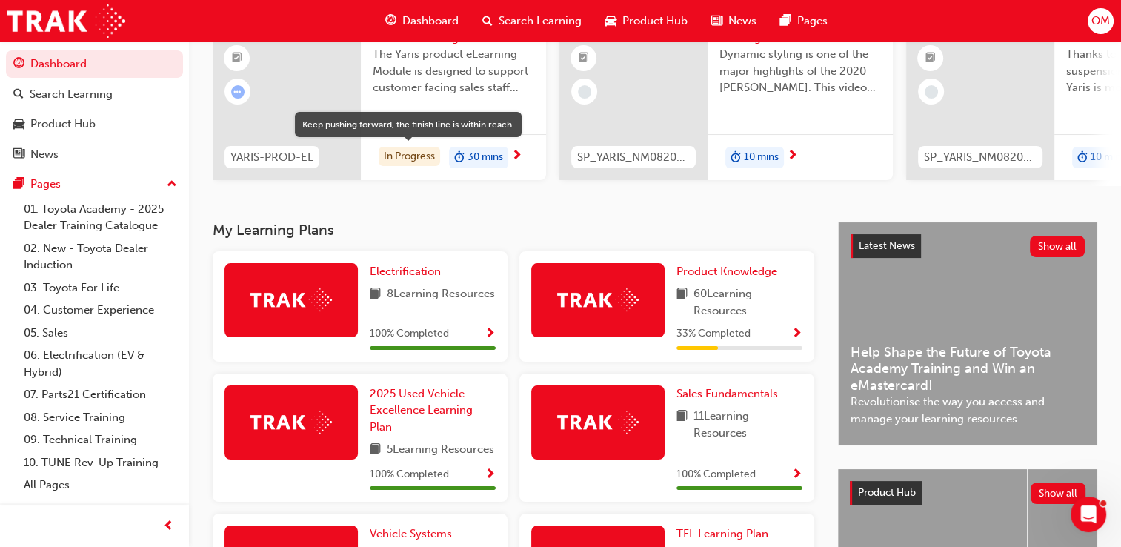
scroll to position [0, 0]
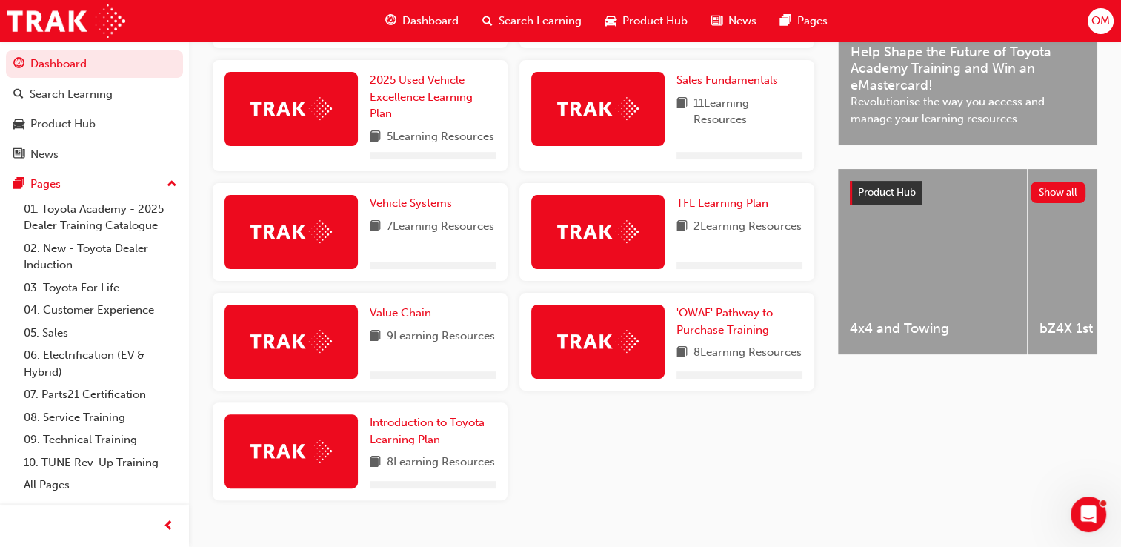
scroll to position [251, 0]
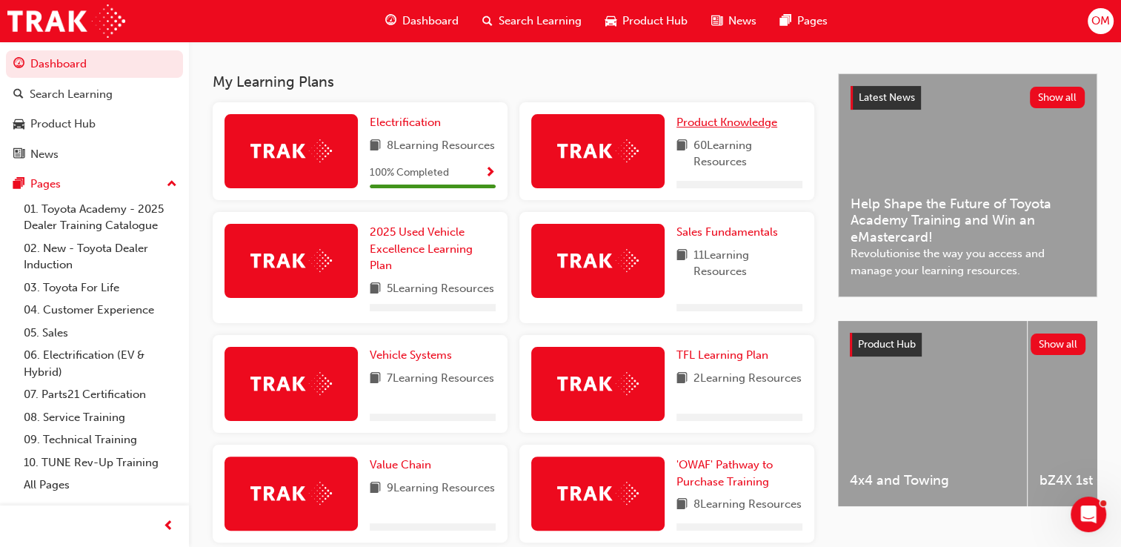
click at [729, 124] on span "Product Knowledge" at bounding box center [727, 122] width 101 height 13
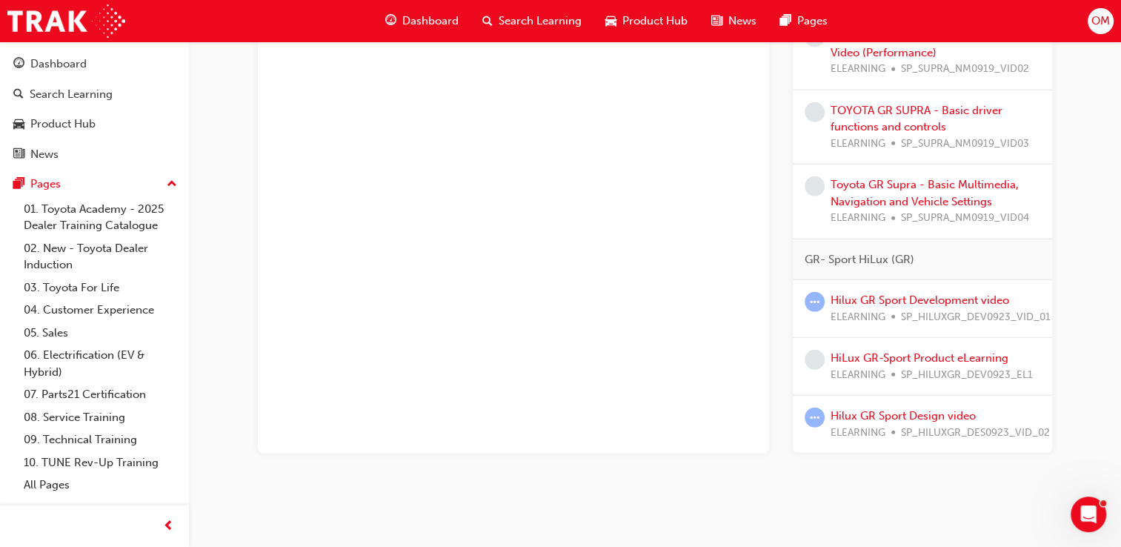
scroll to position [3729, 0]
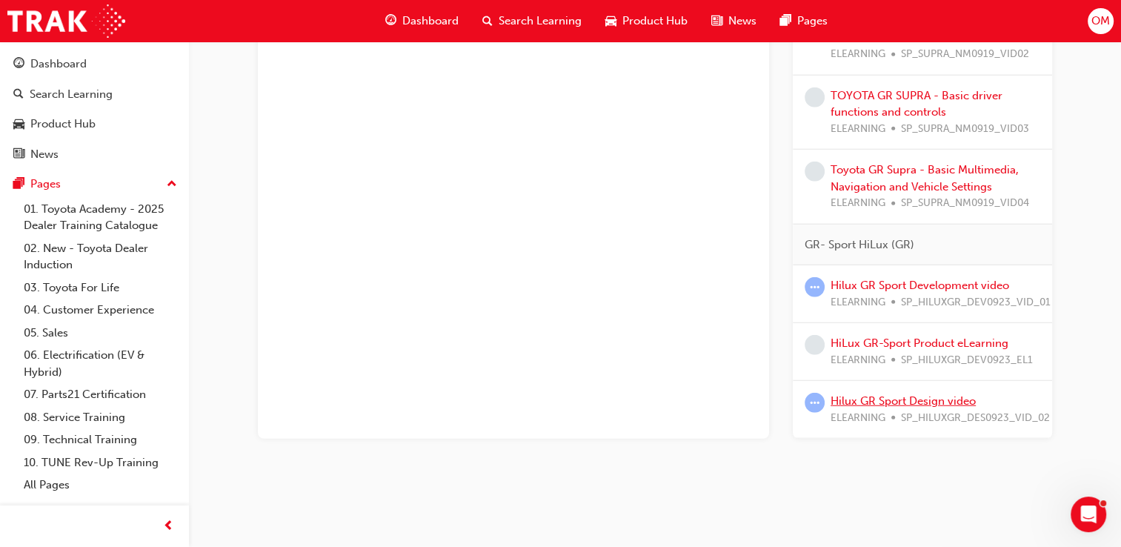
click at [920, 394] on link "Hilux GR Sport Design video" at bounding box center [903, 400] width 145 height 13
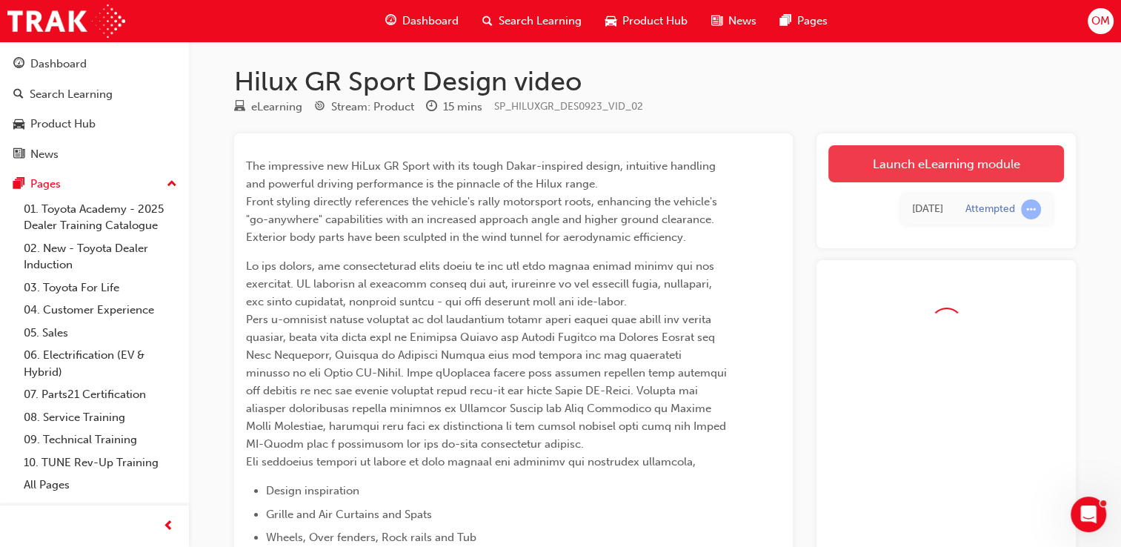
click at [881, 158] on link "Launch eLearning module" at bounding box center [946, 163] width 236 height 37
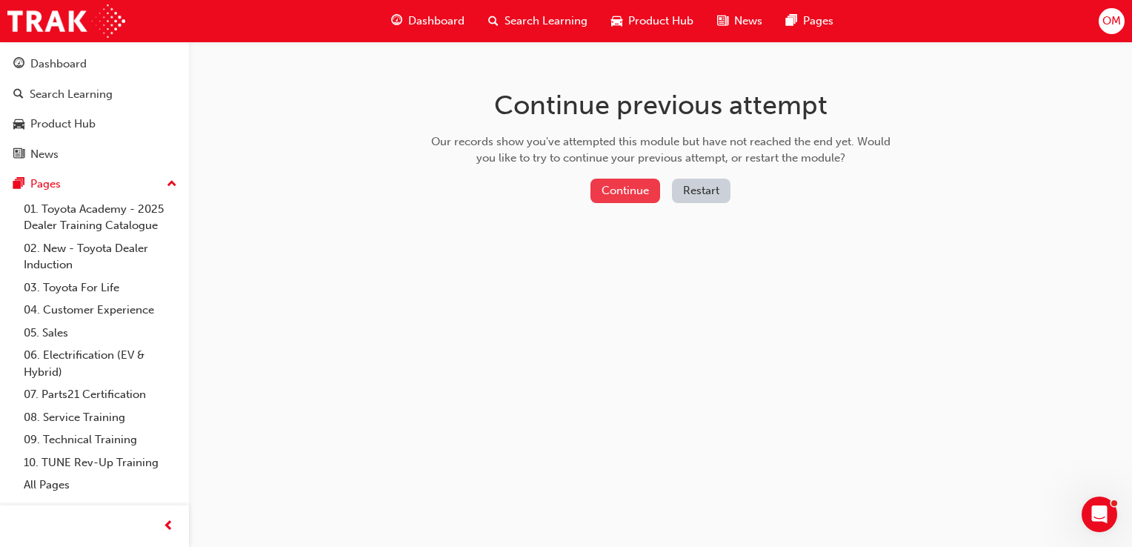
click at [605, 194] on button "Continue" at bounding box center [626, 191] width 70 height 24
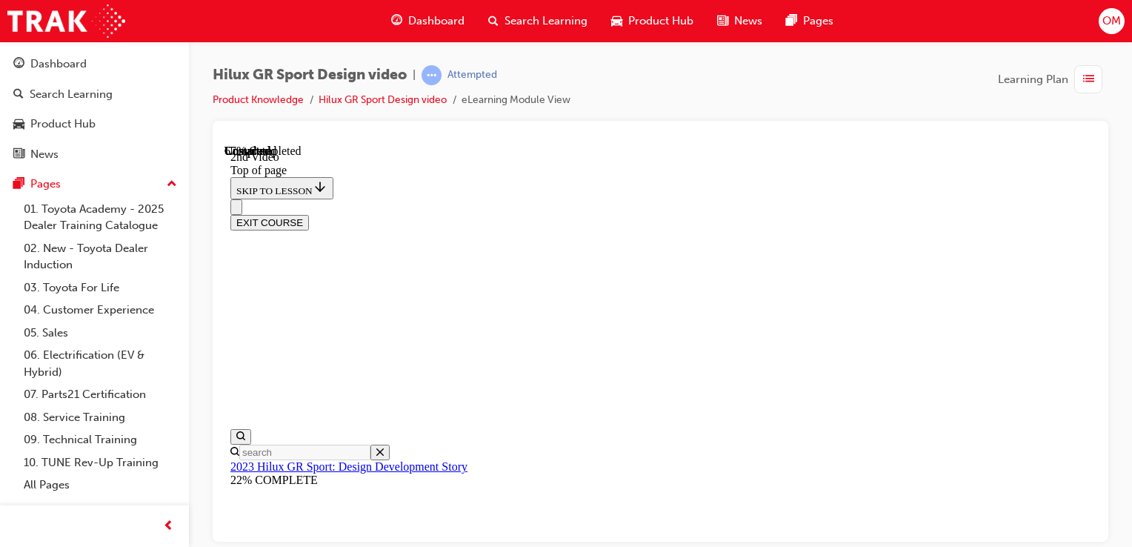
scroll to position [643, 0]
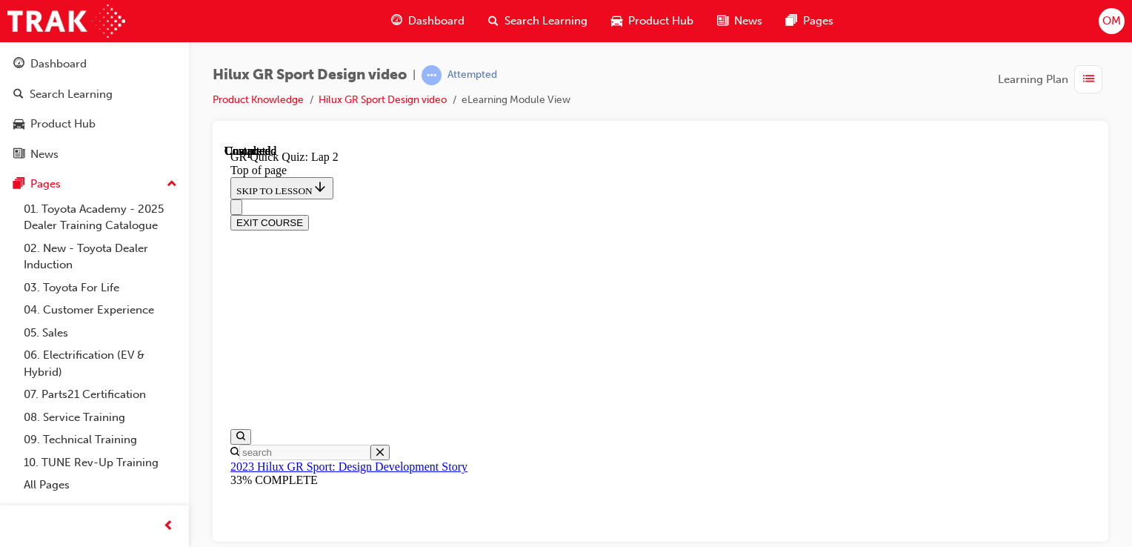
scroll to position [45, 0]
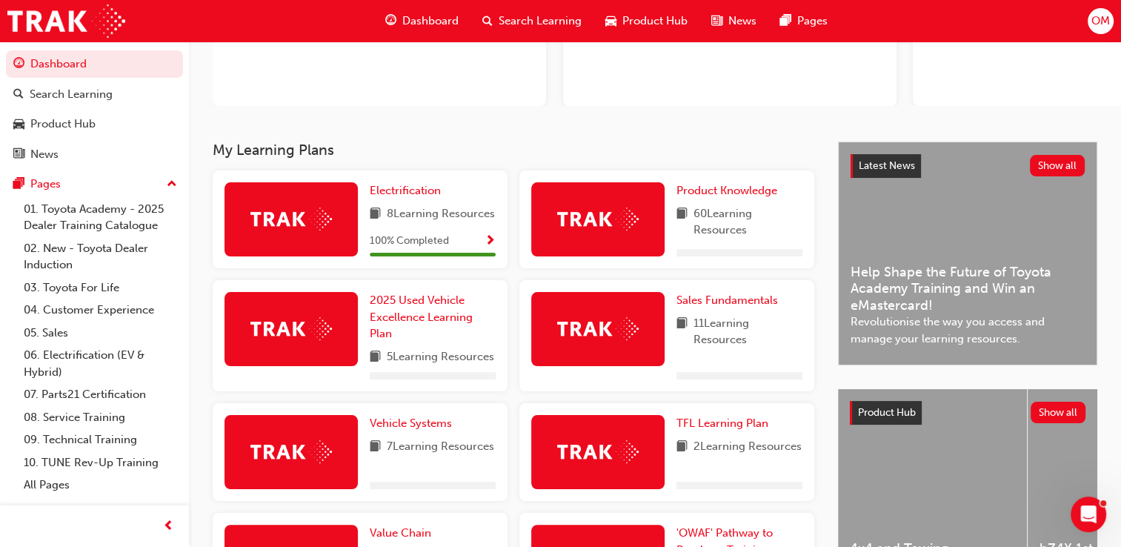
scroll to position [182, 0]
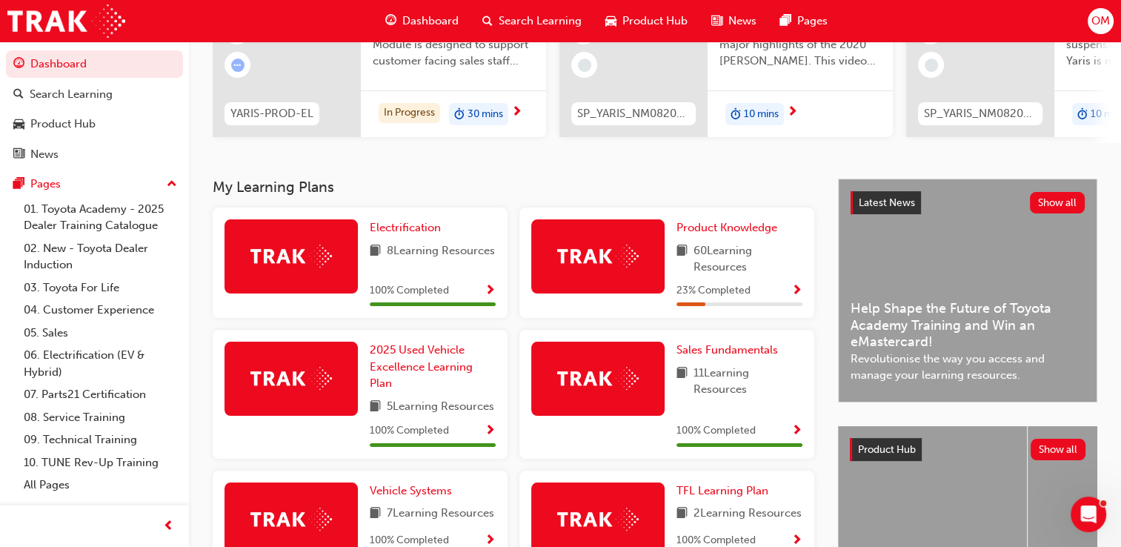
click at [737, 189] on h3 "My Learning Plans" at bounding box center [514, 187] width 602 height 17
click at [756, 234] on span "Product Knowledge" at bounding box center [727, 227] width 101 height 13
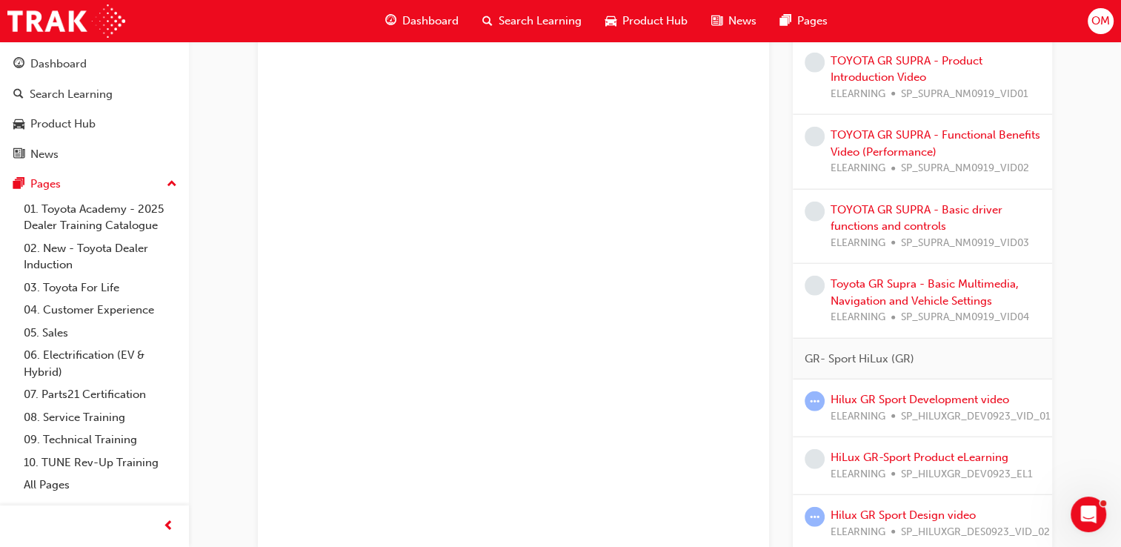
scroll to position [3729, 0]
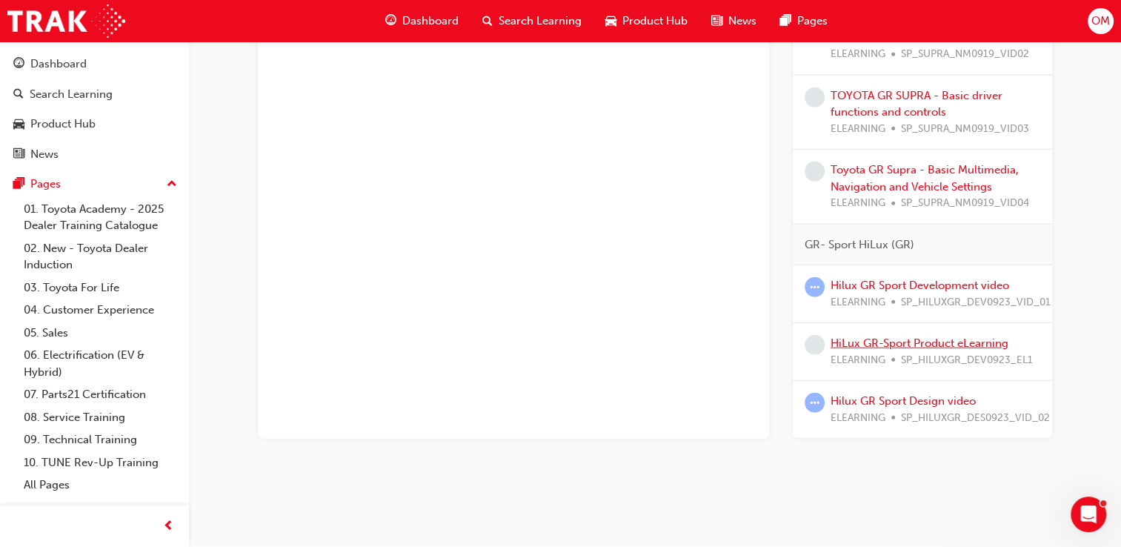
click at [909, 336] on link "HiLux GR-Sport Product eLearning" at bounding box center [920, 342] width 178 height 13
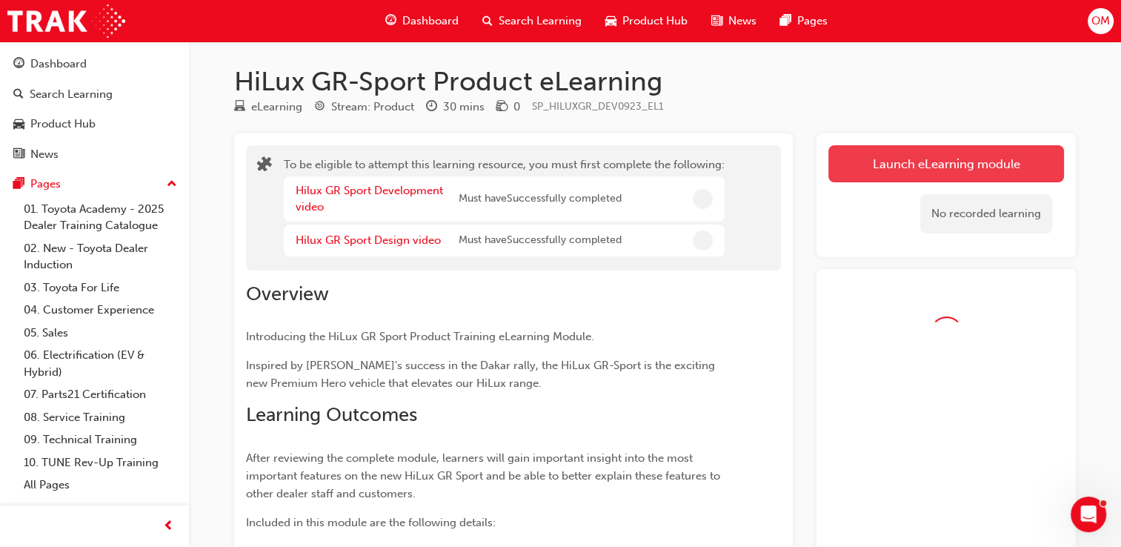
click at [972, 155] on button "Launch eLearning module" at bounding box center [946, 163] width 236 height 37
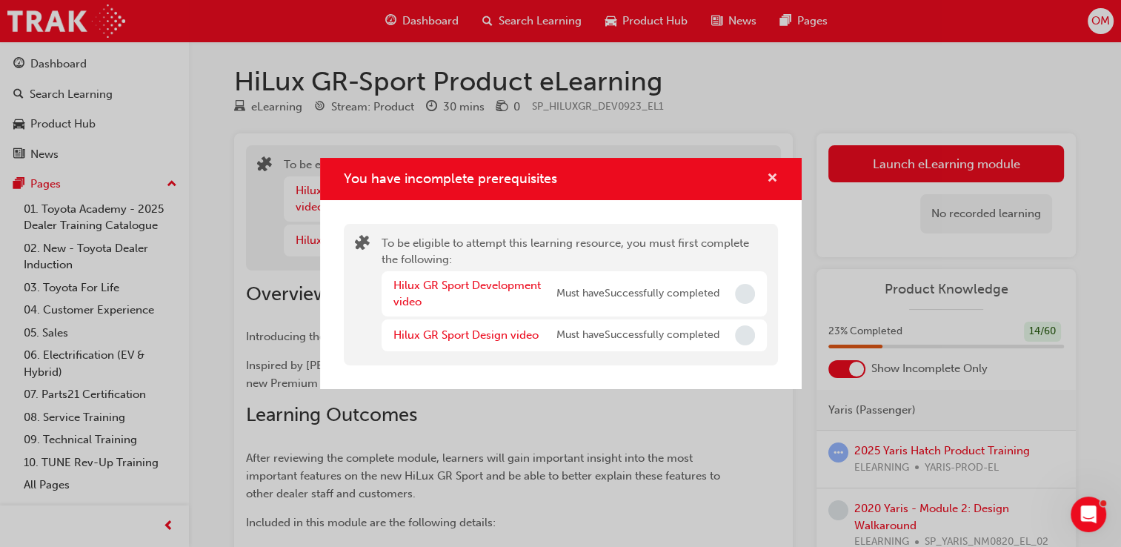
click at [767, 176] on span "cross-icon" at bounding box center [772, 179] width 11 height 13
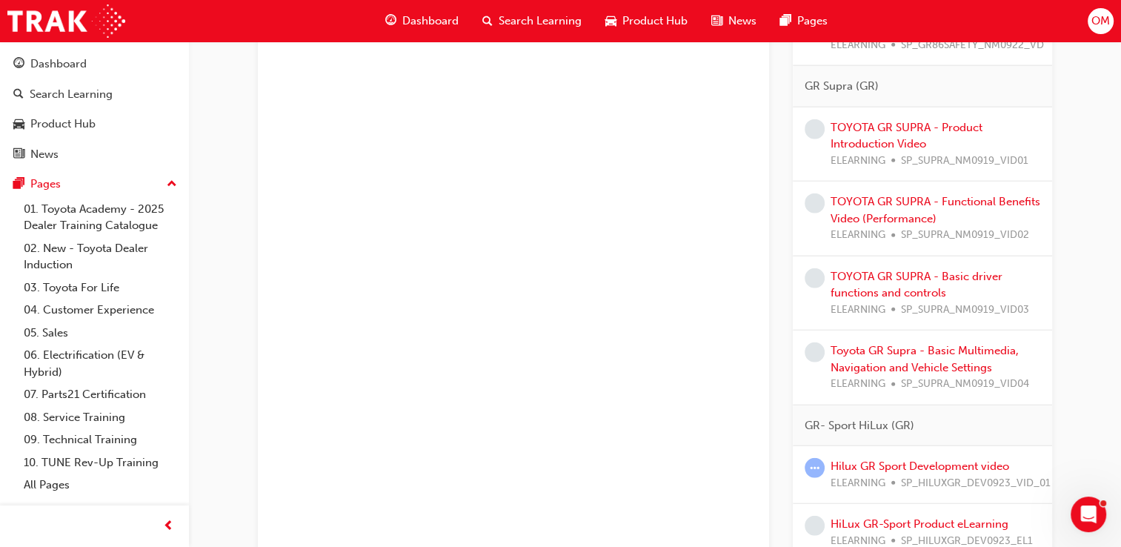
scroll to position [3548, 0]
